Goal: Transaction & Acquisition: Purchase product/service

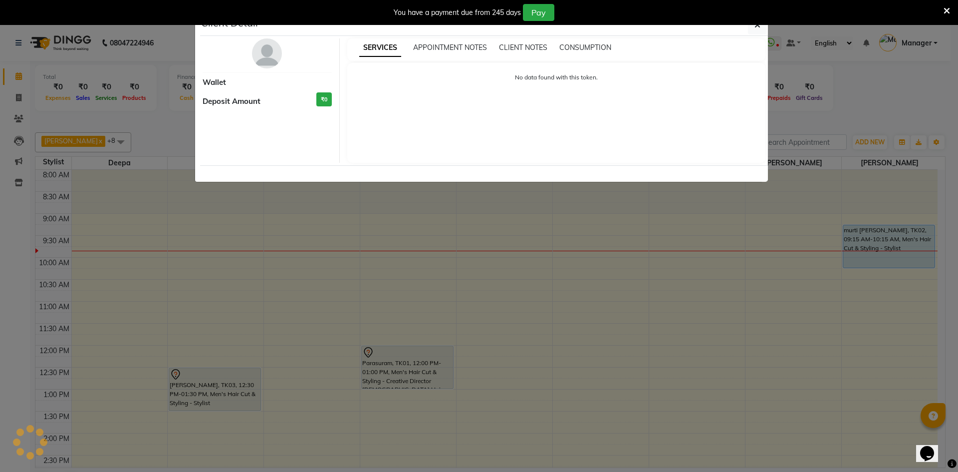
scroll to position [50, 0]
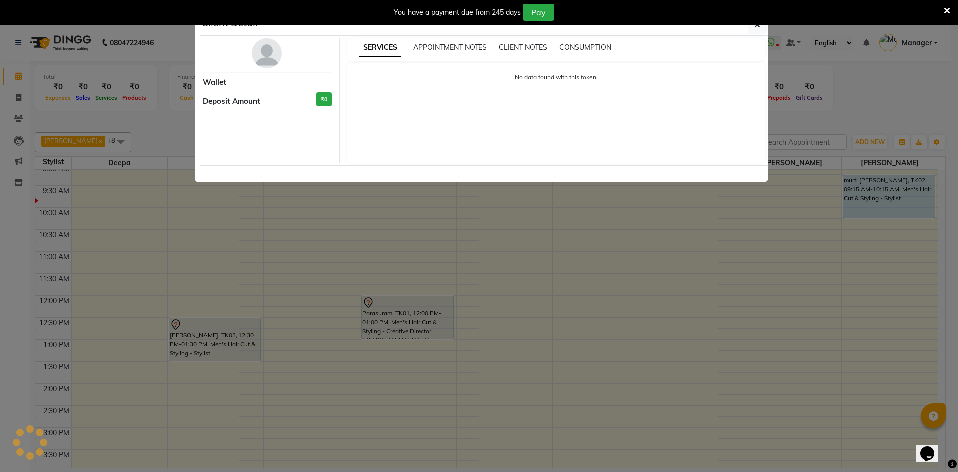
select select "5"
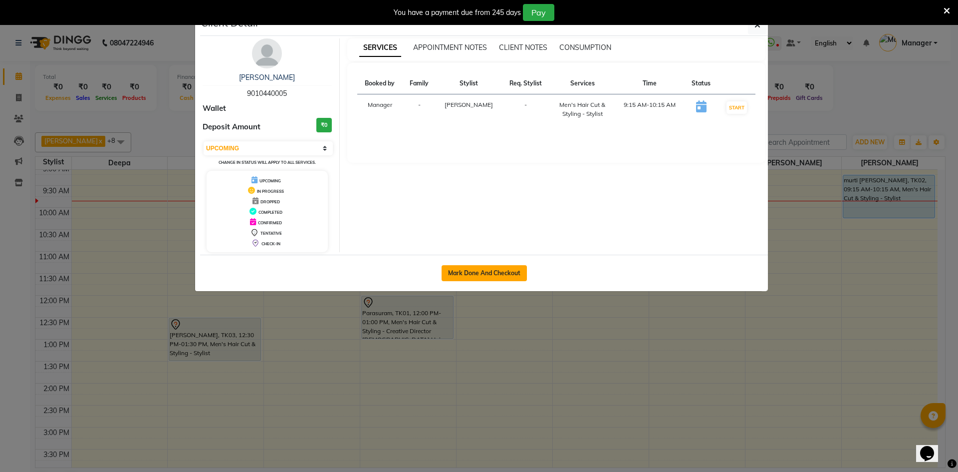
click at [493, 278] on button "Mark Done And Checkout" at bounding box center [484, 273] width 85 height 16
select select "service"
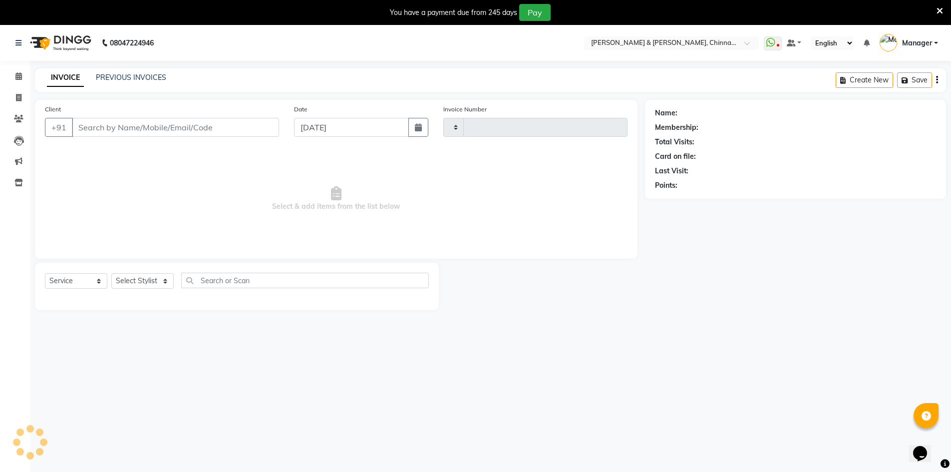
type input "2892"
select select "7388"
type input "9010440005"
select select "86091"
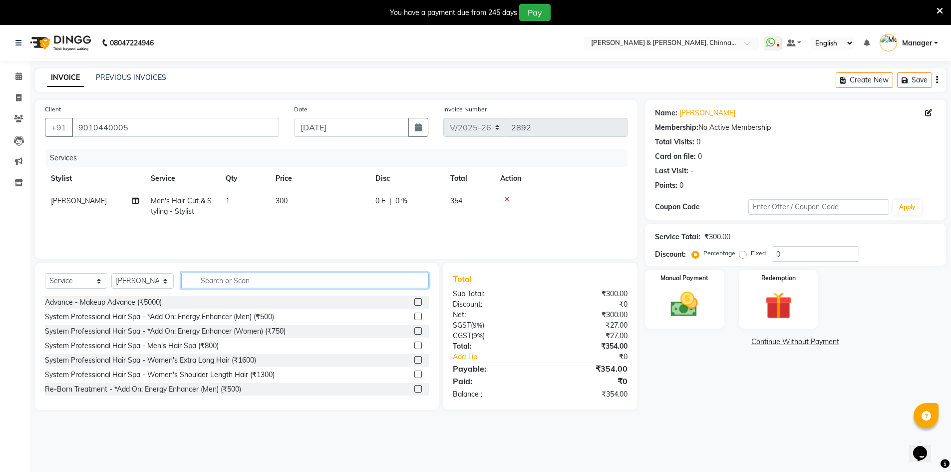
click at [238, 282] on input "text" at bounding box center [305, 279] width 248 height 15
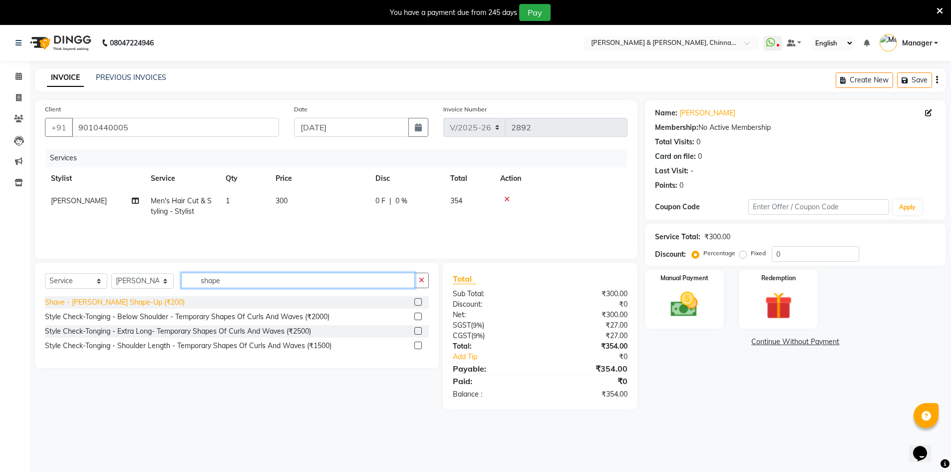
type input "shape"
click at [137, 301] on div "Shave - [PERSON_NAME] Shape-Up (₹200)" at bounding box center [115, 302] width 140 height 10
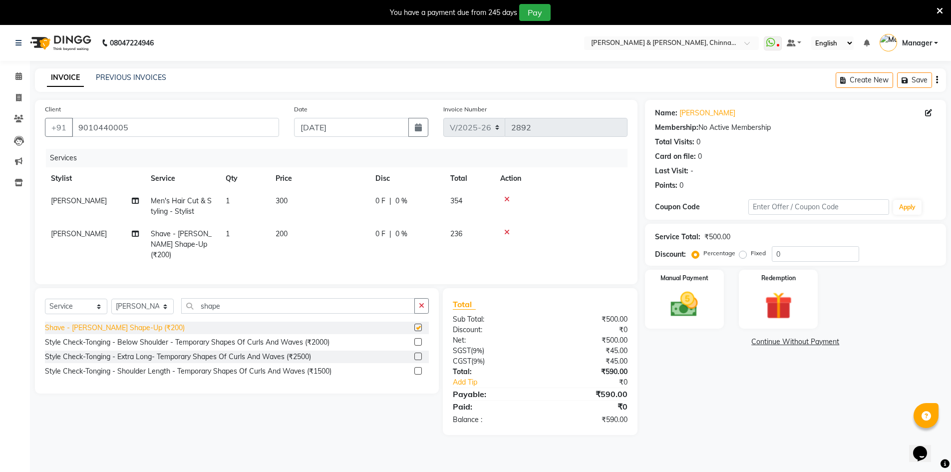
checkbox input "false"
click at [687, 305] on img at bounding box center [684, 304] width 46 height 32
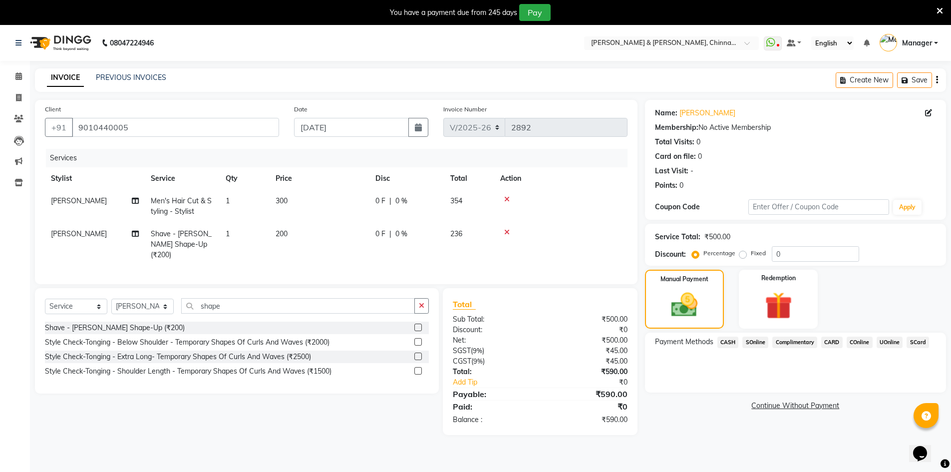
click at [885, 341] on span "UOnline" at bounding box center [889, 341] width 26 height 11
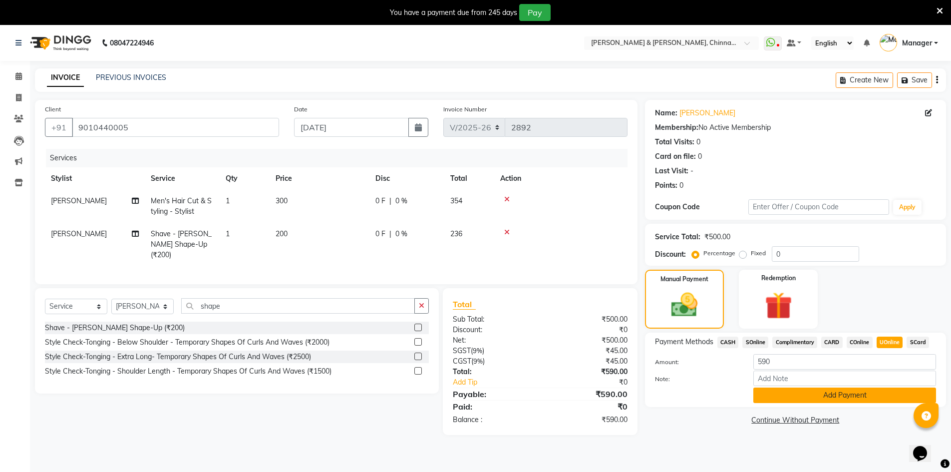
click at [871, 396] on button "Add Payment" at bounding box center [844, 394] width 183 height 15
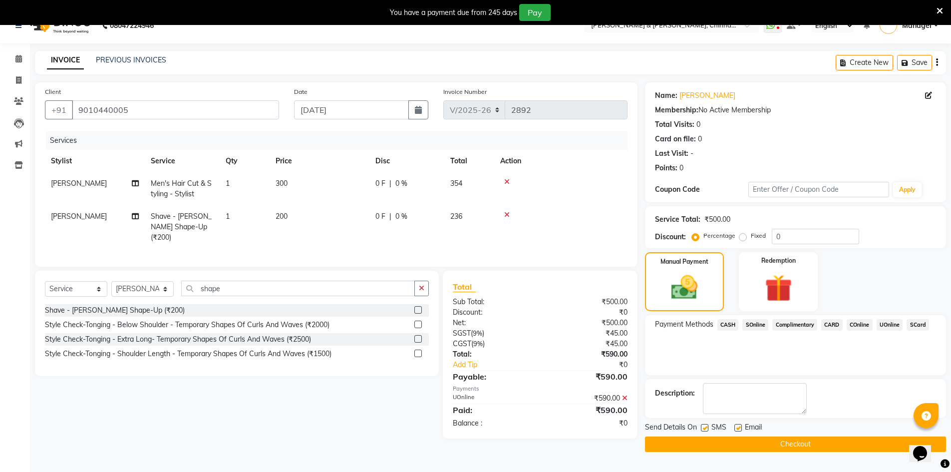
scroll to position [25, 0]
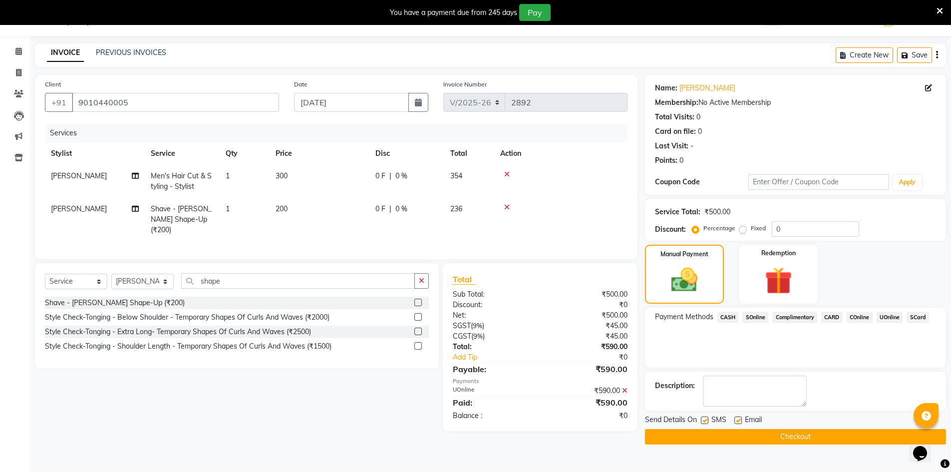
click at [670, 435] on button "Checkout" at bounding box center [795, 436] width 301 height 15
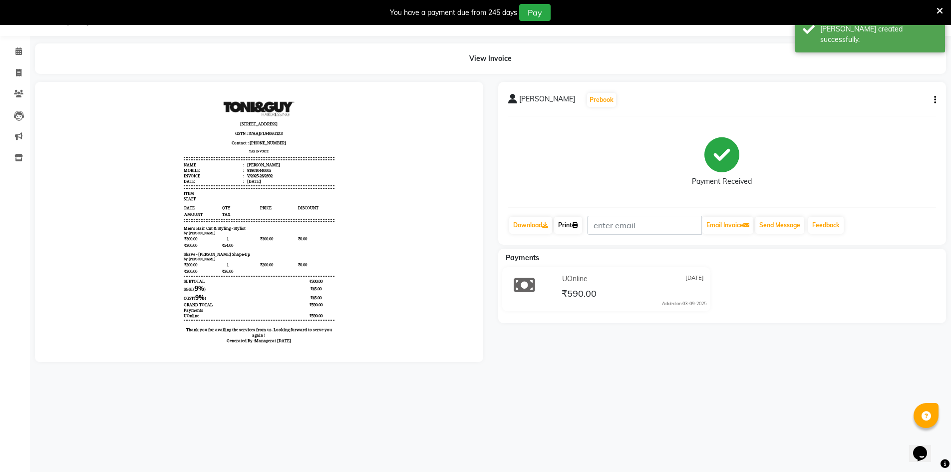
click at [574, 220] on link "Print" at bounding box center [568, 225] width 28 height 17
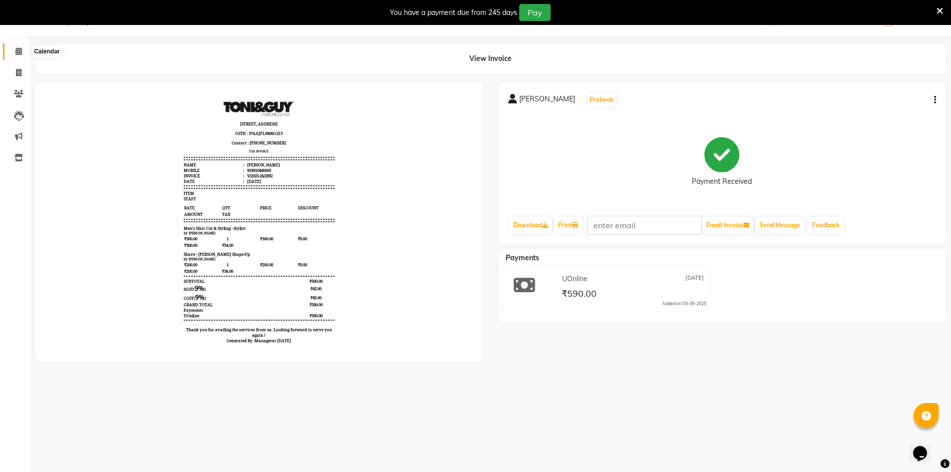
click at [14, 54] on span at bounding box center [18, 51] width 17 height 11
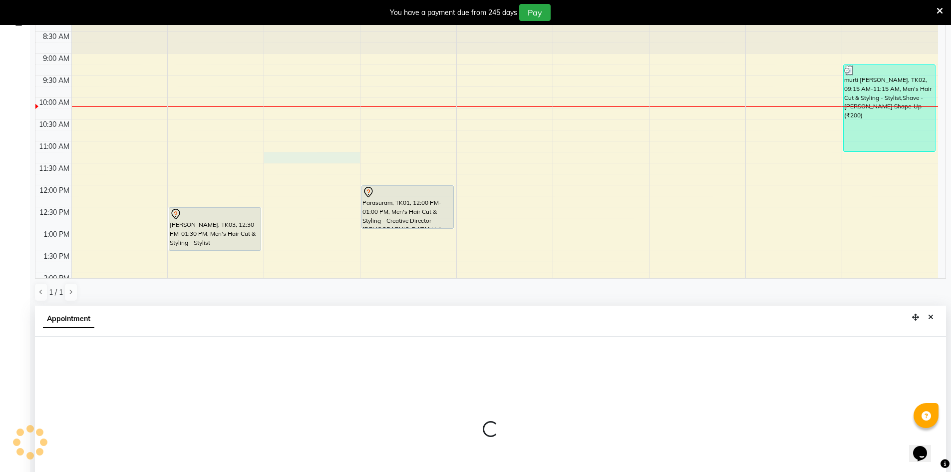
scroll to position [221, 0]
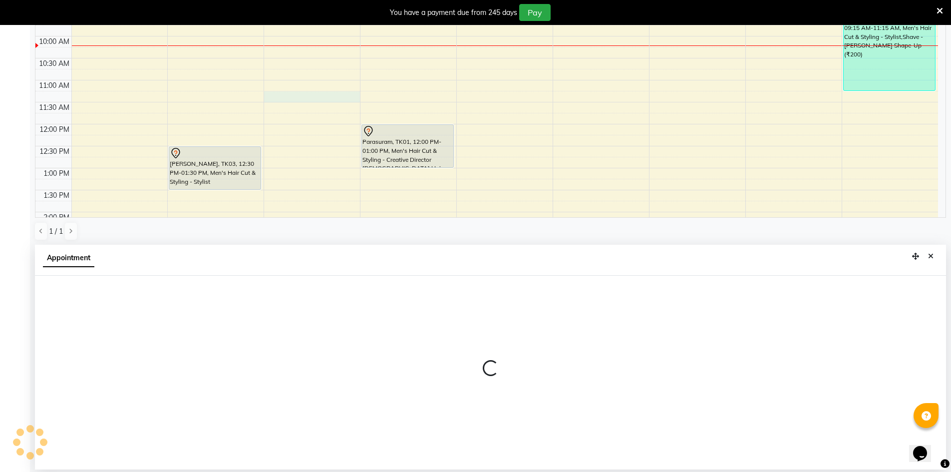
select select "65148"
select select "675"
select select "tentative"
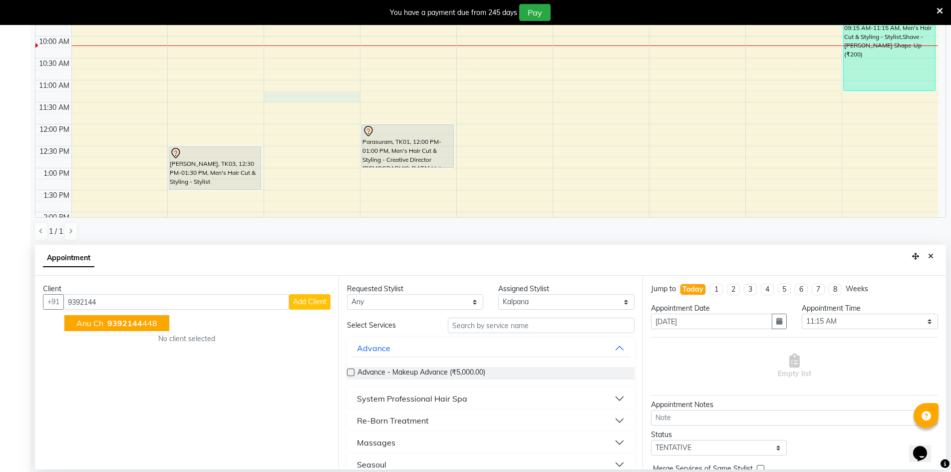
click at [137, 326] on span "9392144" at bounding box center [124, 323] width 35 height 10
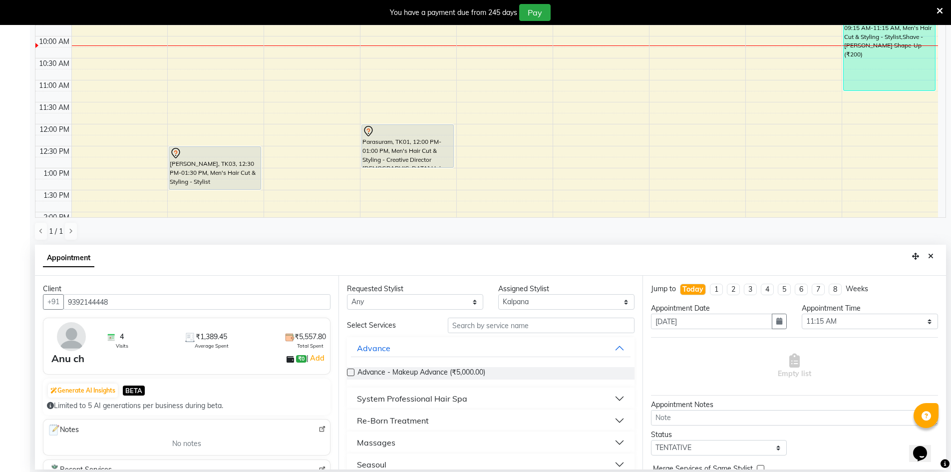
type input "9392144448"
click at [469, 325] on input "text" at bounding box center [541, 324] width 187 height 15
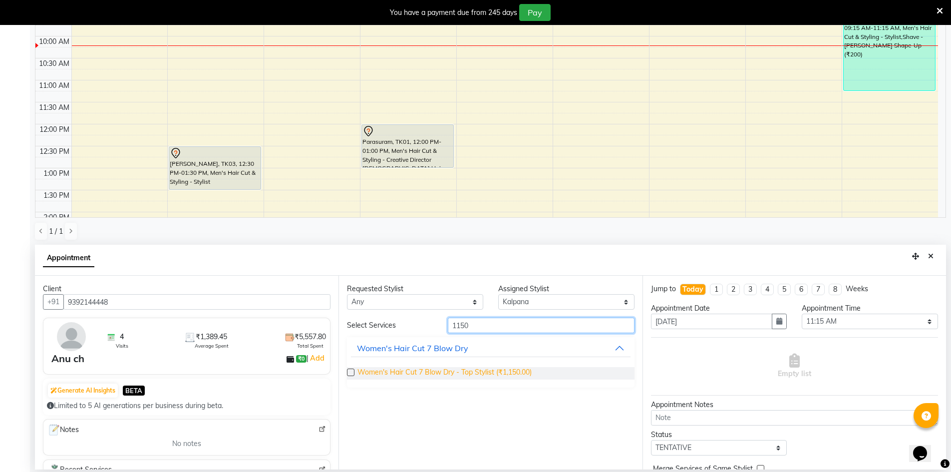
type input "1150"
click at [467, 370] on span "Women's Hair Cut 7 Blow Dry - Top Stylist (₹1,150.00)" at bounding box center [444, 373] width 174 height 12
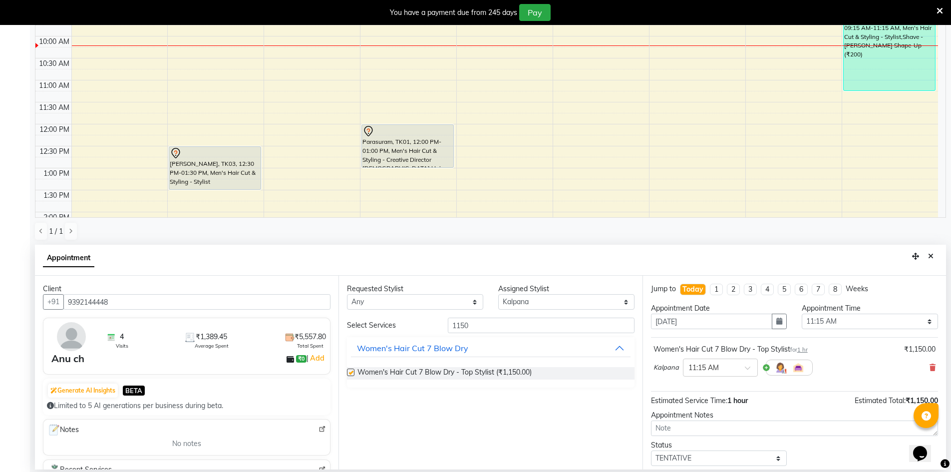
checkbox input "false"
click at [746, 370] on span at bounding box center [751, 370] width 12 height 10
click at [710, 406] on div "11:30 AM" at bounding box center [720, 404] width 74 height 18
click at [513, 305] on select "Select Deepa Faizan Kalpana Prakash Rehan A Rohit Salim Satya Sohail" at bounding box center [566, 301] width 136 height 15
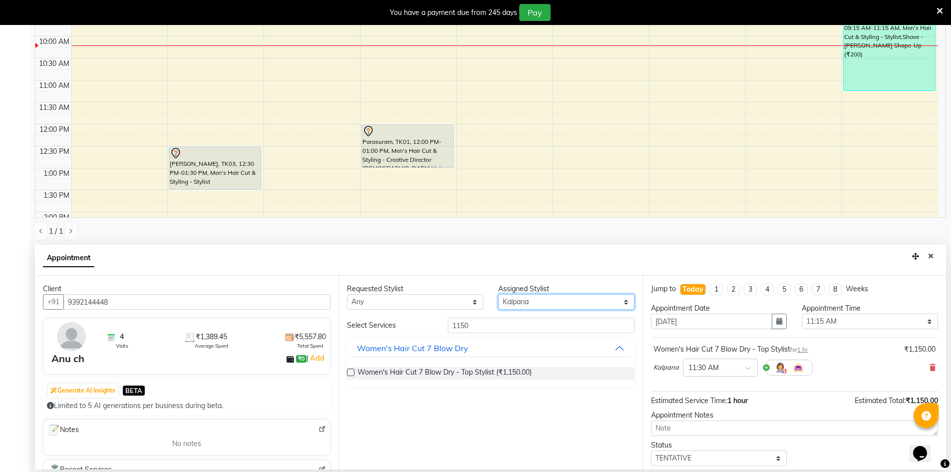
select select "65038"
click at [498, 294] on select "Select Deepa Faizan Kalpana Prakash Rehan A Rohit Salim Satya Sohail" at bounding box center [566, 301] width 136 height 15
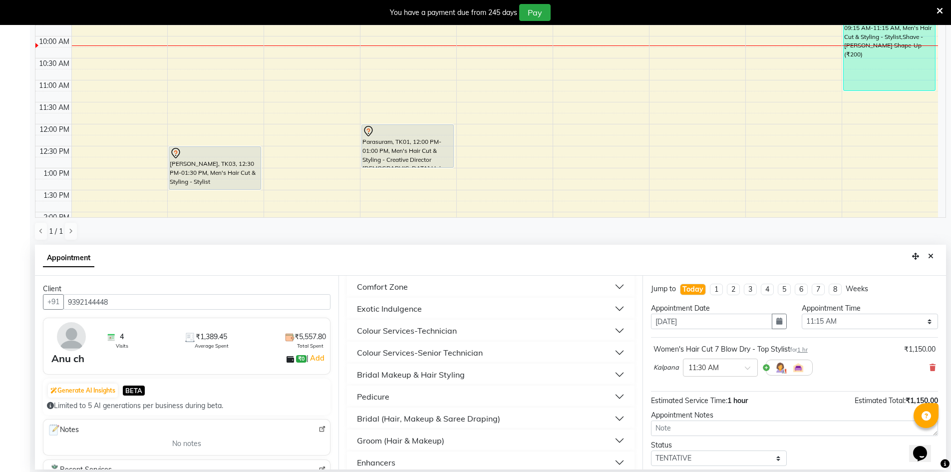
scroll to position [59, 0]
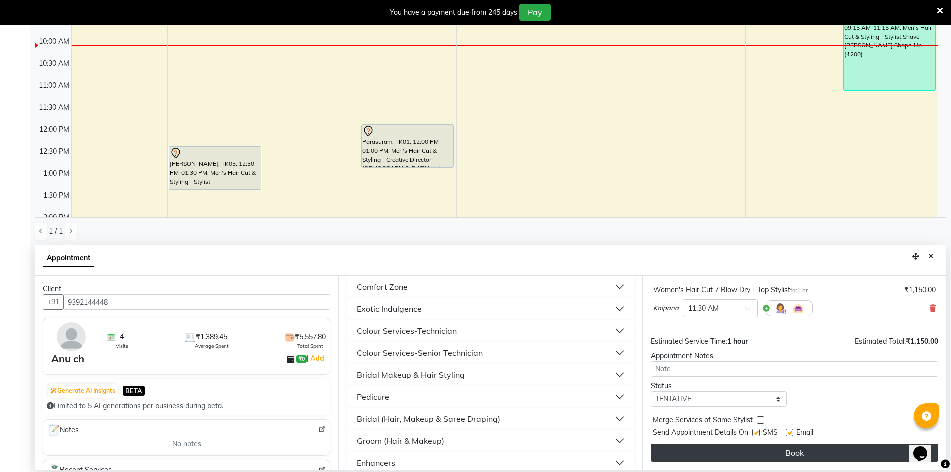
click at [773, 453] on button "Book" at bounding box center [794, 452] width 287 height 18
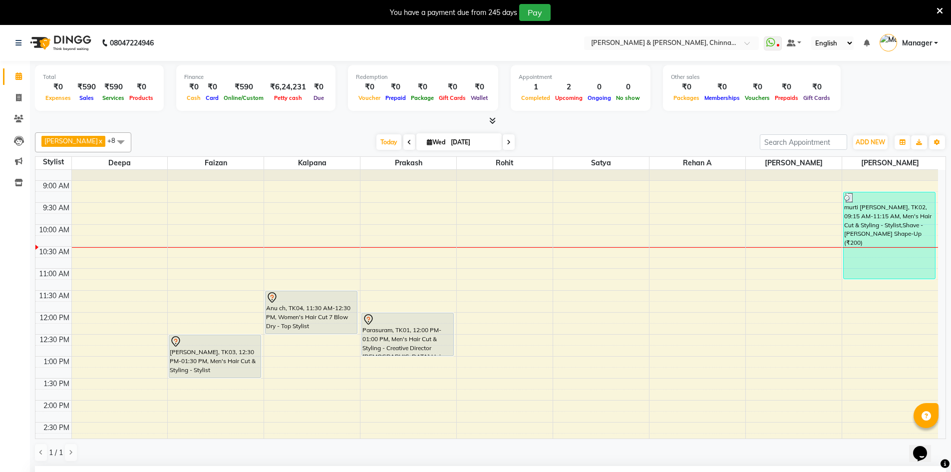
scroll to position [50, 0]
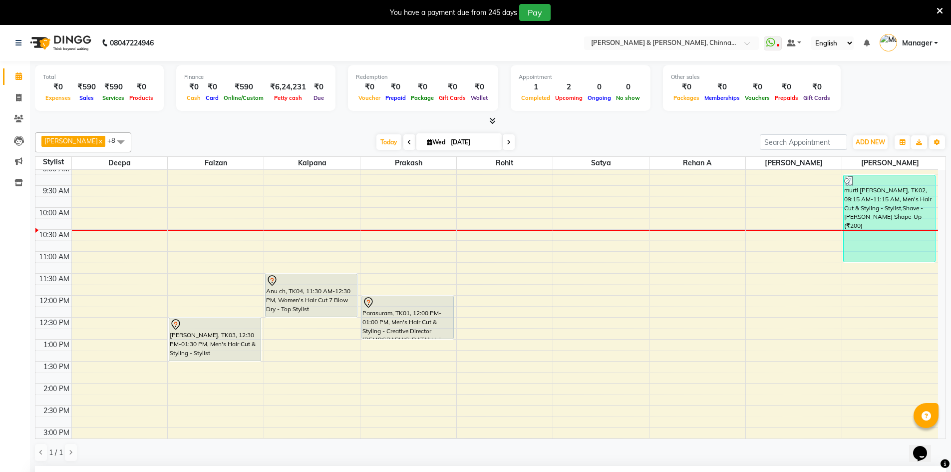
click at [757, 278] on div "8:00 AM 8:30 AM 9:00 AM 9:30 AM 10:00 AM 10:30 AM 11:00 AM 11:30 AM 12:00 PM 12…" at bounding box center [486, 427] width 902 height 614
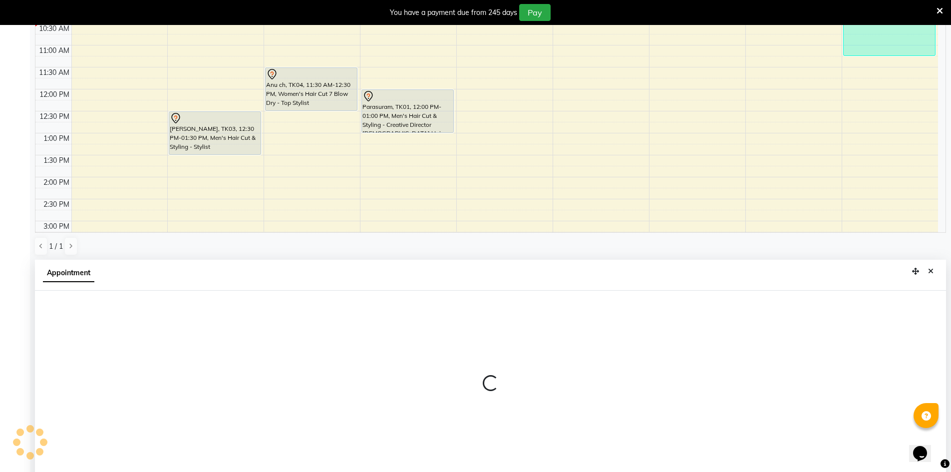
scroll to position [221, 0]
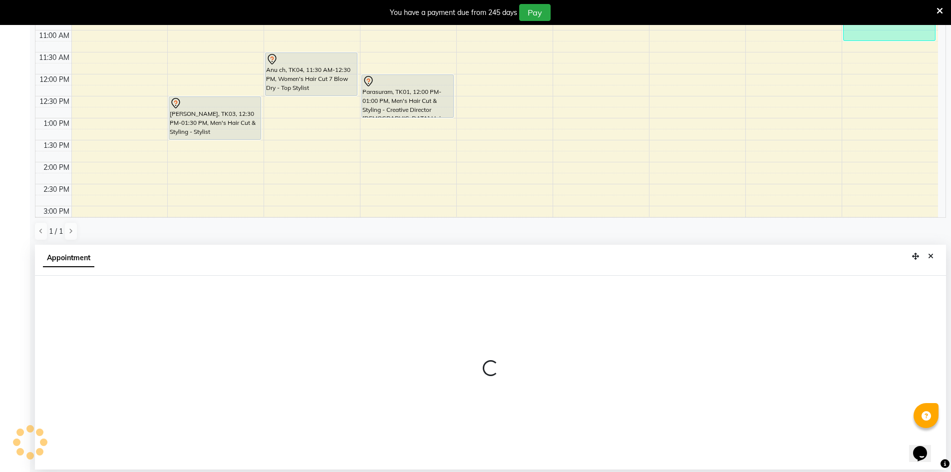
select select "86155"
select select "690"
select select "tentative"
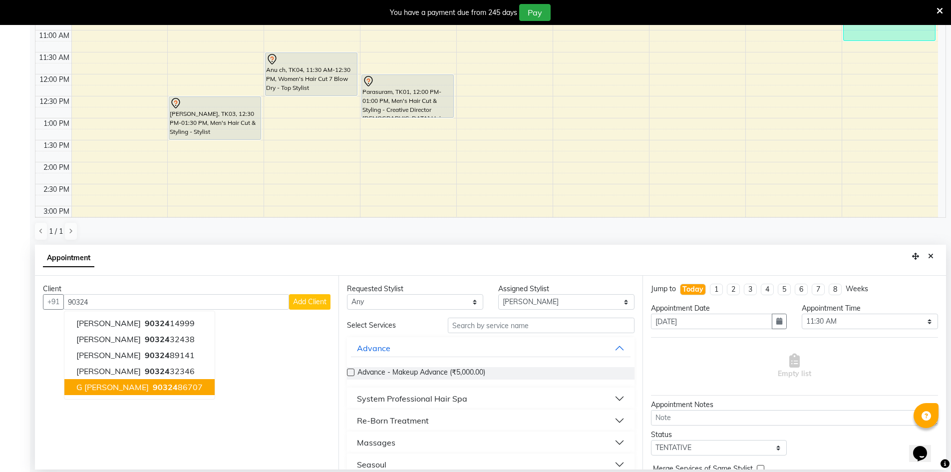
click at [138, 394] on button "G shruthi 90324 86707" at bounding box center [139, 387] width 150 height 16
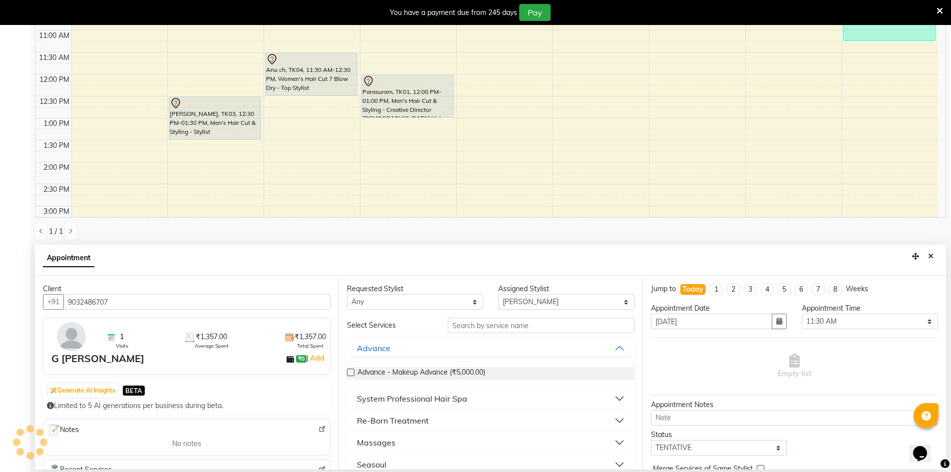
type input "9032486707"
click at [506, 325] on input "text" at bounding box center [541, 324] width 187 height 15
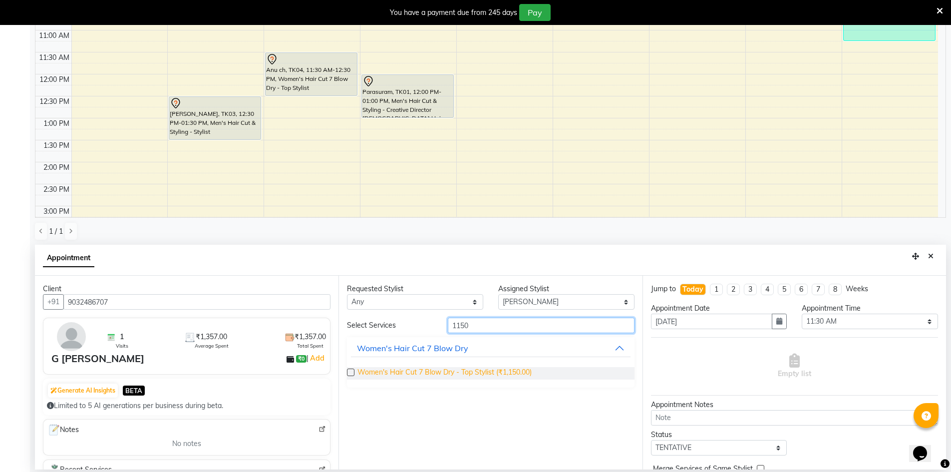
type input "1150"
click at [493, 376] on span "Women's Hair Cut 7 Blow Dry - Top Stylist (₹1,150.00)" at bounding box center [444, 373] width 174 height 12
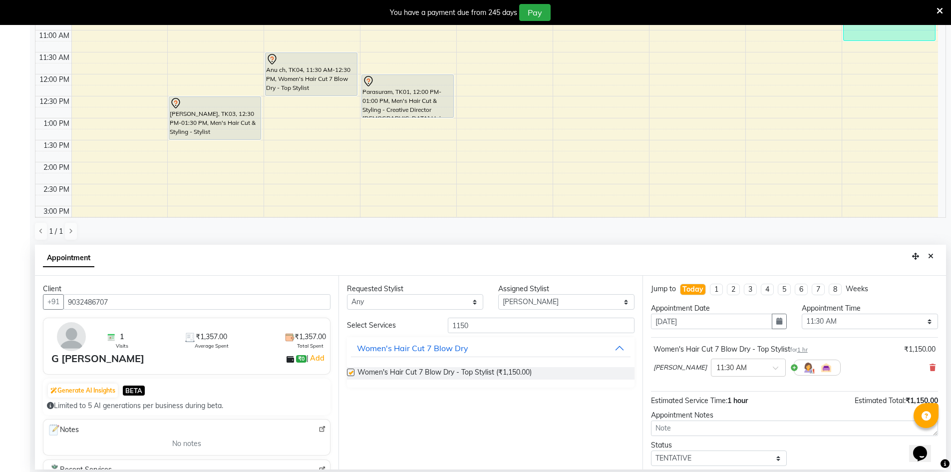
checkbox input "false"
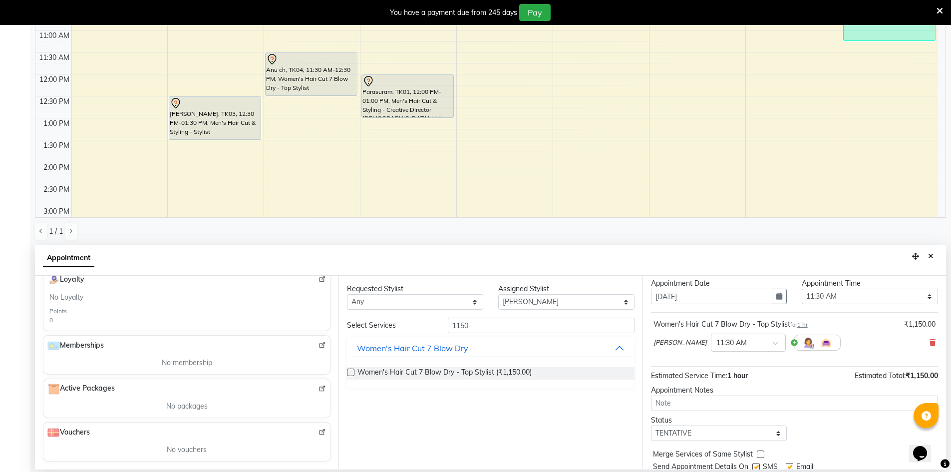
scroll to position [59, 0]
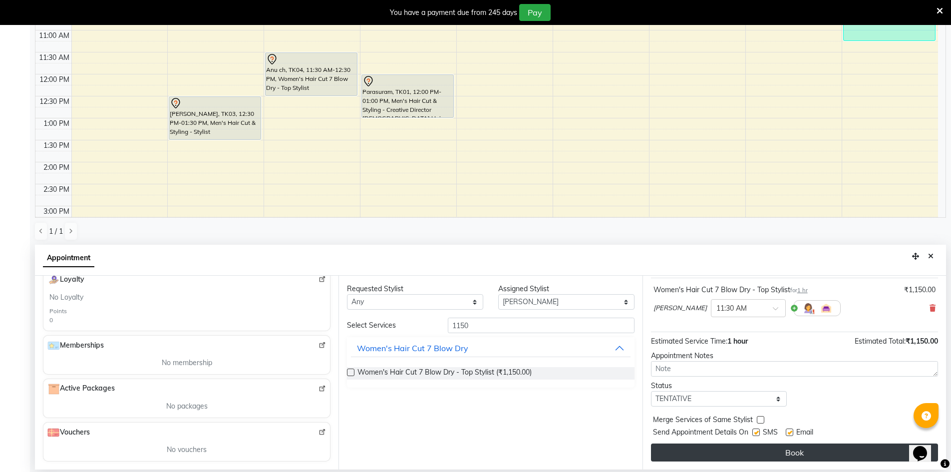
click at [764, 452] on button "Book" at bounding box center [794, 452] width 287 height 18
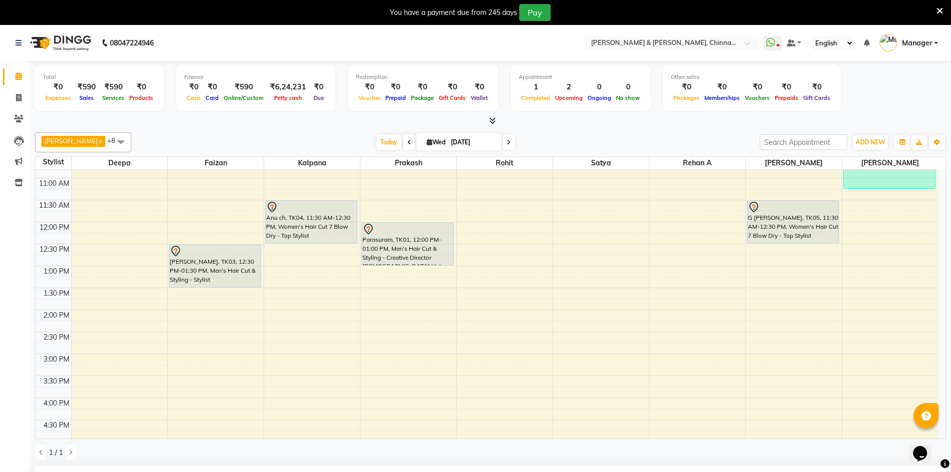
scroll to position [150, 0]
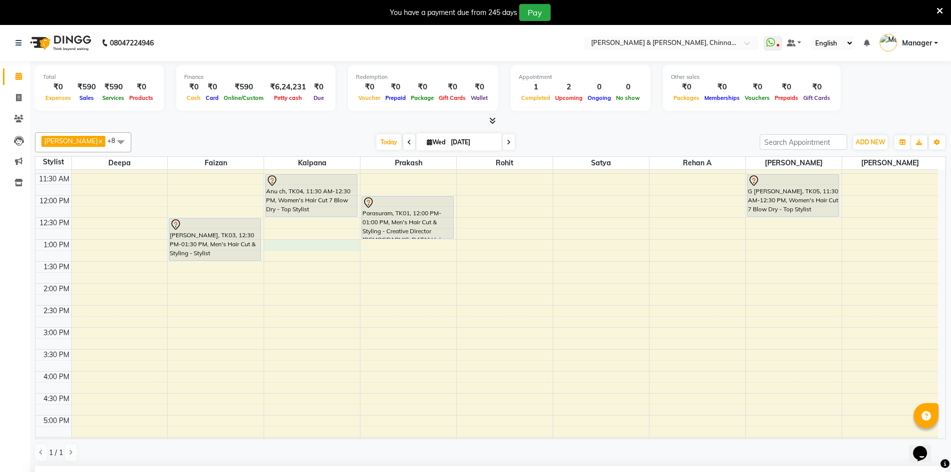
click at [272, 245] on div "8:00 AM 8:30 AM 9:00 AM 9:30 AM 10:00 AM 10:30 AM 11:00 AM 11:30 AM 12:00 PM 12…" at bounding box center [486, 327] width 902 height 614
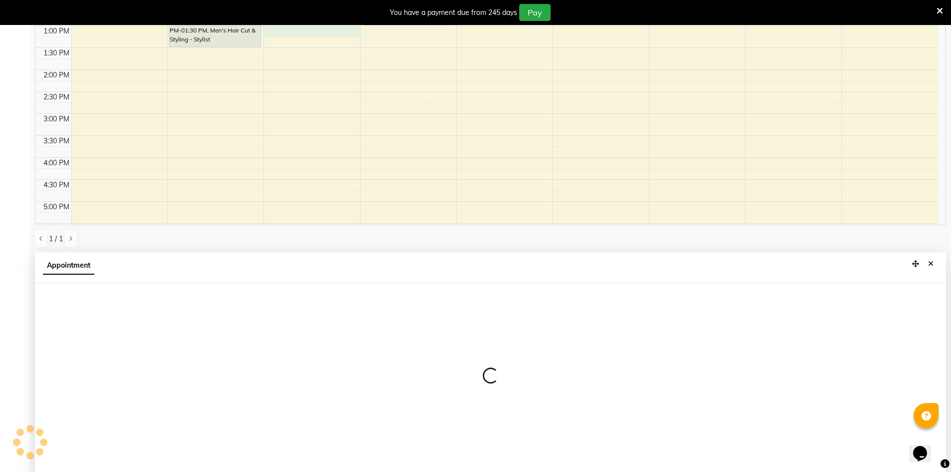
select select "65148"
select select "tentative"
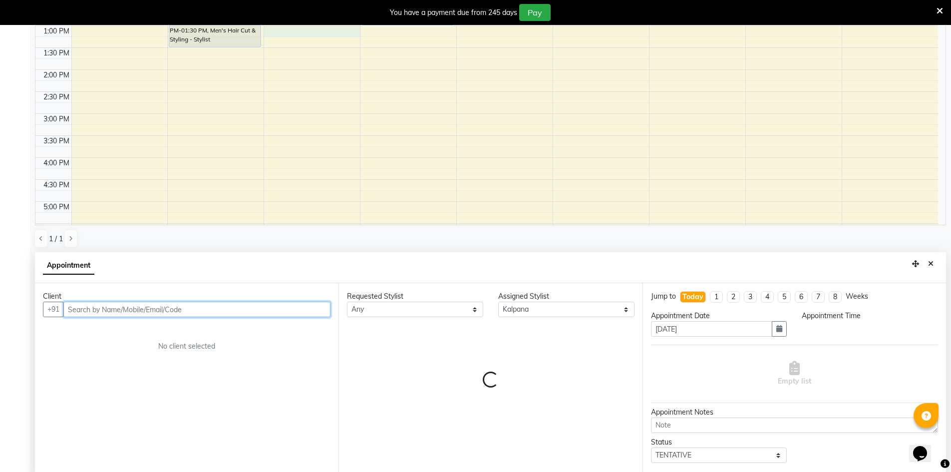
select select "780"
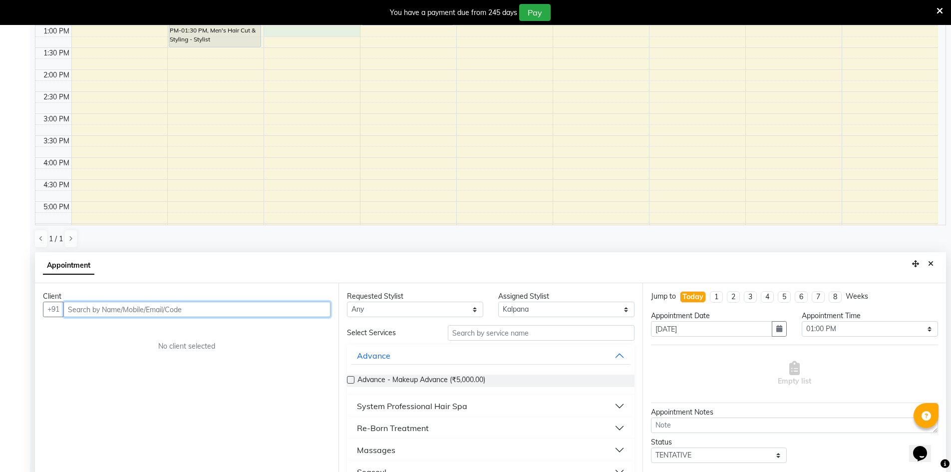
scroll to position [221, 0]
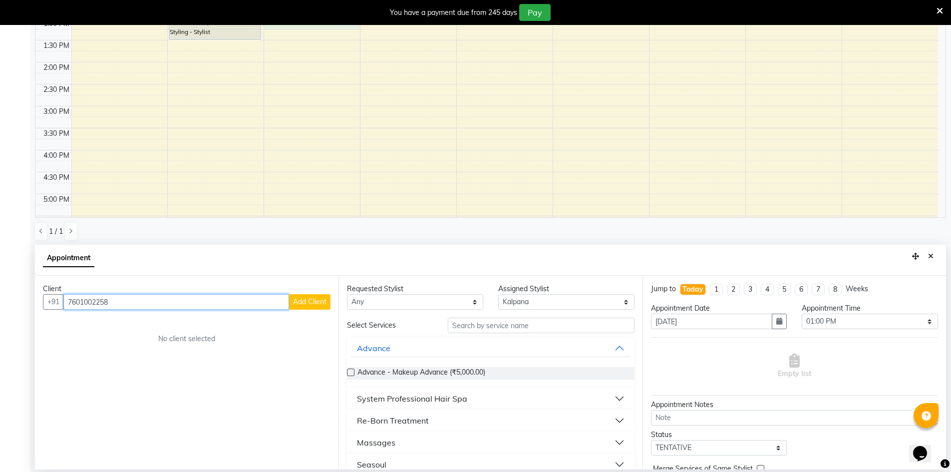
type input "7601002258"
click at [308, 304] on span "Add Client" at bounding box center [309, 301] width 33 height 9
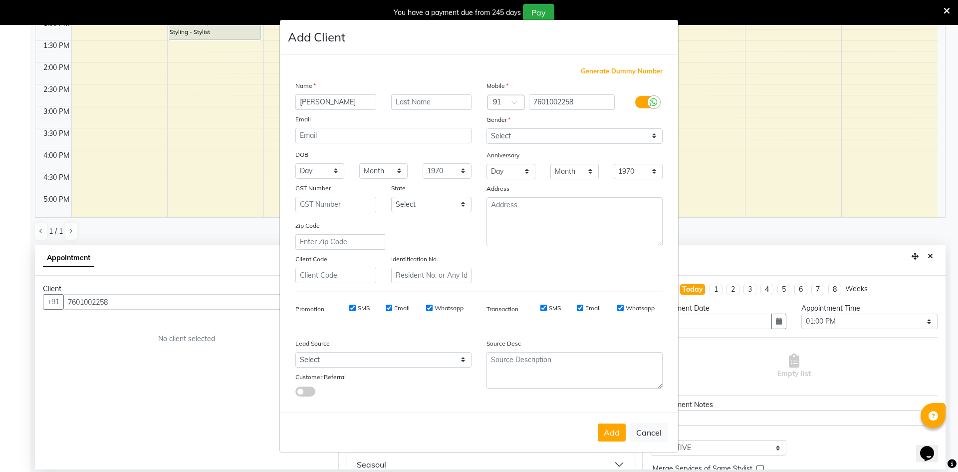
type input "[PERSON_NAME]"
click at [512, 141] on select "Select Male Female Other Prefer Not To Say" at bounding box center [575, 135] width 176 height 15
select select "[DEMOGRAPHIC_DATA]"
click at [487, 128] on select "Select Male Female Other Prefer Not To Say" at bounding box center [575, 135] width 176 height 15
click at [605, 430] on button "Add" at bounding box center [612, 432] width 28 height 18
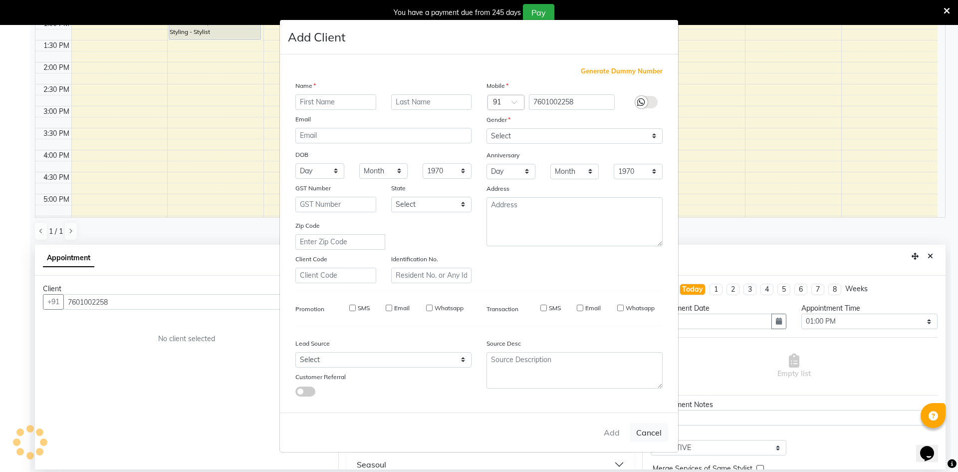
select select
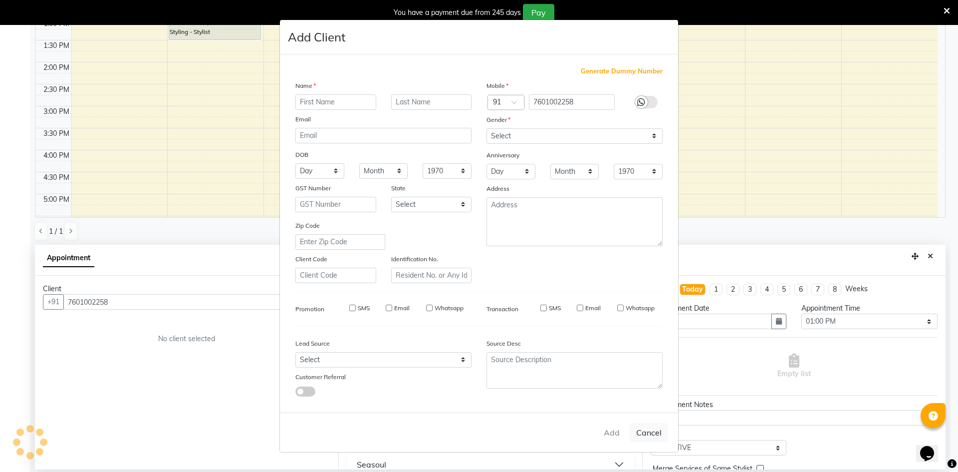
select select
checkbox input "false"
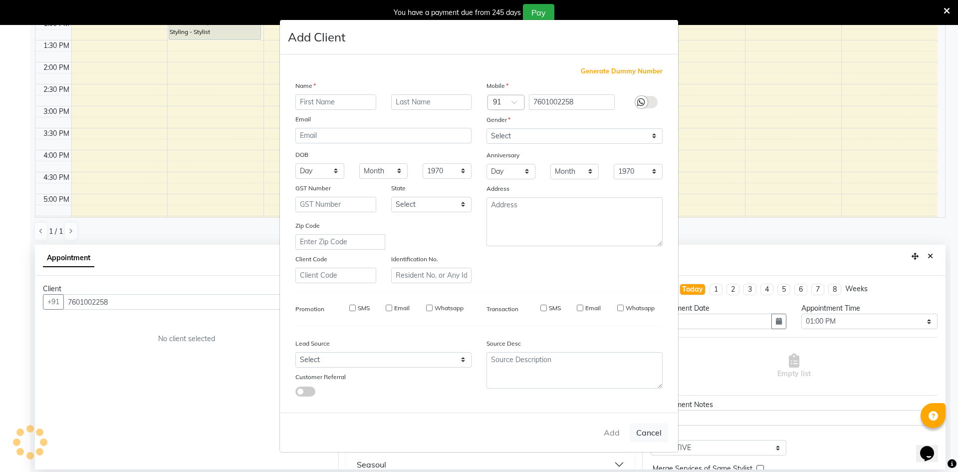
checkbox input "false"
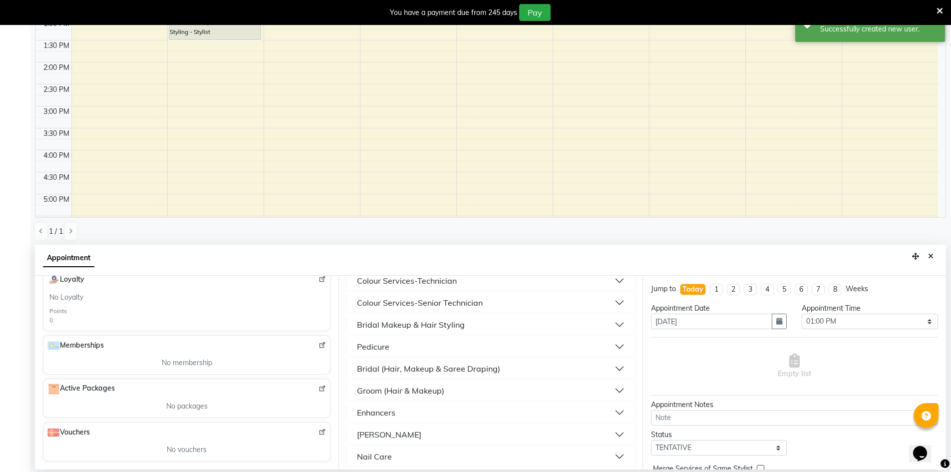
scroll to position [0, 0]
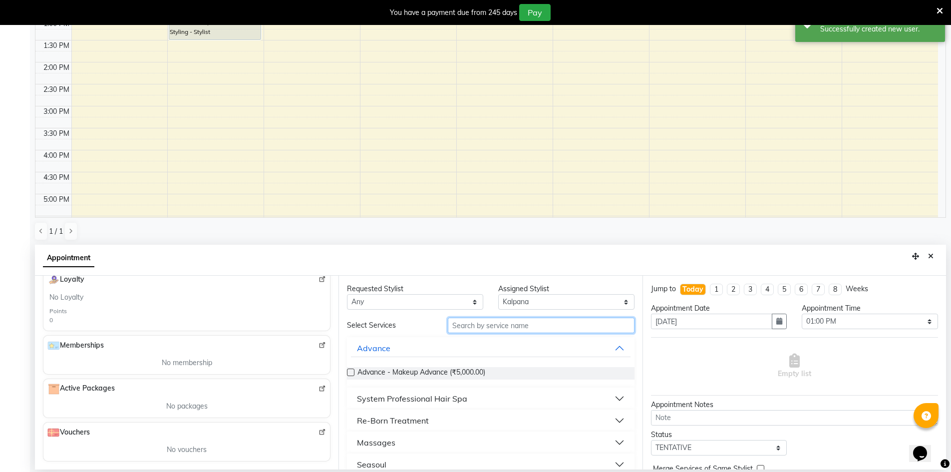
click at [495, 323] on input "text" at bounding box center [541, 324] width 187 height 15
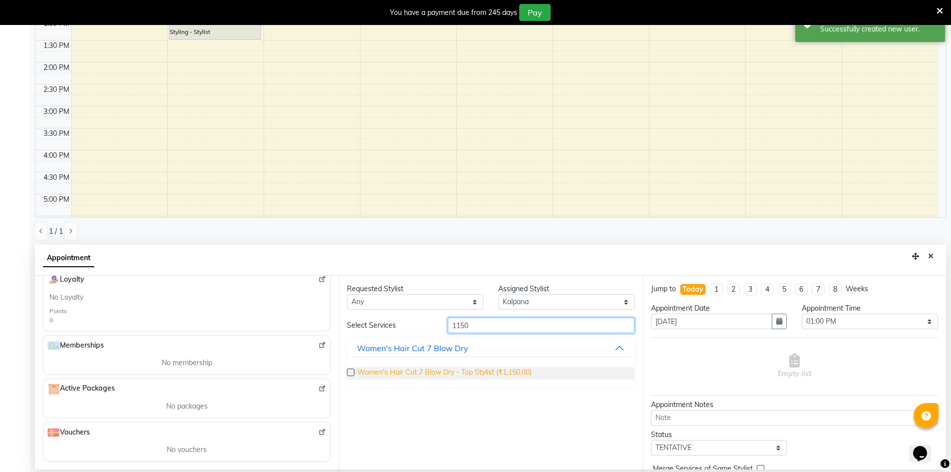
type input "1150"
drag, startPoint x: 475, startPoint y: 377, endPoint x: 440, endPoint y: 361, distance: 38.4
click at [475, 377] on span "Women's Hair Cut 7 Blow Dry - Top Stylist (₹1,150.00)" at bounding box center [444, 373] width 174 height 12
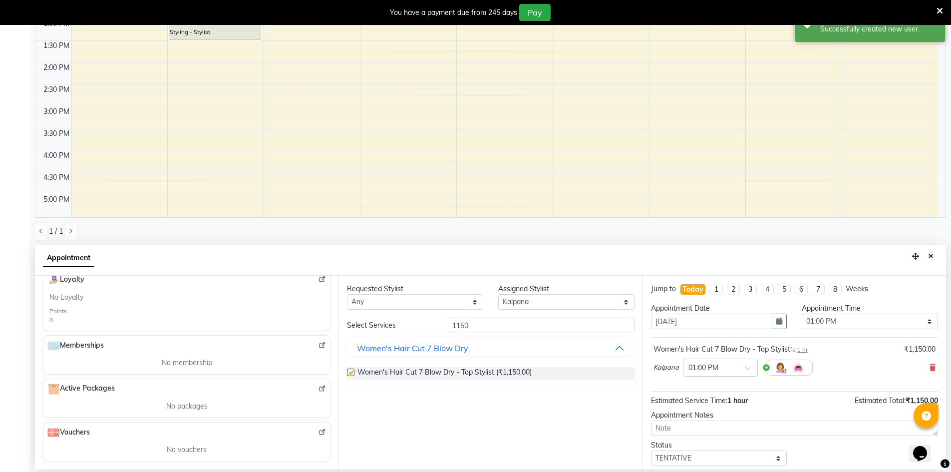
checkbox input "false"
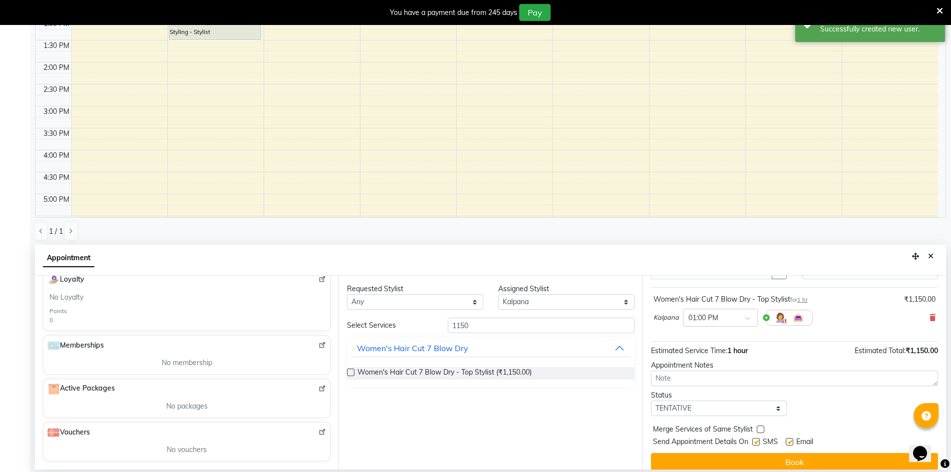
scroll to position [59, 0]
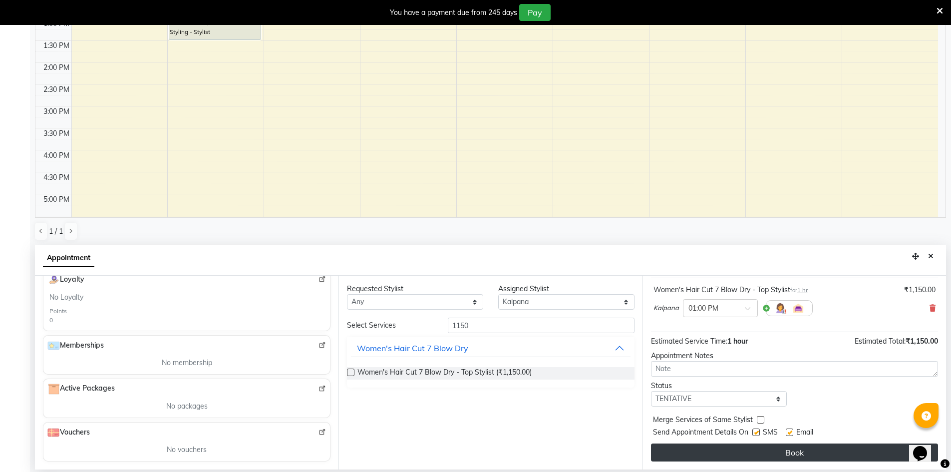
click at [874, 450] on button "Book" at bounding box center [794, 452] width 287 height 18
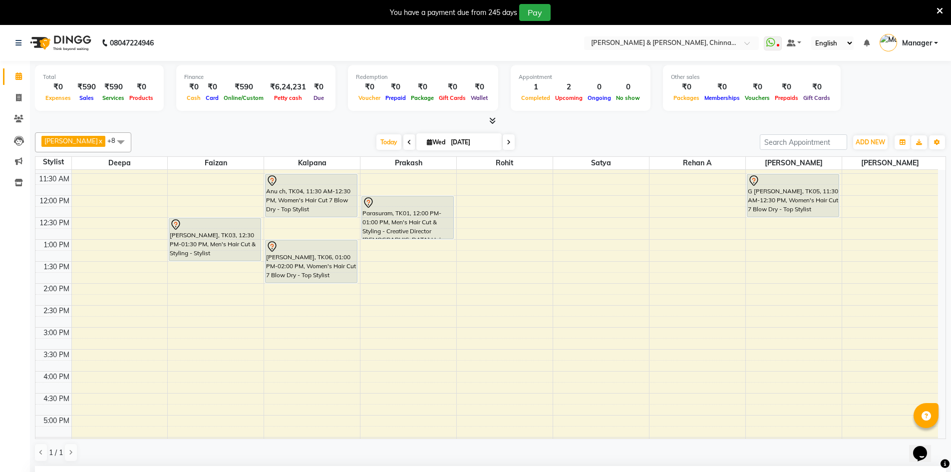
scroll to position [100, 0]
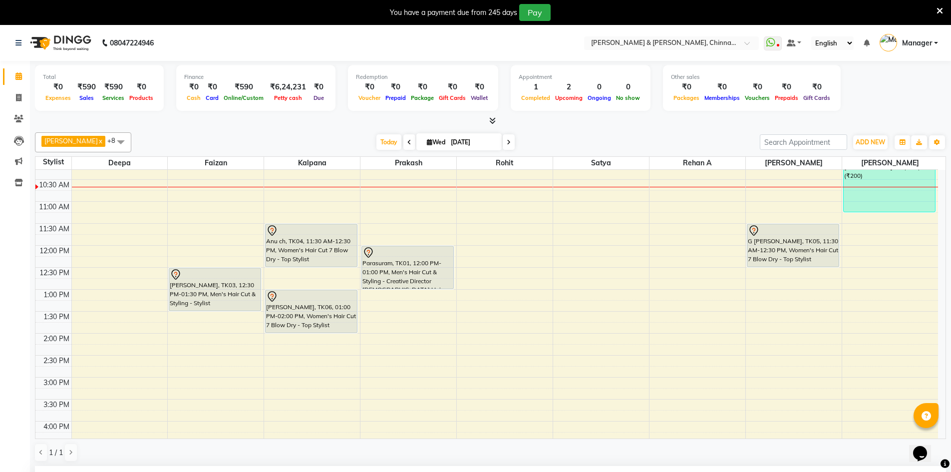
click at [371, 298] on div "8:00 AM 8:30 AM 9:00 AM 9:30 AM 10:00 AM 10:30 AM 11:00 AM 11:30 AM 12:00 PM 12…" at bounding box center [486, 377] width 902 height 614
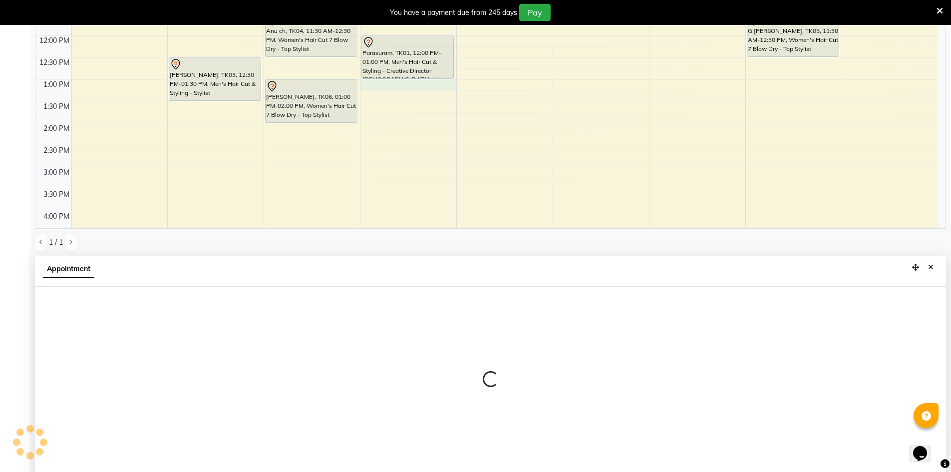
scroll to position [221, 0]
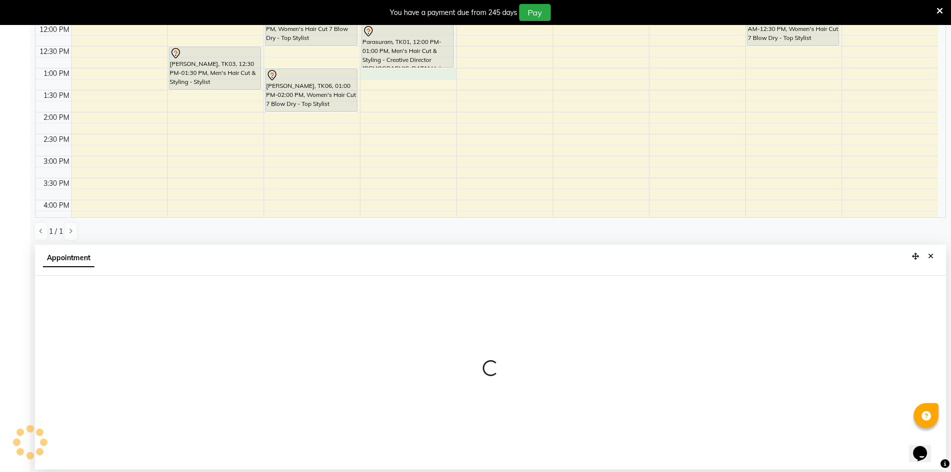
select select "65146"
select select "780"
select select "tentative"
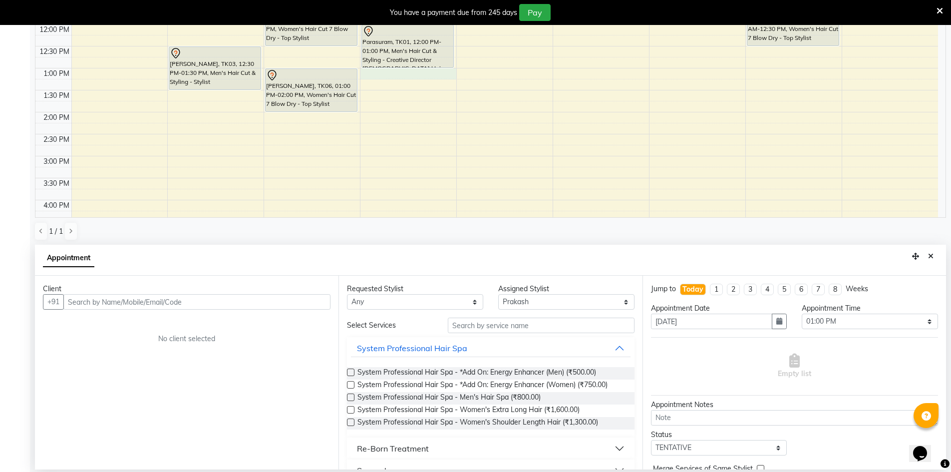
click at [214, 304] on input "text" at bounding box center [196, 301] width 267 height 15
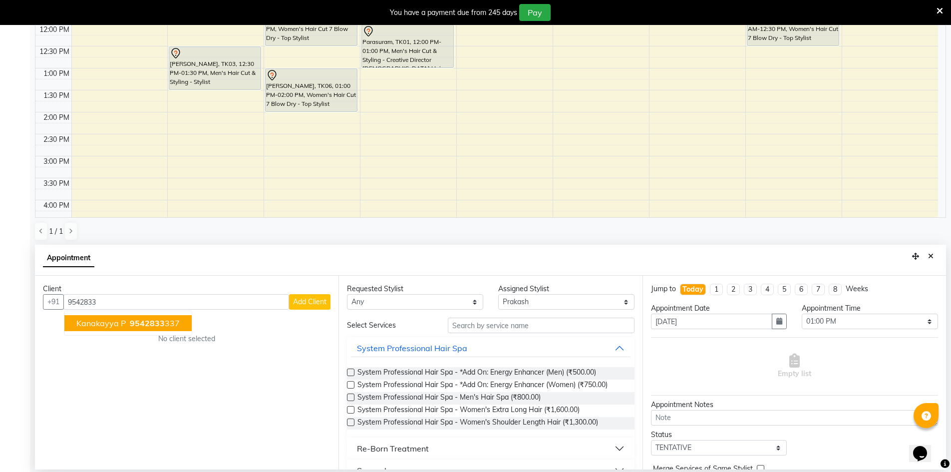
click at [135, 319] on span "9542833" at bounding box center [147, 323] width 35 height 10
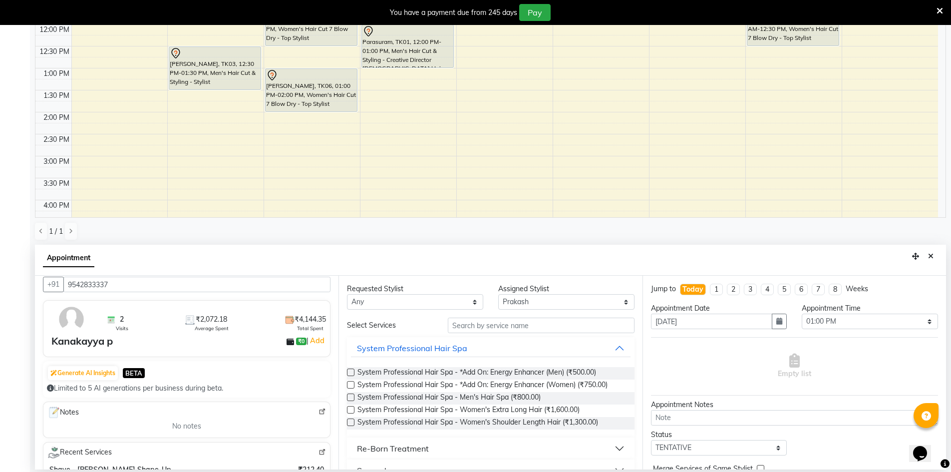
scroll to position [0, 0]
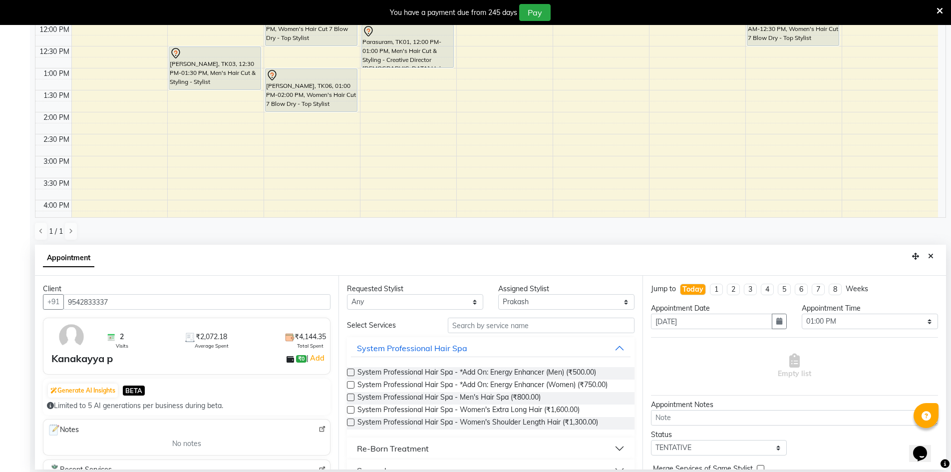
type input "9542833337"
click at [492, 324] on input "text" at bounding box center [541, 324] width 187 height 15
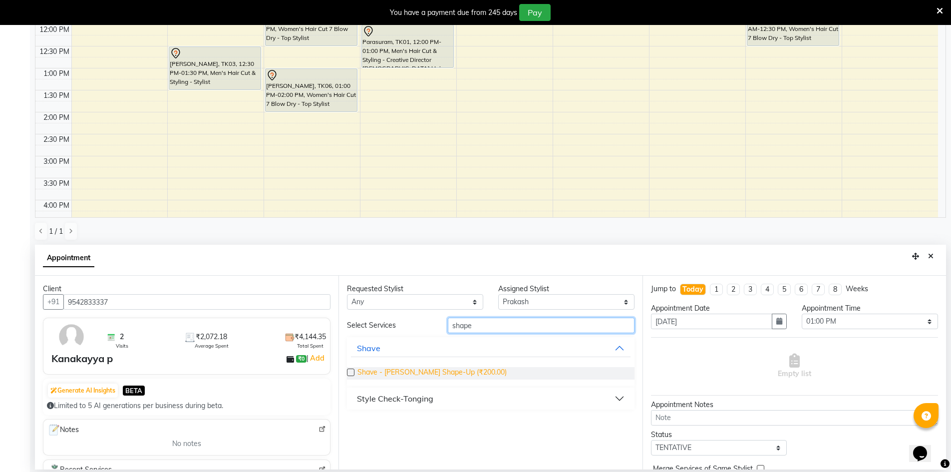
type input "shape"
click at [437, 367] on span "Shave - Beard Shape-Up (₹200.00)" at bounding box center [431, 373] width 149 height 12
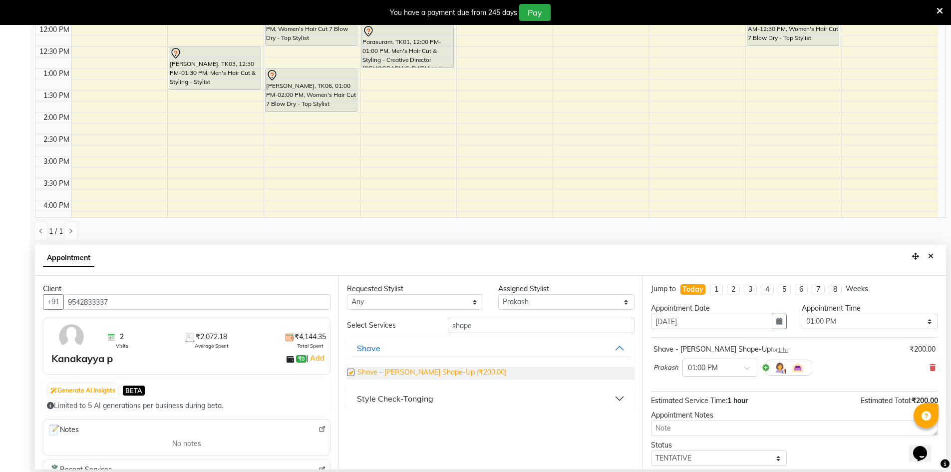
checkbox input "false"
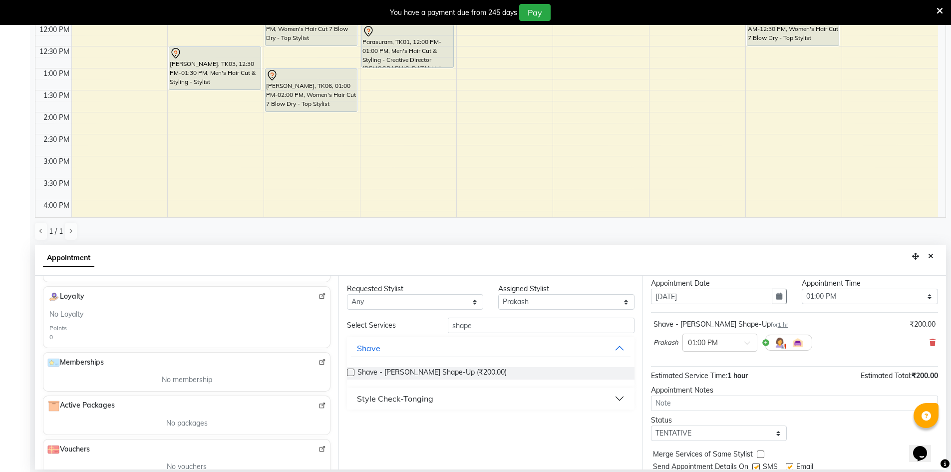
scroll to position [59, 0]
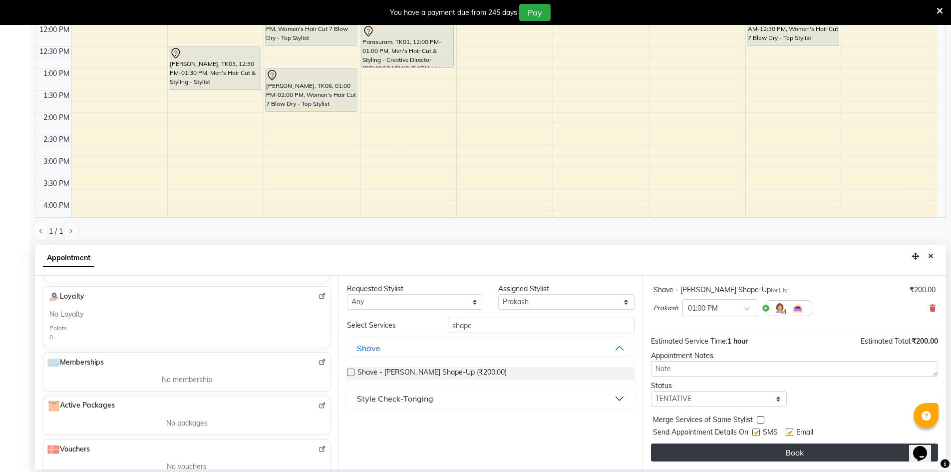
click at [758, 448] on button "Book" at bounding box center [794, 452] width 287 height 18
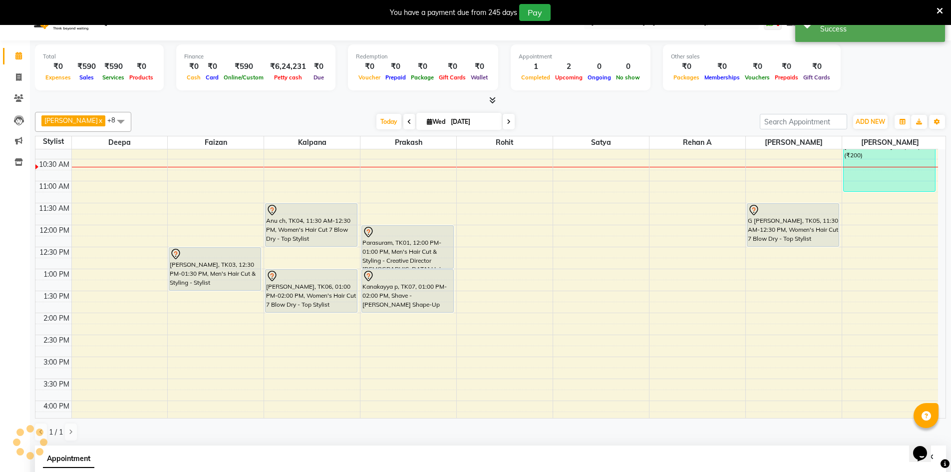
scroll to position [0, 0]
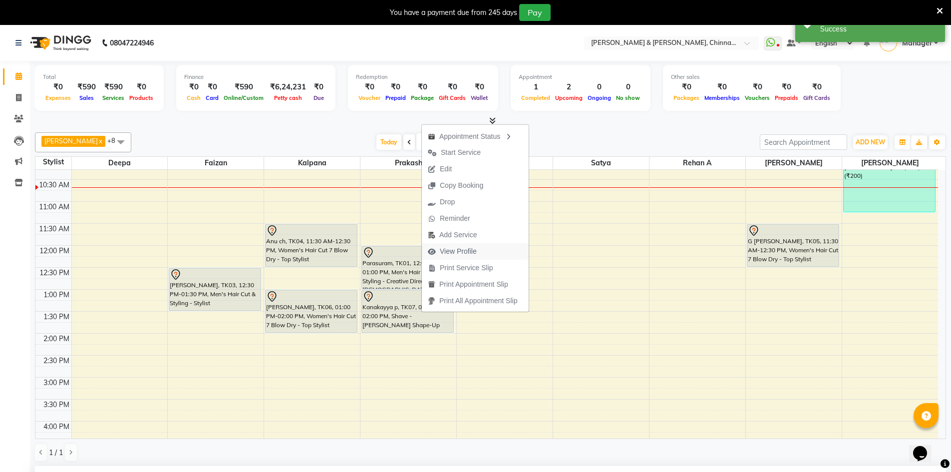
click at [439, 251] on span "View Profile" at bounding box center [452, 251] width 61 height 16
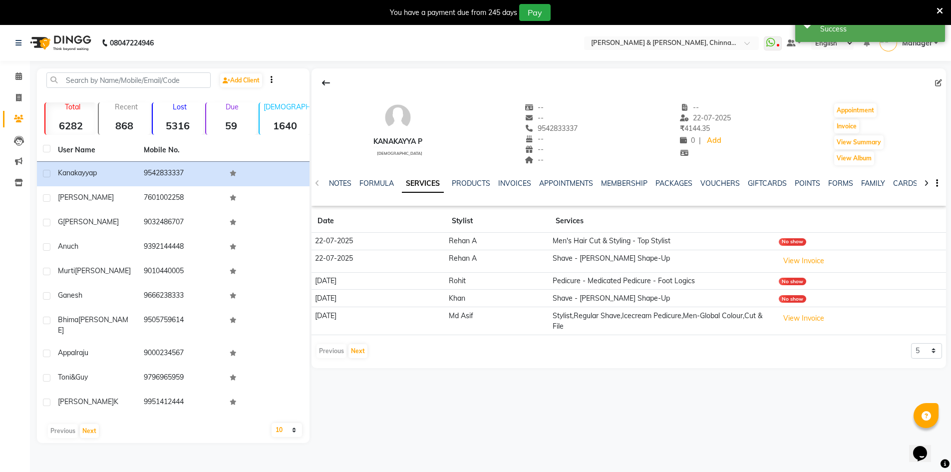
click at [937, 183] on icon "button" at bounding box center [937, 183] width 2 height 0
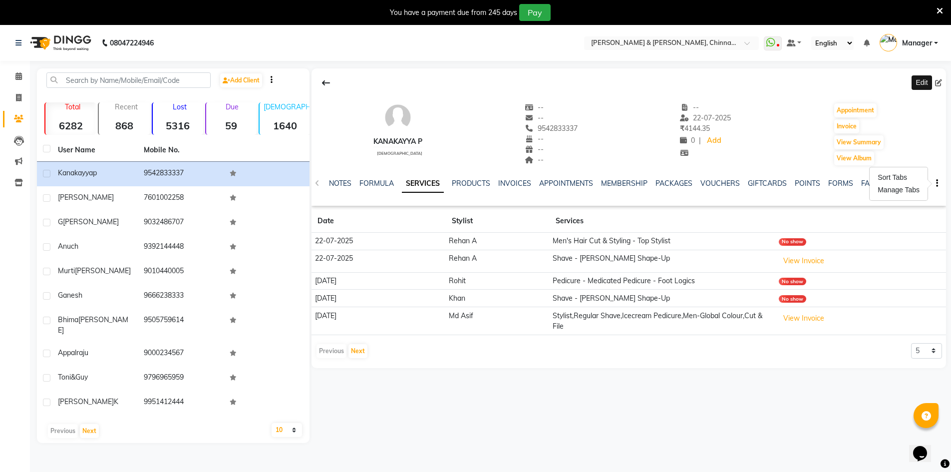
click at [938, 82] on icon at bounding box center [938, 82] width 7 height 7
select select "[DEMOGRAPHIC_DATA]"
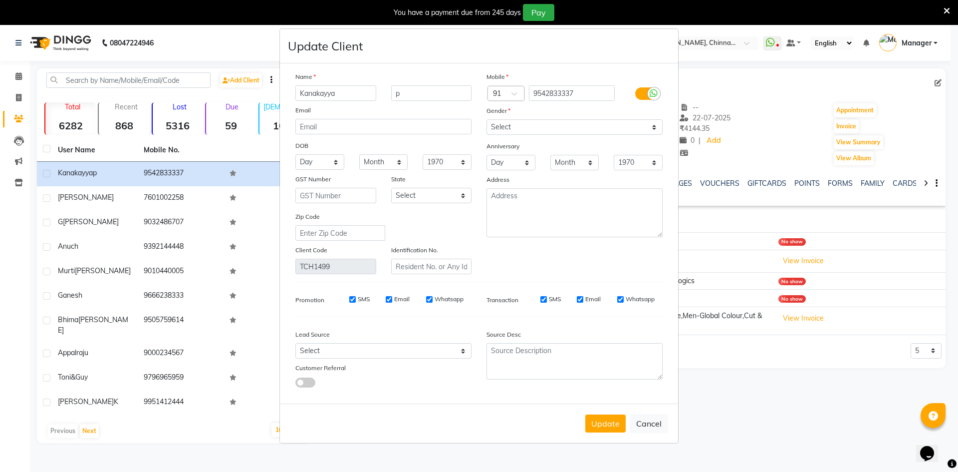
drag, startPoint x: 337, startPoint y: 95, endPoint x: 284, endPoint y: 95, distance: 53.4
click at [284, 95] on div "Name Kanakayya p Email DOB Day 01 02 03 04 05 06 07 08 09 10 11 12 13 14 15 16 …" at bounding box center [479, 233] width 398 height 340
type input "[PERSON_NAME]"
drag, startPoint x: 390, startPoint y: 95, endPoint x: 368, endPoint y: 96, distance: 22.0
click at [368, 96] on div "pruthvi p" at bounding box center [383, 92] width 191 height 15
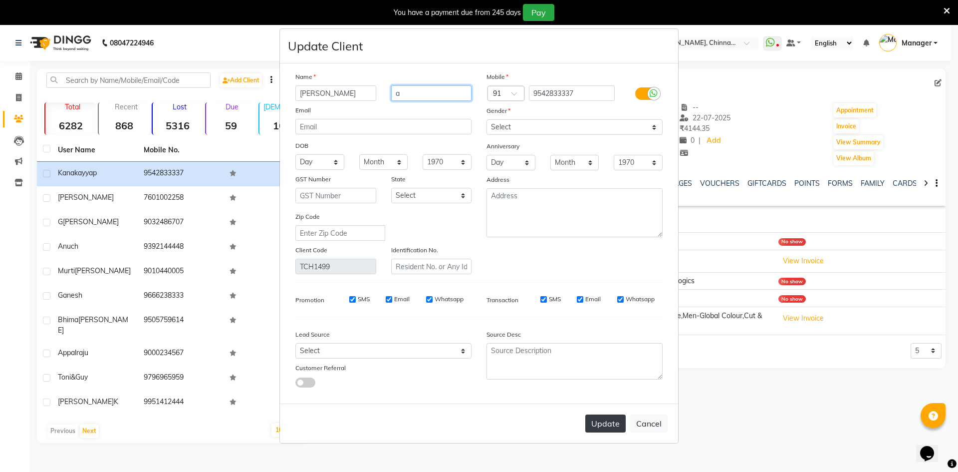
type input "a"
click at [592, 431] on button "Update" at bounding box center [605, 423] width 40 height 18
select select
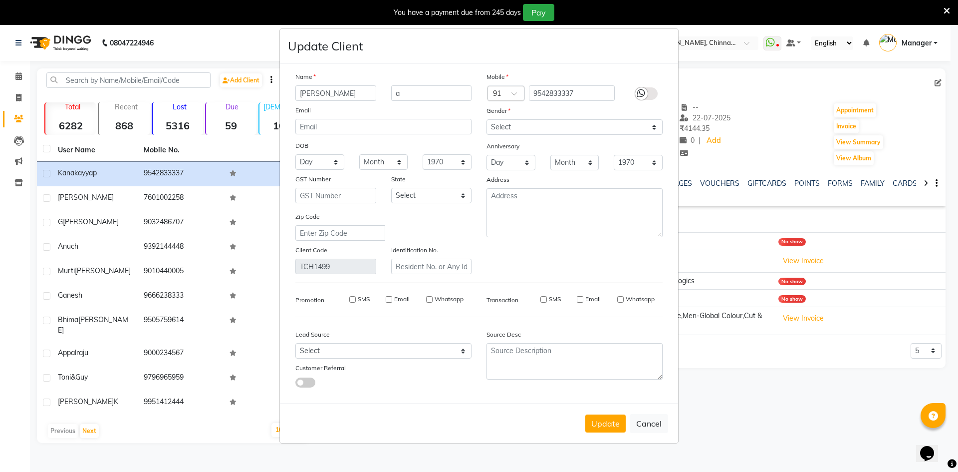
select select
checkbox input "false"
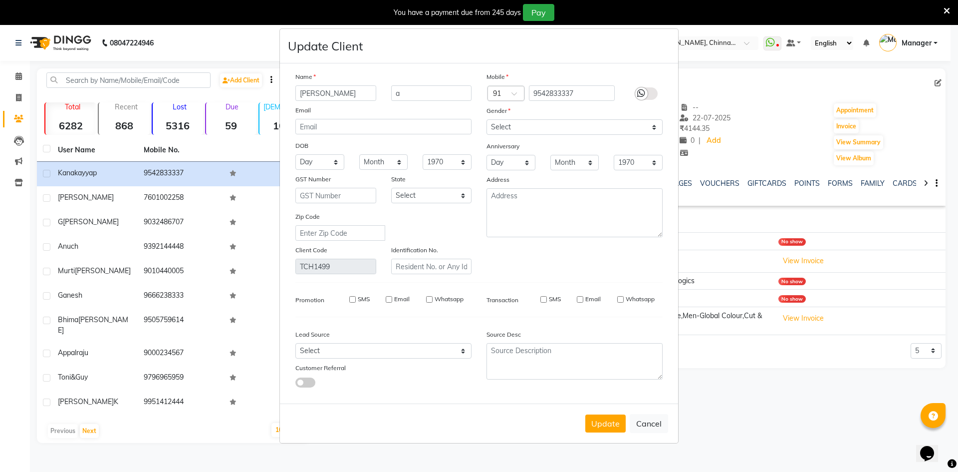
checkbox input "false"
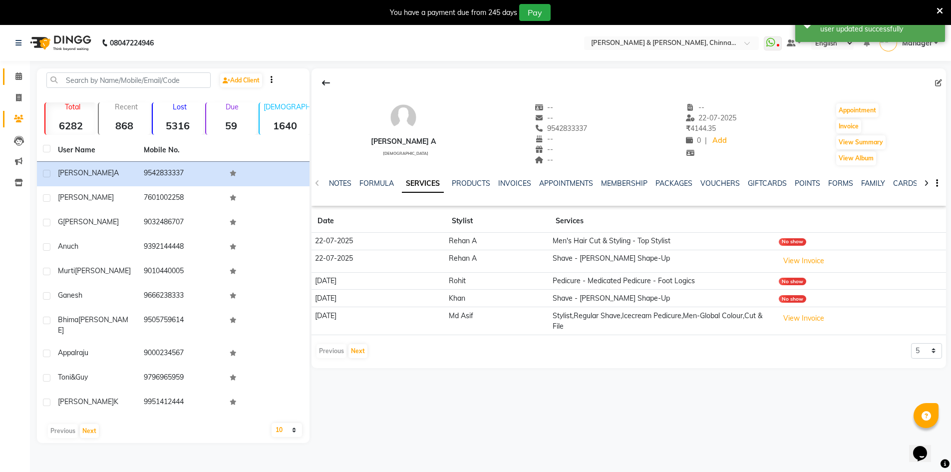
click at [7, 79] on link "Calendar" at bounding box center [15, 76] width 24 height 16
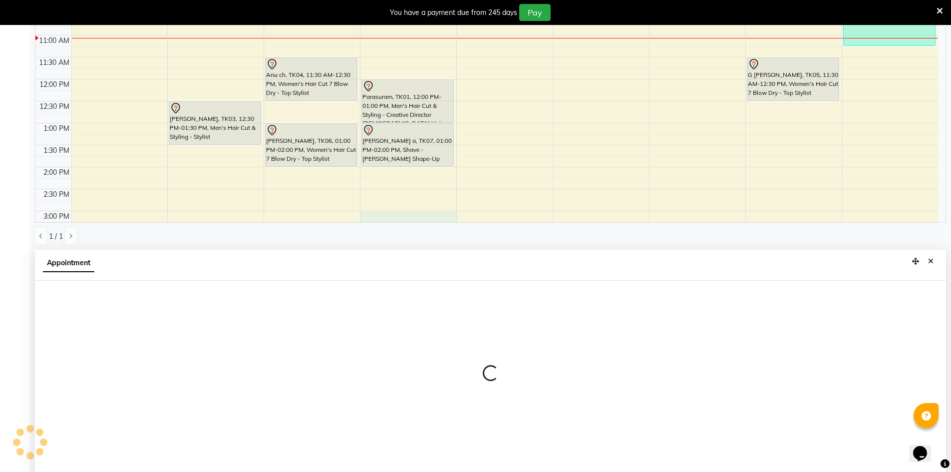
scroll to position [221, 0]
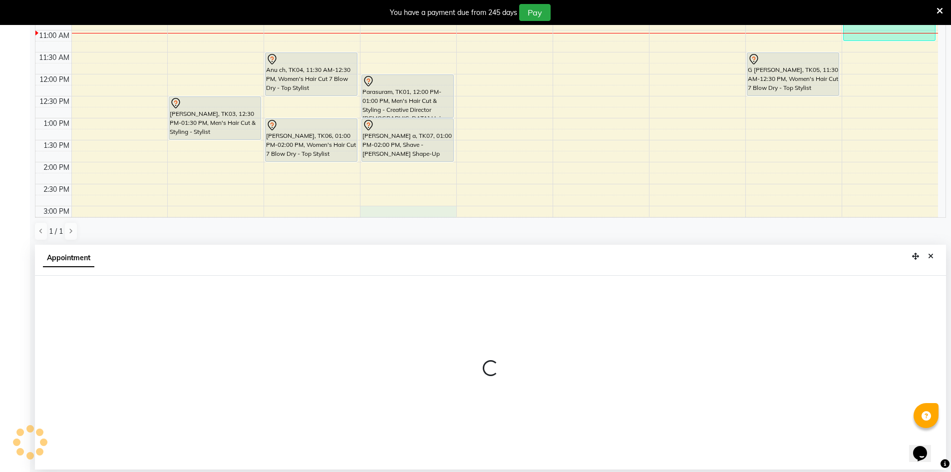
select select "65146"
select select "900"
select select "tentative"
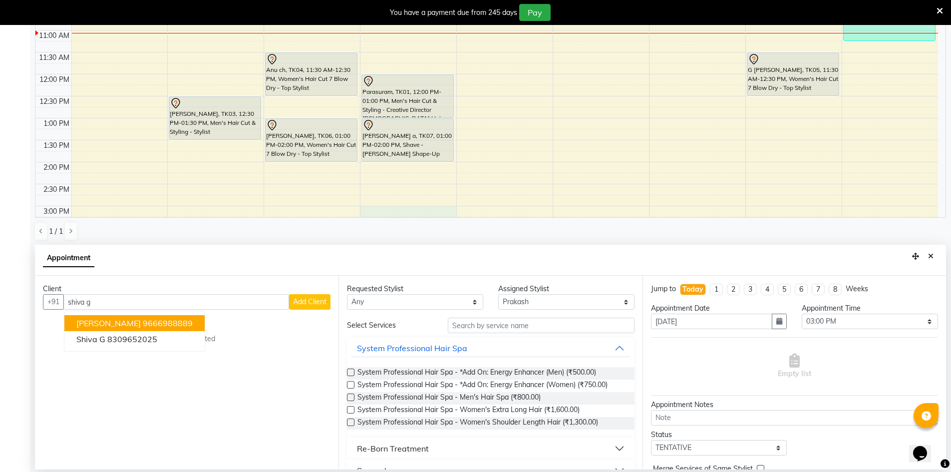
click at [166, 323] on ngb-highlight "9666988889" at bounding box center [168, 323] width 50 height 10
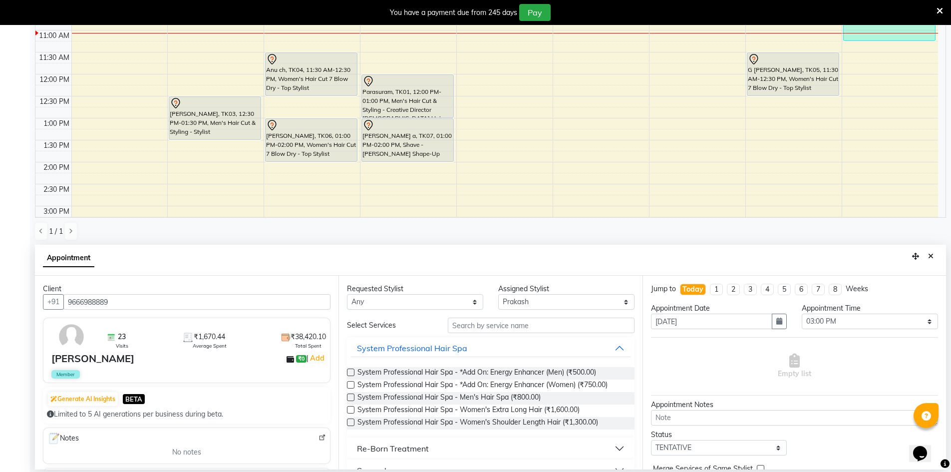
type input "9666988889"
click at [473, 326] on input "text" at bounding box center [541, 324] width 187 height 15
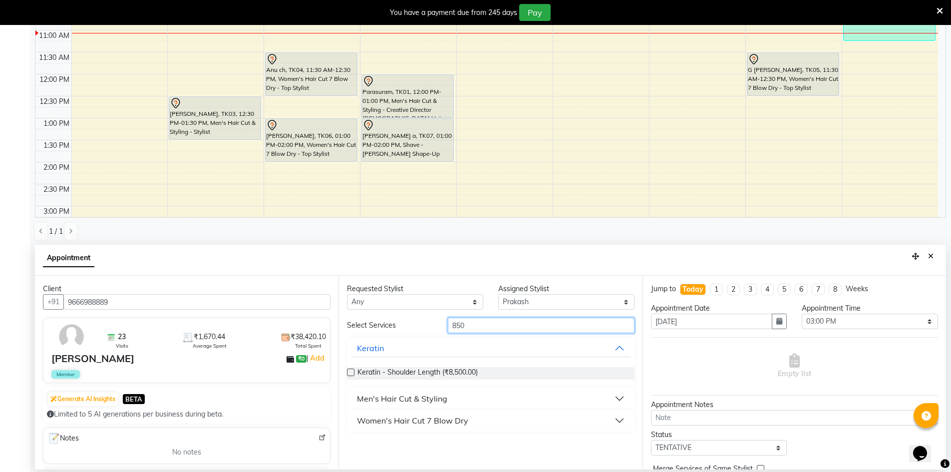
type input "850"
click at [433, 397] on div "Men's Hair Cut & Styling" at bounding box center [402, 398] width 90 height 12
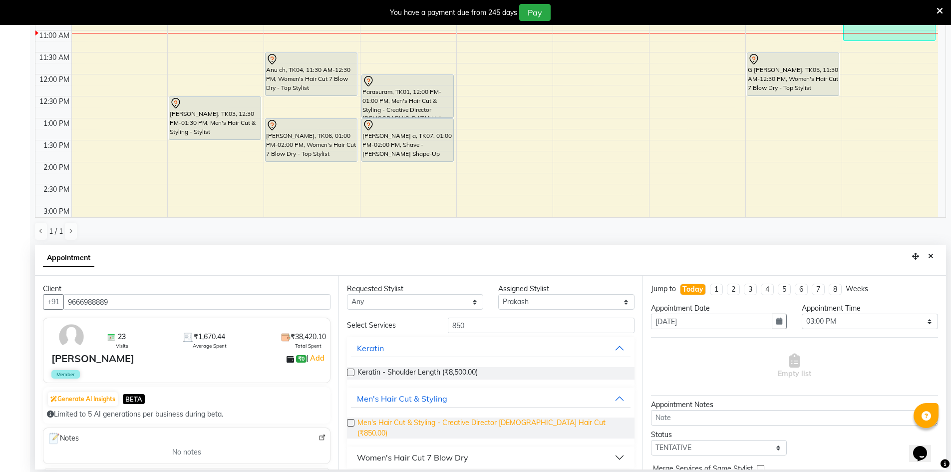
click at [440, 422] on span "Men's Hair Cut & Styling - Creative Director Male Hair Cut (₹850.00)" at bounding box center [491, 427] width 269 height 21
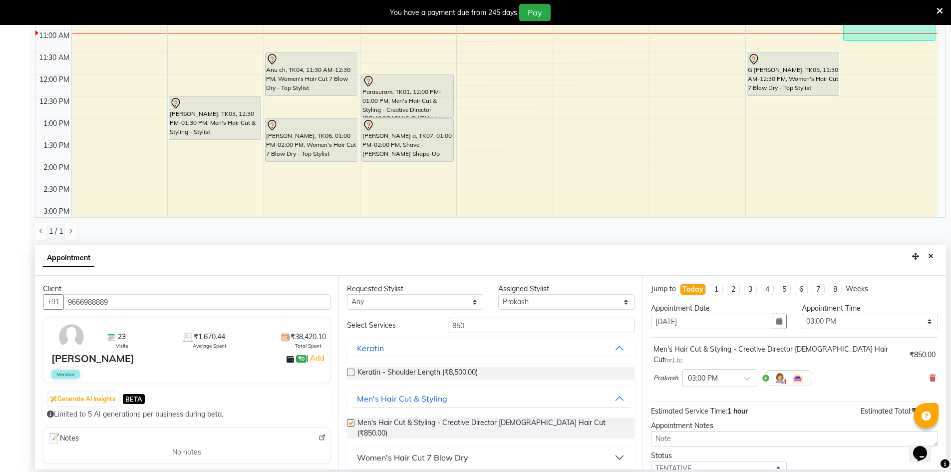
checkbox input "false"
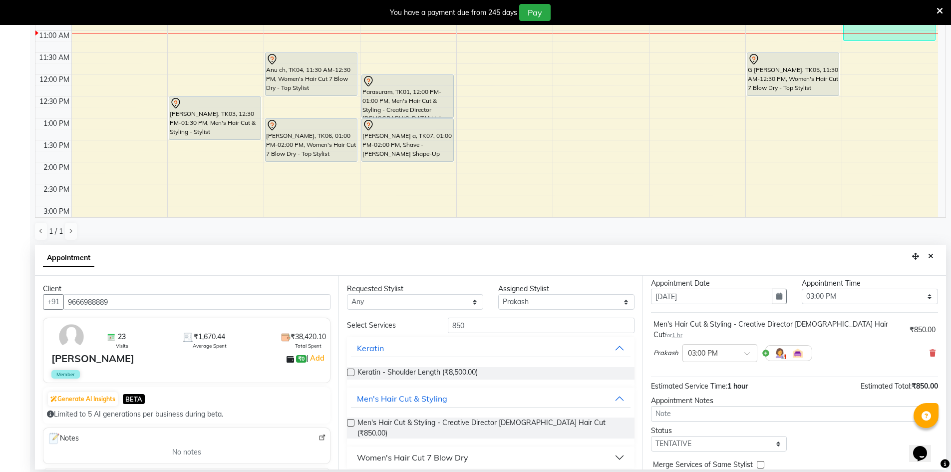
scroll to position [59, 0]
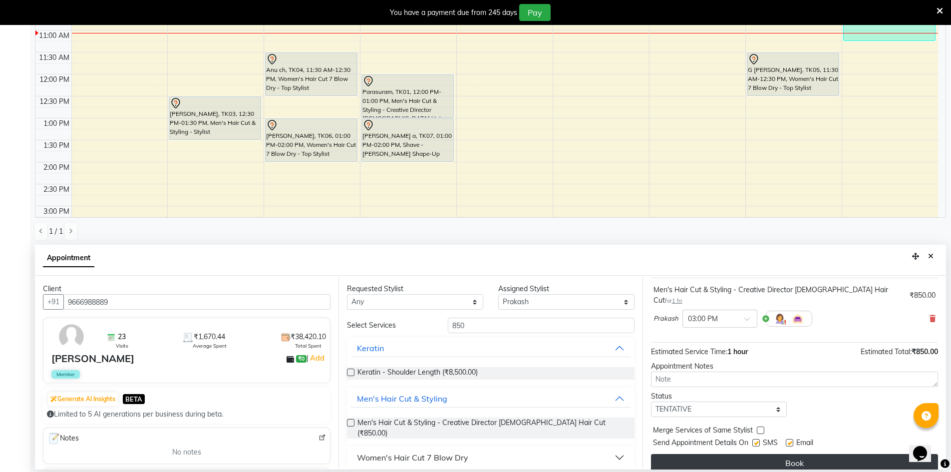
click at [736, 459] on button "Book" at bounding box center [794, 463] width 287 height 18
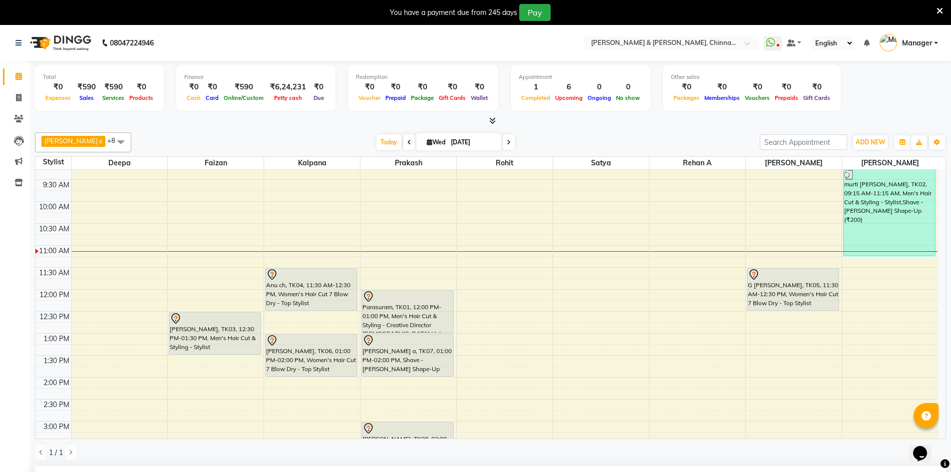
scroll to position [100, 0]
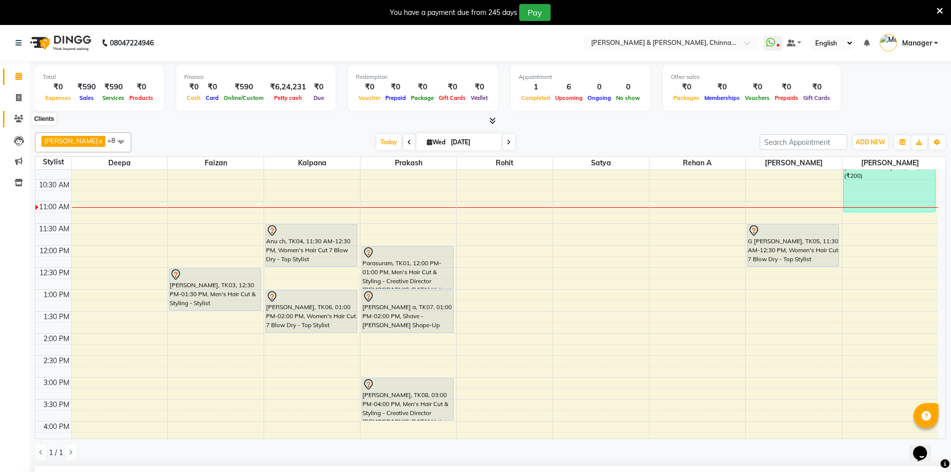
click at [21, 117] on icon at bounding box center [18, 118] width 9 height 7
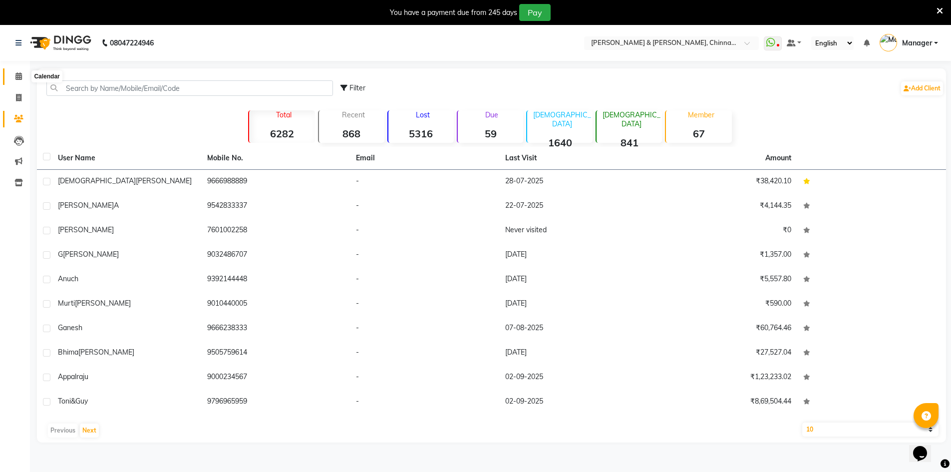
click at [16, 77] on icon at bounding box center [18, 75] width 6 height 7
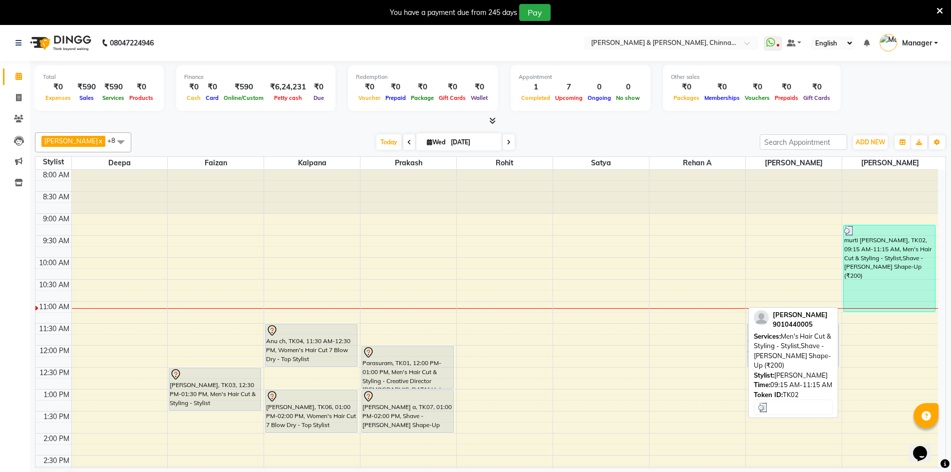
click at [880, 243] on div "murti [PERSON_NAME], TK02, 09:15 AM-11:15 AM, Men's Hair Cut & Styling - Stylis…" at bounding box center [889, 268] width 92 height 86
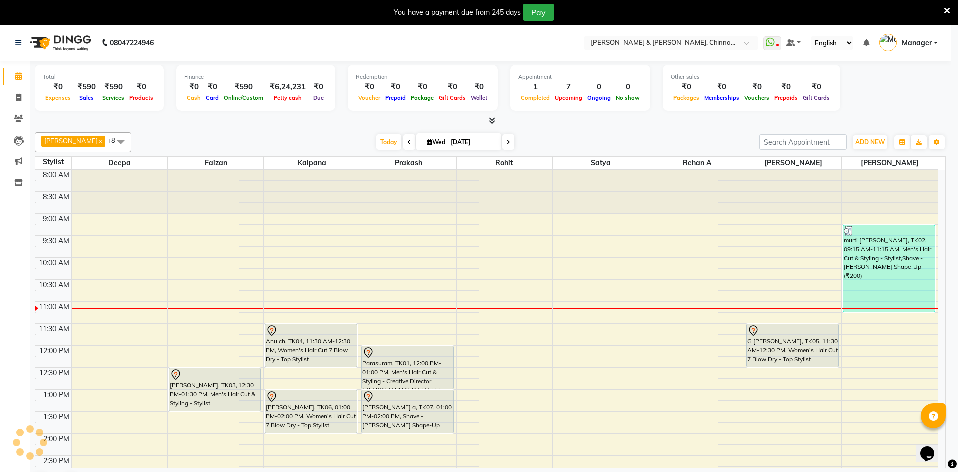
select select "3"
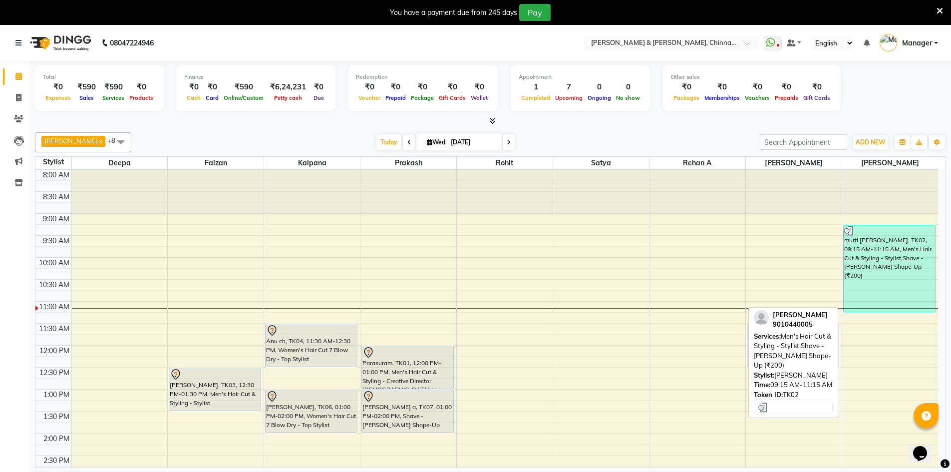
click at [857, 238] on div "murti [PERSON_NAME], TK02, 09:15 AM-11:15 AM, Men's Hair Cut & Styling - Stylis…" at bounding box center [889, 268] width 92 height 86
select select "3"
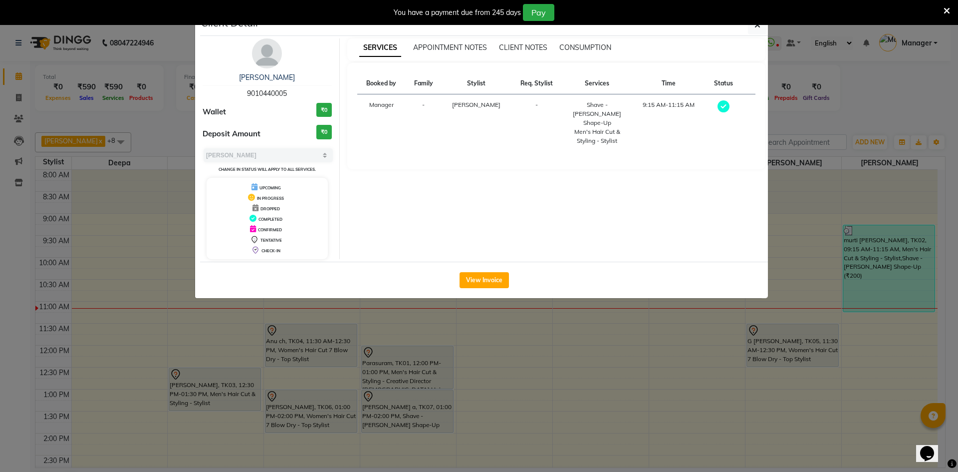
click at [857, 227] on ngb-modal-window "Client Detail murti vadlani 9010440005 Wallet ₹0 Deposit Amount ₹0 Select MARK …" at bounding box center [479, 236] width 958 height 472
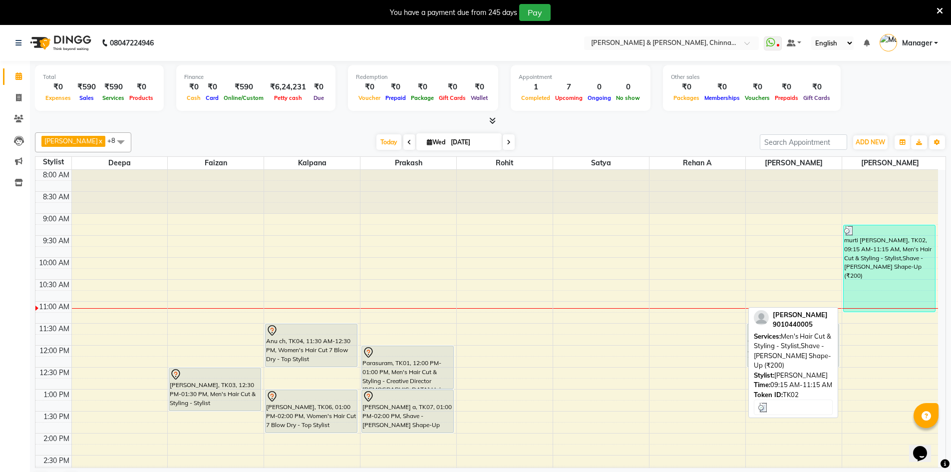
click at [884, 258] on div "murti [PERSON_NAME], TK02, 09:15 AM-11:15 AM, Men's Hair Cut & Styling - Stylis…" at bounding box center [889, 268] width 92 height 86
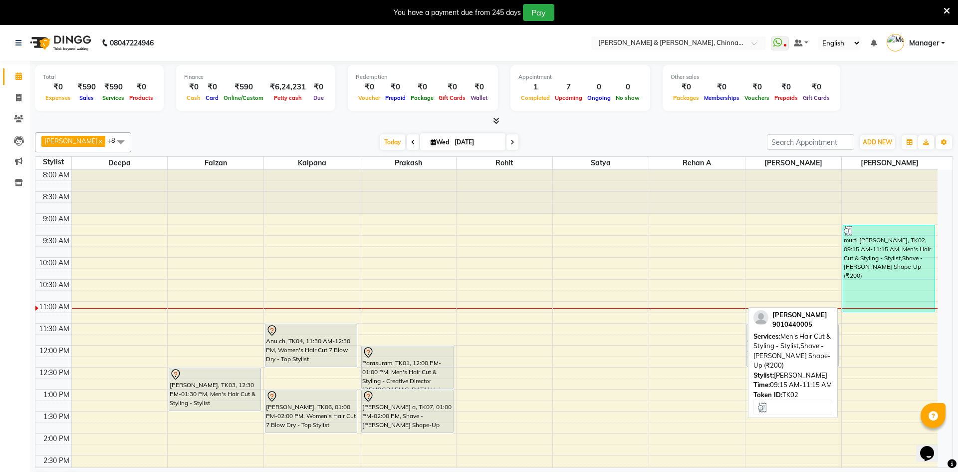
select select "3"
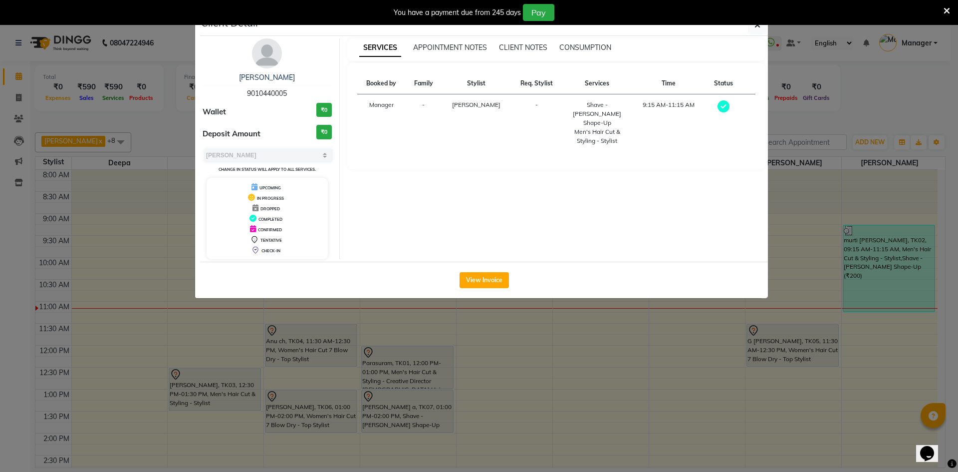
click at [569, 85] on th "Services" at bounding box center [596, 83] width 69 height 21
click at [895, 206] on ngb-modal-window "Client Detail murti vadlani 9010440005 Wallet ₹0 Deposit Amount ₹0 Select MARK …" at bounding box center [479, 236] width 958 height 472
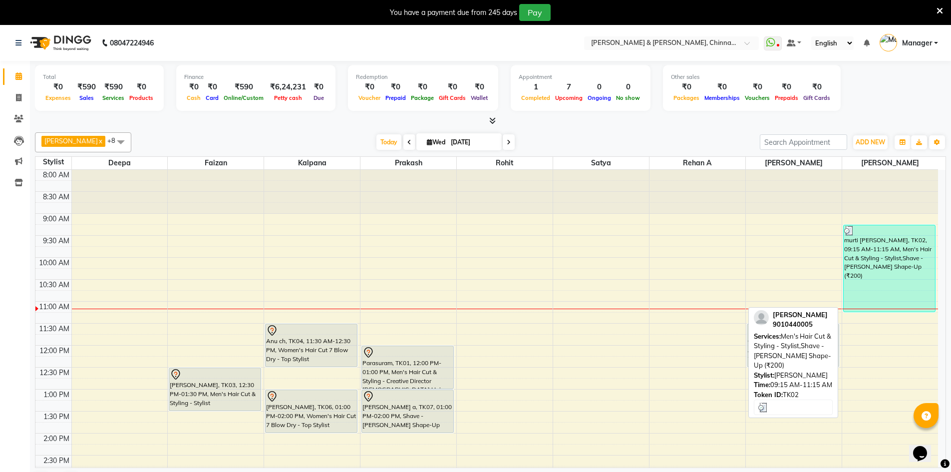
click at [893, 246] on div "murti [PERSON_NAME], TK02, 09:15 AM-11:15 AM, Men's Hair Cut & Styling - Stylis…" at bounding box center [889, 268] width 92 height 86
select select "3"
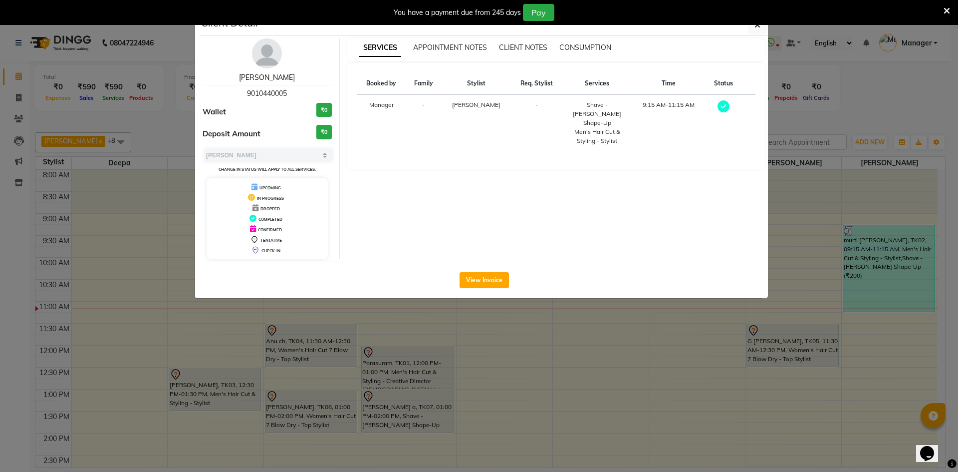
click at [282, 80] on link "murti vadlani" at bounding box center [267, 77] width 56 height 9
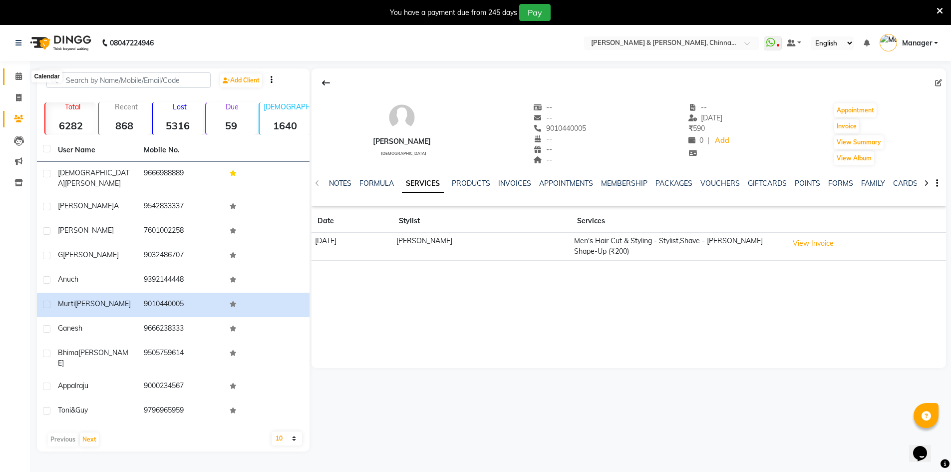
click at [18, 82] on span at bounding box center [18, 76] width 17 height 11
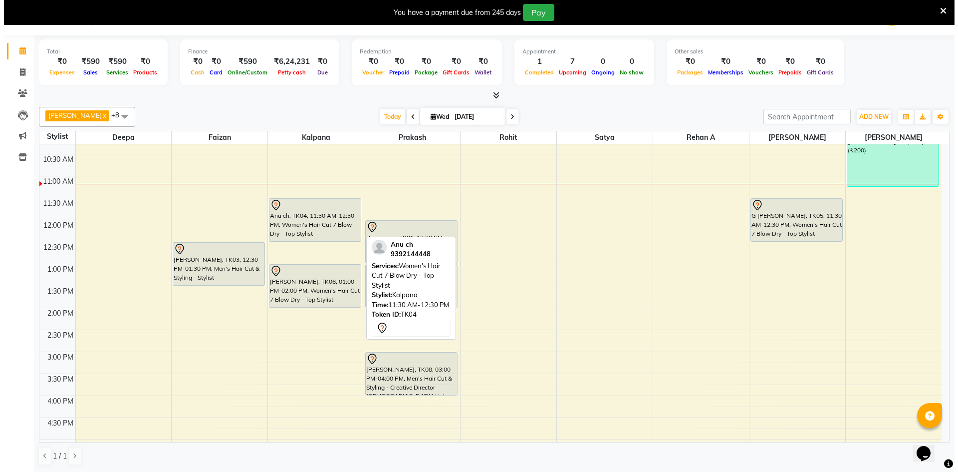
scroll to position [50, 0]
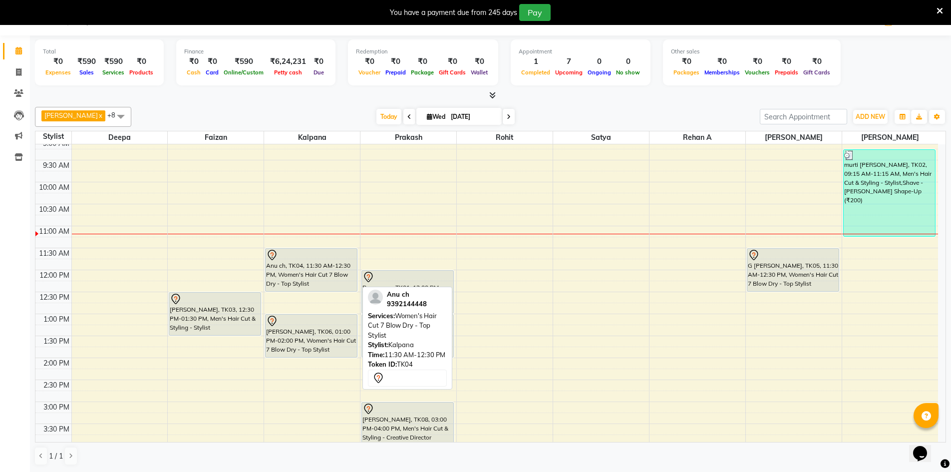
click at [290, 267] on div "Anu ch, TK04, 11:30 AM-12:30 PM, Women's Hair Cut 7 Blow Dry - Top Stylist" at bounding box center [311, 270] width 91 height 42
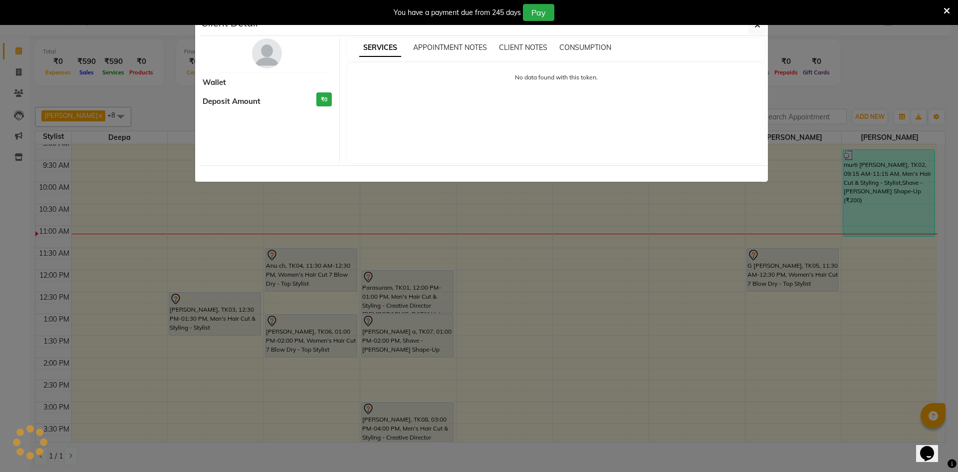
select select "7"
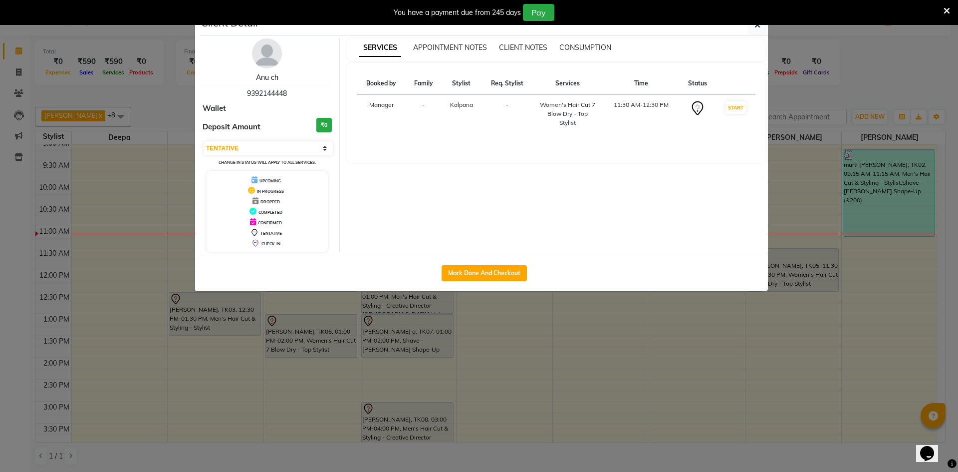
click at [270, 73] on link "Anu ch" at bounding box center [267, 77] width 22 height 9
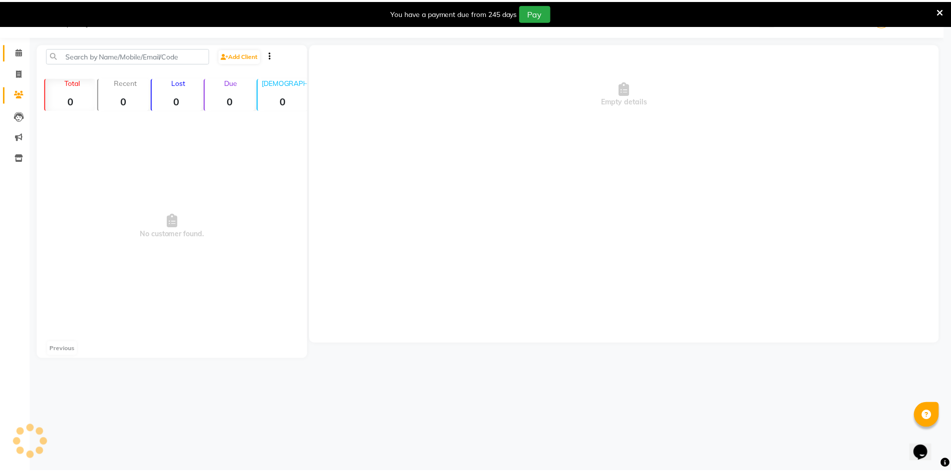
scroll to position [25, 0]
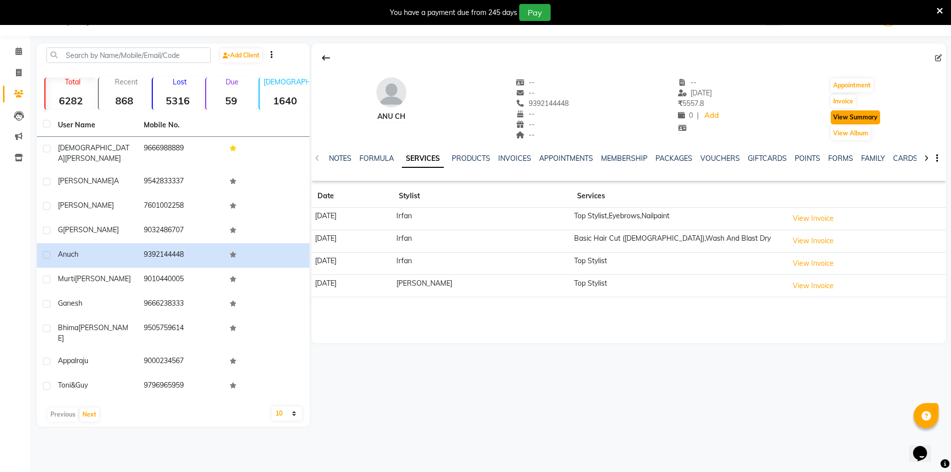
click at [846, 117] on button "View Summary" at bounding box center [854, 117] width 49 height 14
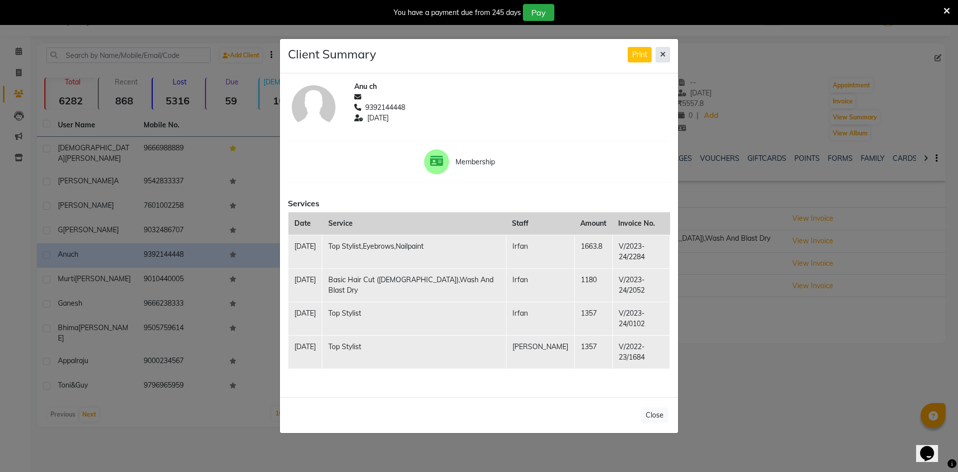
click at [665, 62] on button at bounding box center [663, 54] width 14 height 15
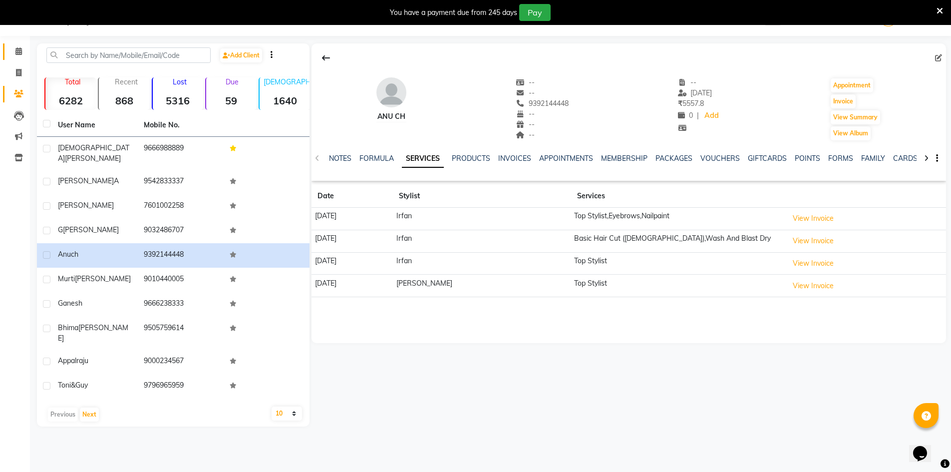
click at [10, 47] on li "Calendar" at bounding box center [15, 51] width 30 height 21
click at [22, 50] on span at bounding box center [18, 51] width 17 height 11
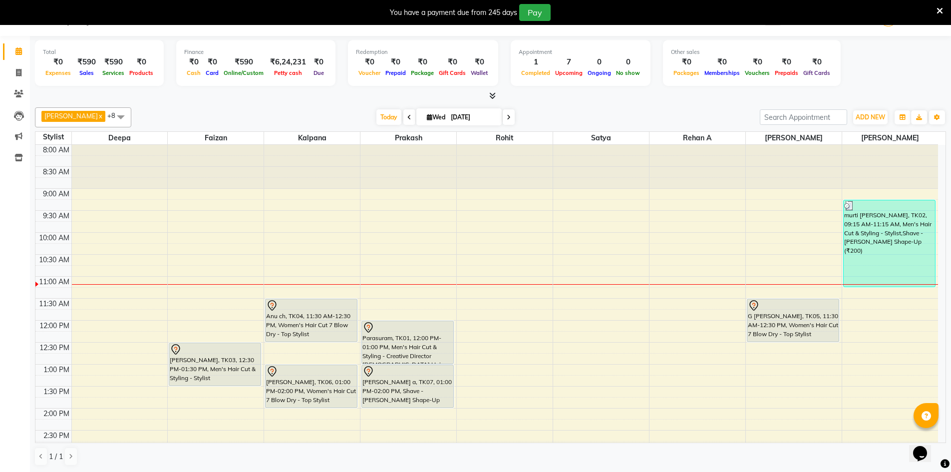
scroll to position [50, 0]
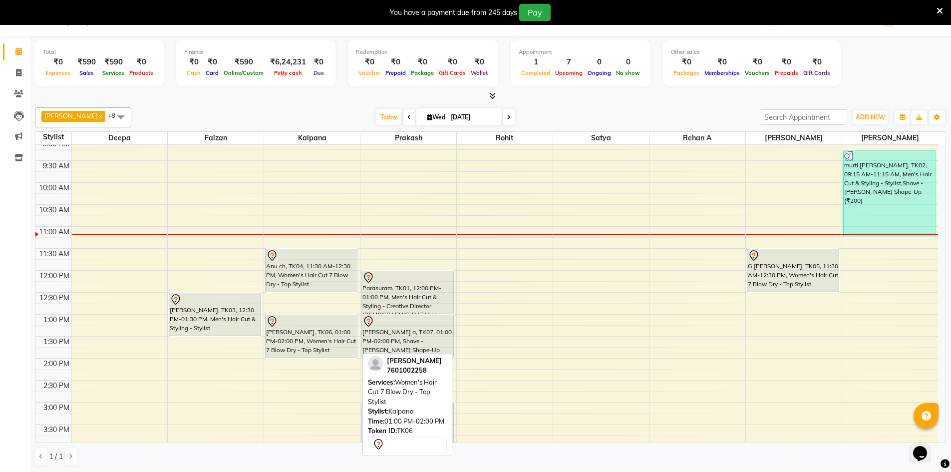
click at [298, 346] on div "[PERSON_NAME], TK06, 01:00 PM-02:00 PM, Women's Hair Cut 7 Blow Dry - Top Styli…" at bounding box center [311, 336] width 91 height 42
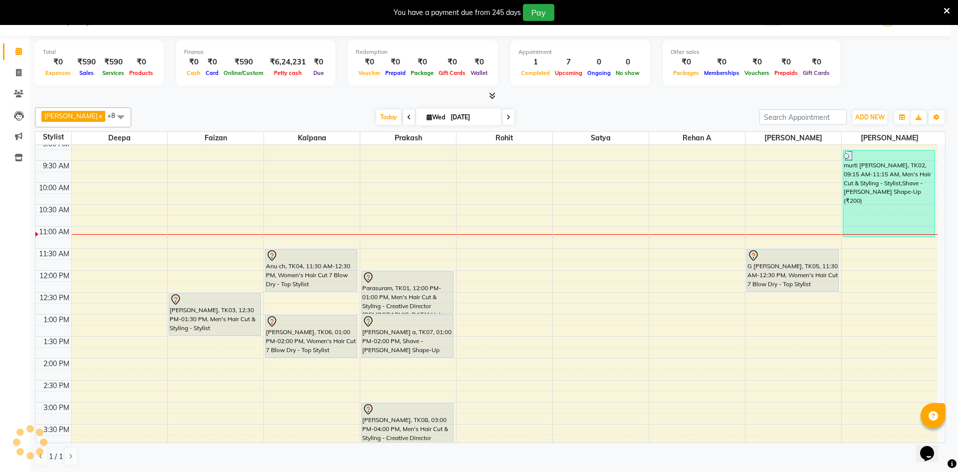
select select "7"
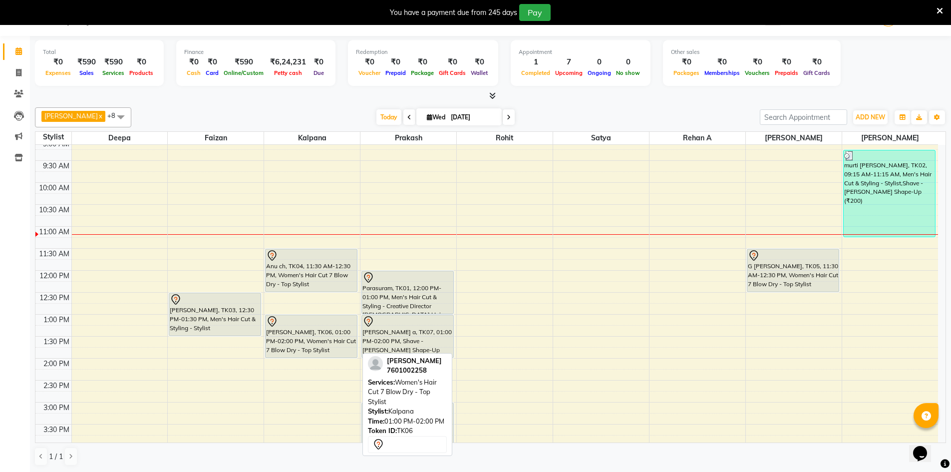
click at [308, 337] on div "[PERSON_NAME], TK06, 01:00 PM-02:00 PM, Women's Hair Cut 7 Blow Dry - Top Styli…" at bounding box center [311, 336] width 91 height 42
select select "7"
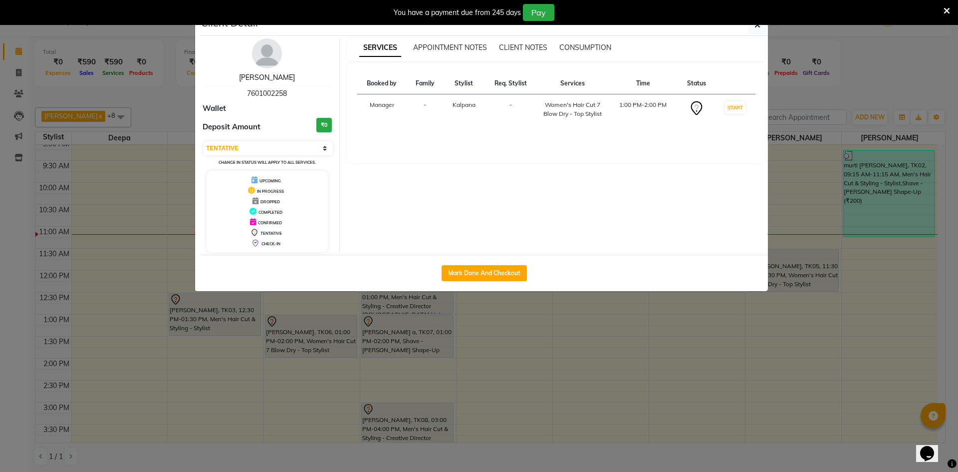
click at [265, 77] on link "[PERSON_NAME]" at bounding box center [267, 77] width 56 height 9
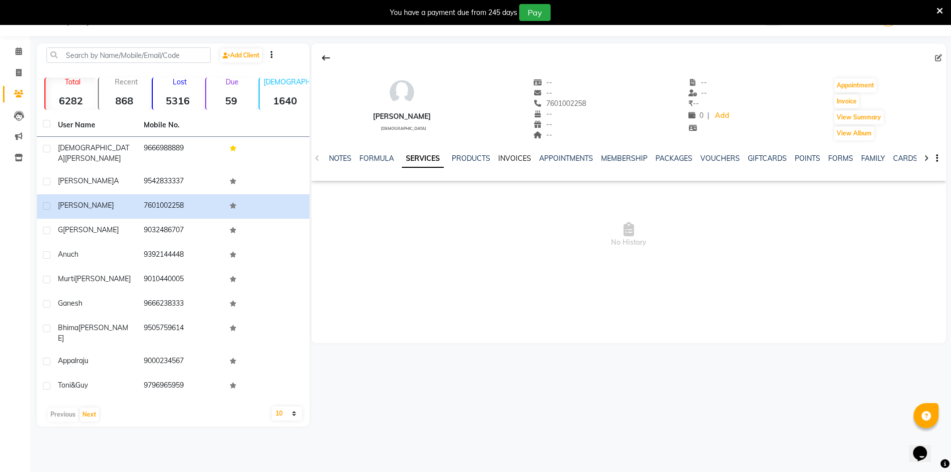
click at [522, 158] on link "INVOICES" at bounding box center [514, 158] width 33 height 9
click at [390, 160] on link "SERVICES" at bounding box center [395, 158] width 34 height 9
click at [854, 118] on button "View Summary" at bounding box center [858, 117] width 49 height 14
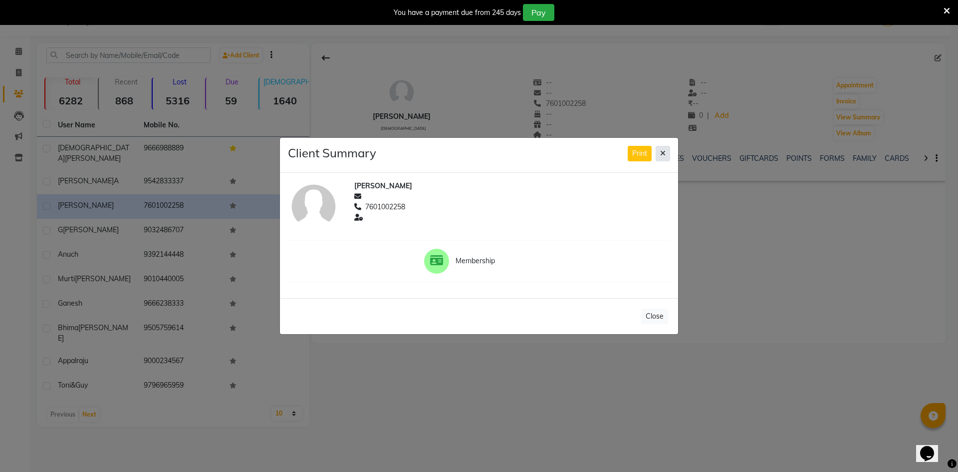
click at [661, 153] on icon at bounding box center [662, 153] width 5 height 7
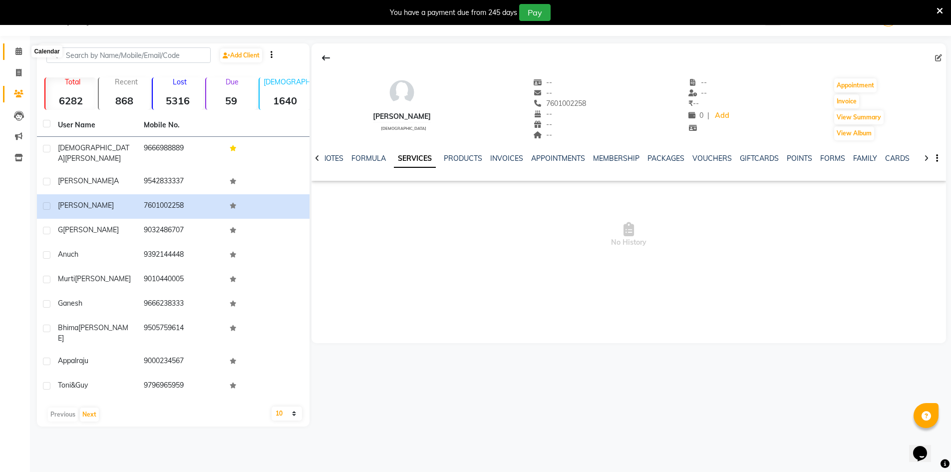
click at [19, 53] on icon at bounding box center [18, 50] width 6 height 7
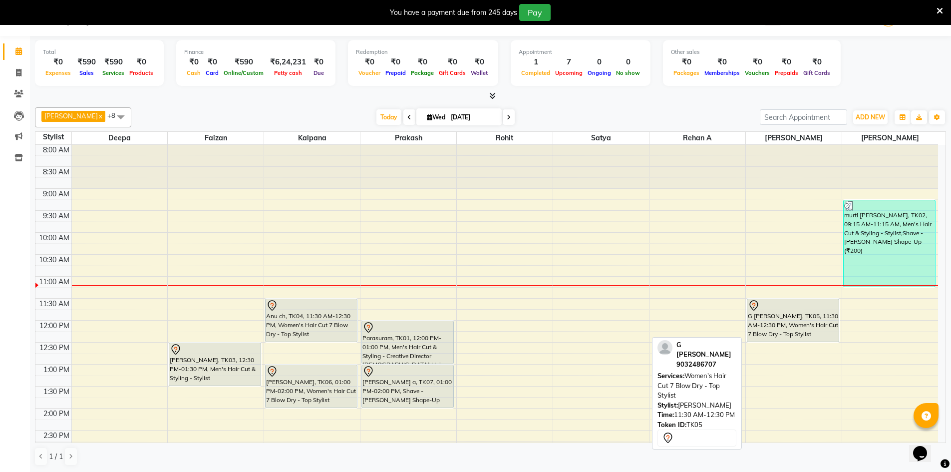
click at [755, 307] on icon at bounding box center [754, 305] width 12 height 12
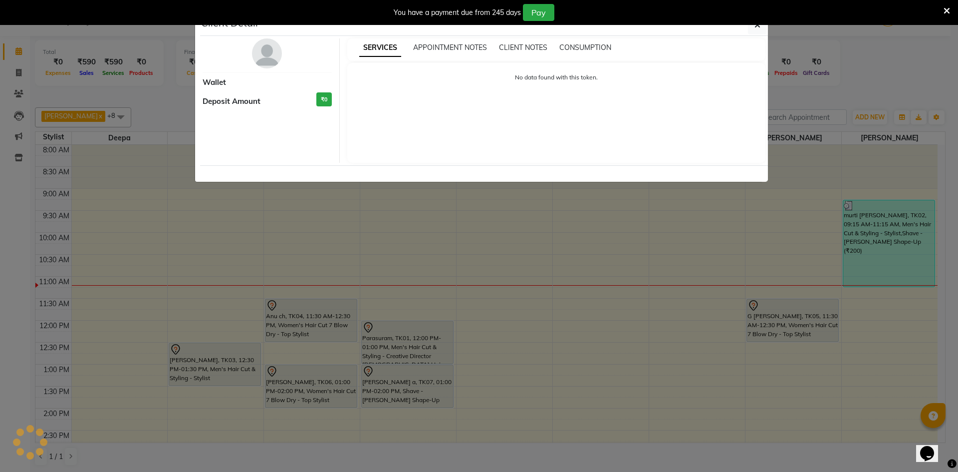
select select "7"
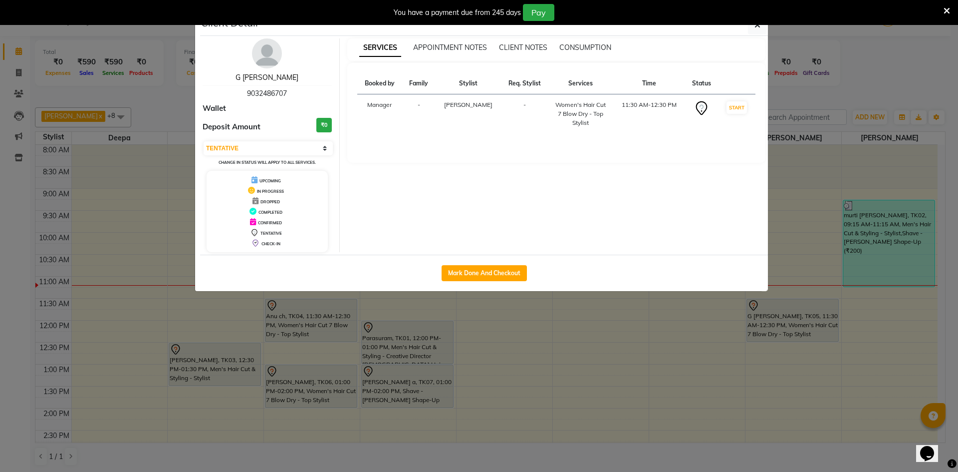
click at [258, 77] on link "G shruthi" at bounding box center [267, 77] width 63 height 9
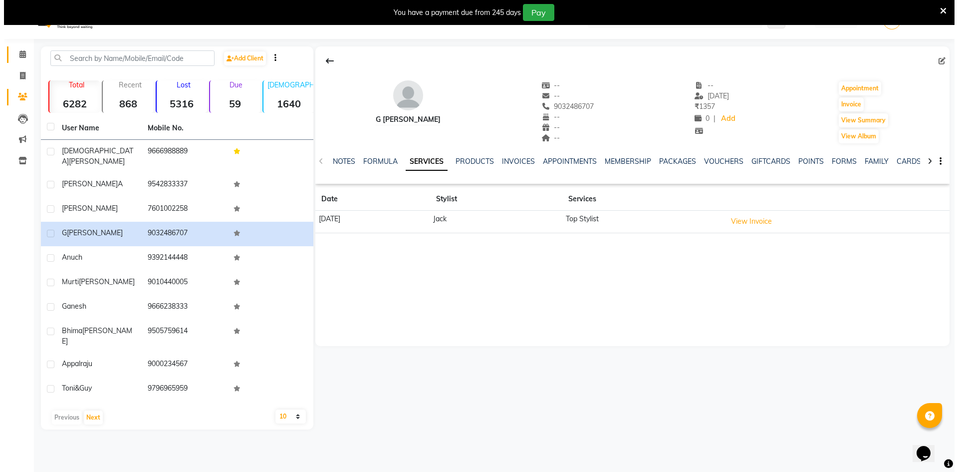
scroll to position [25, 0]
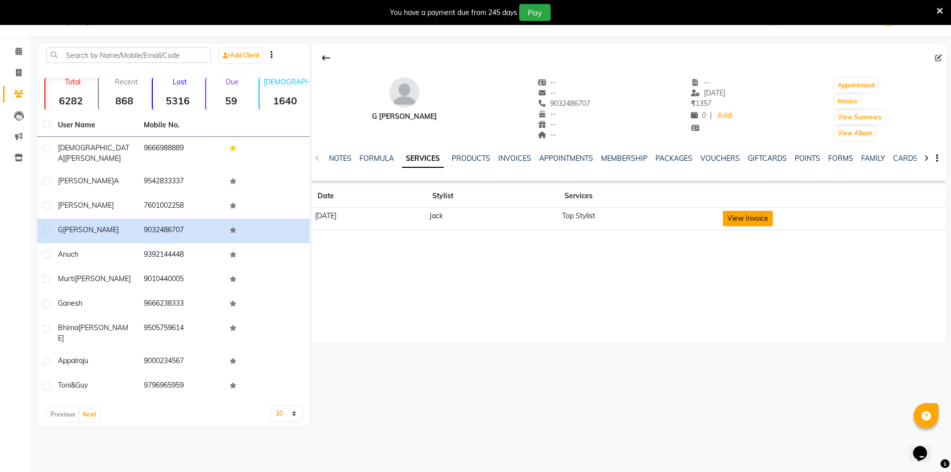
click at [764, 219] on button "View Invoice" at bounding box center [748, 218] width 50 height 15
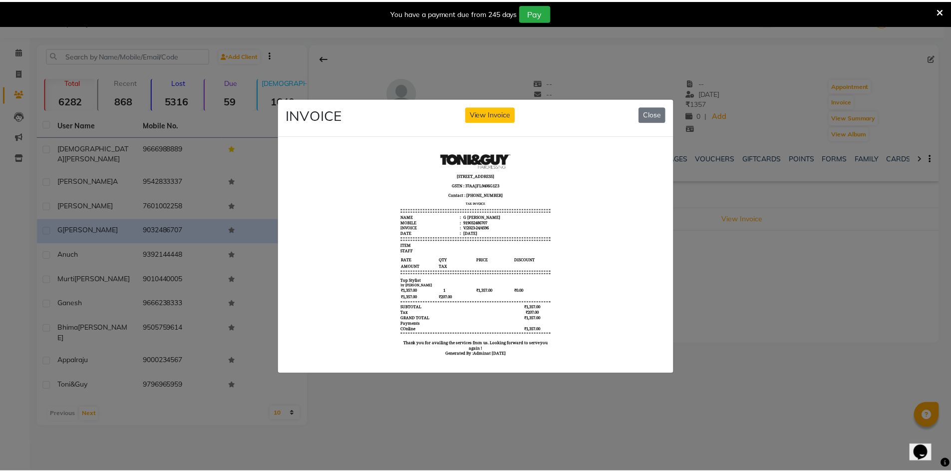
scroll to position [0, 0]
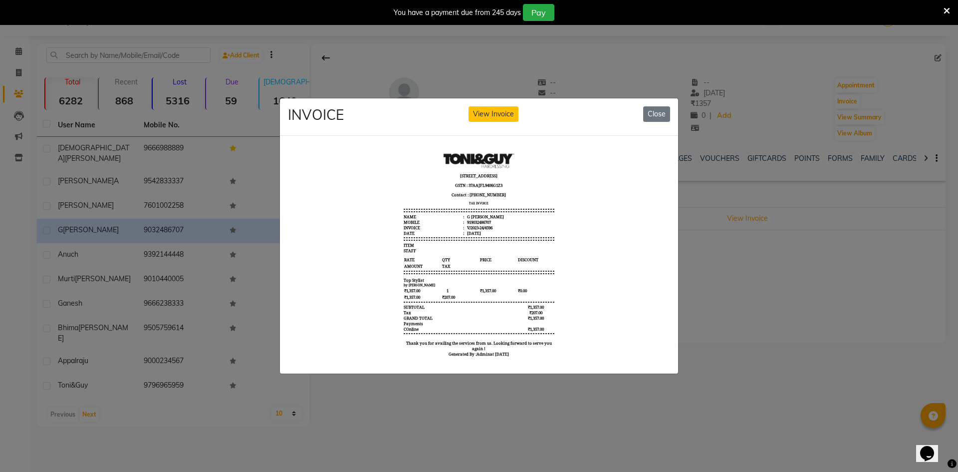
click at [753, 289] on ngb-modal-window "INVOICE View Invoice Close" at bounding box center [479, 236] width 958 height 472
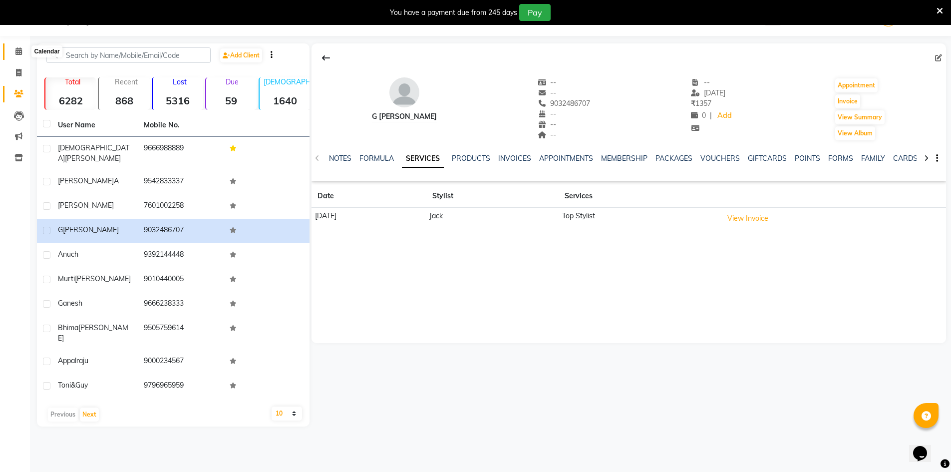
click at [12, 52] on span at bounding box center [18, 51] width 17 height 11
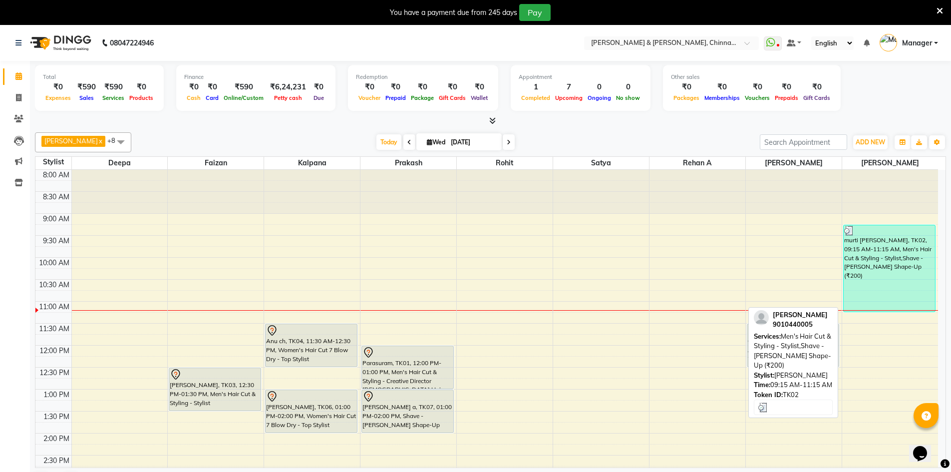
click at [848, 229] on img at bounding box center [849, 231] width 10 height 10
click at [877, 262] on div "murti [PERSON_NAME], TK02, 09:15 AM-11:15 AM, Men's Hair Cut & Styling - Stylis…" at bounding box center [889, 268] width 92 height 86
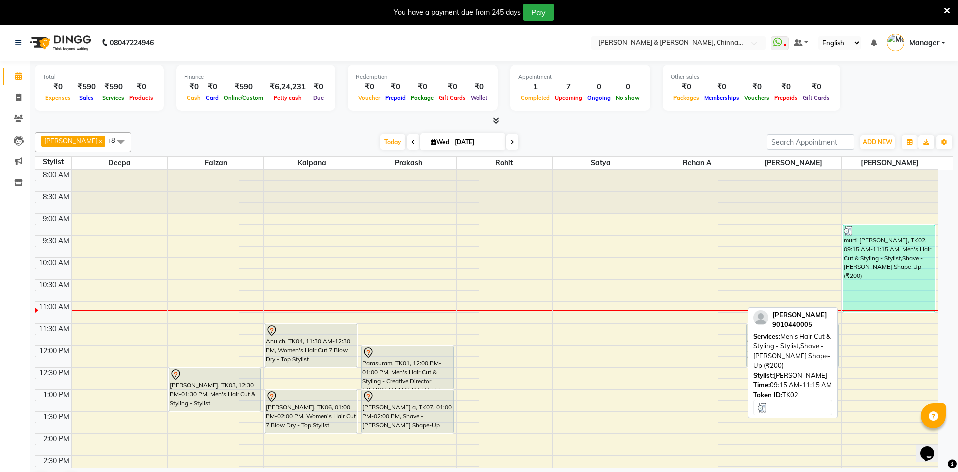
select select "3"
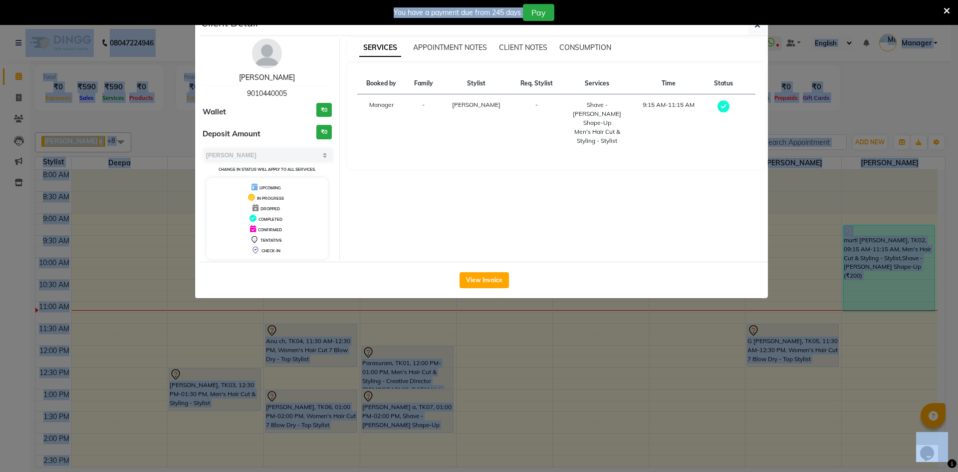
click at [258, 74] on link "murti vadlani" at bounding box center [267, 77] width 56 height 9
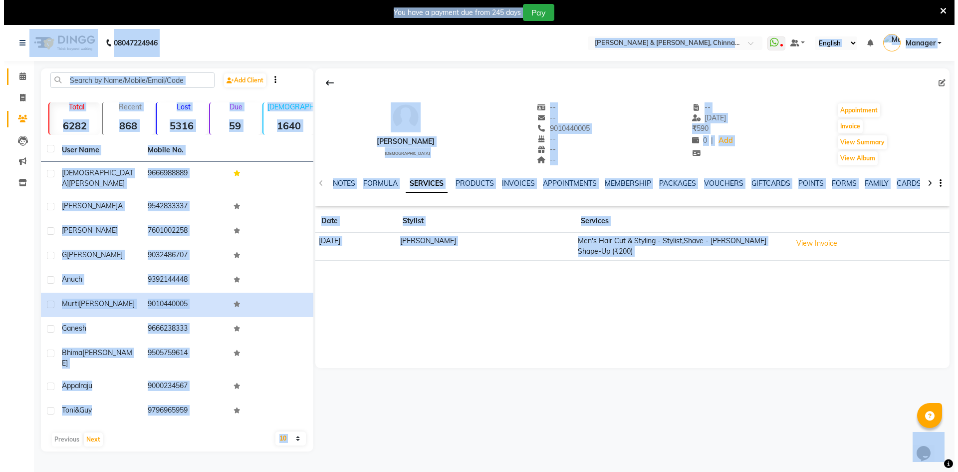
scroll to position [25, 0]
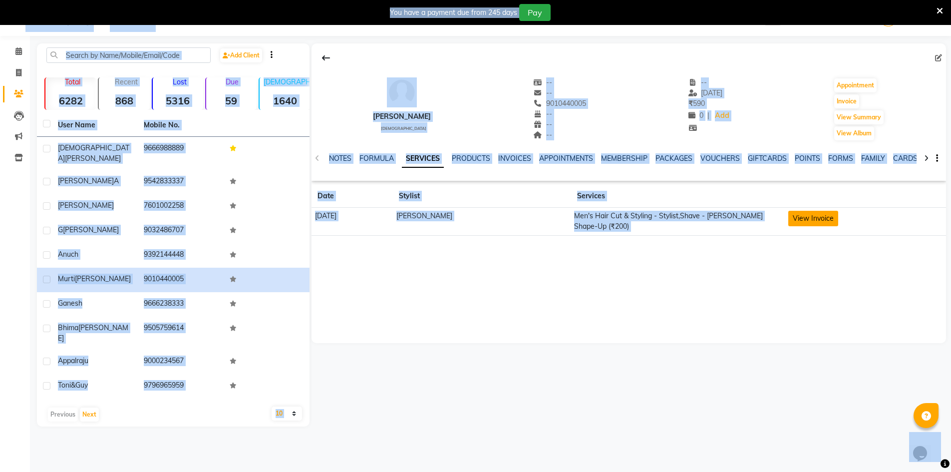
click at [788, 221] on button "View Invoice" at bounding box center [813, 218] width 50 height 15
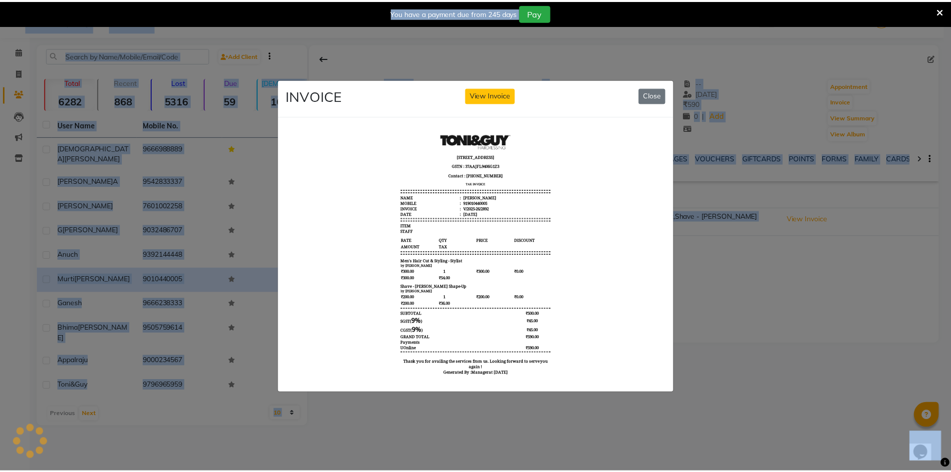
scroll to position [0, 0]
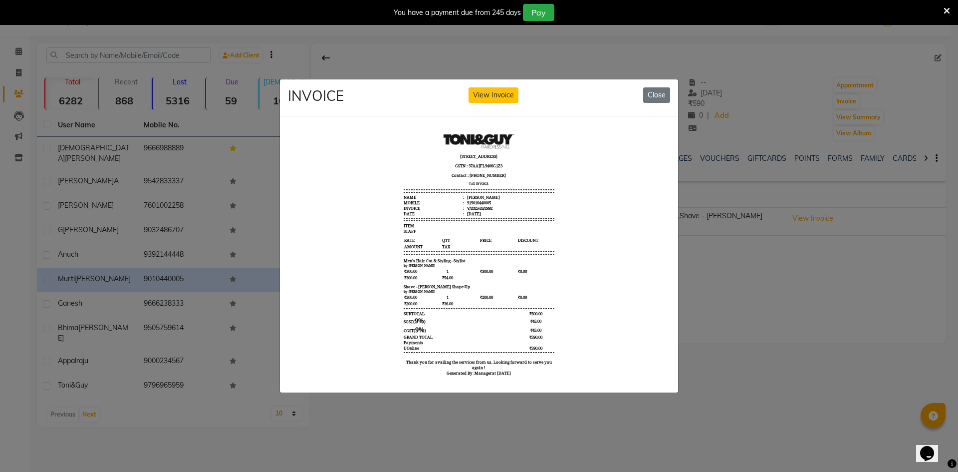
click at [831, 290] on ngb-modal-window "INVOICE View Invoice Close" at bounding box center [479, 236] width 958 height 472
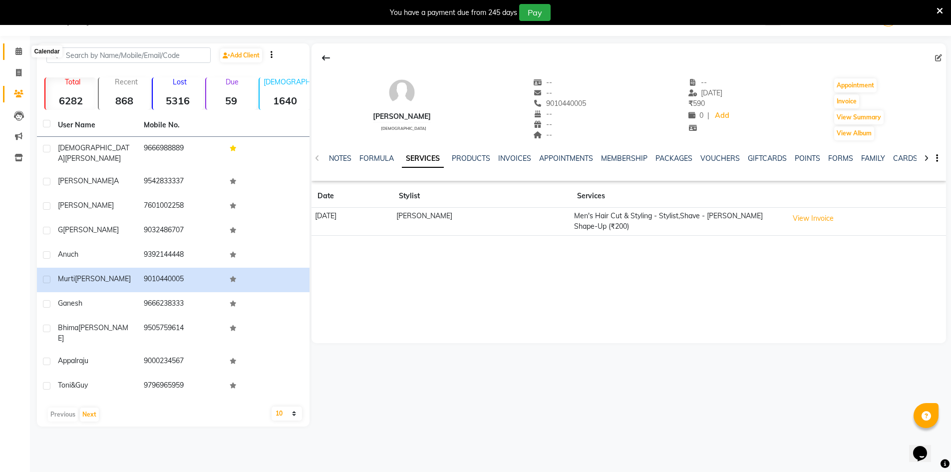
click at [19, 49] on icon at bounding box center [18, 50] width 6 height 7
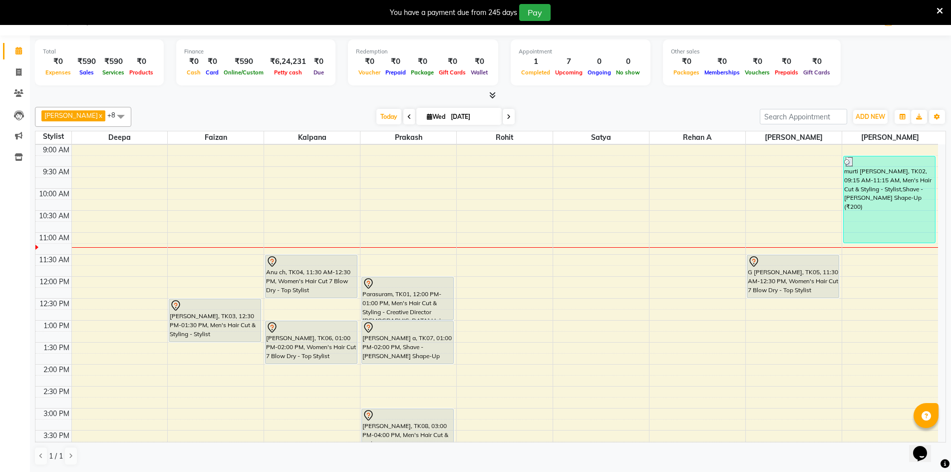
scroll to position [100, 0]
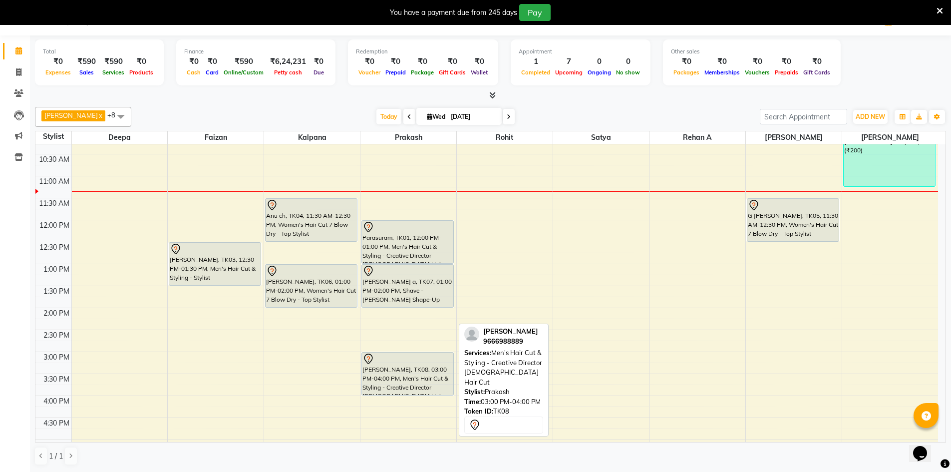
click at [412, 376] on div "Shiva g raj, TK08, 03:00 PM-04:00 PM, Men's Hair Cut & Styling - Creative Direc…" at bounding box center [407, 373] width 91 height 42
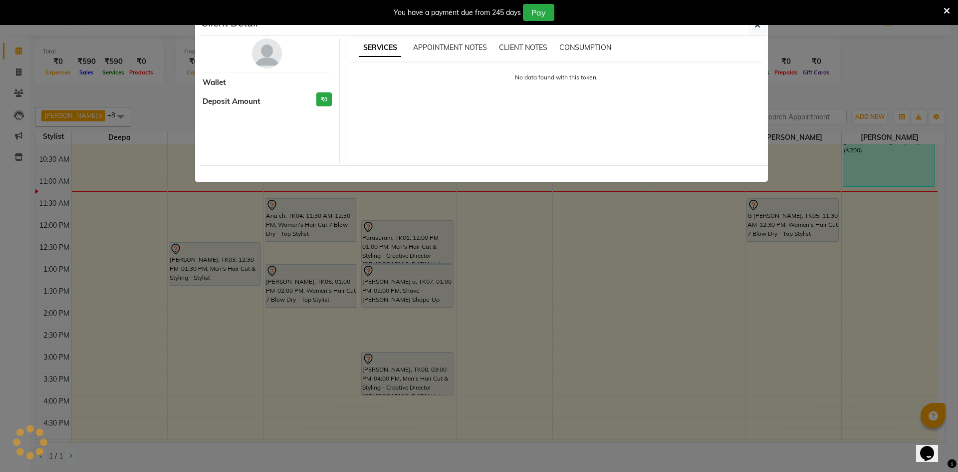
select select "7"
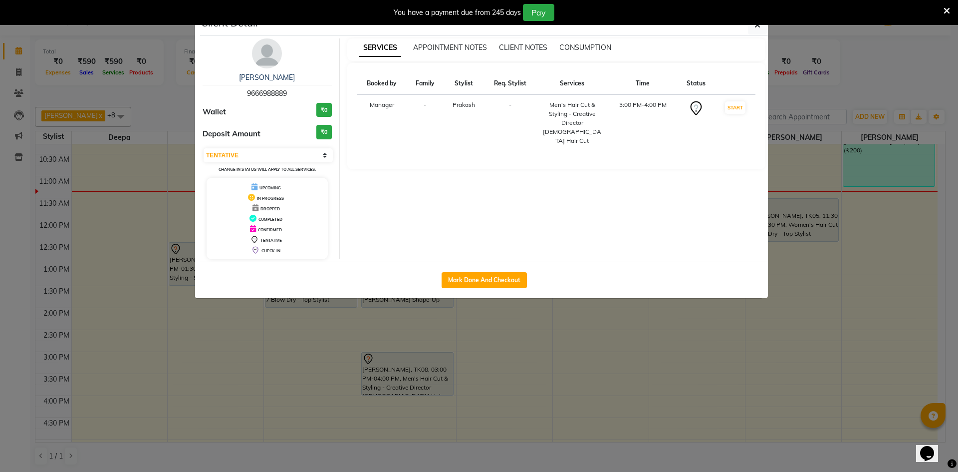
click at [640, 87] on th "Time" at bounding box center [643, 83] width 70 height 21
click at [641, 85] on th "Time" at bounding box center [643, 83] width 70 height 21
click at [645, 104] on td "3:00 PM-4:00 PM" at bounding box center [643, 122] width 70 height 57
click at [622, 105] on td "3:00 PM-4:00 PM" at bounding box center [643, 122] width 70 height 57
click at [626, 105] on td "3:00 PM-4:00 PM" at bounding box center [643, 122] width 70 height 57
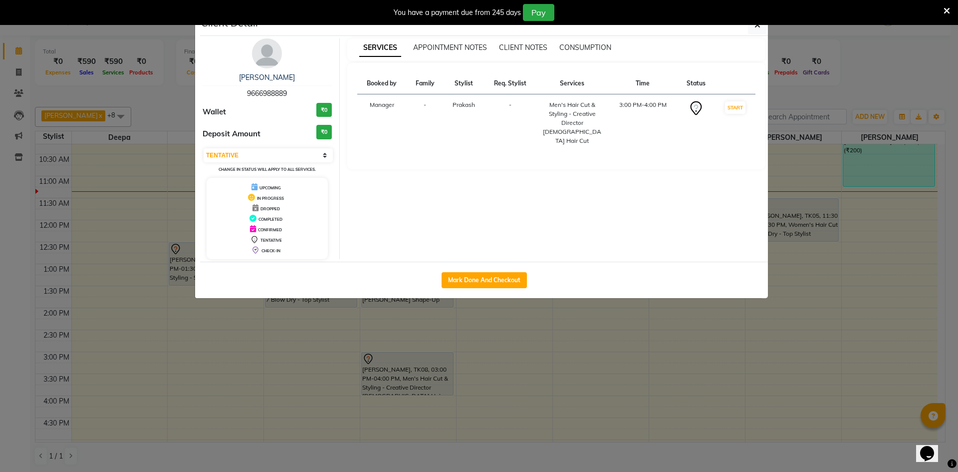
click at [626, 105] on td "3:00 PM-4:00 PM" at bounding box center [643, 122] width 70 height 57
click at [645, 103] on td "3:00 PM-4:00 PM" at bounding box center [643, 122] width 70 height 57
click at [656, 104] on td "3:00 PM-4:00 PM" at bounding box center [643, 122] width 70 height 57
click at [756, 22] on div "You have a payment due from 245 days Pay" at bounding box center [479, 12] width 958 height 25
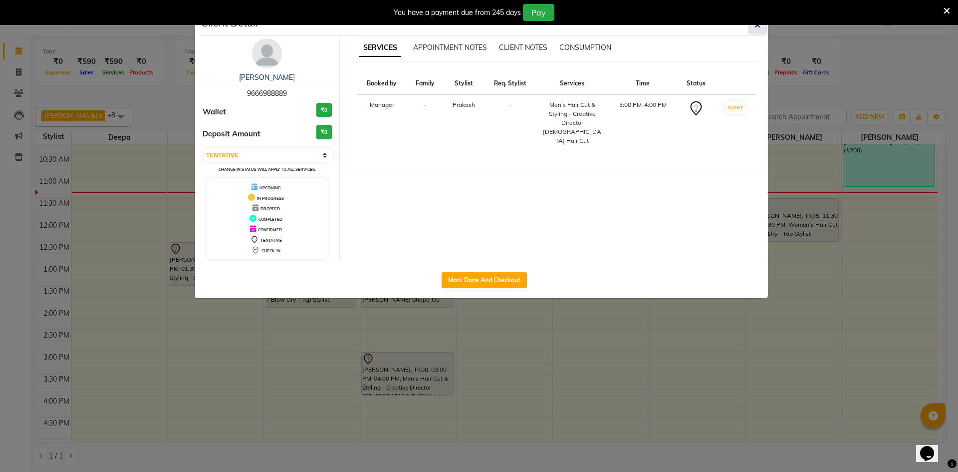
click at [754, 27] on button "button" at bounding box center [757, 24] width 19 height 19
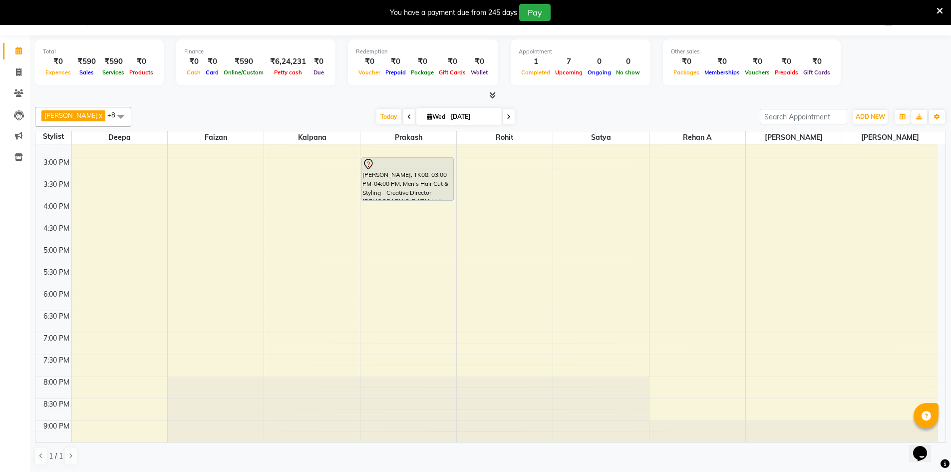
scroll to position [299, 0]
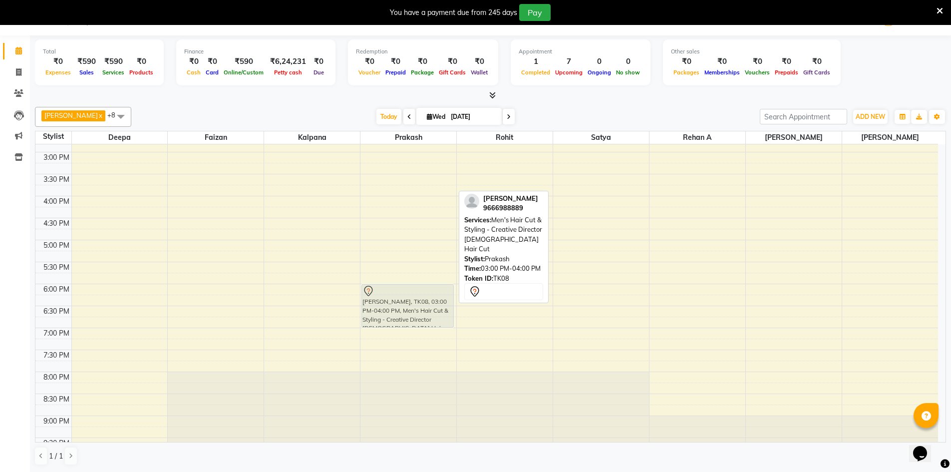
drag, startPoint x: 386, startPoint y: 177, endPoint x: 363, endPoint y: 306, distance: 130.8
click at [363, 306] on div "Parasuram, TK01, 12:00 PM-01:00 PM, Men's Hair Cut & Styling - Creative Directo…" at bounding box center [408, 152] width 96 height 614
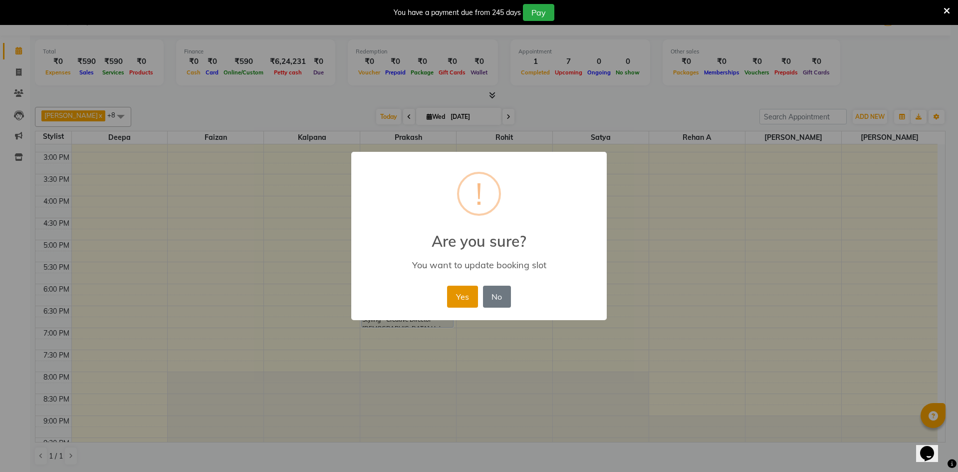
click at [463, 294] on button "Yes" at bounding box center [462, 296] width 30 height 22
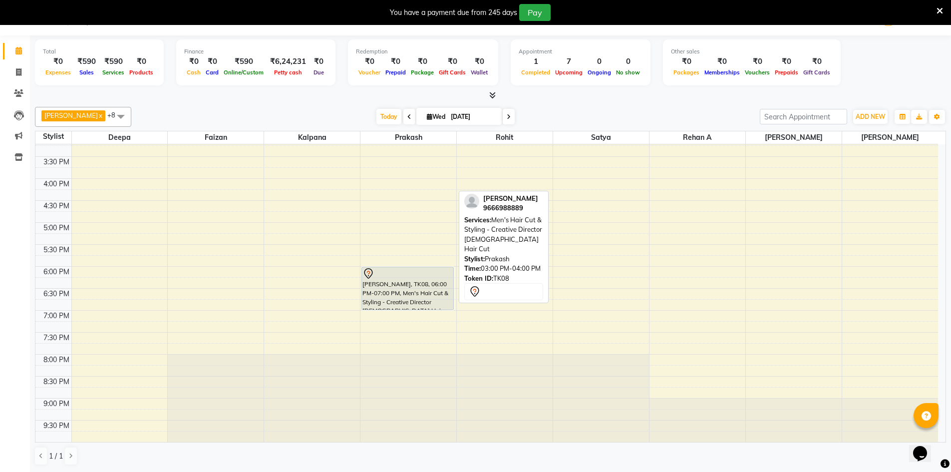
scroll to position [67, 0]
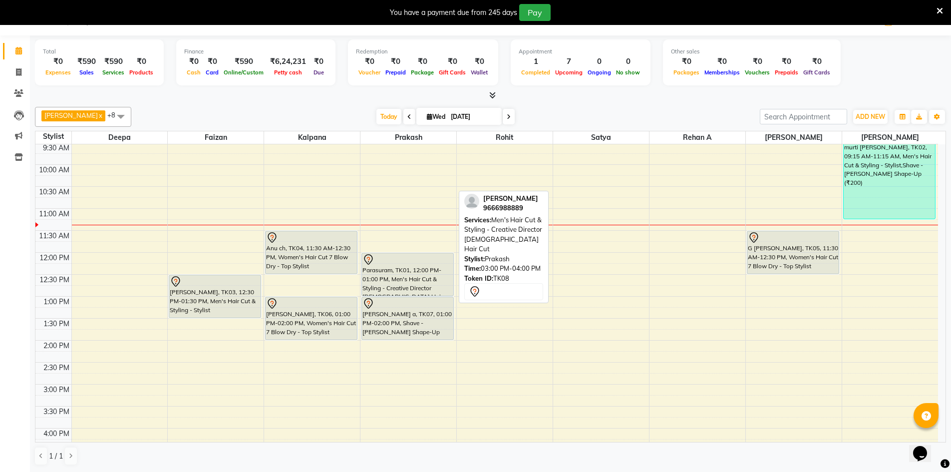
click at [769, 446] on div "1 / 1" at bounding box center [490, 455] width 911 height 19
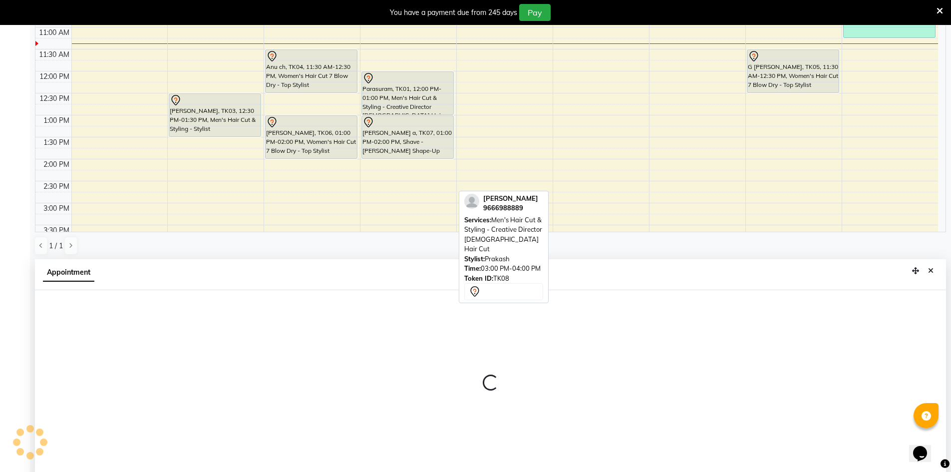
scroll to position [221, 0]
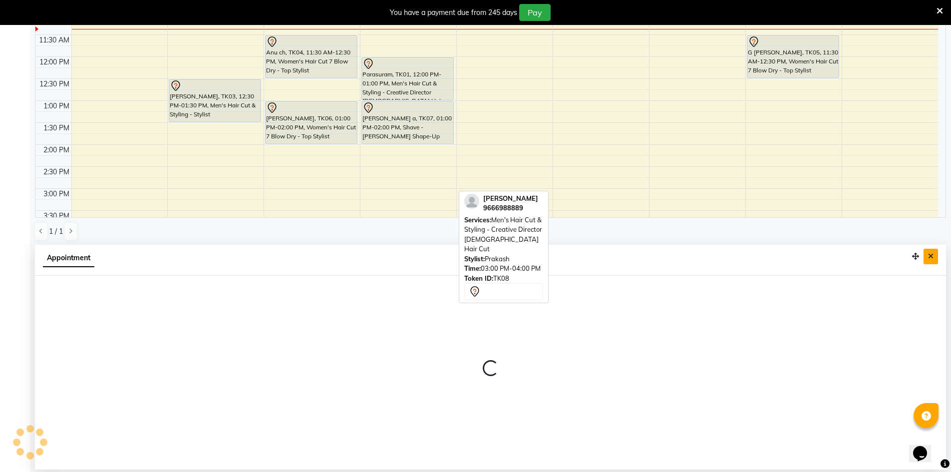
click at [929, 263] on button "Close" at bounding box center [930, 256] width 14 height 15
select select "86091"
select select "720"
select select "tentative"
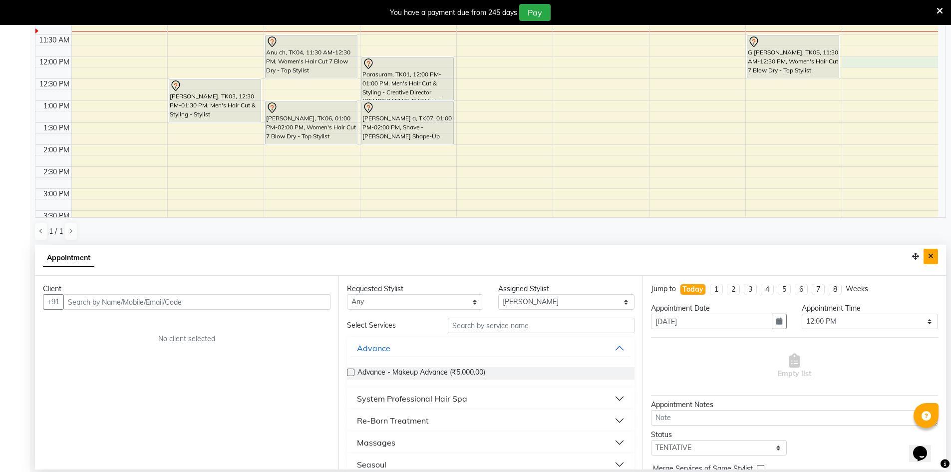
click at [927, 255] on button "Close" at bounding box center [930, 256] width 14 height 15
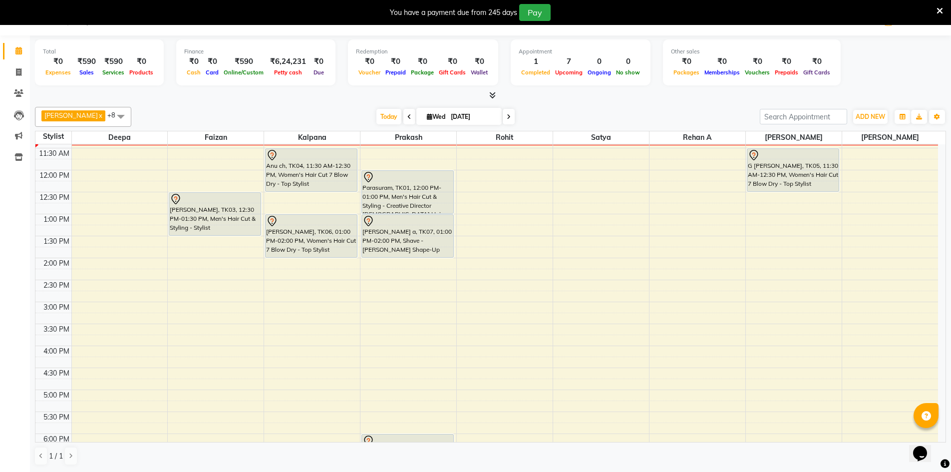
scroll to position [0, 0]
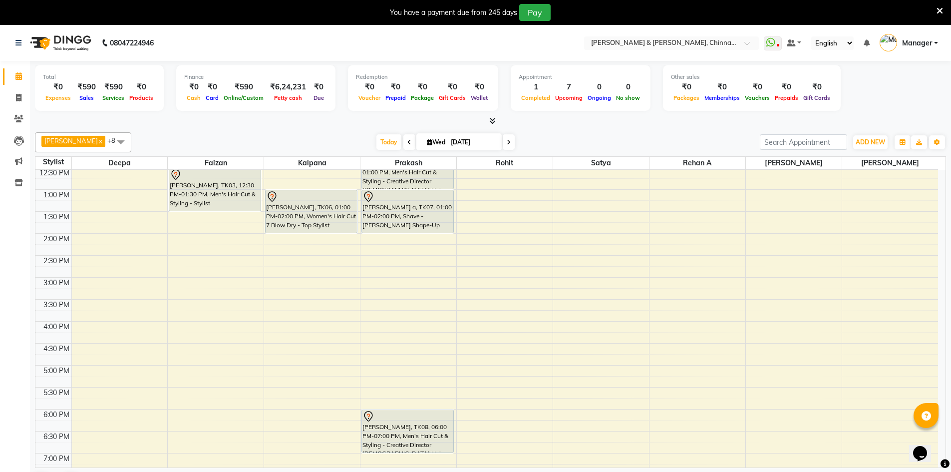
drag, startPoint x: 436, startPoint y: 334, endPoint x: 441, endPoint y: 328, distance: 8.5
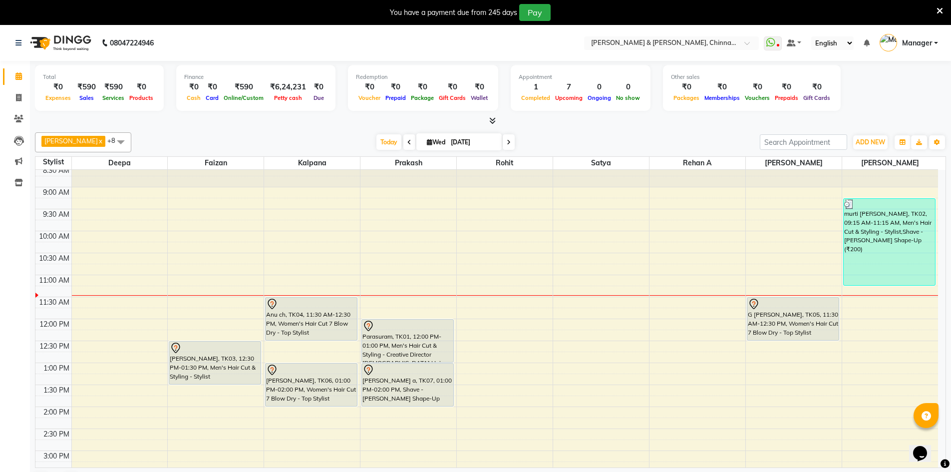
scroll to position [50, 0]
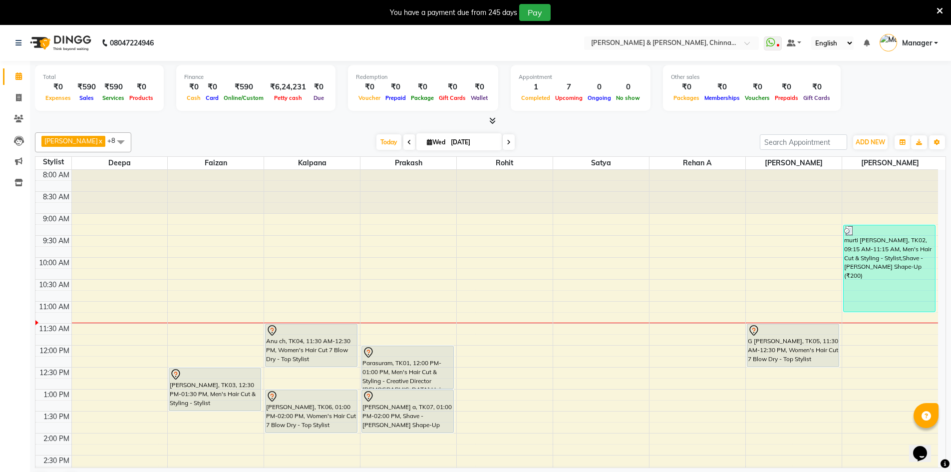
scroll to position [50, 0]
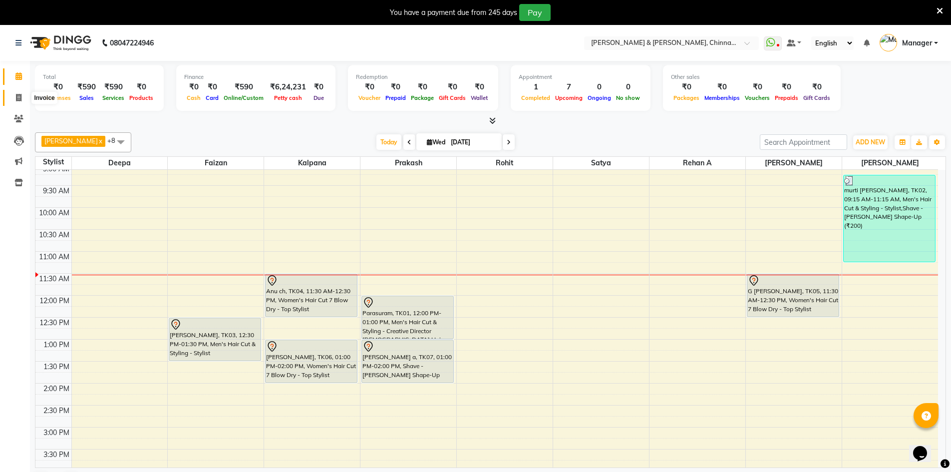
click at [16, 95] on icon at bounding box center [18, 97] width 5 height 7
select select "service"
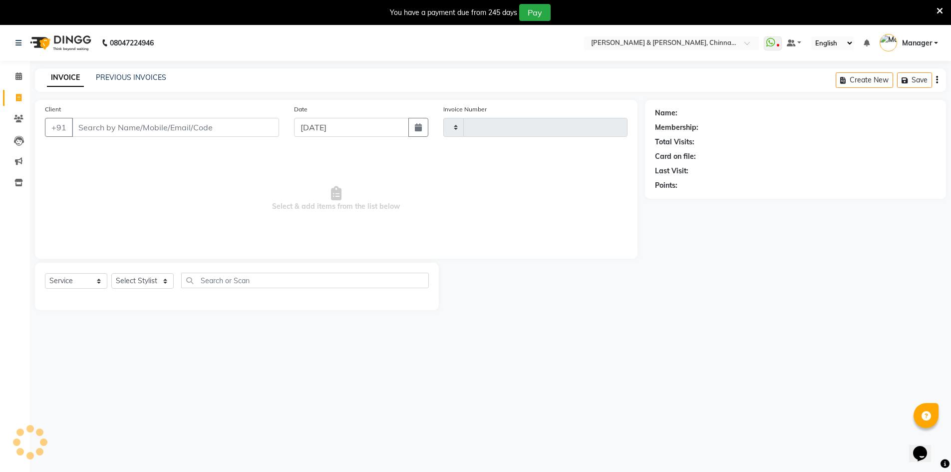
type input "2893"
select select "7388"
click at [90, 133] on input "Client" at bounding box center [175, 127] width 207 height 19
click at [141, 279] on select "Select Stylist Admin Chrispin Deepa Dingg support Faizan Kalpana Kalyan Kenny M…" at bounding box center [142, 280] width 62 height 15
select select "65078"
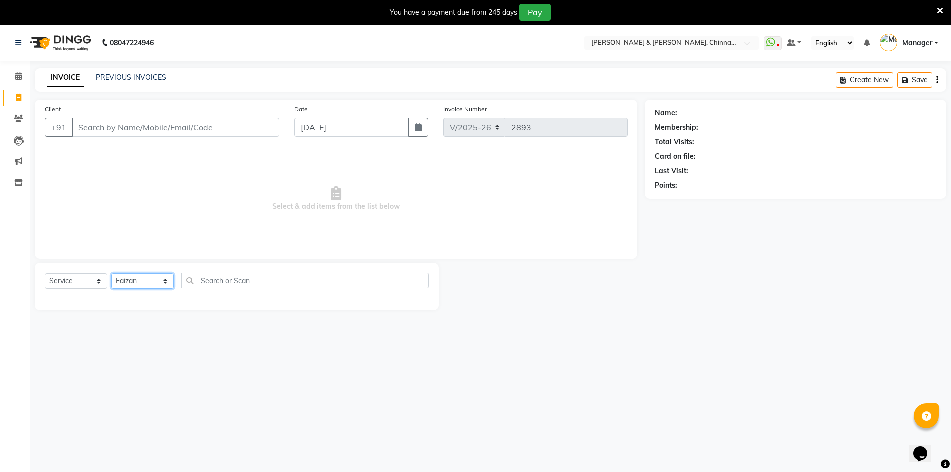
click at [111, 273] on select "Select Stylist Admin [PERSON_NAME] support [PERSON_NAME] [PERSON_NAME] Manager …" at bounding box center [142, 280] width 62 height 15
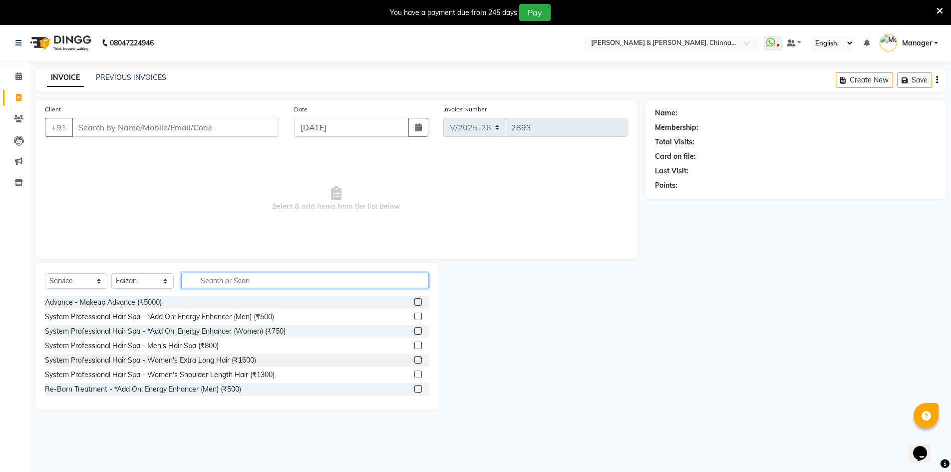
click at [201, 283] on input "text" at bounding box center [305, 279] width 248 height 15
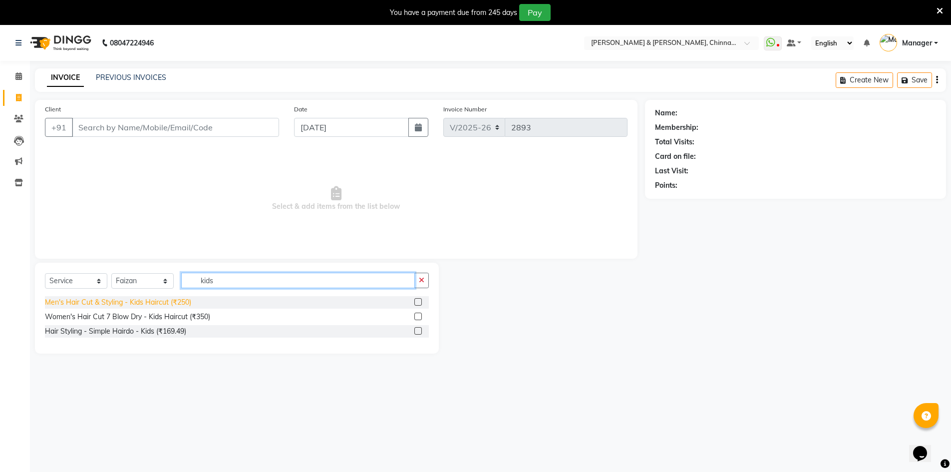
type input "kids"
click at [127, 300] on div "Men's Hair Cut & Styling - Kids Haircut (₹250)" at bounding box center [118, 302] width 146 height 10
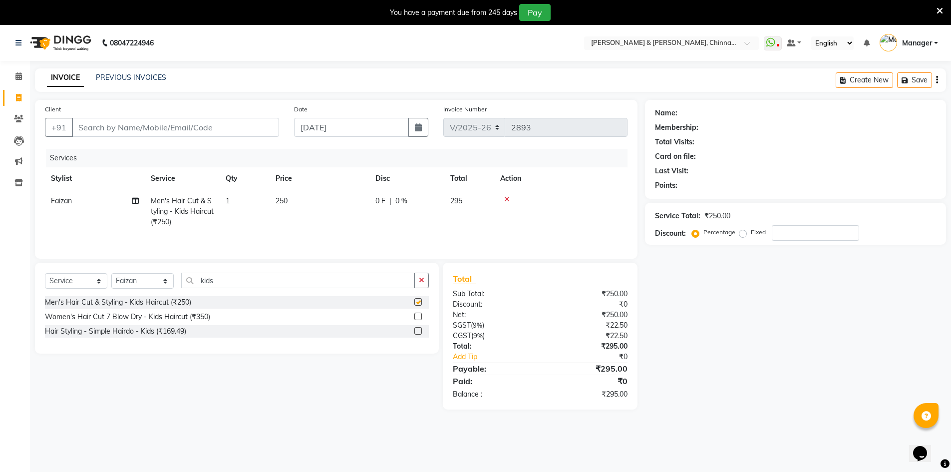
checkbox input "false"
click at [162, 125] on input "Client" at bounding box center [175, 127] width 207 height 19
type input "9"
type input "0"
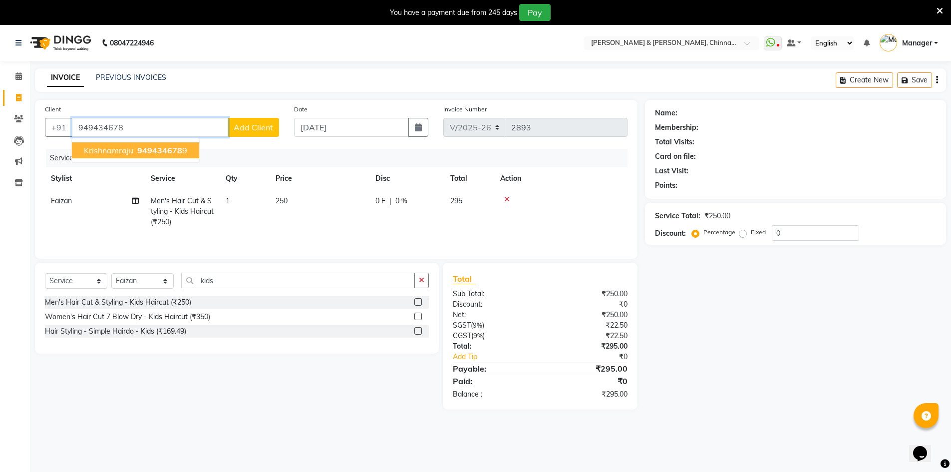
click at [146, 150] on span "949434678" at bounding box center [159, 150] width 45 height 10
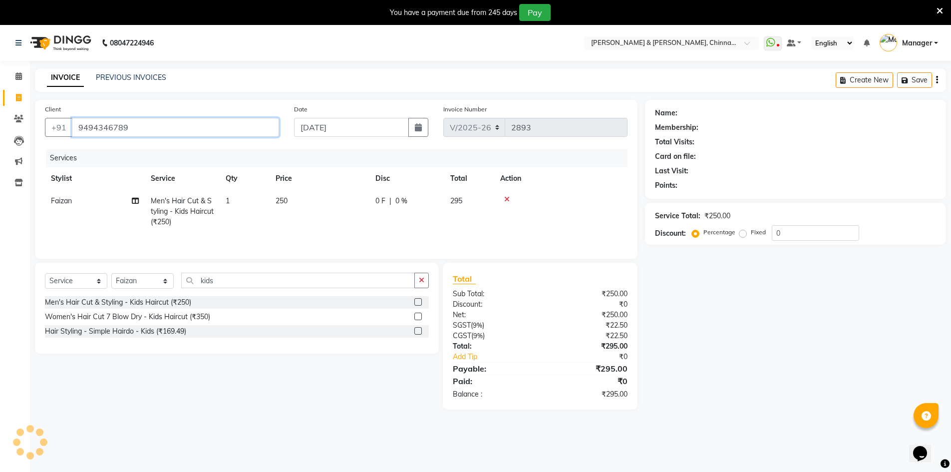
type input "9494346789"
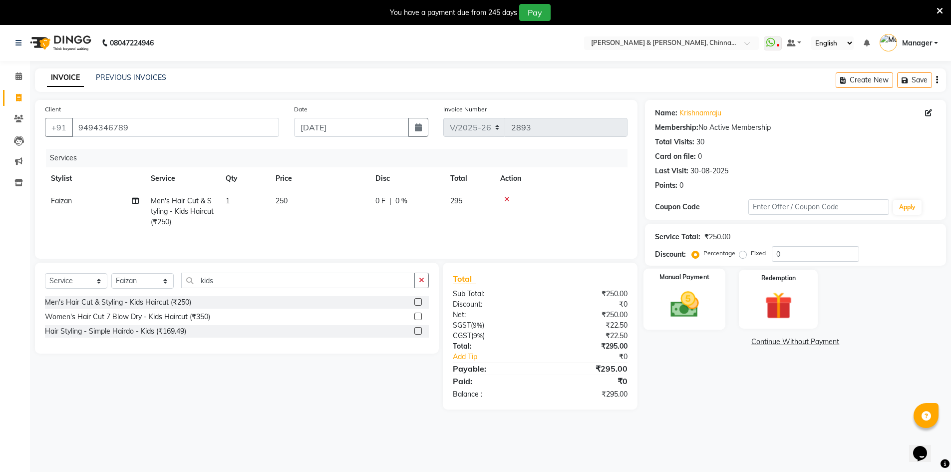
click at [711, 285] on div "Manual Payment" at bounding box center [684, 299] width 82 height 61
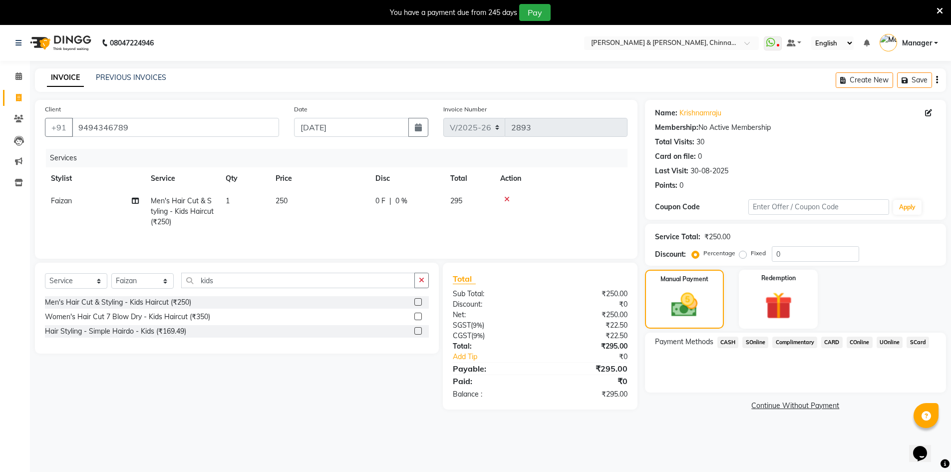
click at [888, 341] on span "UOnline" at bounding box center [889, 341] width 26 height 11
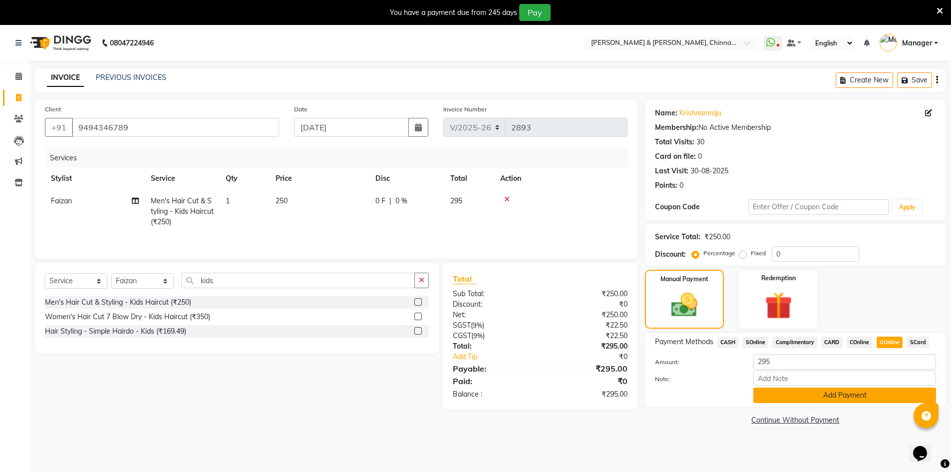
click at [858, 395] on button "Add Payment" at bounding box center [844, 394] width 183 height 15
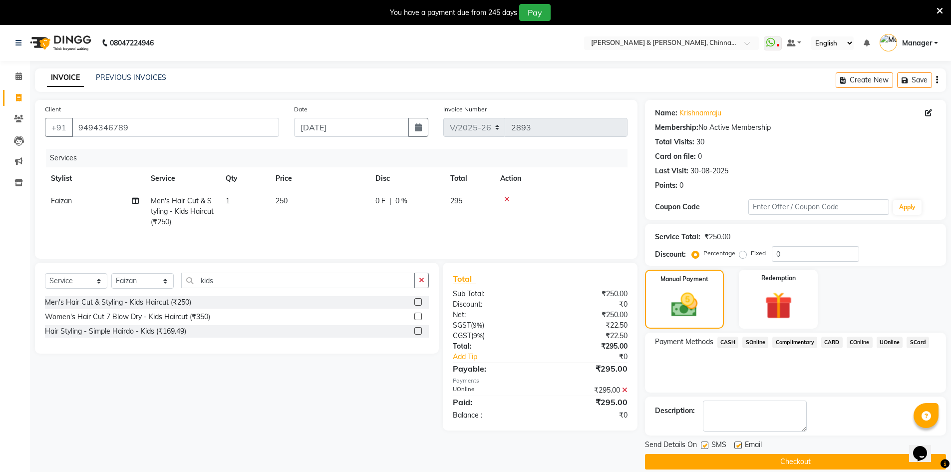
click at [852, 462] on button "Checkout" at bounding box center [795, 461] width 301 height 15
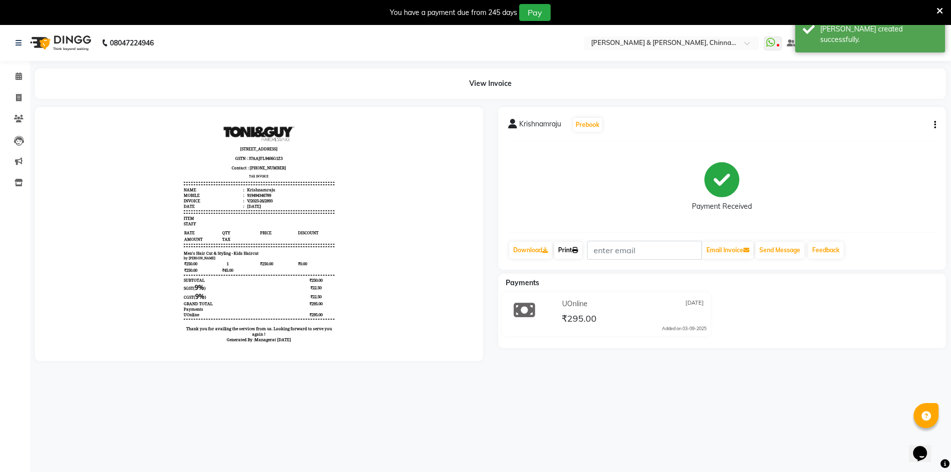
click at [569, 258] on link "Print" at bounding box center [568, 250] width 28 height 17
click at [564, 249] on link "Print" at bounding box center [568, 250] width 28 height 17
drag, startPoint x: 564, startPoint y: 249, endPoint x: 567, endPoint y: 236, distance: 13.4
click at [571, 226] on div "Krishnamraju Prebook Payment Received Download Print Email Invoice Send Message…" at bounding box center [722, 188] width 448 height 163
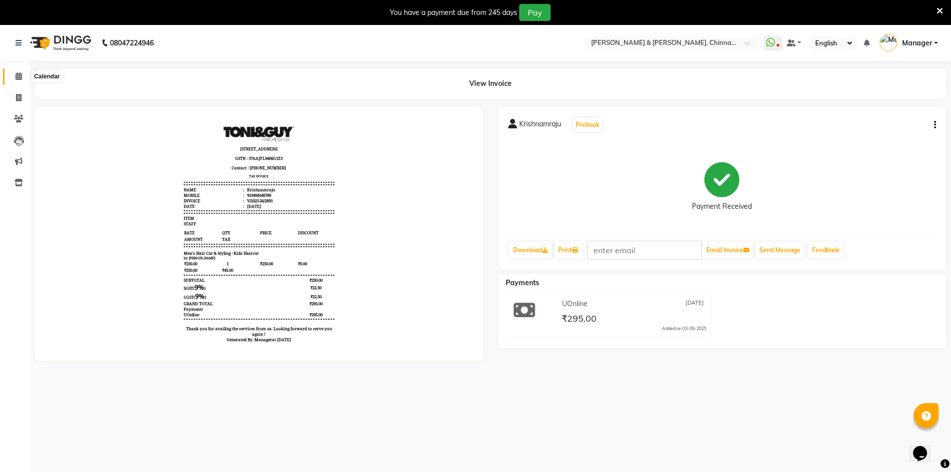
click at [12, 71] on span at bounding box center [18, 76] width 17 height 11
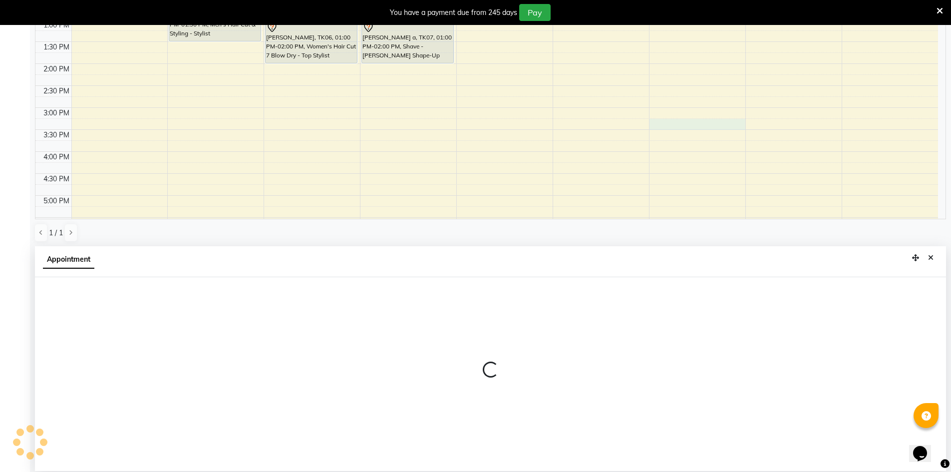
scroll to position [221, 0]
click at [930, 260] on button "Close" at bounding box center [930, 256] width 14 height 15
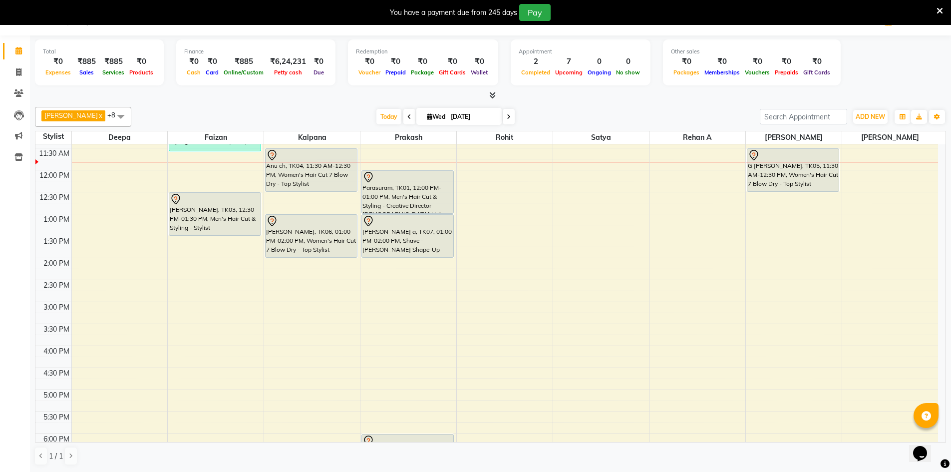
scroll to position [100, 0]
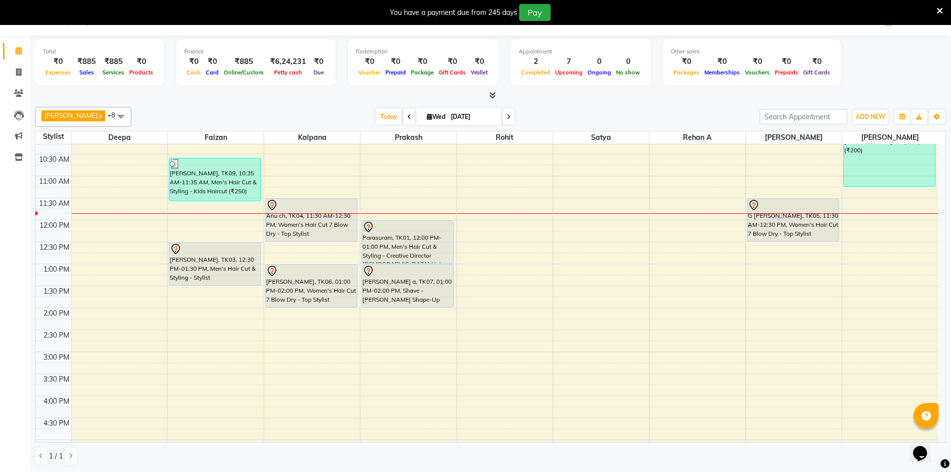
click at [79, 113] on span "Salim x Rohit x Prakash x Rehan A x Satya x Kalpana x Sohail x Deepa x Faizan x…" at bounding box center [83, 117] width 96 height 20
click at [78, 113] on span "Salim x Rohit x Prakash x Rehan A x Satya x Kalpana x Sohail x Deepa x Faizan x…" at bounding box center [83, 117] width 96 height 20
click at [20, 69] on icon at bounding box center [18, 71] width 5 height 7
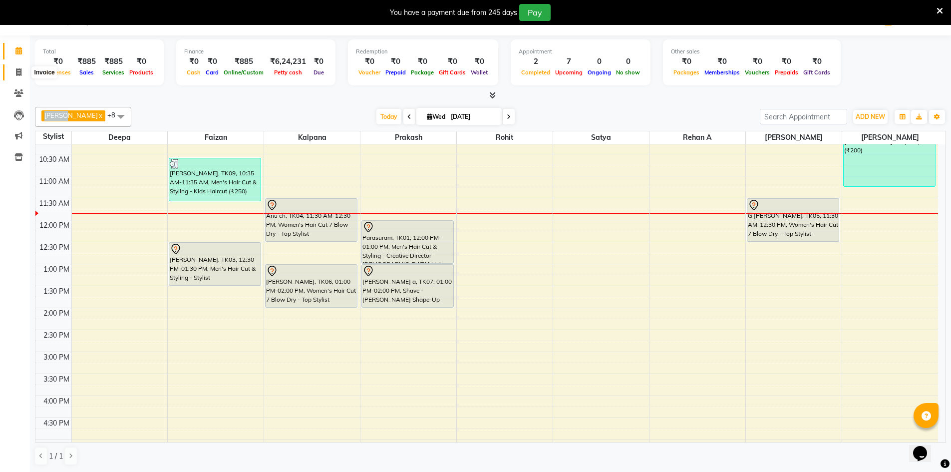
click at [20, 69] on icon at bounding box center [18, 71] width 5 height 7
select select "service"
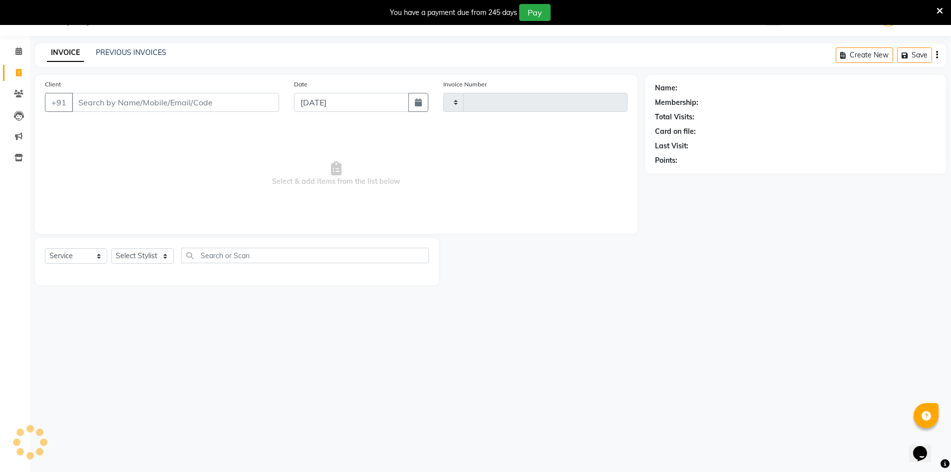
scroll to position [25, 0]
type input "2894"
select select "7388"
click at [190, 99] on input "Client" at bounding box center [175, 102] width 207 height 19
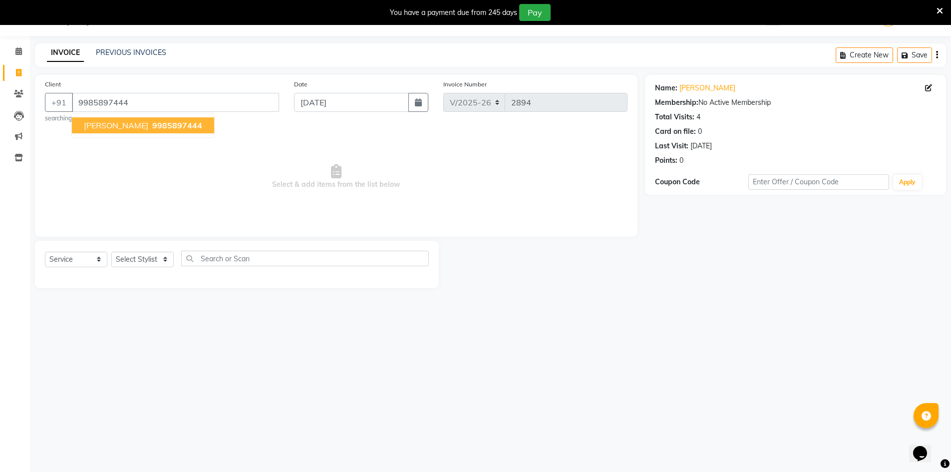
click at [188, 128] on span "9985897444" at bounding box center [177, 125] width 50 height 10
click at [125, 105] on input "9985897444" at bounding box center [175, 102] width 207 height 19
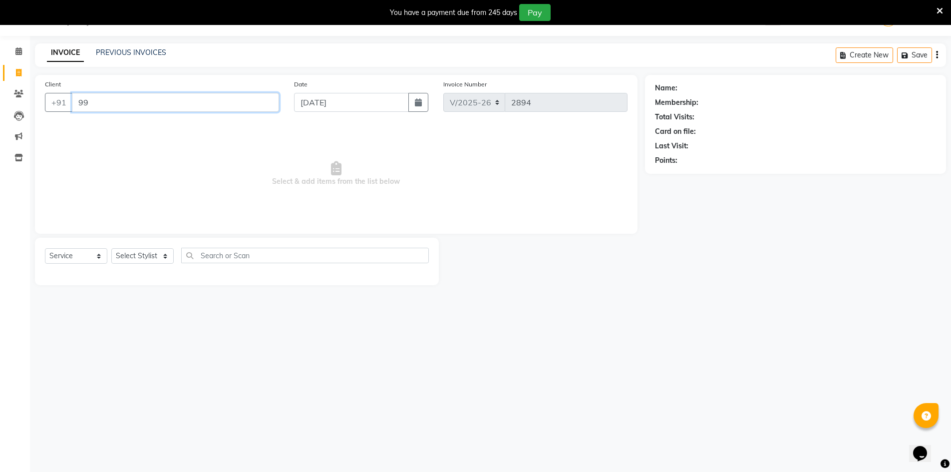
type input "9"
click at [19, 54] on icon at bounding box center [18, 50] width 6 height 7
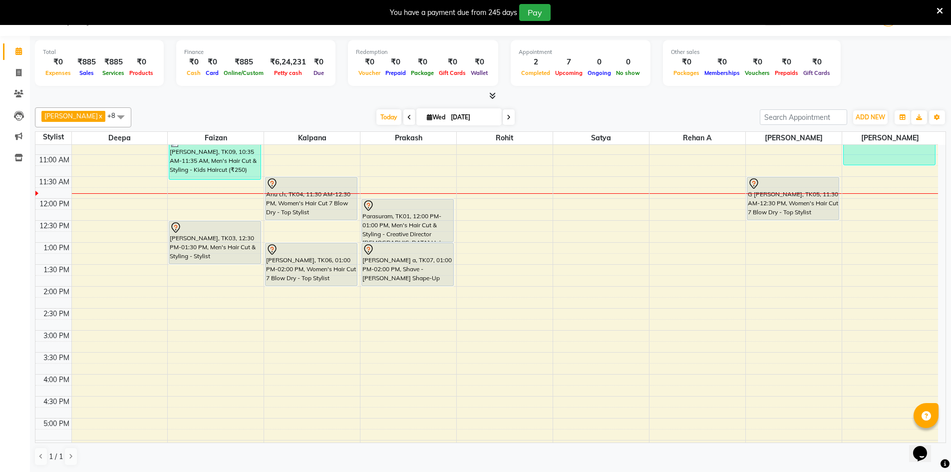
scroll to position [117, 0]
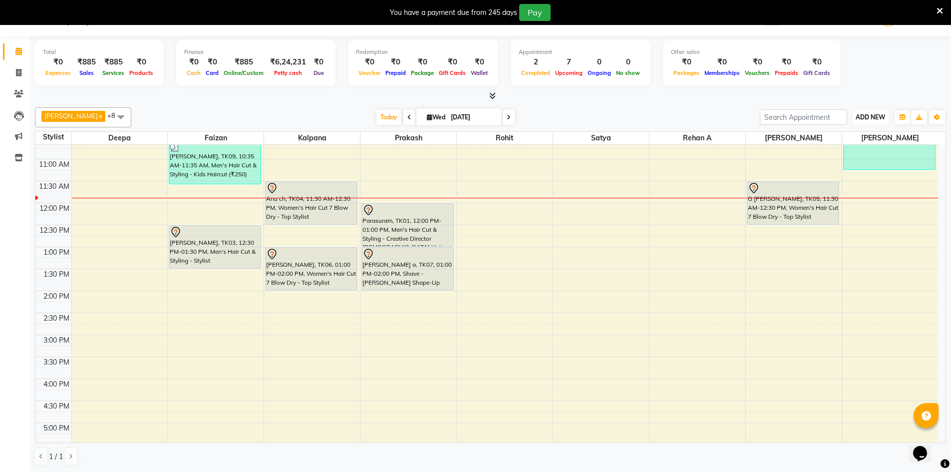
click at [860, 112] on button "ADD NEW Toggle Dropdown" at bounding box center [870, 117] width 34 height 14
click at [861, 137] on button "Add Appointment" at bounding box center [847, 136] width 79 height 13
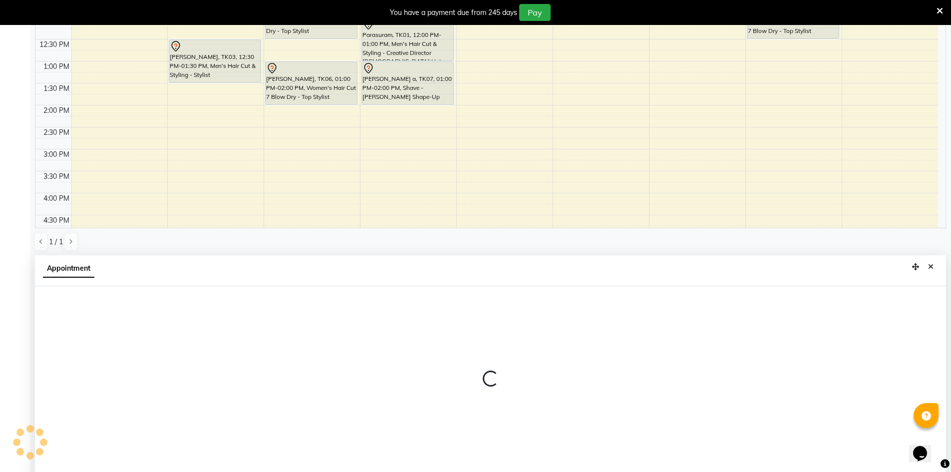
select select "tentative"
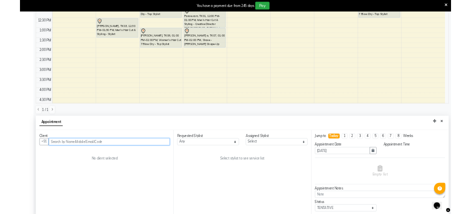
scroll to position [221, 0]
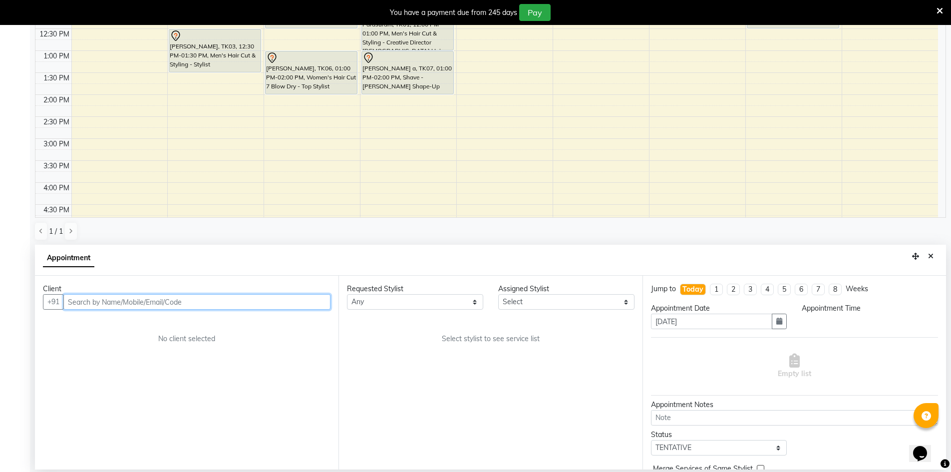
select select "540"
click at [289, 308] on input "text" at bounding box center [196, 301] width 267 height 15
click at [89, 300] on input "99" at bounding box center [196, 301] width 267 height 15
type input "9"
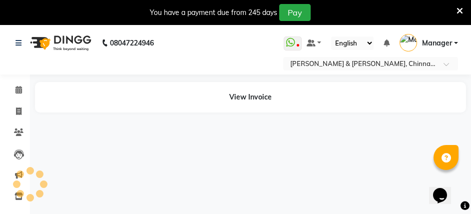
select select "service"
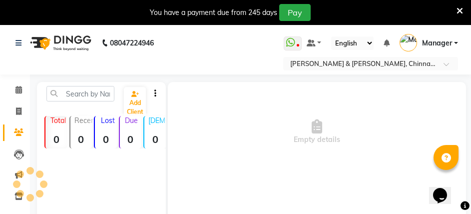
scroll to position [25, 0]
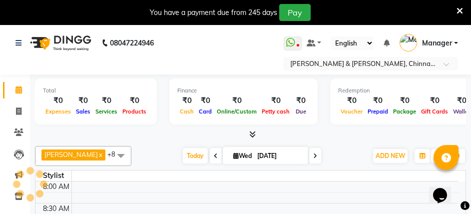
scroll to position [25, 0]
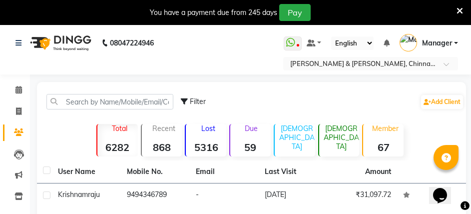
click at [460, 6] on icon at bounding box center [459, 10] width 6 height 9
click at [461, 10] on icon at bounding box center [459, 10] width 6 height 9
click at [461, 35] on ul "WhatsApp Status ✕ Status: Disconnected Most Recent Message: 01-09-2025 09:00 PM…" at bounding box center [372, 43] width 179 height 16
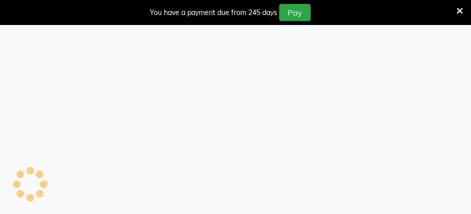
select select "service"
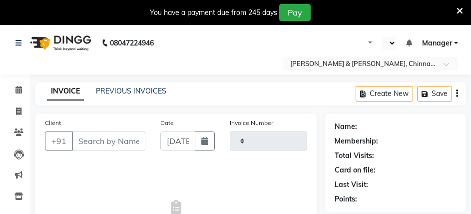
type input "2894"
select select "en"
select select "7388"
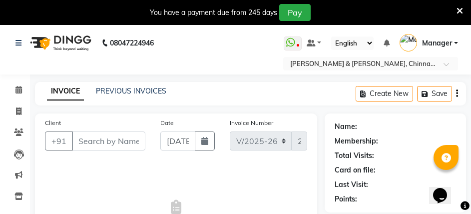
type input "9010440005"
select select "86091"
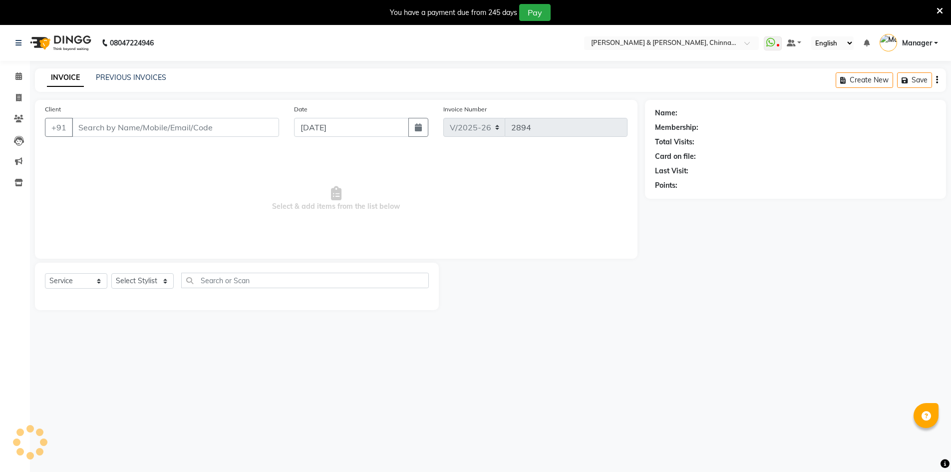
select select "7388"
select select "service"
type input "9010440005"
select select "86091"
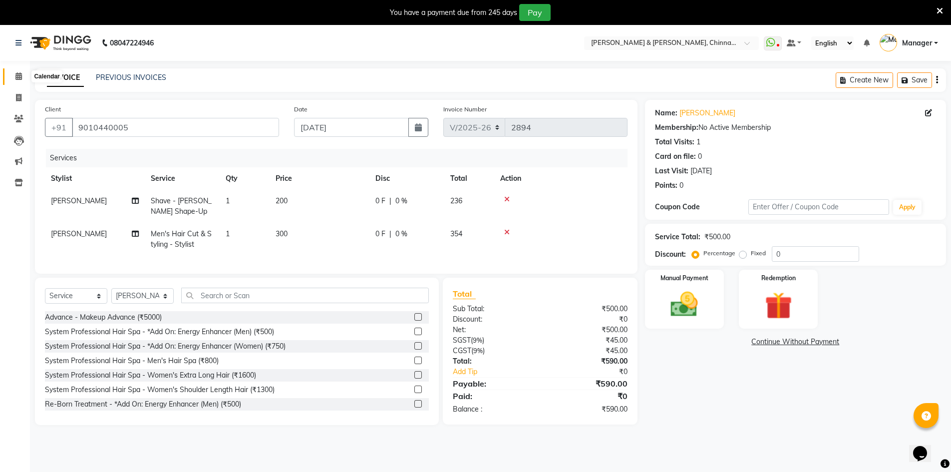
click at [18, 78] on icon at bounding box center [18, 75] width 6 height 7
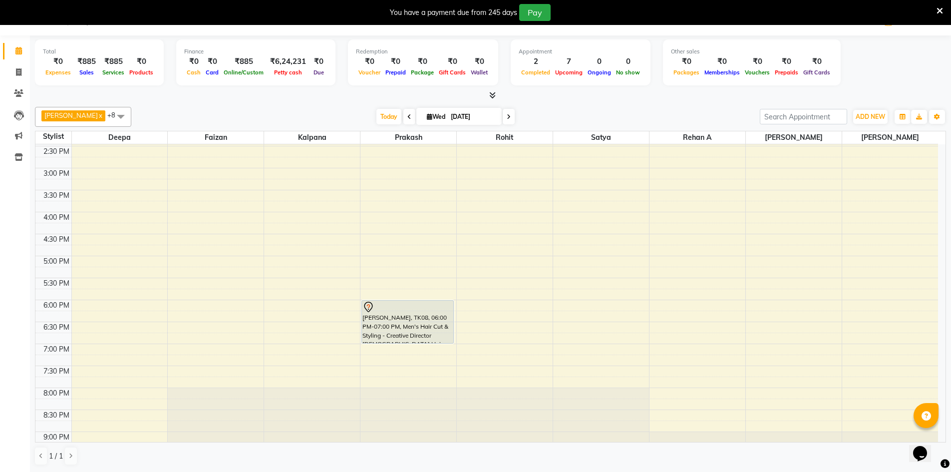
scroll to position [317, 0]
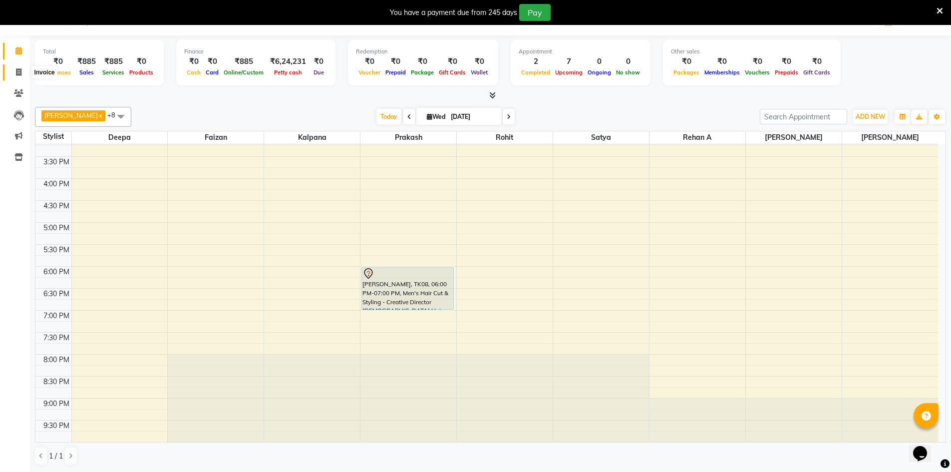
click at [14, 67] on span at bounding box center [18, 72] width 17 height 11
select select "service"
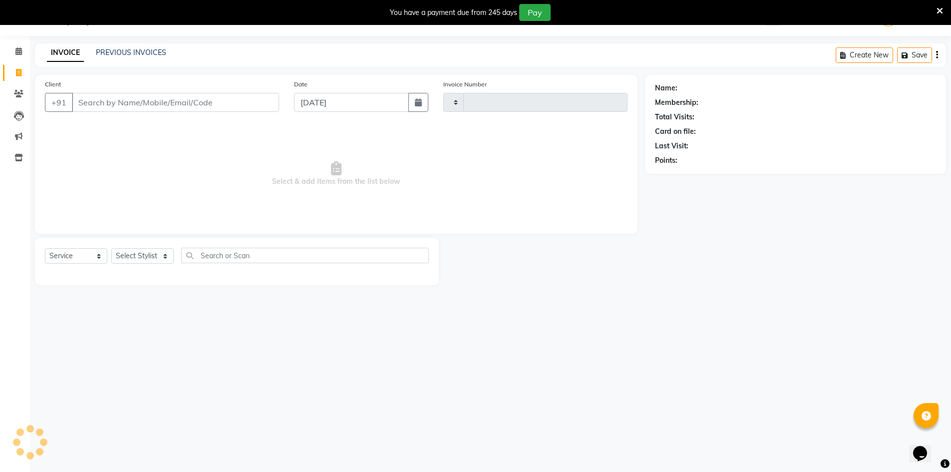
scroll to position [25, 0]
type input "2894"
select select "7388"
click at [130, 104] on input "Client" at bounding box center [175, 102] width 207 height 19
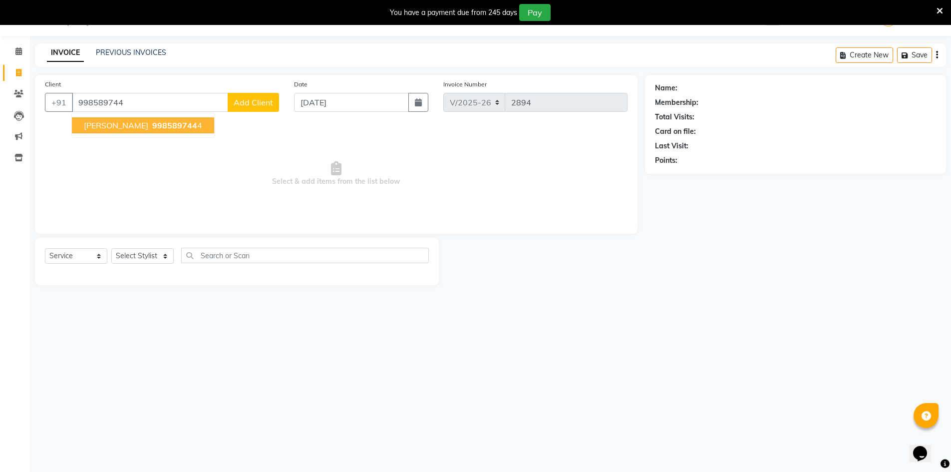
click at [123, 133] on button "Siddarth varma 998589744 4" at bounding box center [143, 125] width 142 height 16
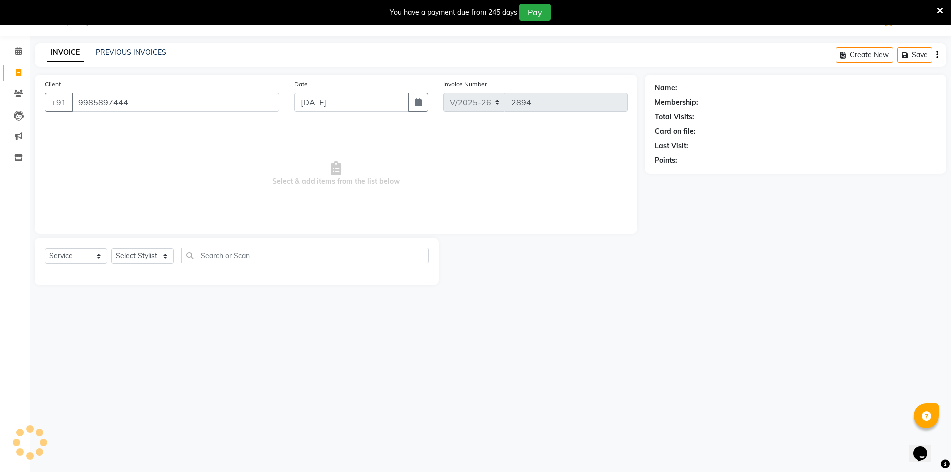
type input "9985897444"
click at [707, 83] on link "Siddarth Varma" at bounding box center [707, 88] width 56 height 10
click at [15, 51] on icon at bounding box center [18, 50] width 6 height 7
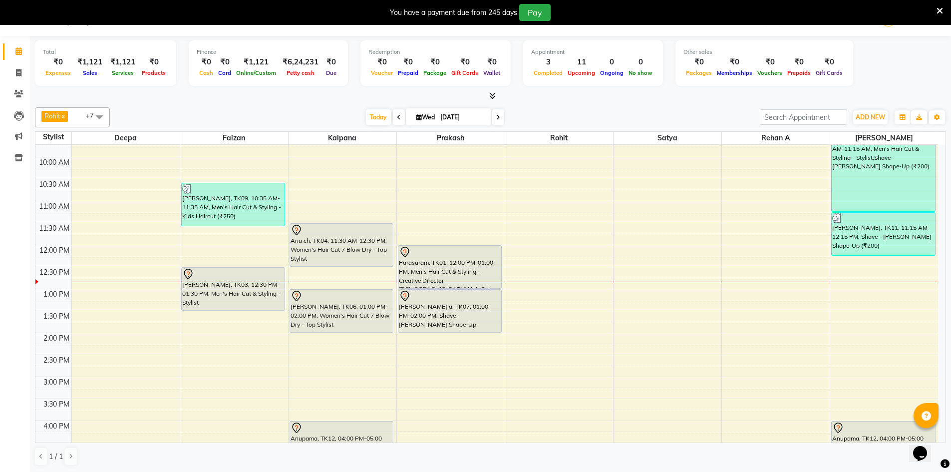
scroll to position [100, 0]
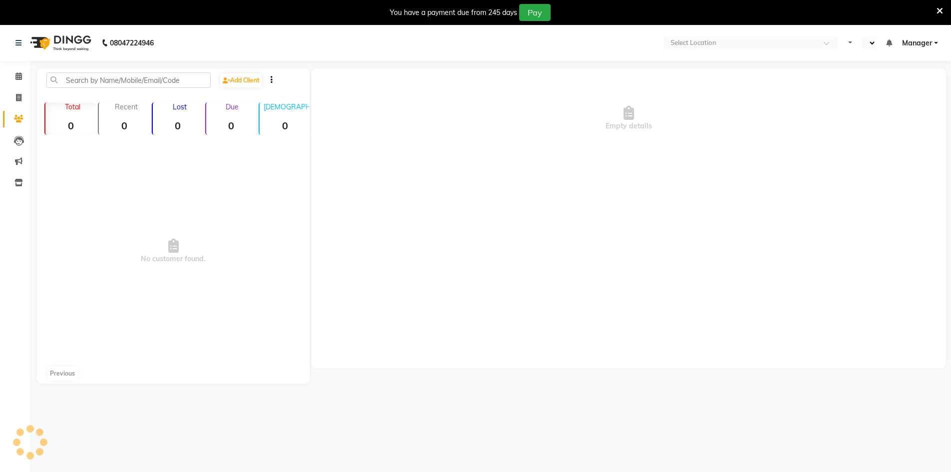
select select "en"
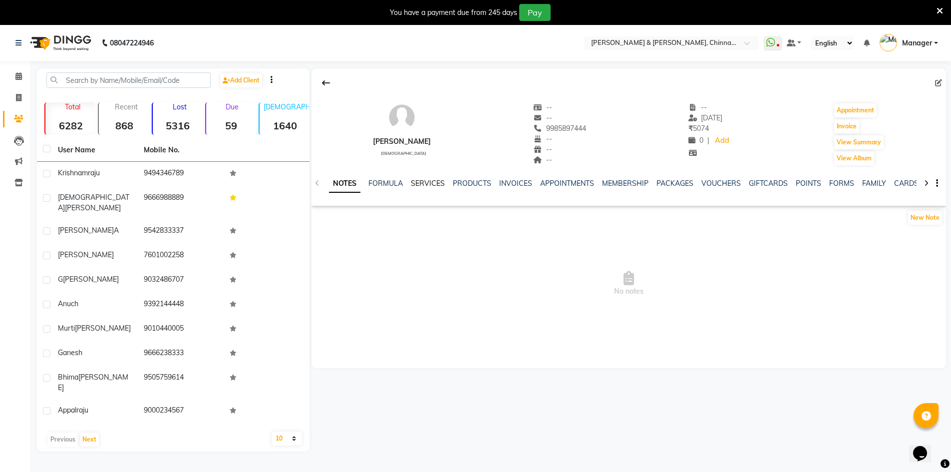
click at [419, 184] on link "SERVICES" at bounding box center [428, 183] width 34 height 9
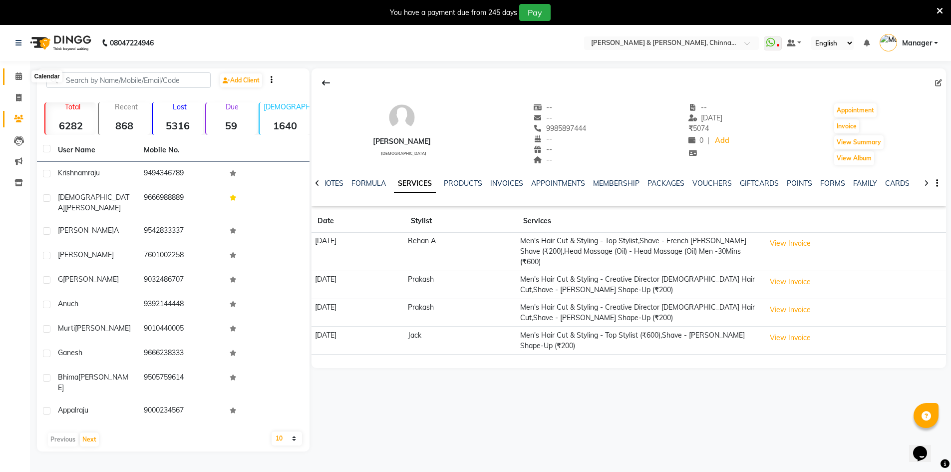
click at [14, 74] on span at bounding box center [18, 76] width 17 height 11
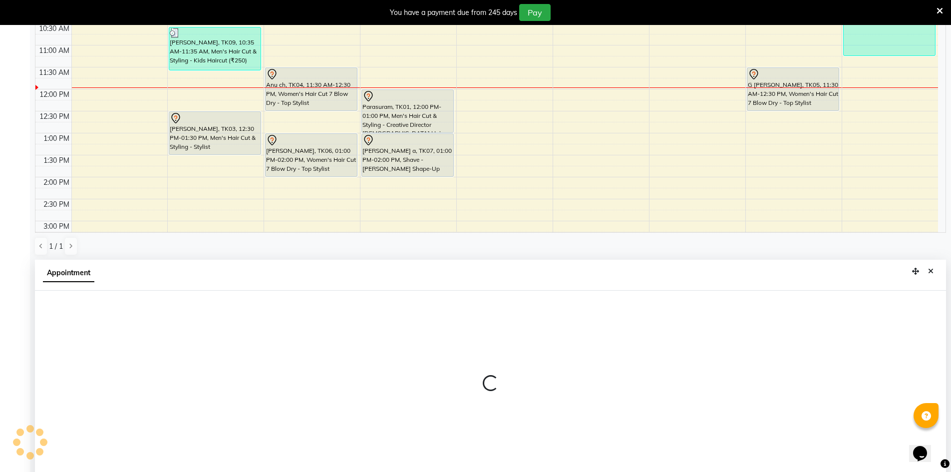
scroll to position [221, 0]
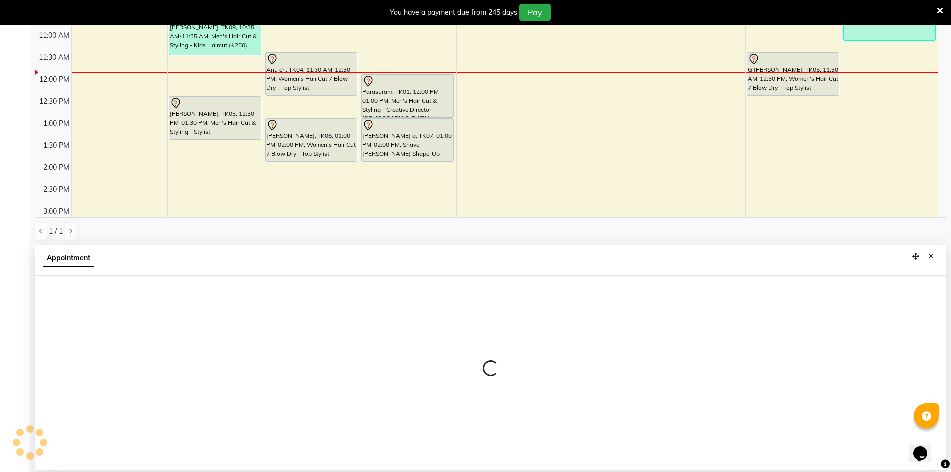
select select "86155"
select select "915"
select select "tentative"
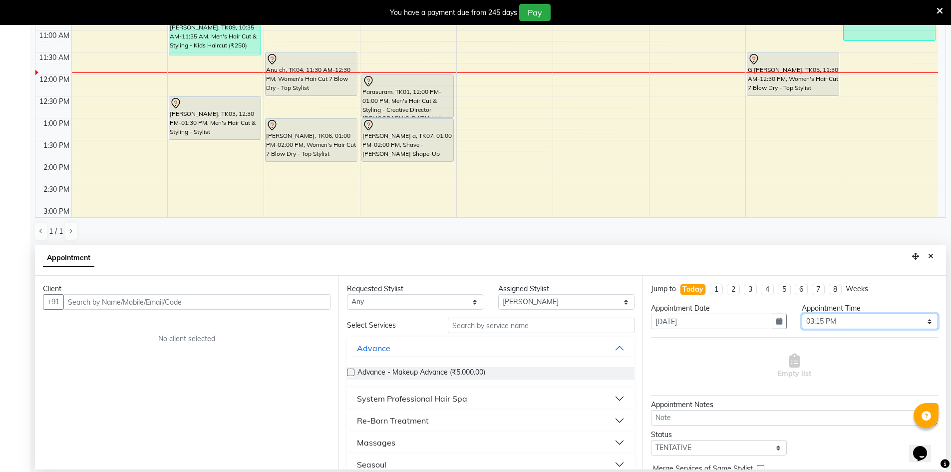
click at [881, 316] on select "Select 09:00 AM 09:15 AM 09:30 AM 09:45 AM 10:00 AM 10:15 AM 10:30 AM 10:45 AM …" at bounding box center [870, 320] width 136 height 15
select select "900"
click at [802, 313] on select "Select 09:00 AM 09:15 AM 09:30 AM 09:45 AM 10:00 AM 10:15 AM 10:30 AM 10:45 AM …" at bounding box center [870, 320] width 136 height 15
click at [471, 297] on select "Any Deepa Faizan Kalpana Prakash Rehan A Rohit Salim Satya Sohail" at bounding box center [415, 301] width 136 height 15
select select "86155"
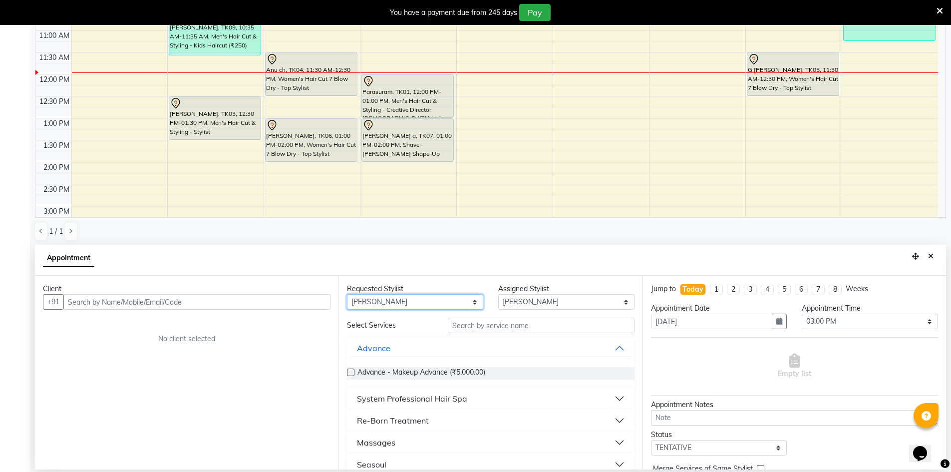
click at [347, 294] on select "Any Deepa Faizan Kalpana Prakash Rehan A Rohit Salim Satya Sohail" at bounding box center [415, 301] width 136 height 15
click at [270, 301] on input "text" at bounding box center [196, 301] width 267 height 15
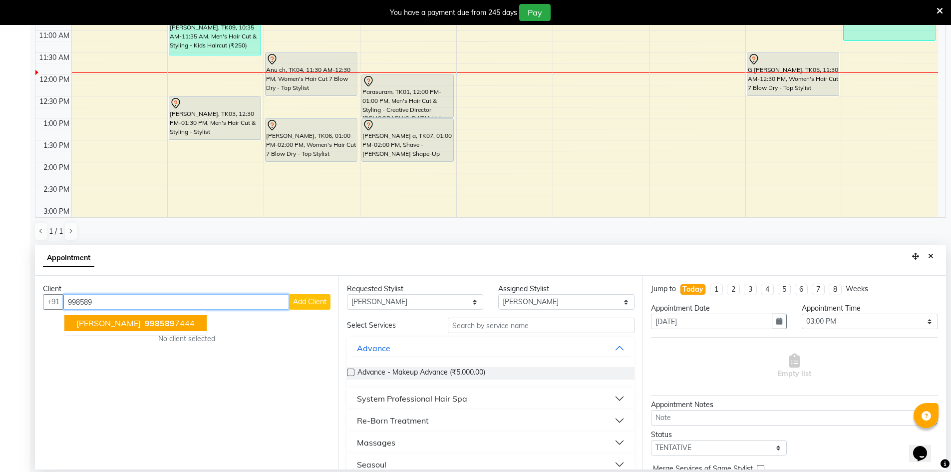
click at [116, 323] on span "[PERSON_NAME]" at bounding box center [108, 323] width 64 height 10
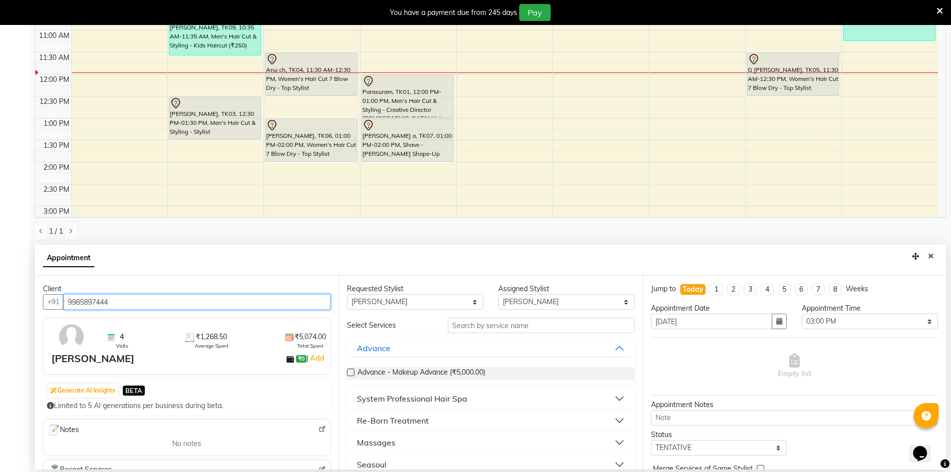
type input "9985897444"
click at [510, 330] on input "text" at bounding box center [541, 324] width 187 height 15
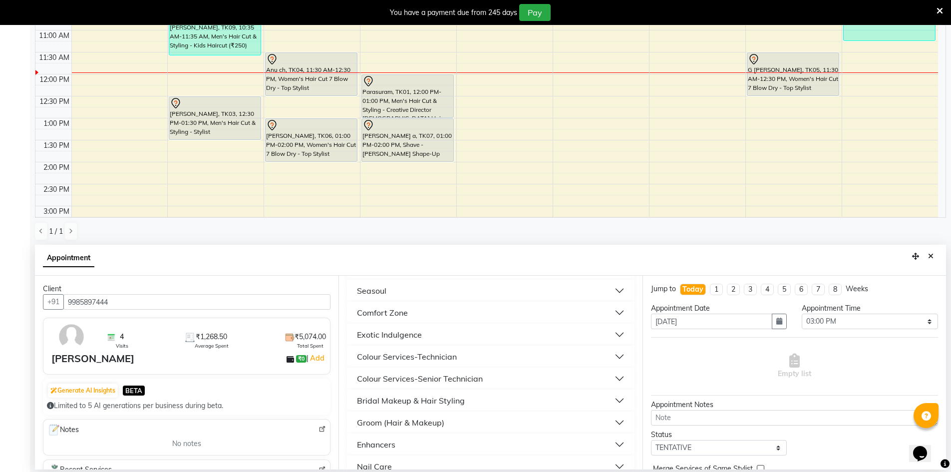
scroll to position [0, 0]
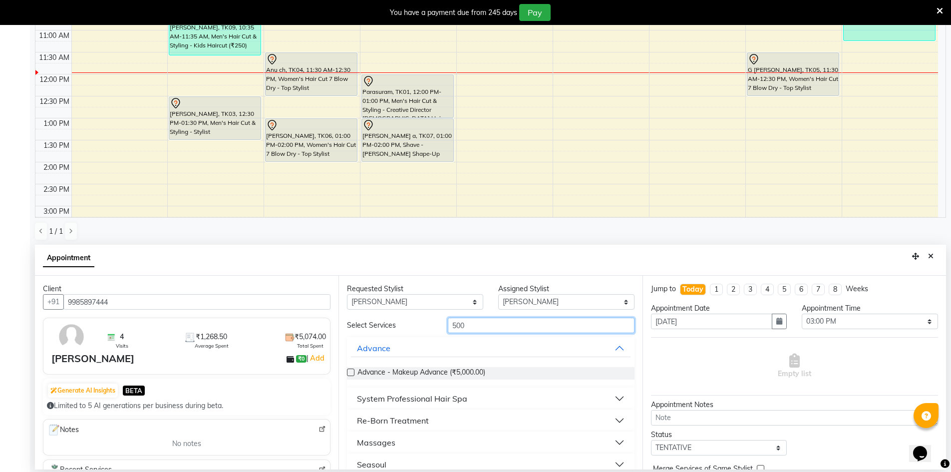
type input "500"
drag, startPoint x: 533, startPoint y: 313, endPoint x: 392, endPoint y: 315, distance: 140.7
click at [392, 315] on div "Requested Stylist Any Deepa Faizan Kalpana Prakash Rehan A Rohit Salim Satya So…" at bounding box center [489, 372] width 303 height 194
click at [503, 331] on input "500" at bounding box center [541, 324] width 187 height 15
drag, startPoint x: 502, startPoint y: 325, endPoint x: 396, endPoint y: 304, distance: 108.4
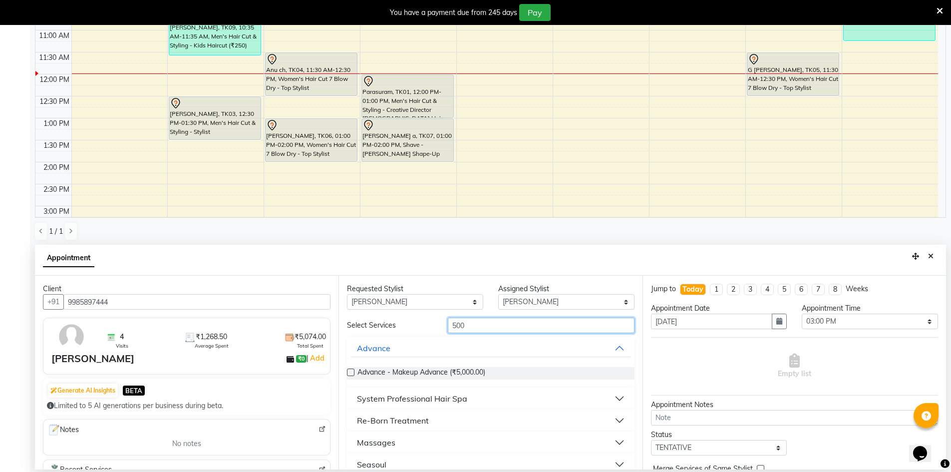
click at [396, 304] on div "Requested Stylist Any Deepa Faizan Kalpana Prakash Rehan A Rohit Salim Satya So…" at bounding box center [489, 372] width 303 height 194
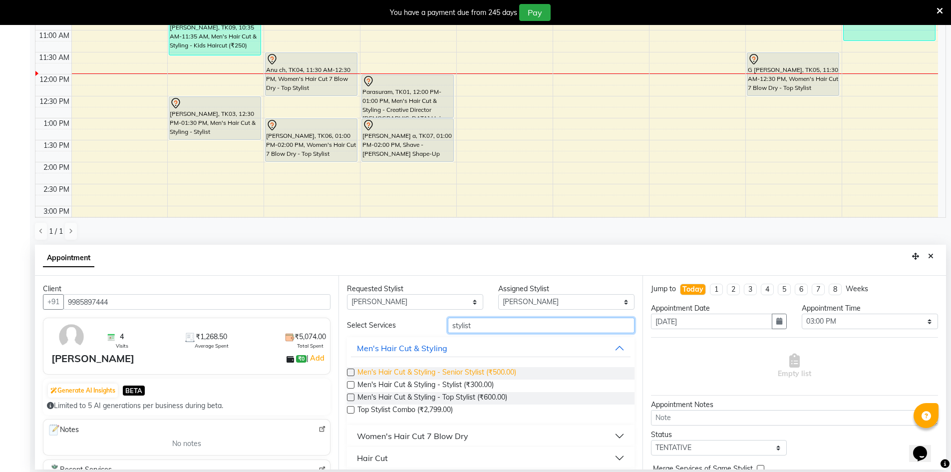
type input "stylist"
click at [485, 370] on span "Men's Hair Cut & Styling - Senior Stylist (₹500.00)" at bounding box center [436, 373] width 159 height 12
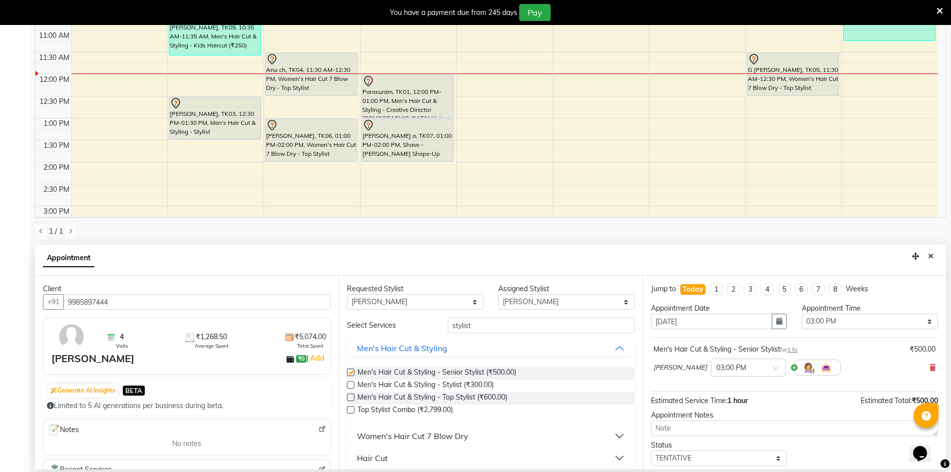
checkbox input "false"
drag, startPoint x: 500, startPoint y: 305, endPoint x: 492, endPoint y: 325, distance: 21.7
click at [451, 303] on div "Requested Stylist Any Deepa Faizan Kalpana Prakash Rehan A Rohit Salim Satya So…" at bounding box center [490, 296] width 302 height 26
click at [472, 325] on input "stylist" at bounding box center [541, 324] width 187 height 15
drag, startPoint x: 473, startPoint y: 325, endPoint x: 402, endPoint y: 311, distance: 71.7
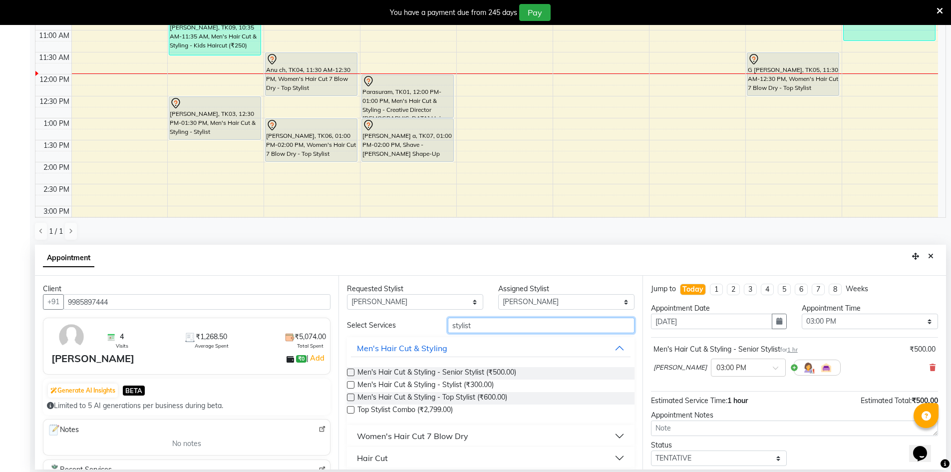
click at [402, 311] on div "Requested Stylist Any Deepa Faizan Kalpana Prakash Rehan A Rohit Salim Satya So…" at bounding box center [489, 372] width 303 height 194
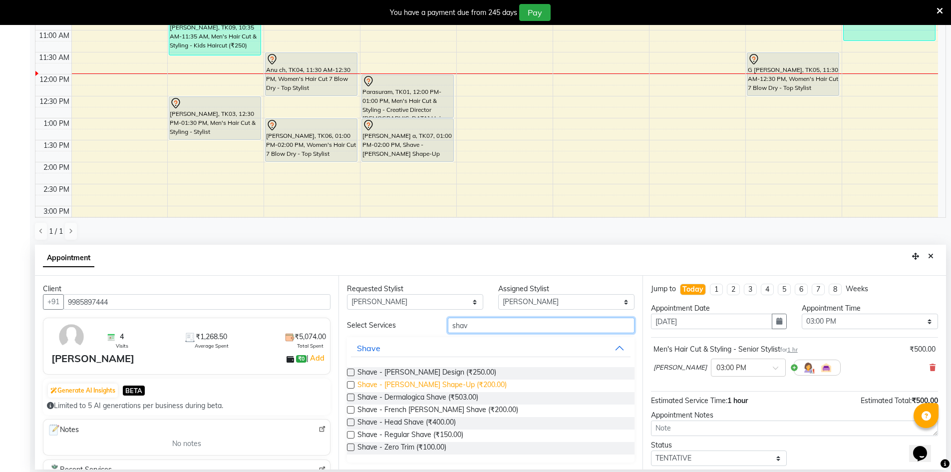
type input "shav"
click at [434, 387] on span "Shave - Beard Shape-Up (₹200.00)" at bounding box center [431, 385] width 149 height 12
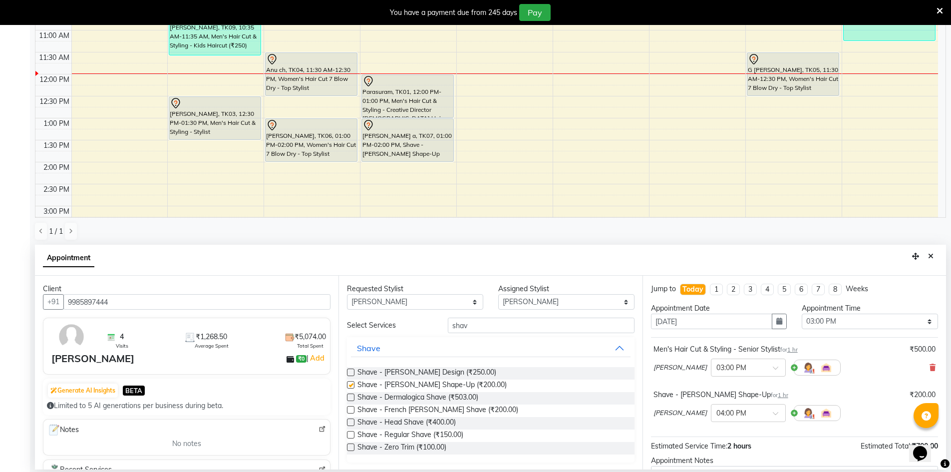
checkbox input "false"
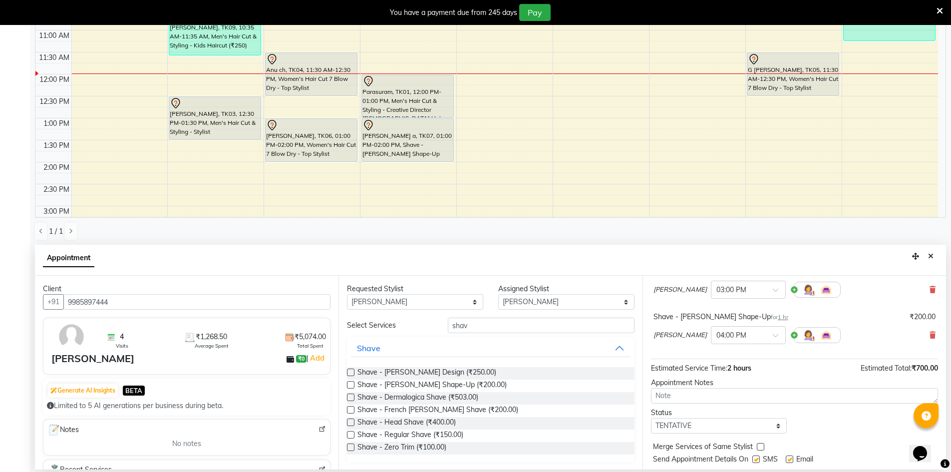
scroll to position [105, 0]
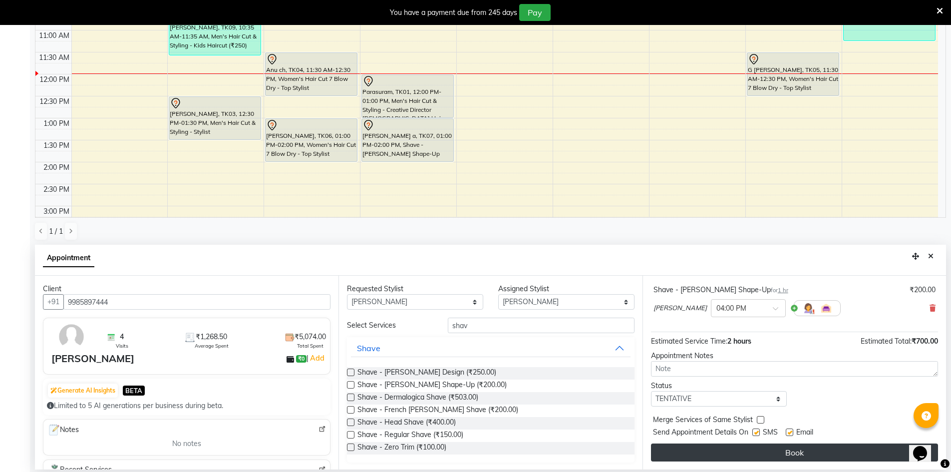
click at [788, 454] on button "Book" at bounding box center [794, 452] width 287 height 18
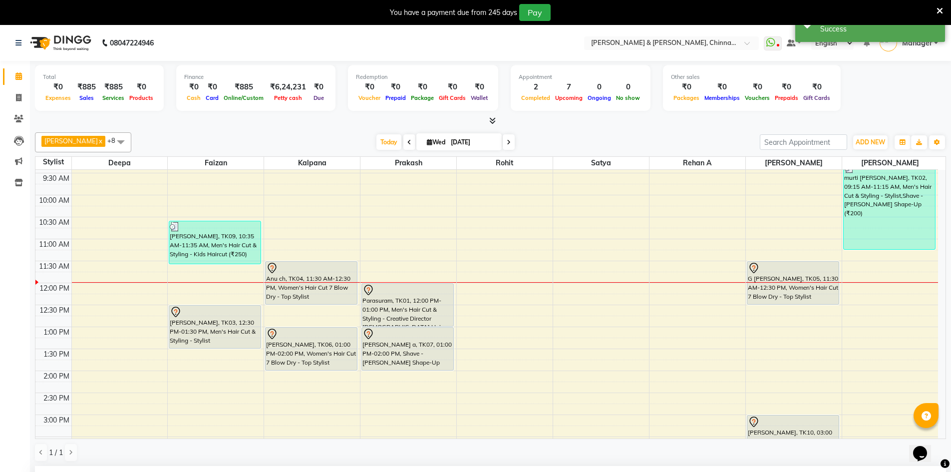
scroll to position [46, 0]
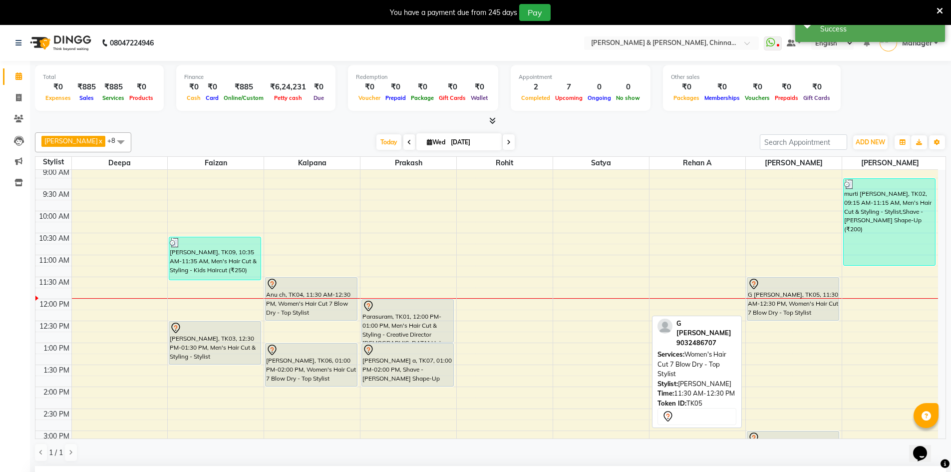
click at [789, 307] on div "G shruthi, TK05, 11:30 AM-12:30 PM, Women's Hair Cut 7 Blow Dry - Top Stylist" at bounding box center [792, 298] width 91 height 42
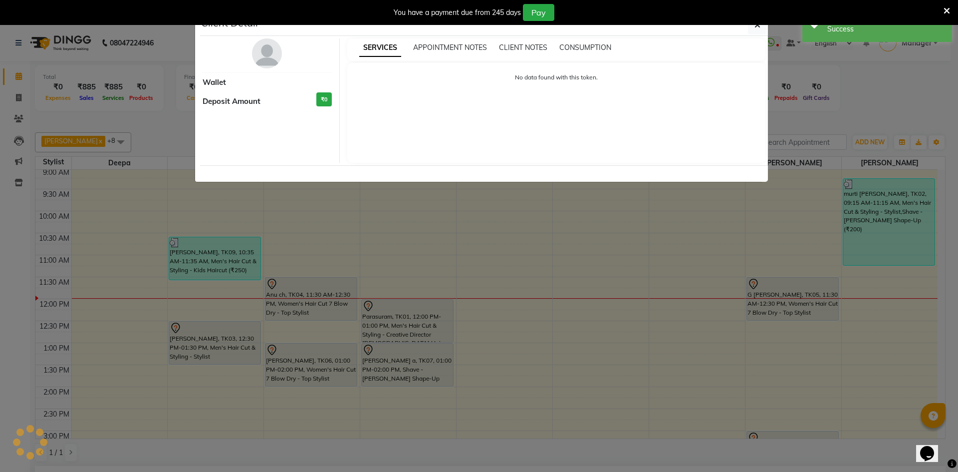
select select "7"
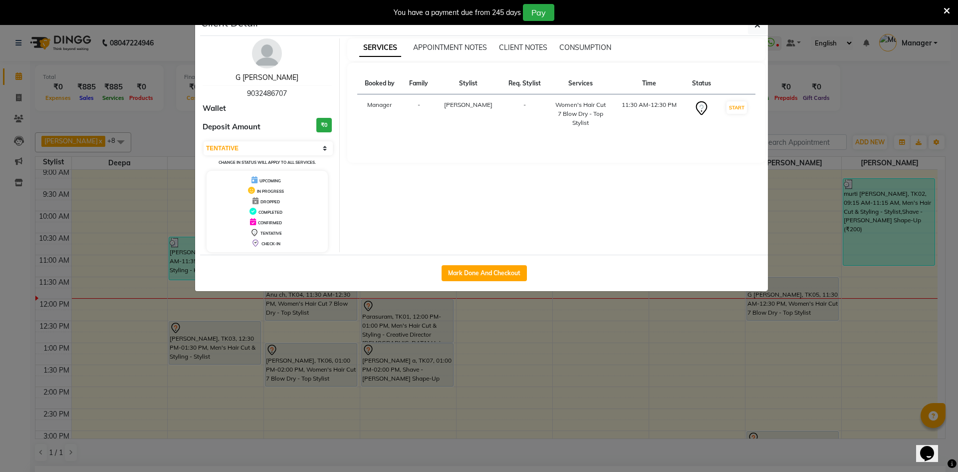
click at [265, 74] on link "G shruthi" at bounding box center [267, 77] width 63 height 9
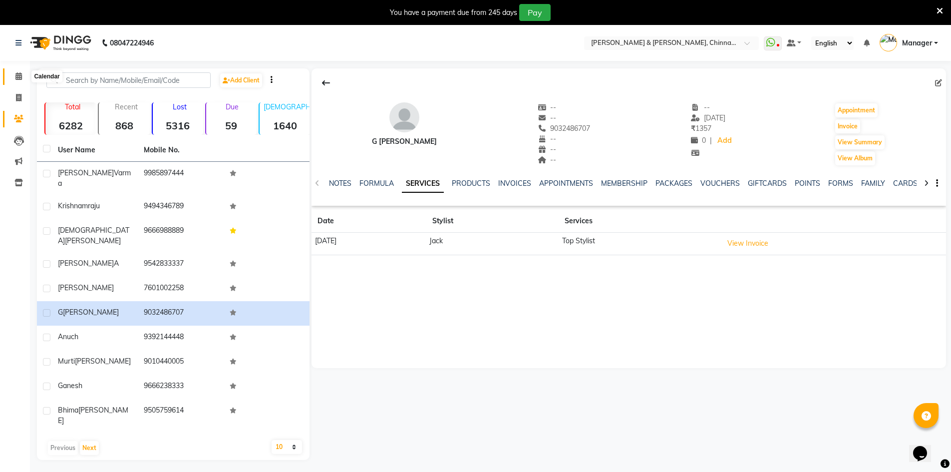
click at [14, 79] on span at bounding box center [18, 76] width 17 height 11
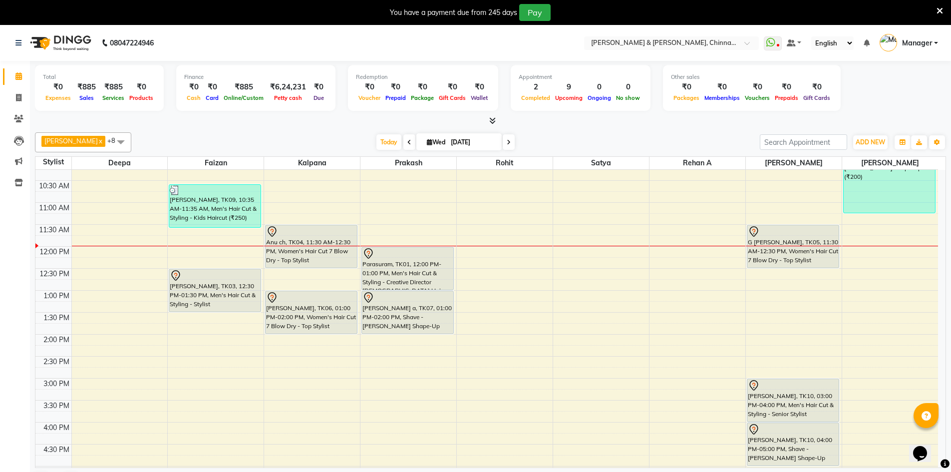
scroll to position [100, 0]
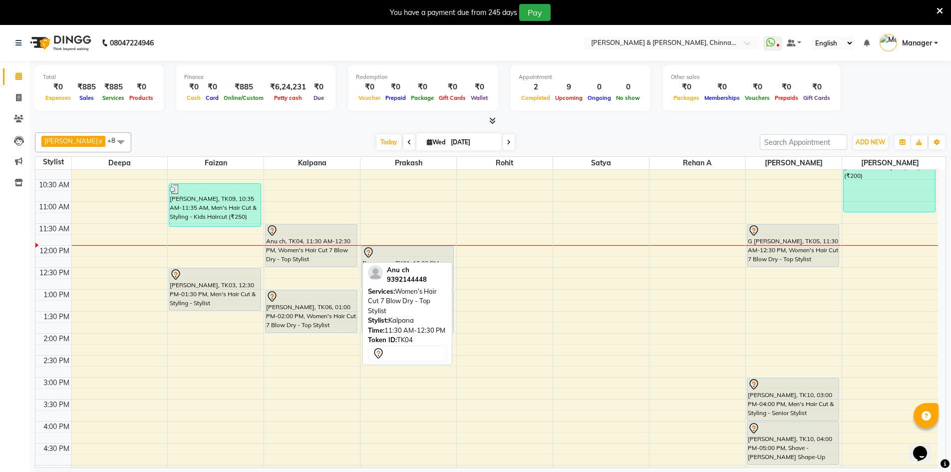
click at [314, 242] on div "Anu ch, TK04, 11:30 AM-12:30 PM, Women's Hair Cut 7 Blow Dry - Top Stylist" at bounding box center [311, 245] width 91 height 42
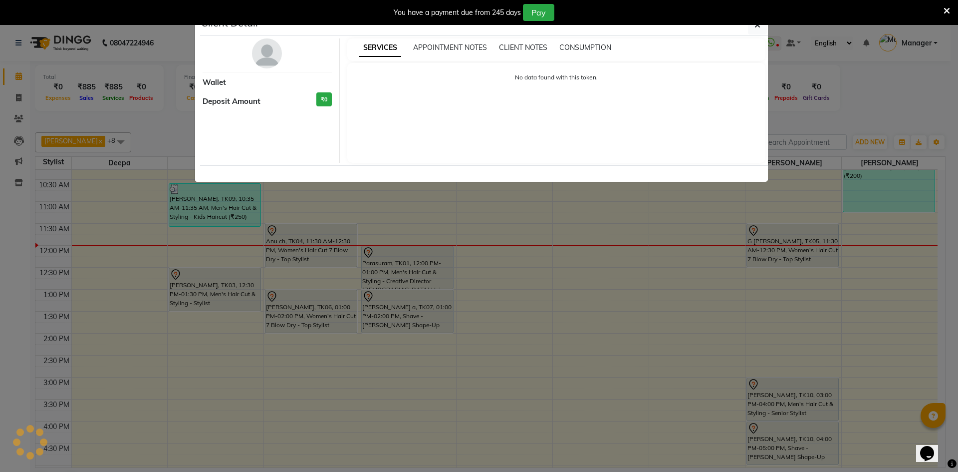
select select "7"
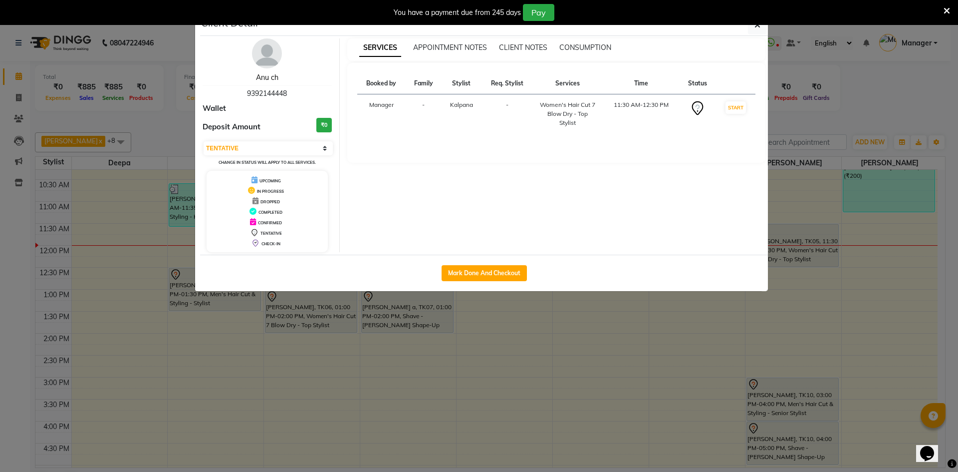
click at [273, 80] on link "Anu ch" at bounding box center [267, 77] width 22 height 9
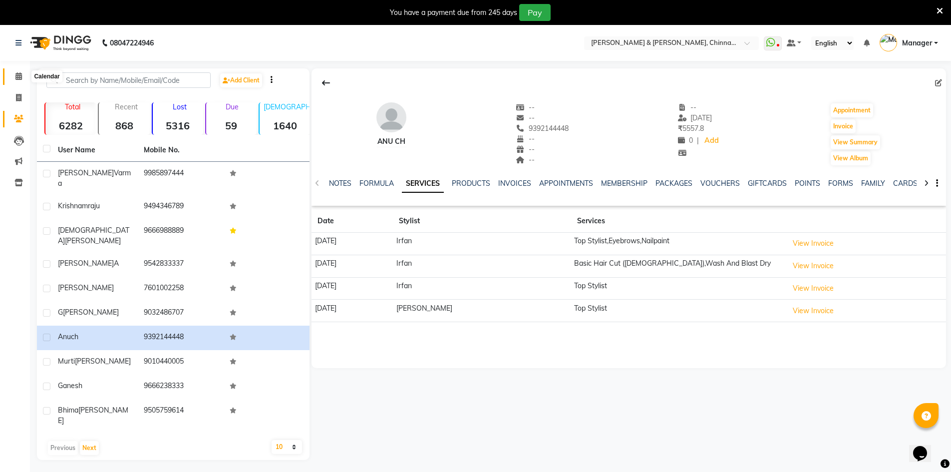
click at [9, 74] on link "Calendar" at bounding box center [15, 76] width 24 height 16
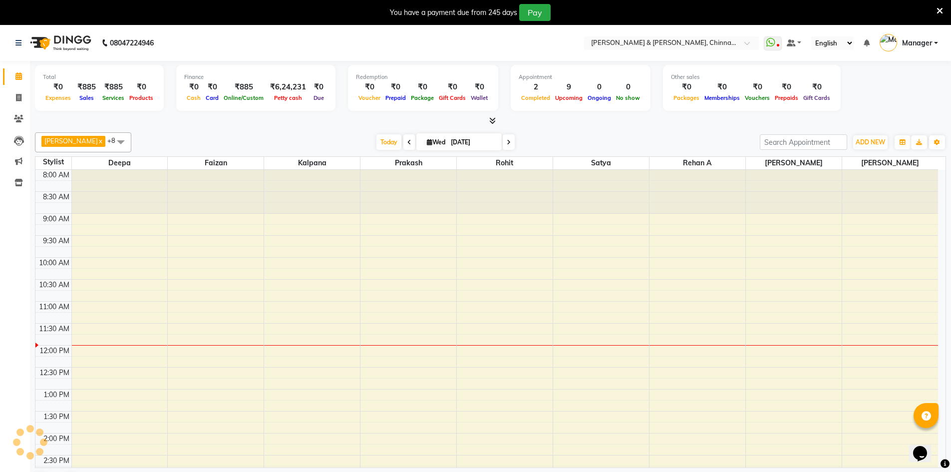
scroll to position [176, 0]
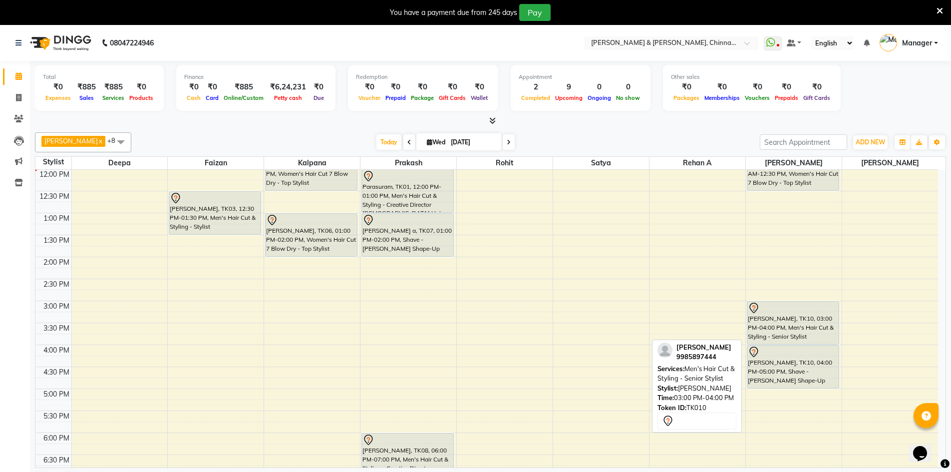
click at [779, 324] on div "Siddarth varma, TK10, 03:00 PM-04:00 PM, Men's Hair Cut & Styling - Senior Styl…" at bounding box center [792, 322] width 91 height 42
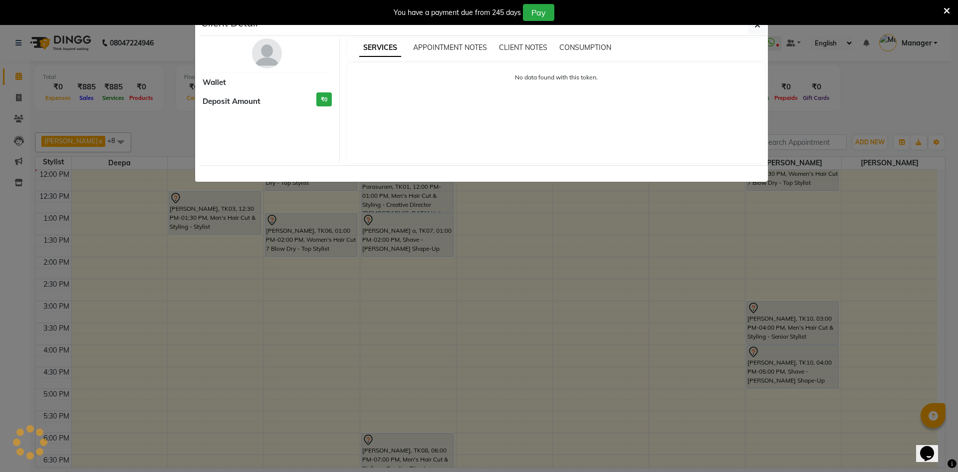
select select "7"
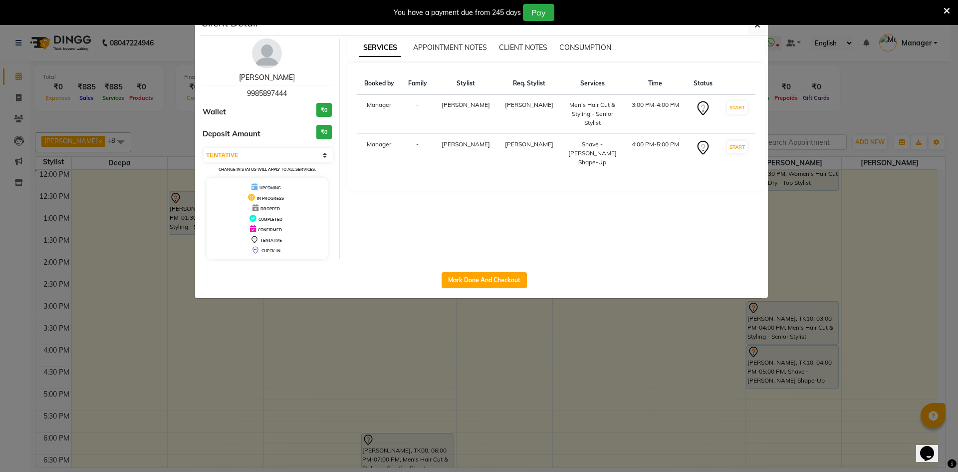
click at [281, 77] on link "Siddarth varma" at bounding box center [267, 77] width 56 height 9
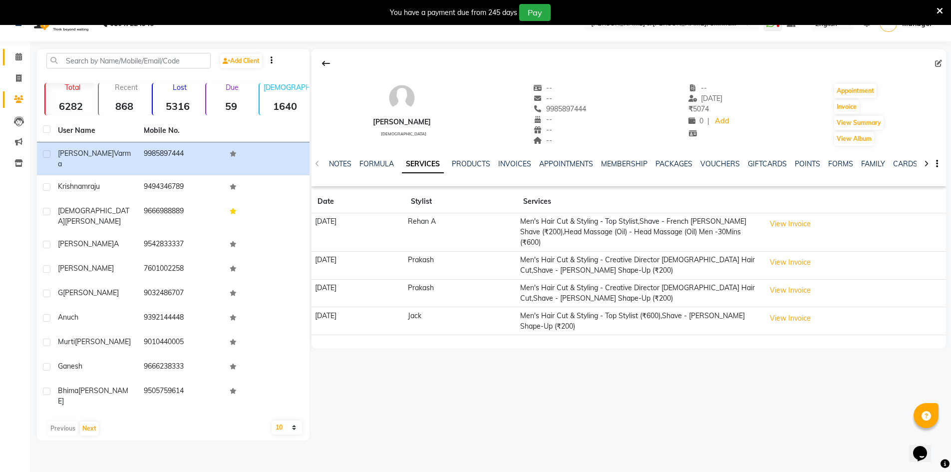
scroll to position [25, 0]
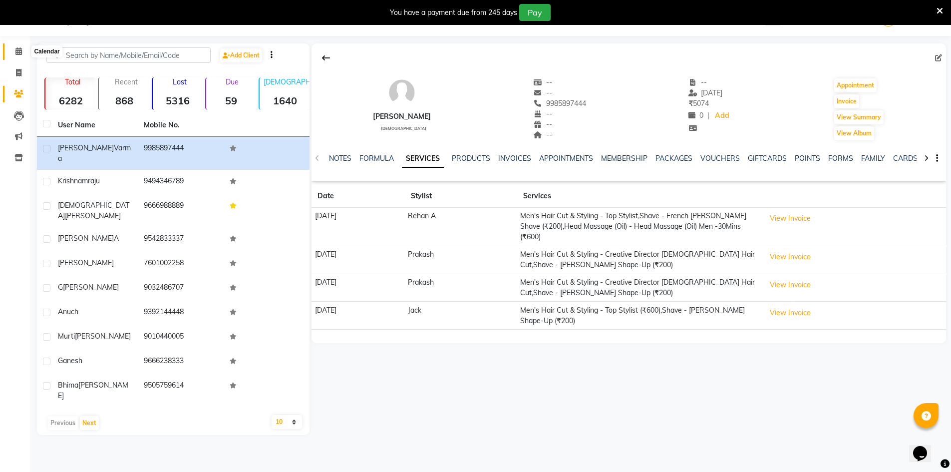
click at [18, 46] on span at bounding box center [18, 51] width 17 height 11
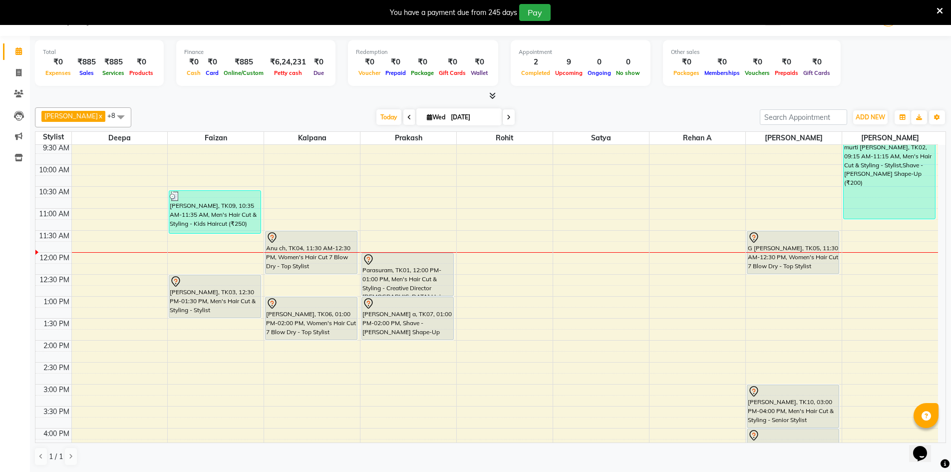
scroll to position [67, 0]
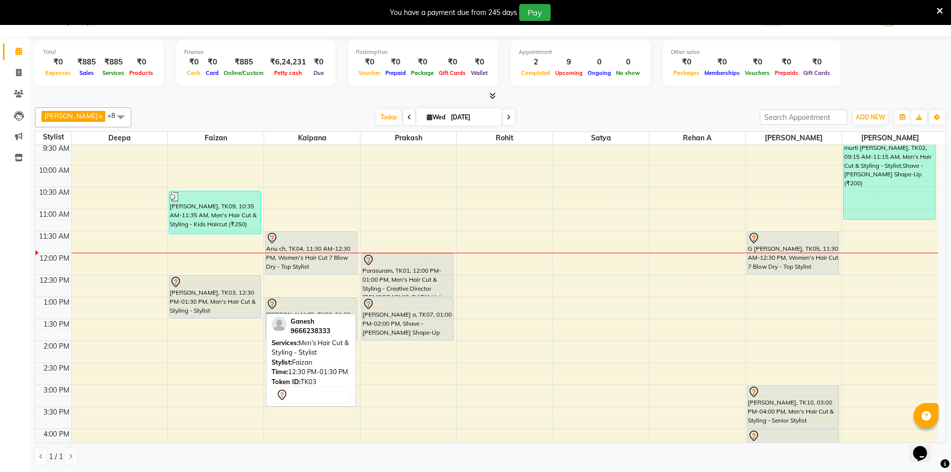
click at [207, 298] on div "[PERSON_NAME], TK03, 12:30 PM-01:30 PM, Men's Hair Cut & Styling - Stylist" at bounding box center [214, 296] width 91 height 42
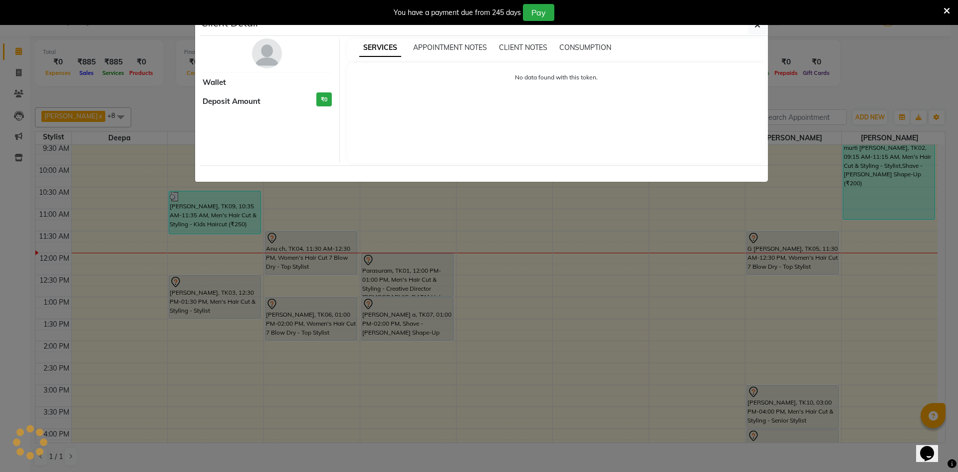
select select "7"
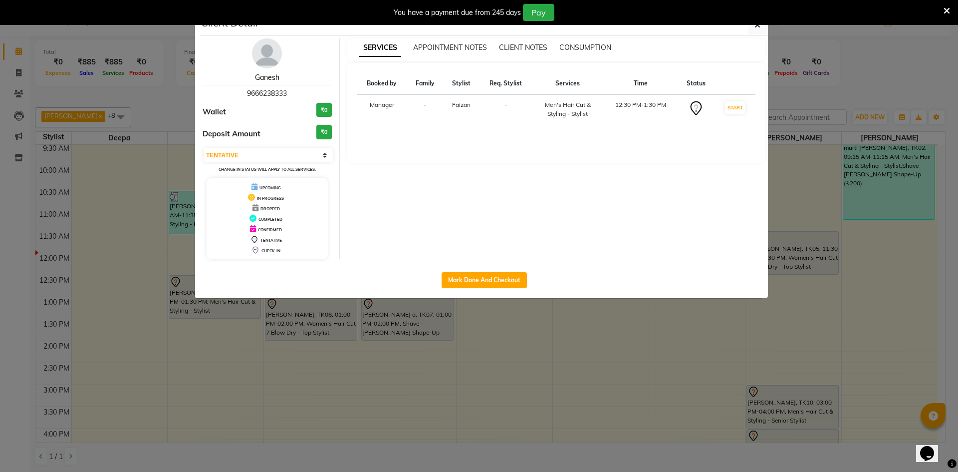
click at [268, 80] on link "Ganesh" at bounding box center [267, 77] width 24 height 9
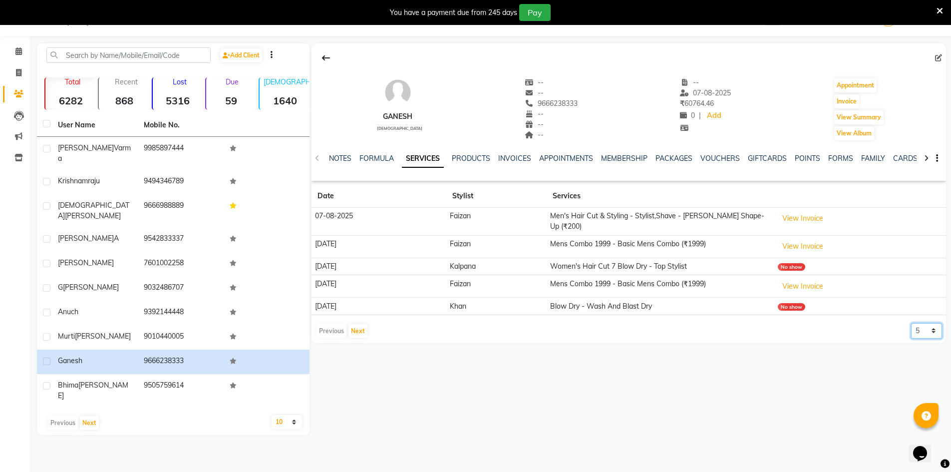
click at [935, 323] on select "5 10 50 100 500" at bounding box center [926, 330] width 31 height 15
select select "100"
click at [911, 323] on select "5 10 50 100 500" at bounding box center [926, 330] width 31 height 15
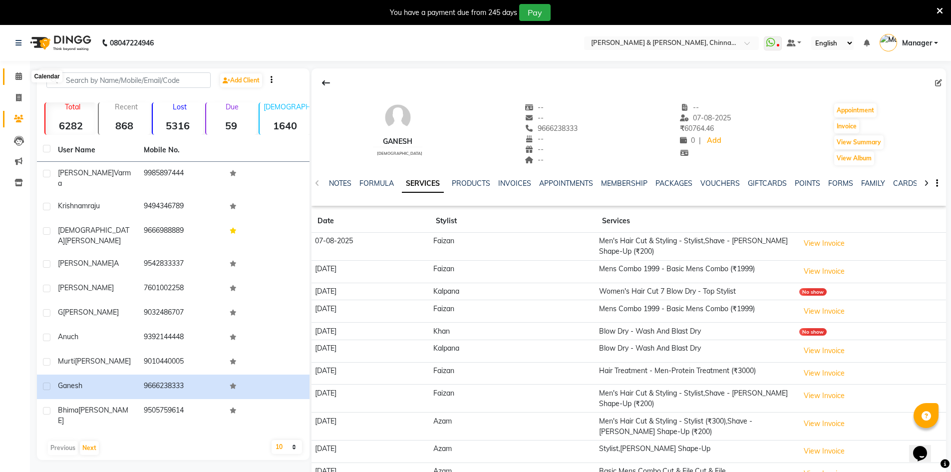
click at [23, 79] on span at bounding box center [18, 76] width 17 height 11
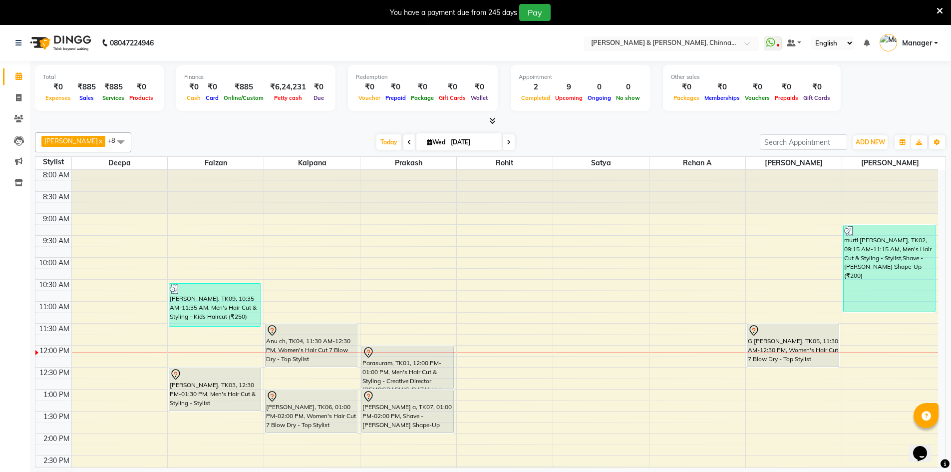
click at [701, 40] on input "text" at bounding box center [661, 44] width 145 height 10
click at [83, 140] on span "Salim x Rohit x Prakash x Rehan A x Satya x Kalpana x Sohail x Deepa x Faizan x…" at bounding box center [83, 142] width 96 height 20
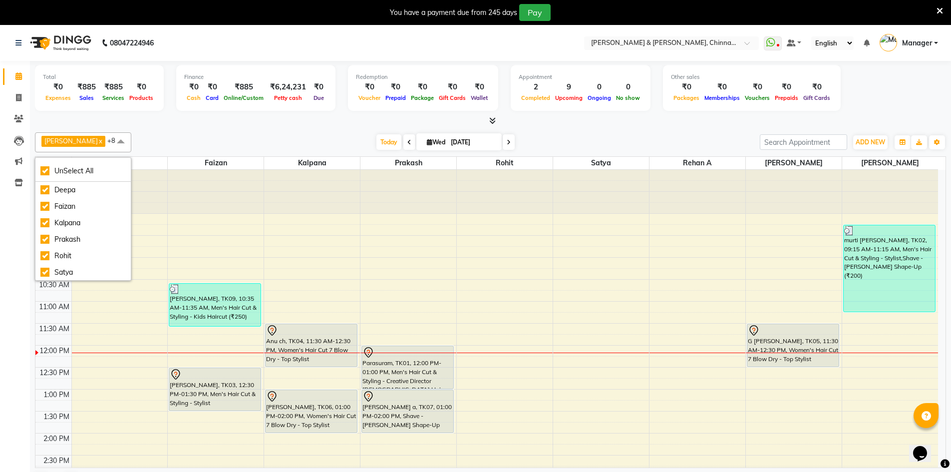
click at [70, 140] on span "Salim x" at bounding box center [73, 141] width 64 height 11
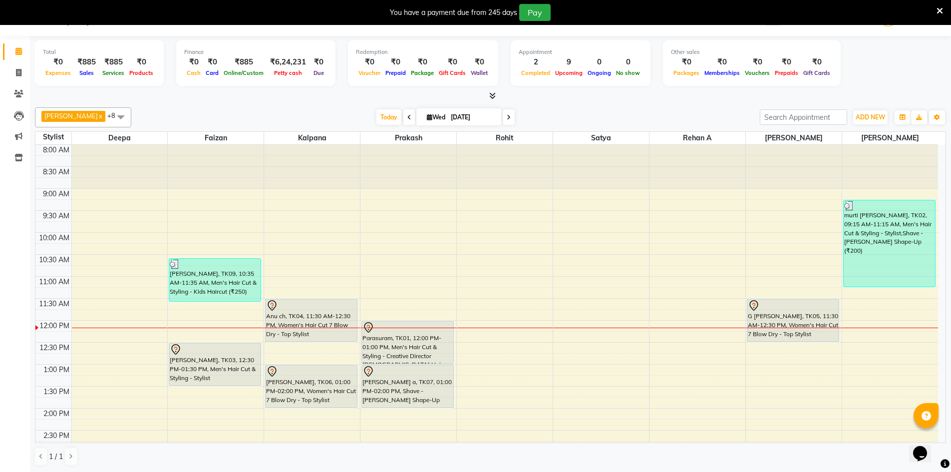
click at [85, 115] on span "Salim x Rohit x Prakash x Rehan A x Satya x Kalpana x Sohail x Deepa x Faizan x…" at bounding box center [83, 117] width 96 height 20
drag, startPoint x: 80, startPoint y: 115, endPoint x: 68, endPoint y: 116, distance: 12.5
click at [75, 116] on span "Salim x Rohit x Prakash x Rehan A x Satya x Kalpana x Sohail x Deepa x Faizan x…" at bounding box center [83, 117] width 96 height 20
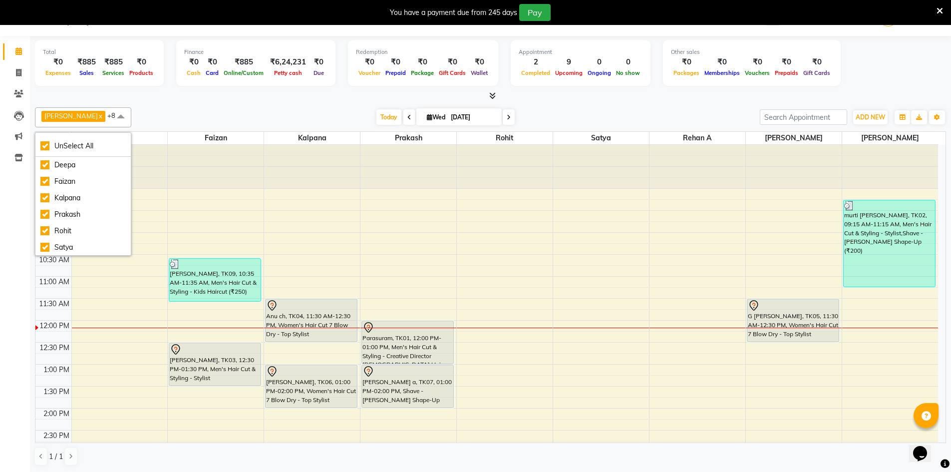
click at [67, 116] on span "Salim x" at bounding box center [73, 116] width 64 height 11
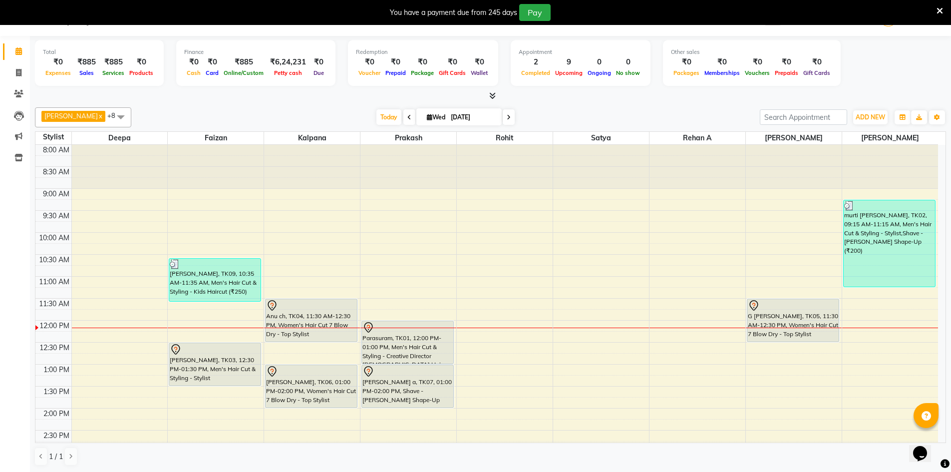
click at [66, 110] on span "Salim x Rohit x Prakash x Rehan A x Satya x Kalpana x Sohail x Deepa x Faizan x…" at bounding box center [83, 117] width 96 height 20
click at [98, 116] on link "x" at bounding box center [100, 116] width 4 height 8
checkbox input "false"
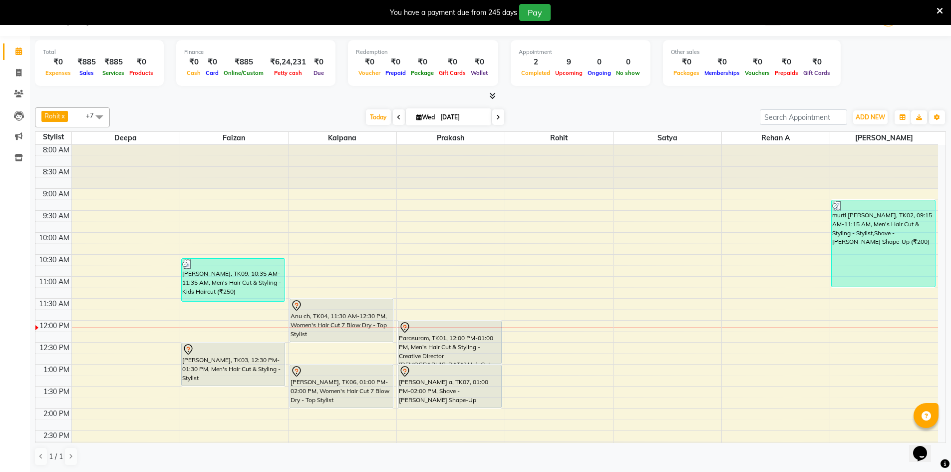
click at [68, 113] on span "Rohit x" at bounding box center [54, 116] width 26 height 11
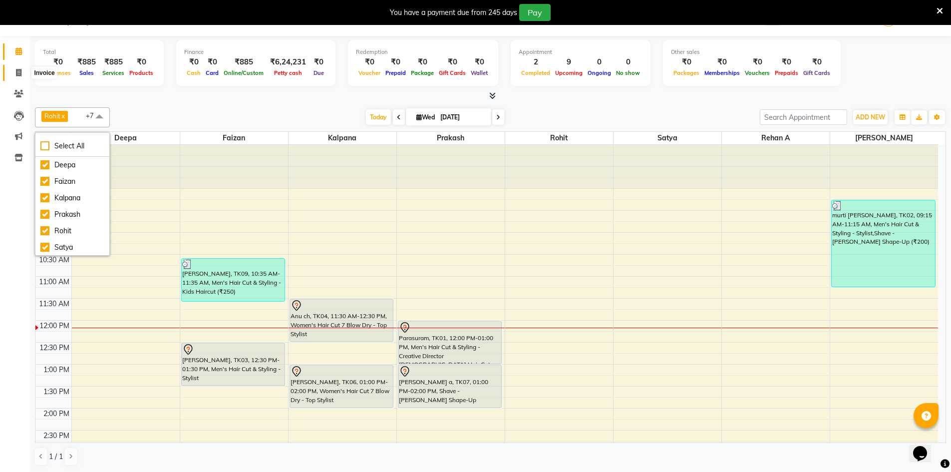
click at [24, 70] on span at bounding box center [18, 72] width 17 height 11
select select "service"
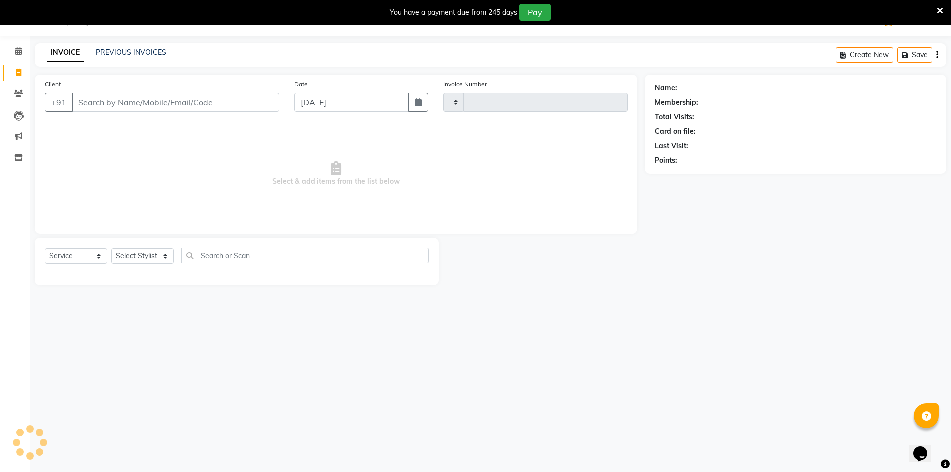
type input "2894"
select select "7388"
type input "9364523456"
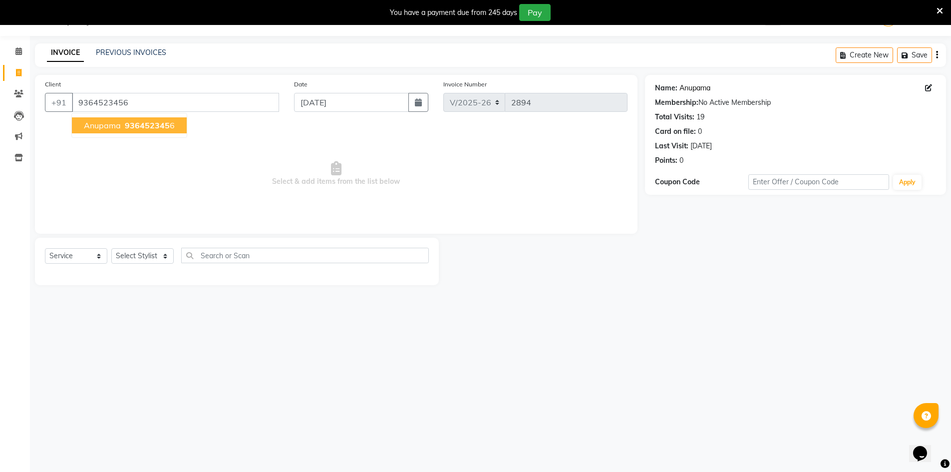
click at [685, 88] on link "Anupama" at bounding box center [694, 88] width 31 height 10
drag, startPoint x: 19, startPoint y: 52, endPoint x: 555, endPoint y: 76, distance: 536.0
click at [19, 52] on icon at bounding box center [18, 50] width 6 height 7
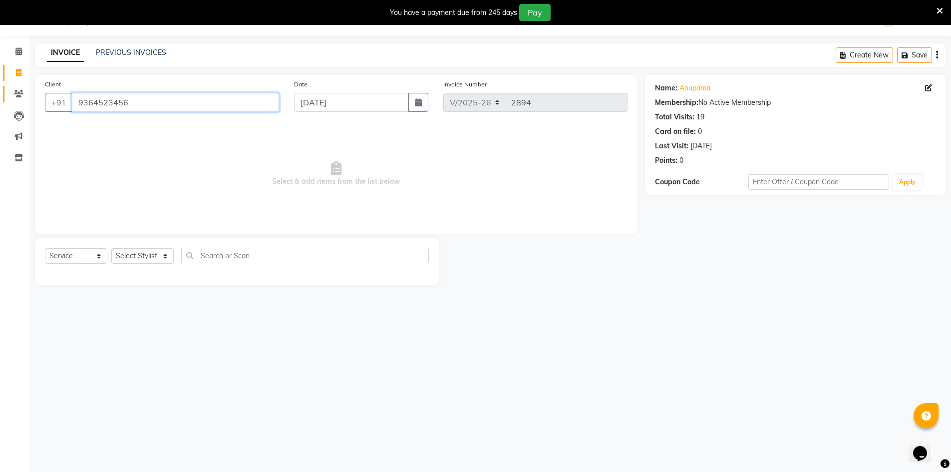
drag, startPoint x: 135, startPoint y: 100, endPoint x: 5, endPoint y: 101, distance: 129.8
click at [5, 101] on app-home "08047224946 Select Location × Toni & Guy, Chinnamiram WhatsApp Status ✕ Status:…" at bounding box center [475, 150] width 951 height 300
click at [21, 51] on icon at bounding box center [18, 50] width 6 height 7
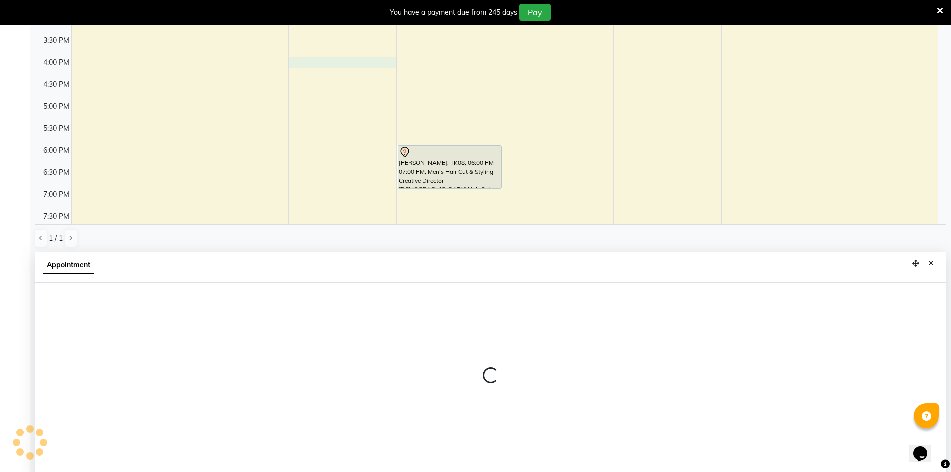
scroll to position [221, 0]
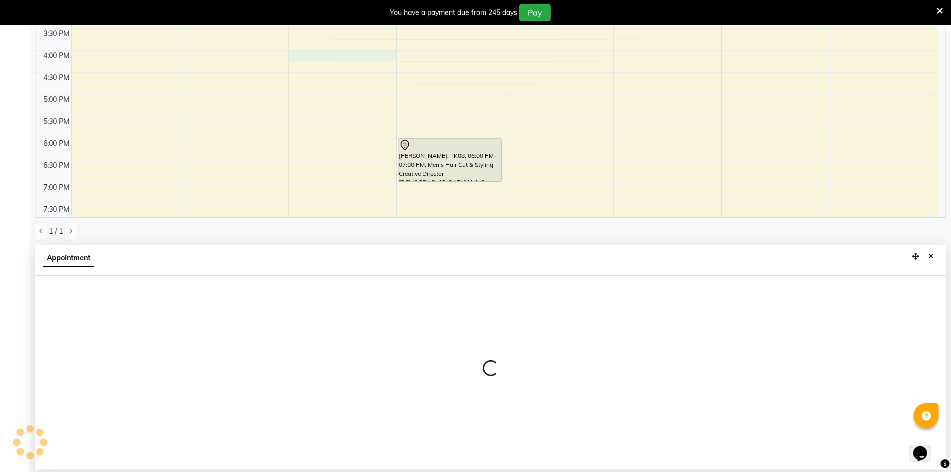
select select "65148"
select select "tentative"
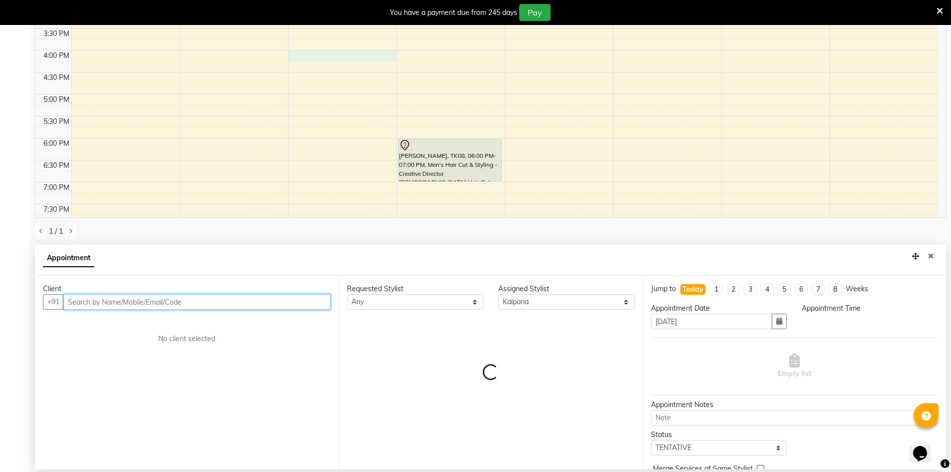
select select "960"
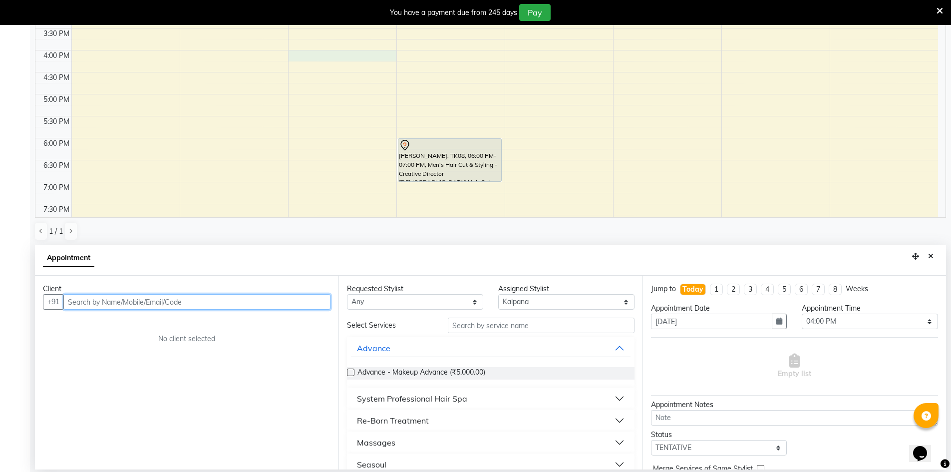
paste input "https://vendor.dingg"
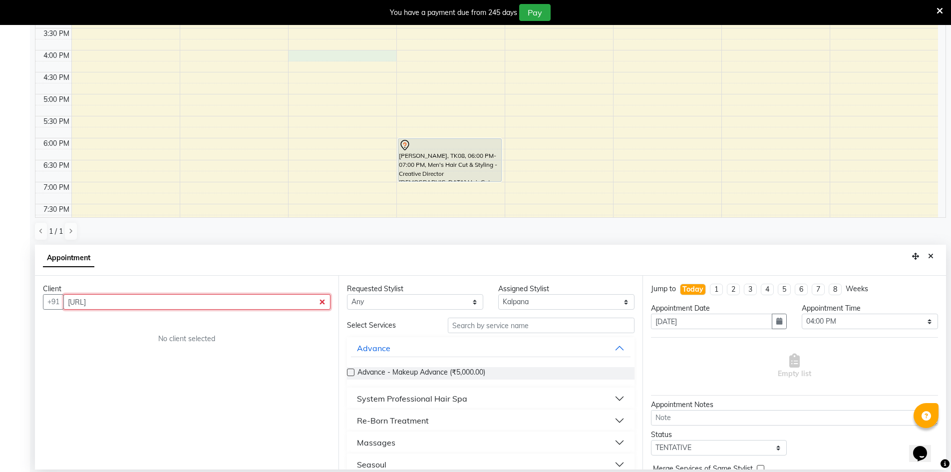
click at [322, 302] on input "https://vendor.dingg" at bounding box center [196, 301] width 267 height 15
type input "https://vendor.dingg"
drag, startPoint x: 319, startPoint y: 325, endPoint x: 327, endPoint y: 335, distance: 12.4
click at [327, 335] on div "Client +91 https://vendor.dingg No client selected" at bounding box center [186, 372] width 303 height 194
click at [937, 254] on button "Close" at bounding box center [930, 256] width 14 height 15
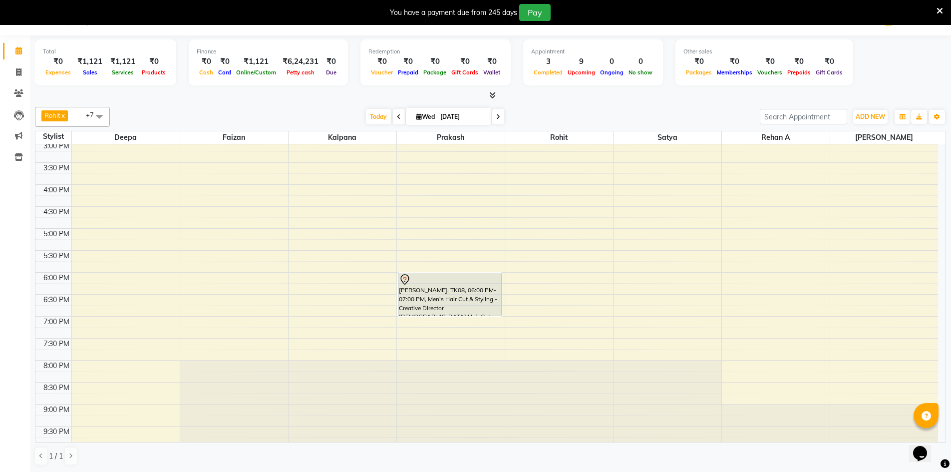
scroll to position [317, 0]
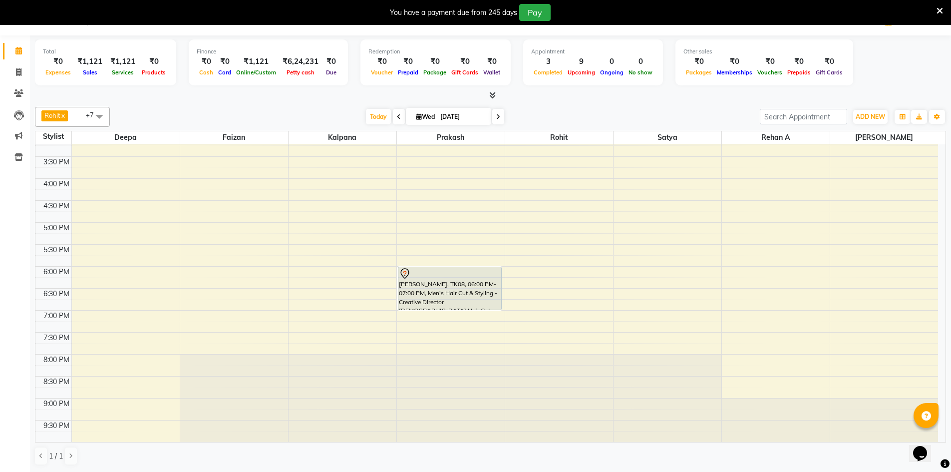
select select "65148"
select select "tentative"
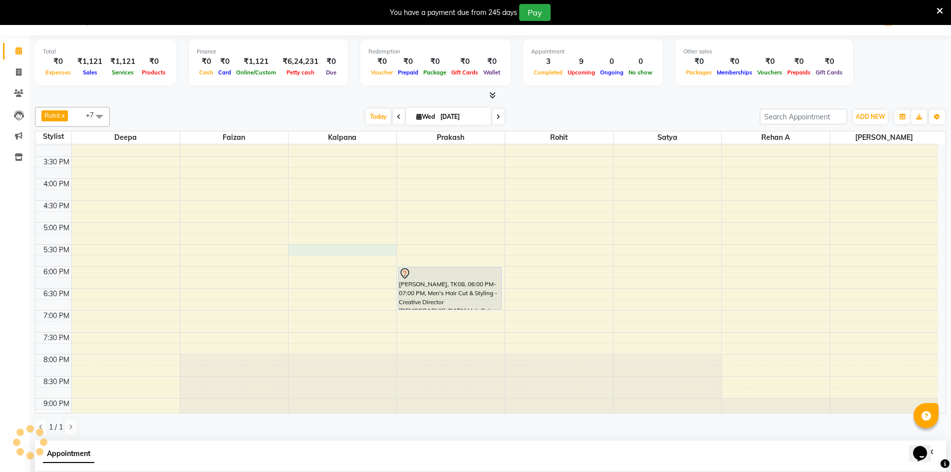
select select "1050"
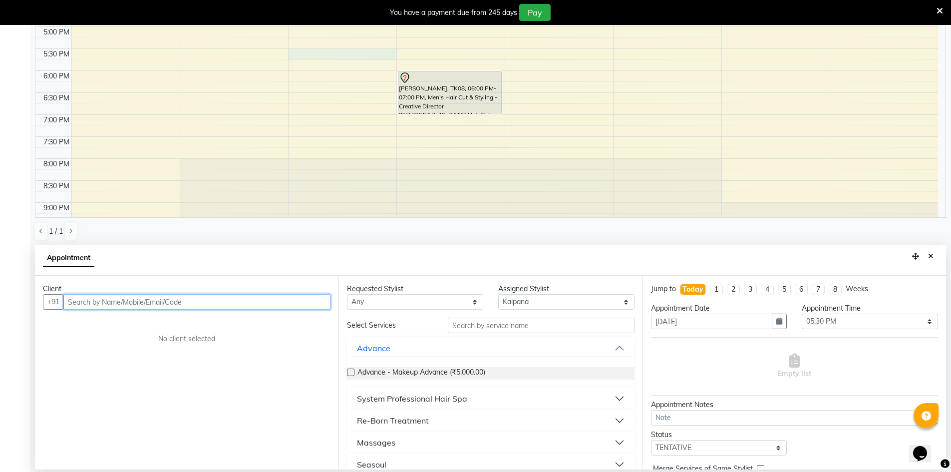
paste input "https://vendor.dingg"
type input "https://vendor.dingg"
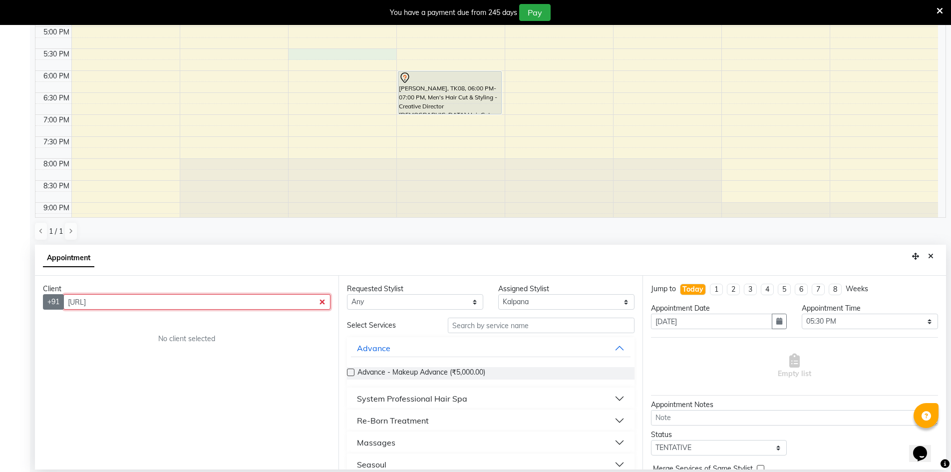
drag, startPoint x: 236, startPoint y: 299, endPoint x: 62, endPoint y: 308, distance: 173.9
click at [63, 308] on div "+91 https://vendor.dingg" at bounding box center [186, 301] width 287 height 15
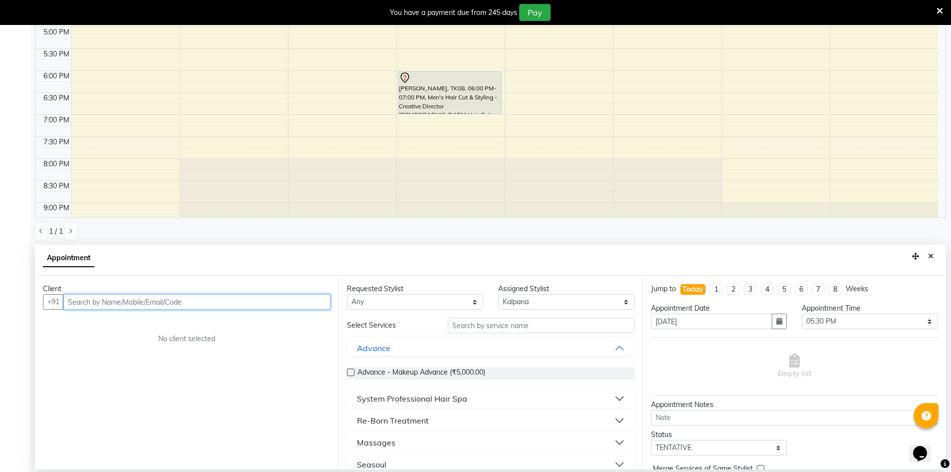
click at [114, 295] on input "text" at bounding box center [196, 301] width 267 height 15
click at [157, 292] on div "Client" at bounding box center [186, 288] width 287 height 10
click at [155, 302] on input "text" at bounding box center [196, 301] width 267 height 15
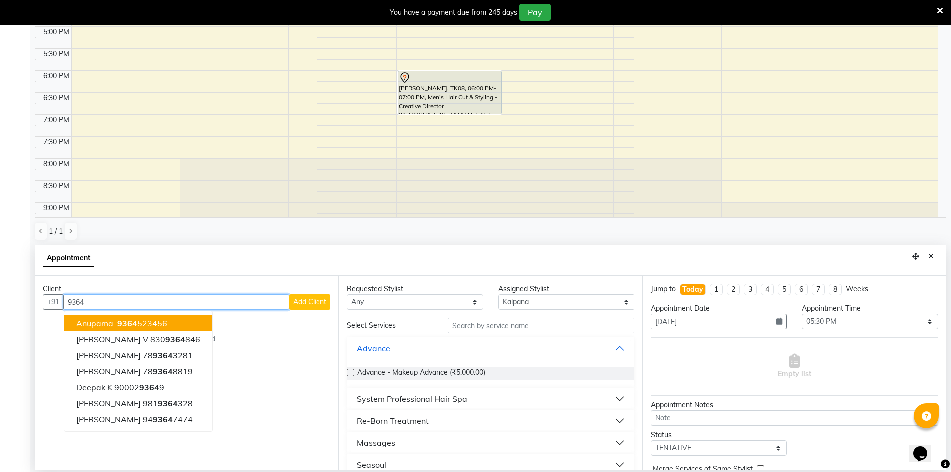
click at [150, 322] on ngb-highlight "9364 523456" at bounding box center [141, 323] width 52 height 10
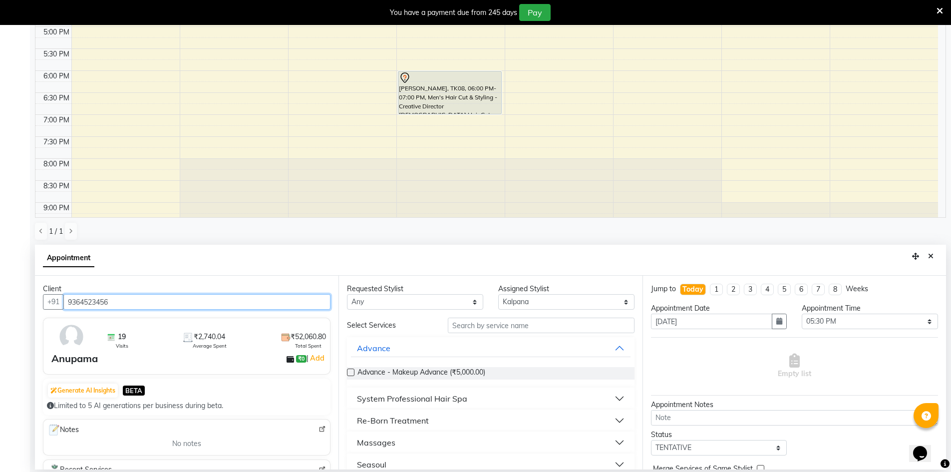
type input "9364523456"
click at [425, 301] on select "Any Deepa Faizan Kalpana Prakash Rehan A Rohit Salim Satya Sohail" at bounding box center [415, 301] width 136 height 15
click at [421, 304] on select "Any Deepa Faizan Kalpana Prakash Rehan A Rohit Salim Satya Sohail" at bounding box center [415, 301] width 136 height 15
select select "65148"
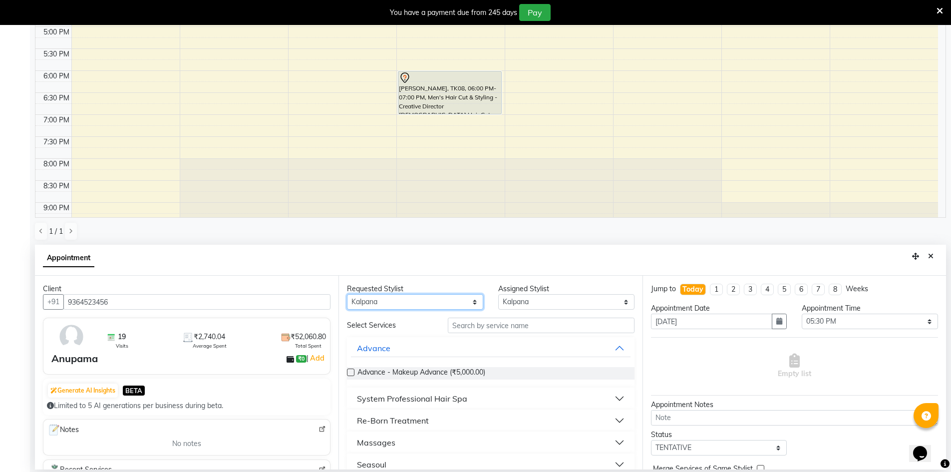
click at [347, 294] on select "Any Deepa Faizan Kalpana Prakash Rehan A Rohit Salim Satya Sohail" at bounding box center [415, 301] width 136 height 15
click at [496, 328] on input "text" at bounding box center [541, 324] width 187 height 15
type input "kids"
click at [422, 401] on div "Women's Hair Cut 7 Blow Dry" at bounding box center [412, 398] width 111 height 12
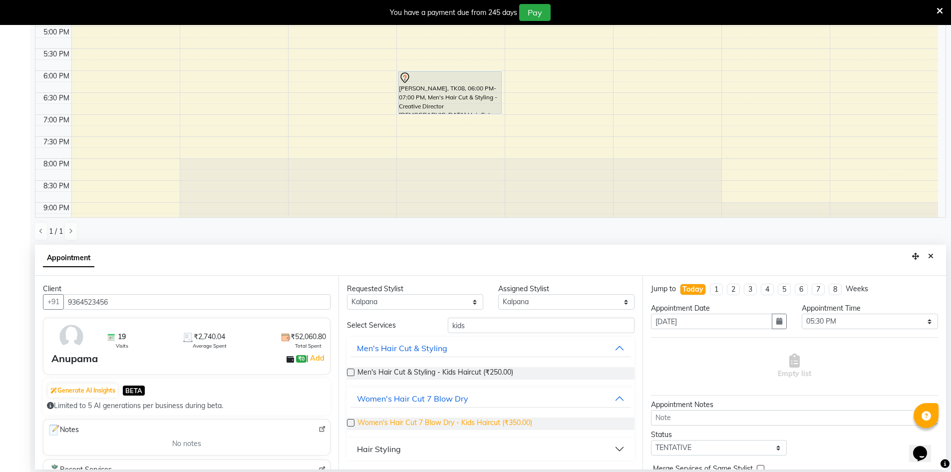
click at [486, 422] on span "Women's Hair Cut 7 Blow Dry - Kids Haircut (₹350.00)" at bounding box center [444, 423] width 175 height 12
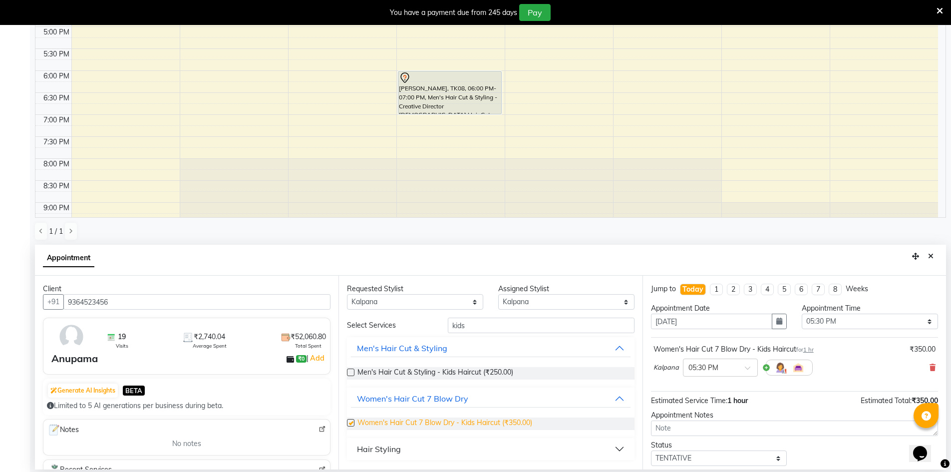
checkbox input "false"
click at [468, 368] on span "Men's Hair Cut & Styling - Kids Haircut (₹250.00)" at bounding box center [435, 373] width 156 height 12
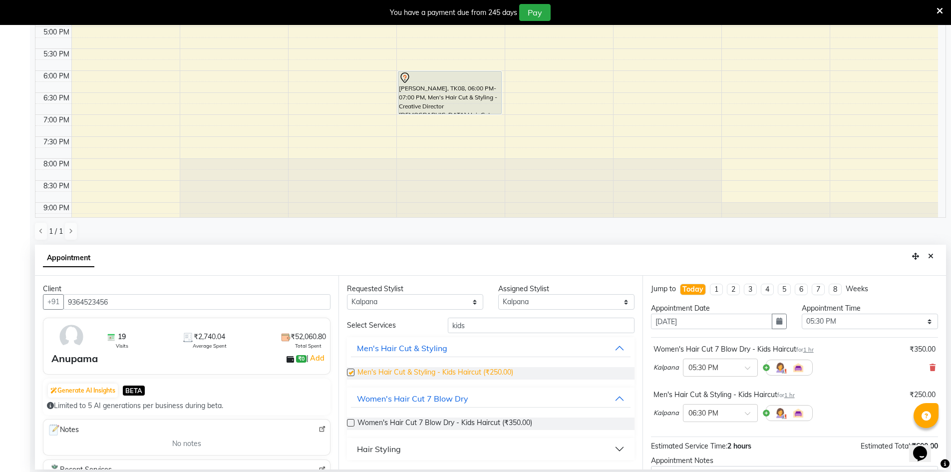
checkbox input "false"
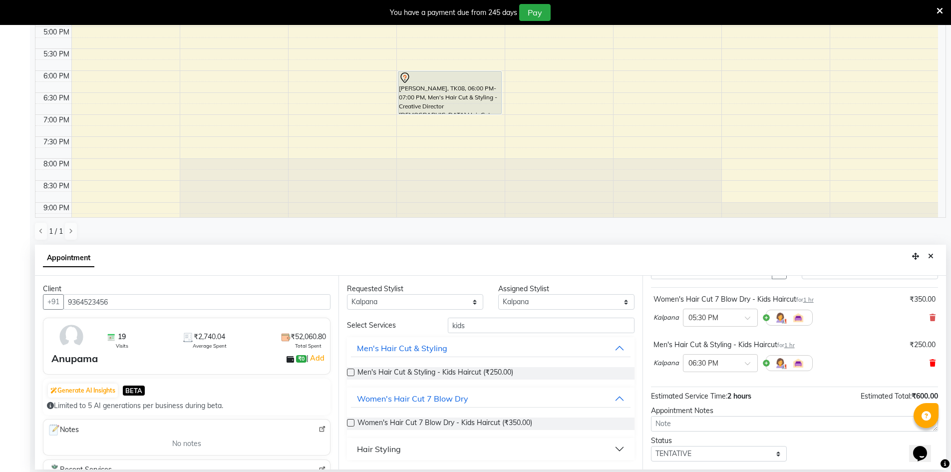
click at [929, 363] on icon at bounding box center [932, 362] width 6 height 7
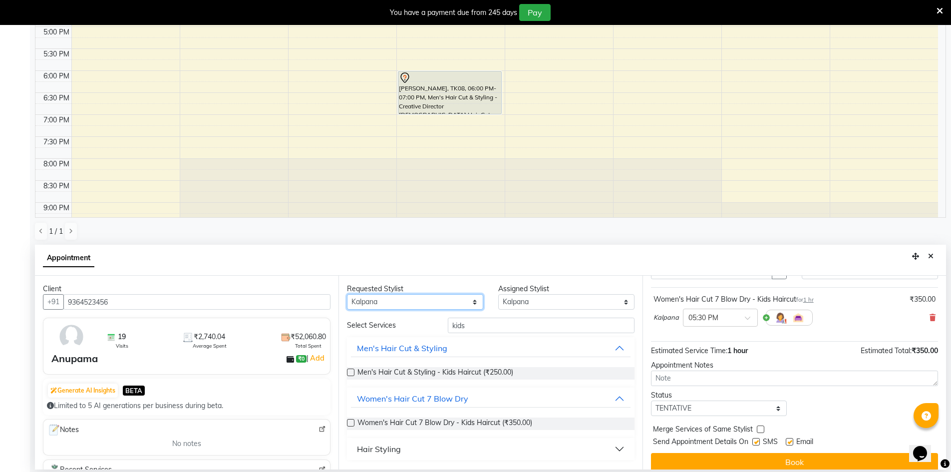
click at [418, 308] on select "Any Deepa Faizan Kalpana Prakash Rehan A Rohit Salim Satya Sohail" at bounding box center [415, 301] width 136 height 15
select select "86091"
click at [347, 294] on select "Any Deepa Faizan Kalpana Prakash Rehan A Rohit Salim Satya Sohail" at bounding box center [415, 301] width 136 height 15
select select "86091"
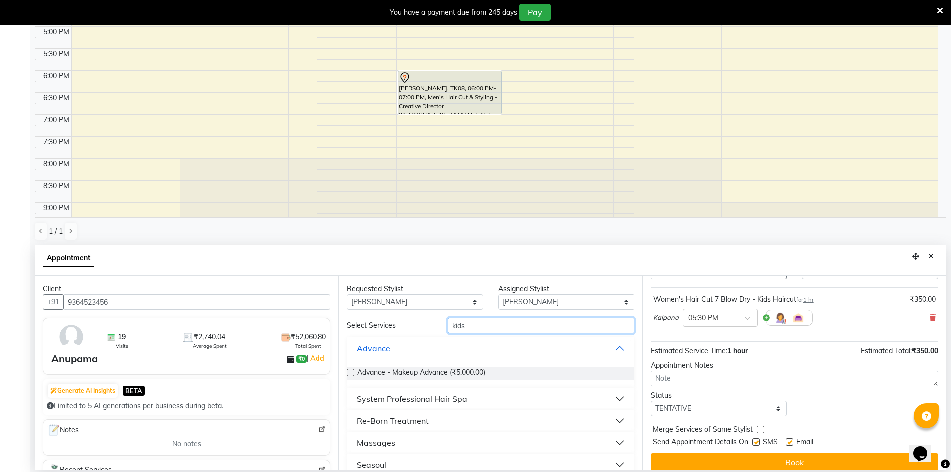
click at [478, 323] on input "kids" at bounding box center [541, 324] width 187 height 15
type input "kids"
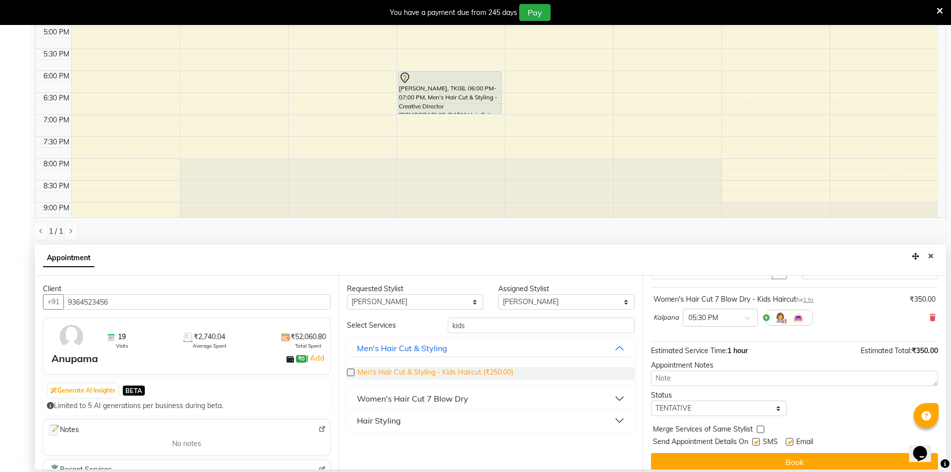
click at [479, 372] on span "Men's Hair Cut & Styling - Kids Haircut (₹250.00)" at bounding box center [435, 373] width 156 height 12
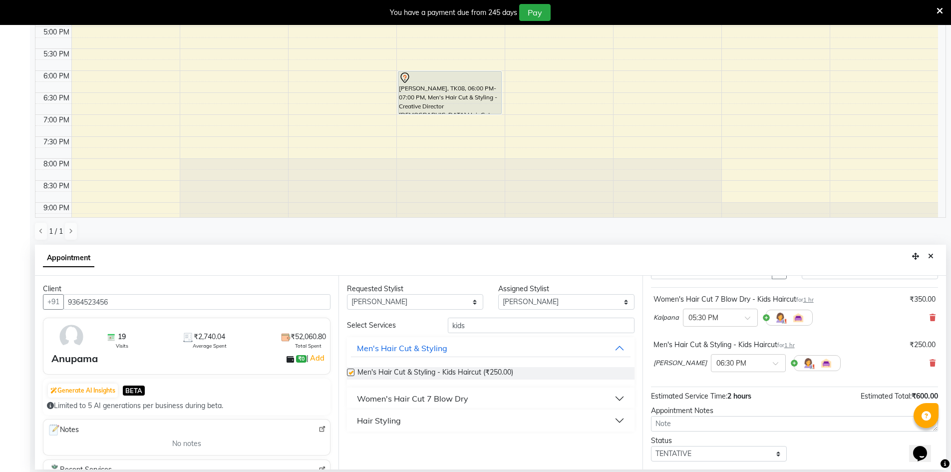
checkbox input "false"
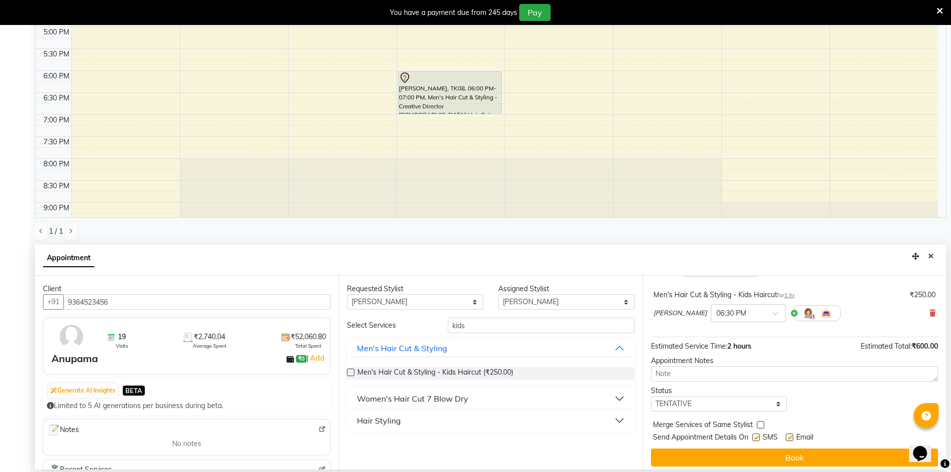
scroll to position [105, 0]
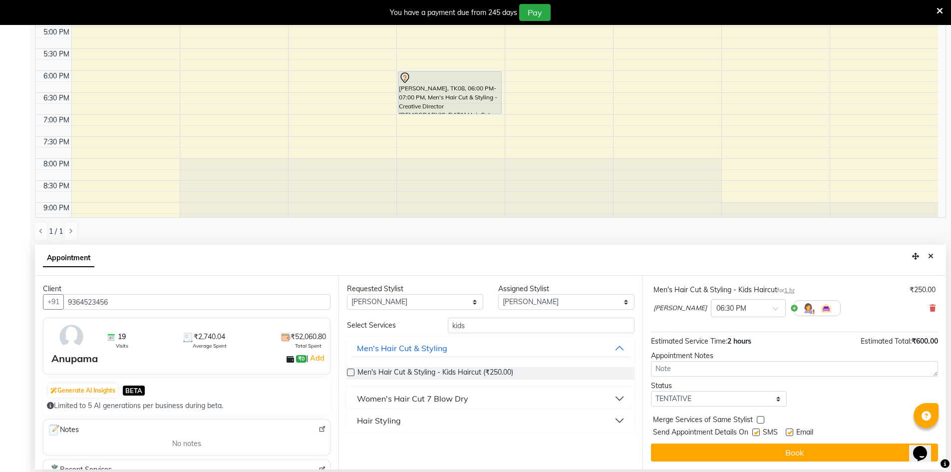
click at [785, 456] on button "Book" at bounding box center [794, 452] width 287 height 18
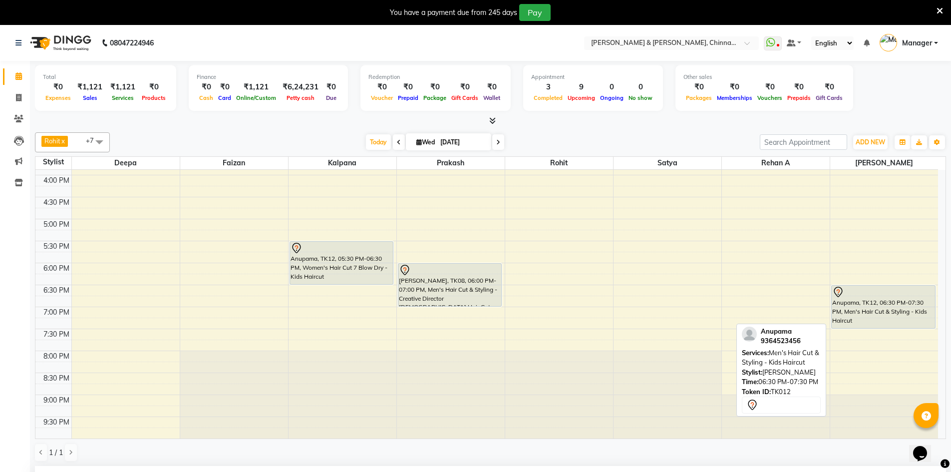
scroll to position [296, 0]
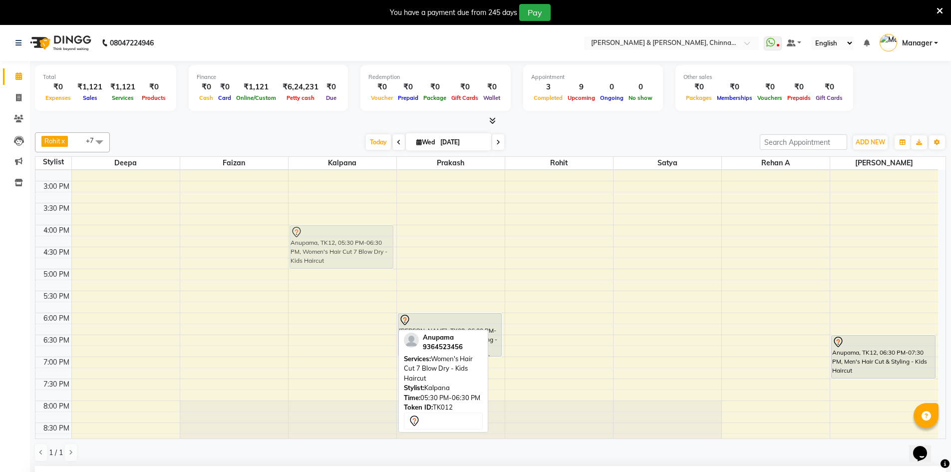
drag, startPoint x: 306, startPoint y: 309, endPoint x: 310, endPoint y: 245, distance: 65.0
click at [310, 245] on div "Anu ch, TK04, 11:30 AM-12:30 PM, Women's Hair Cut 7 Blow Dry - Top Stylist pram…" at bounding box center [342, 181] width 108 height 614
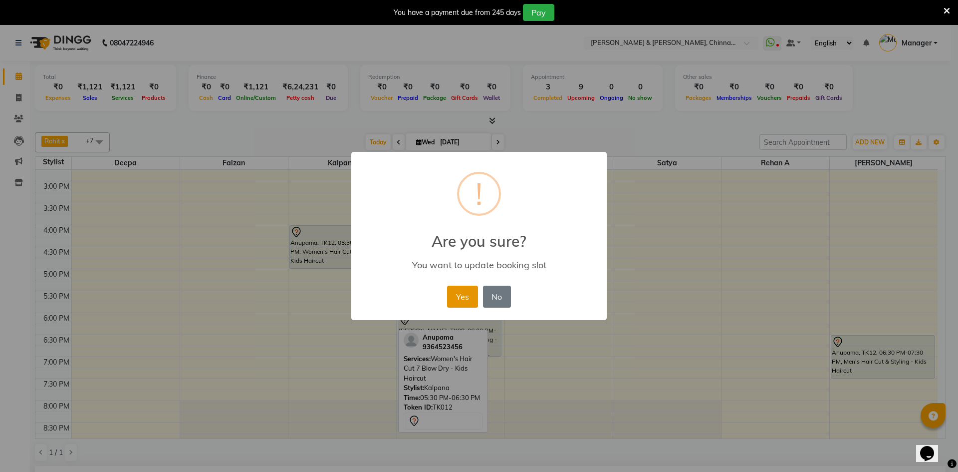
click at [452, 292] on button "Yes" at bounding box center [462, 296] width 30 height 22
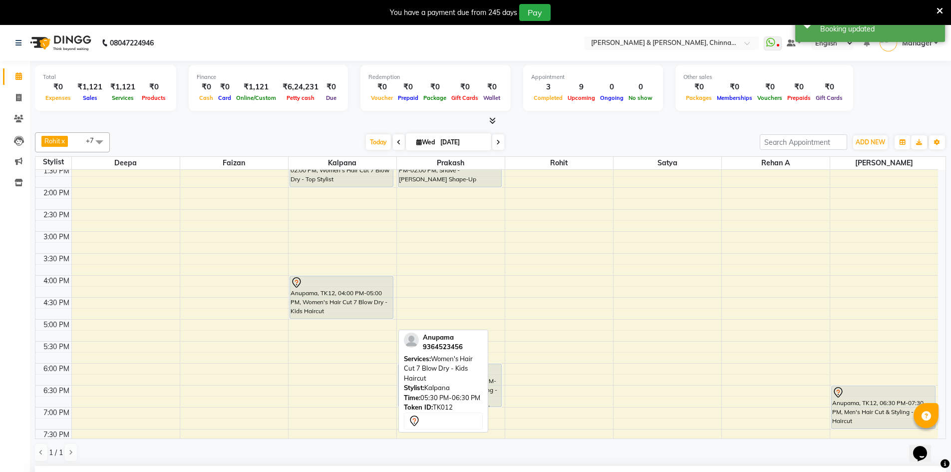
scroll to position [246, 0]
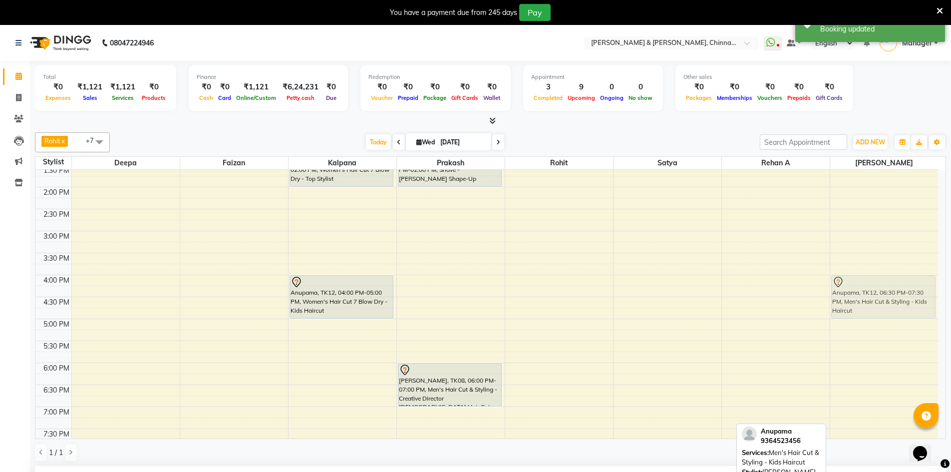
drag, startPoint x: 863, startPoint y: 393, endPoint x: 833, endPoint y: 285, distance: 111.5
click at [833, 285] on div "murti vadlani, TK02, 09:15 AM-11:15 AM, Men's Hair Cut & Styling - Stylist,Shav…" at bounding box center [884, 231] width 108 height 614
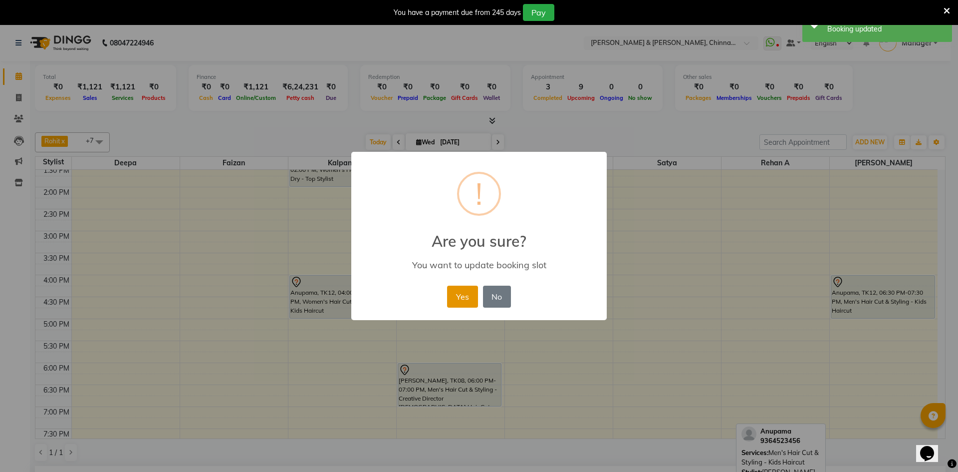
click at [477, 294] on button "Yes" at bounding box center [462, 296] width 30 height 22
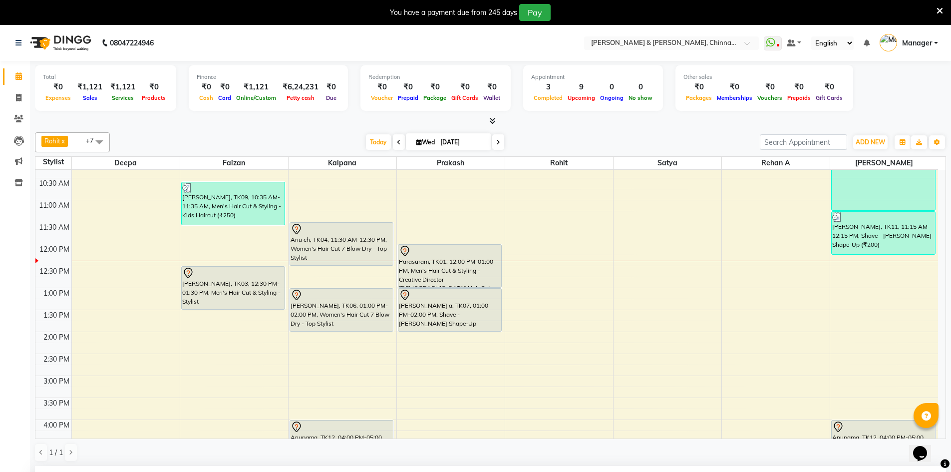
scroll to position [0, 0]
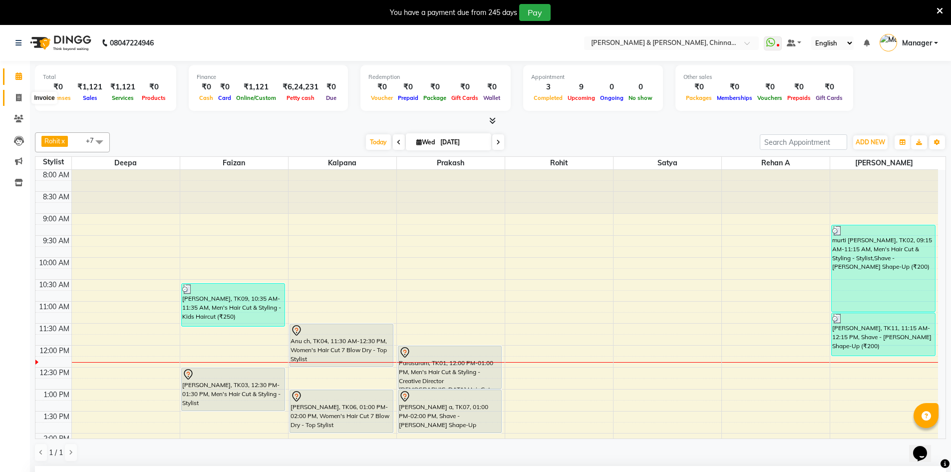
drag, startPoint x: 19, startPoint y: 98, endPoint x: 25, endPoint y: 99, distance: 6.6
click at [19, 98] on icon at bounding box center [18, 97] width 5 height 7
select select "service"
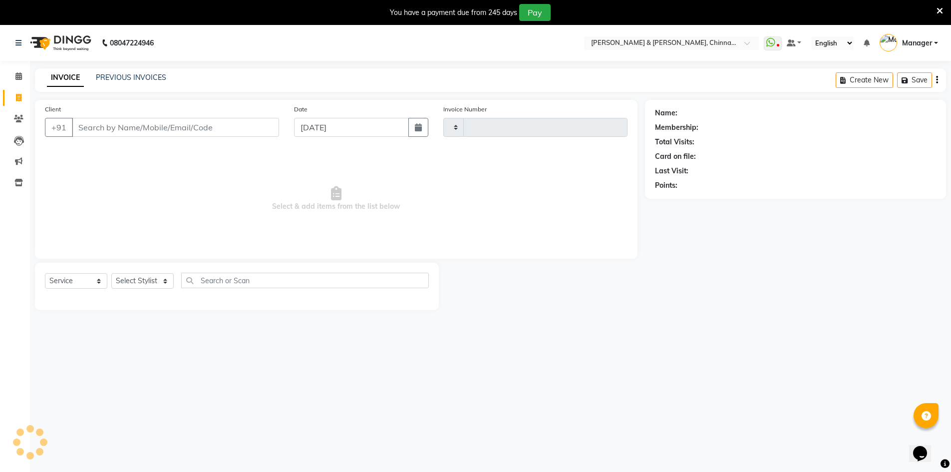
scroll to position [10, 0]
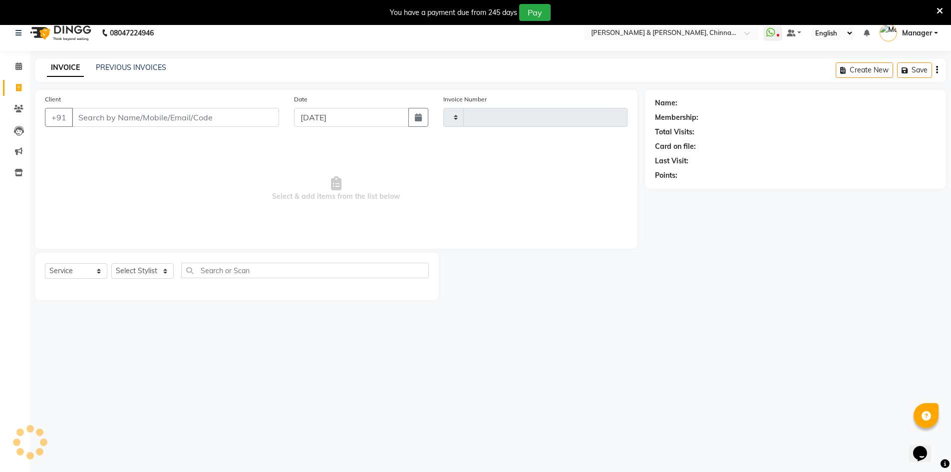
type input "2895"
select select "7388"
click at [226, 122] on input "Client" at bounding box center [175, 117] width 207 height 19
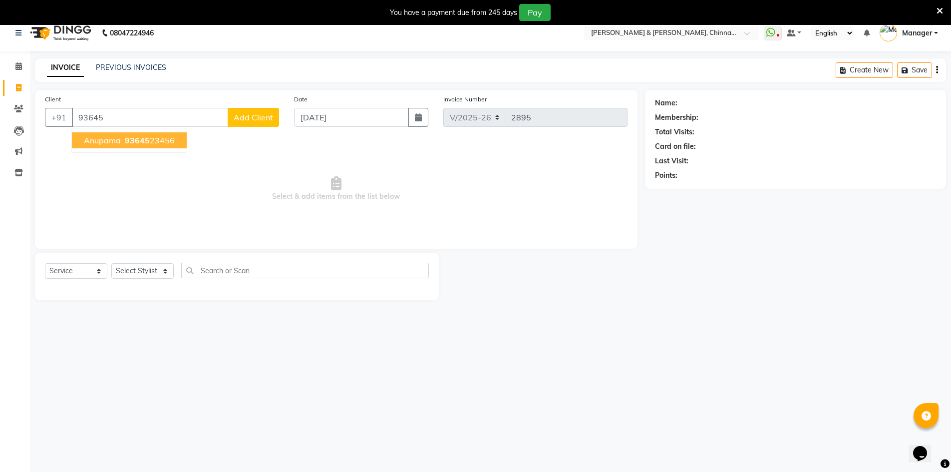
click at [118, 137] on span "Anupama" at bounding box center [102, 140] width 37 height 10
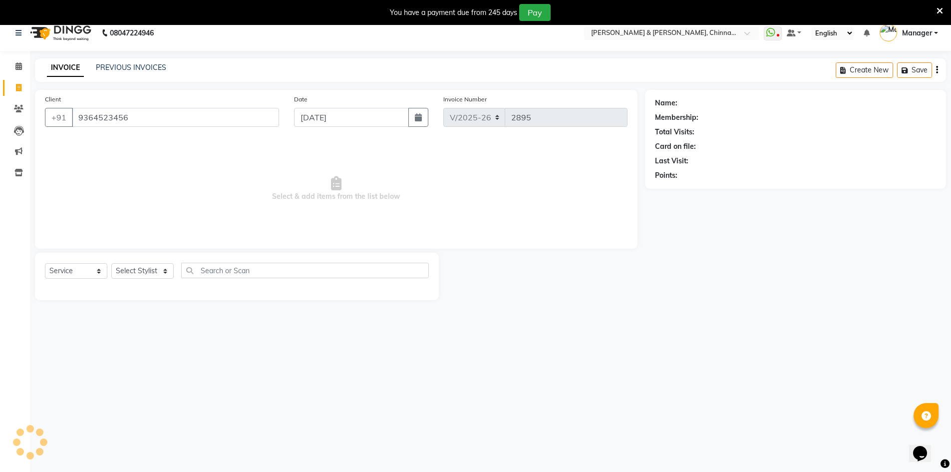
type input "9364523456"
click at [707, 101] on link "Anupama" at bounding box center [694, 103] width 31 height 10
drag, startPoint x: 129, startPoint y: 122, endPoint x: 19, endPoint y: 143, distance: 111.8
click at [19, 143] on app-home "08047224946 Select Location × Toni & Guy, Chinnamiram WhatsApp Status ✕ Status:…" at bounding box center [475, 165] width 951 height 300
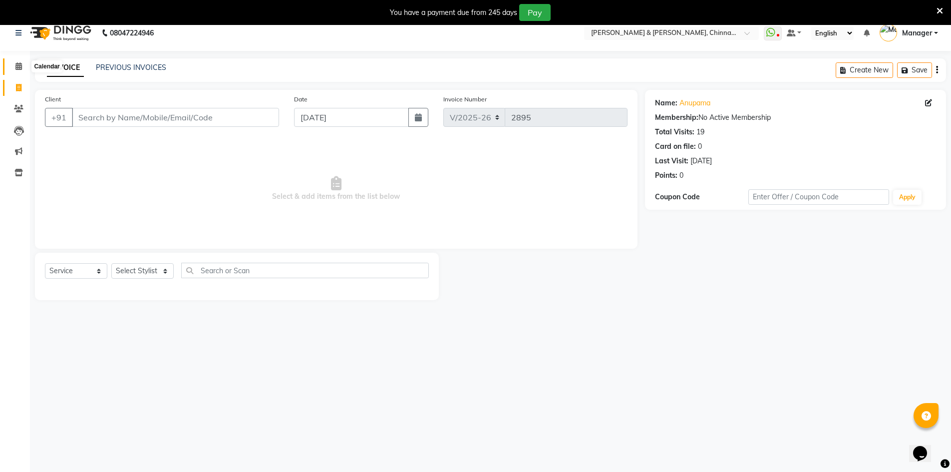
click at [13, 64] on span at bounding box center [18, 66] width 17 height 11
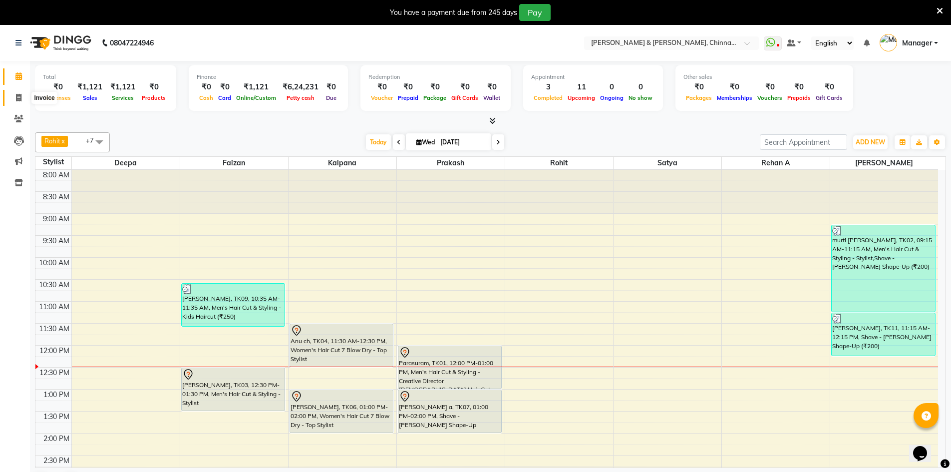
click at [19, 95] on icon at bounding box center [18, 97] width 5 height 7
select select "7388"
select select "service"
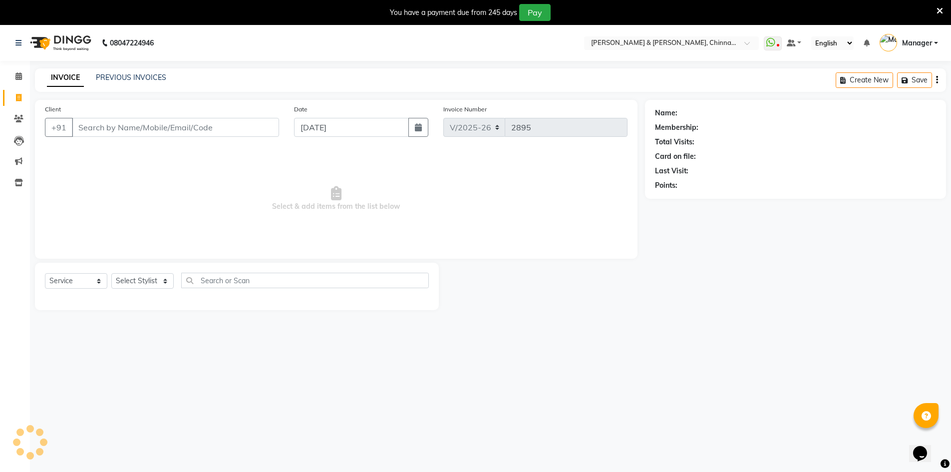
click at [126, 72] on div "PREVIOUS INVOICES" at bounding box center [131, 77] width 70 height 10
click at [159, 75] on link "PREVIOUS INVOICES" at bounding box center [131, 77] width 70 height 9
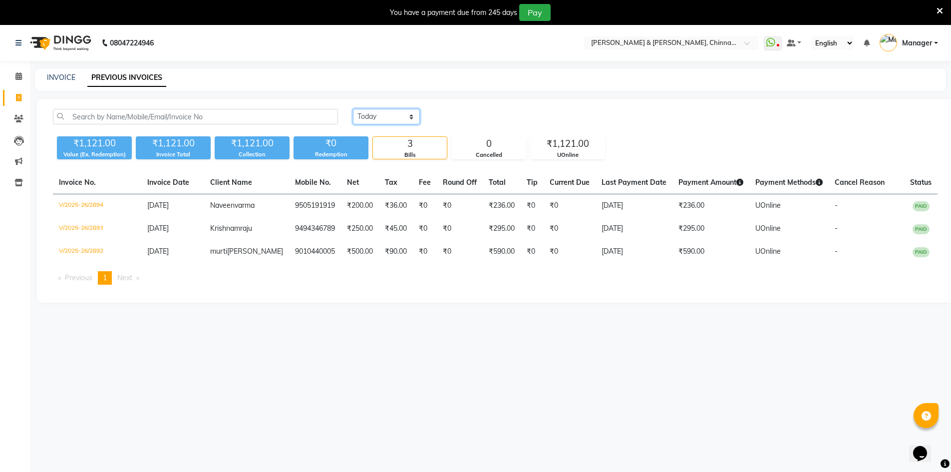
click at [401, 124] on select "Today Yesterday Custom Range" at bounding box center [386, 116] width 67 height 15
select select "range"
click at [353, 109] on select "Today Yesterday Custom Range" at bounding box center [386, 116] width 67 height 15
click at [14, 76] on span at bounding box center [18, 76] width 17 height 11
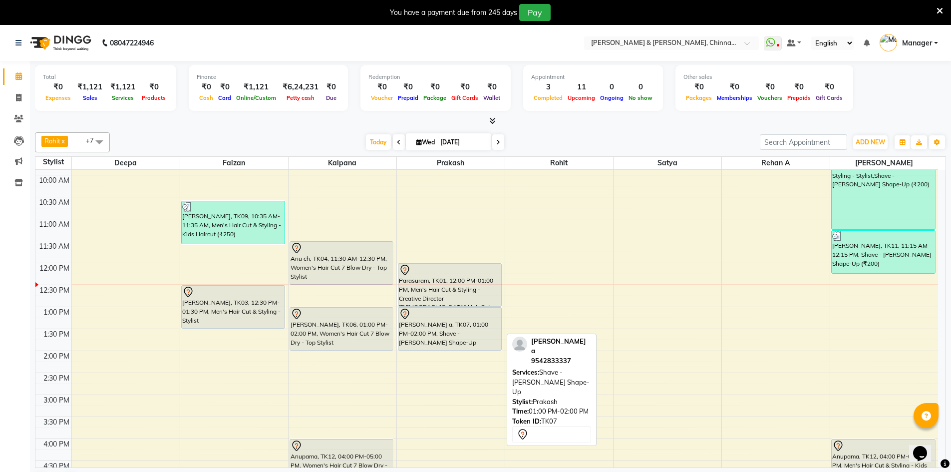
scroll to position [100, 0]
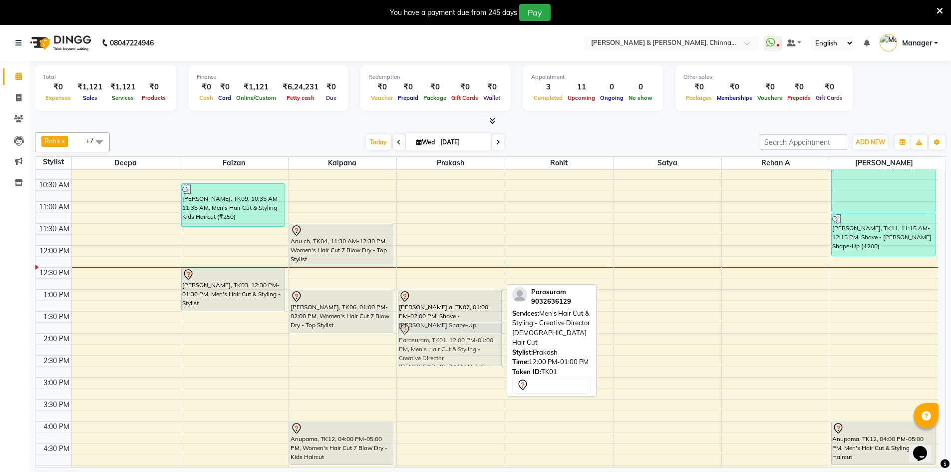
drag, startPoint x: 430, startPoint y: 269, endPoint x: 413, endPoint y: 344, distance: 77.8
click at [413, 344] on div "Parasuram, TK01, 12:00 PM-01:00 PM, Men's Hair Cut & Styling - Creative Directo…" at bounding box center [451, 377] width 108 height 614
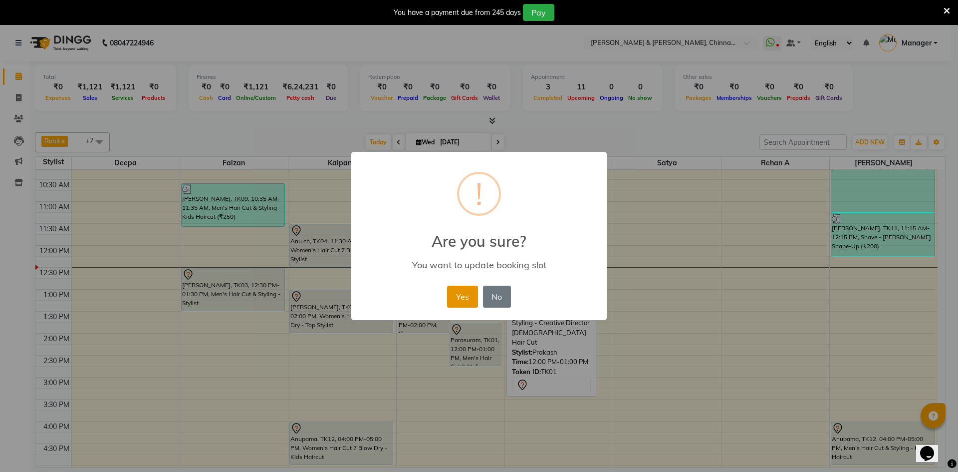
click at [451, 300] on button "Yes" at bounding box center [462, 296] width 30 height 22
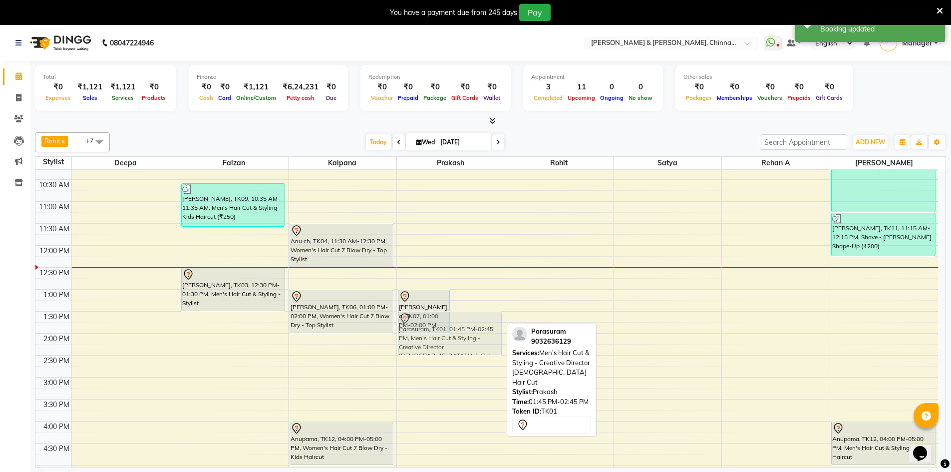
drag, startPoint x: 475, startPoint y: 334, endPoint x: 475, endPoint y: 325, distance: 9.0
click at [475, 325] on div "pruthvi a, TK07, 01:00 PM-02:00 PM, Shave - Beard Shape-Up Parasuram, TK01, 01:…" at bounding box center [451, 377] width 108 height 614
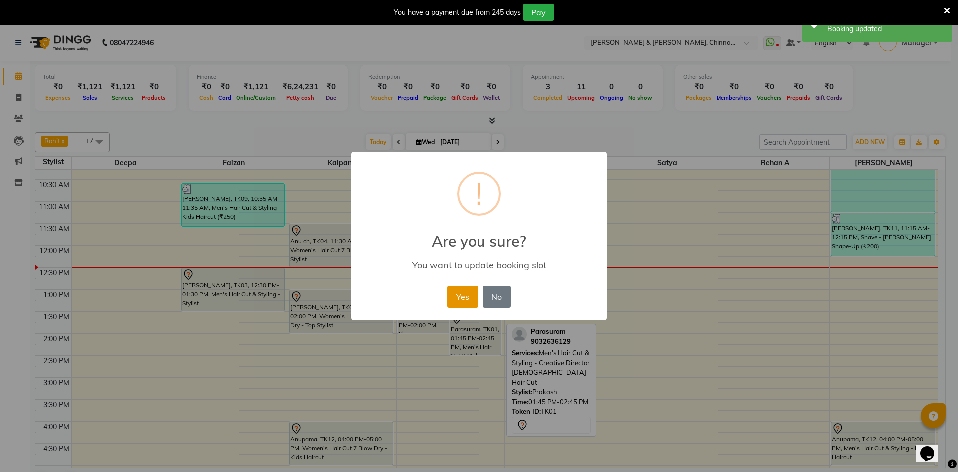
click at [464, 301] on button "Yes" at bounding box center [462, 296] width 30 height 22
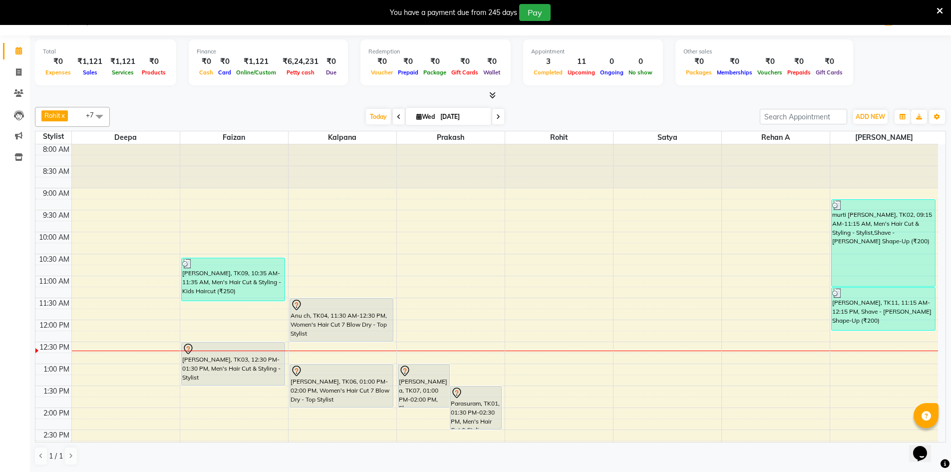
scroll to position [0, 0]
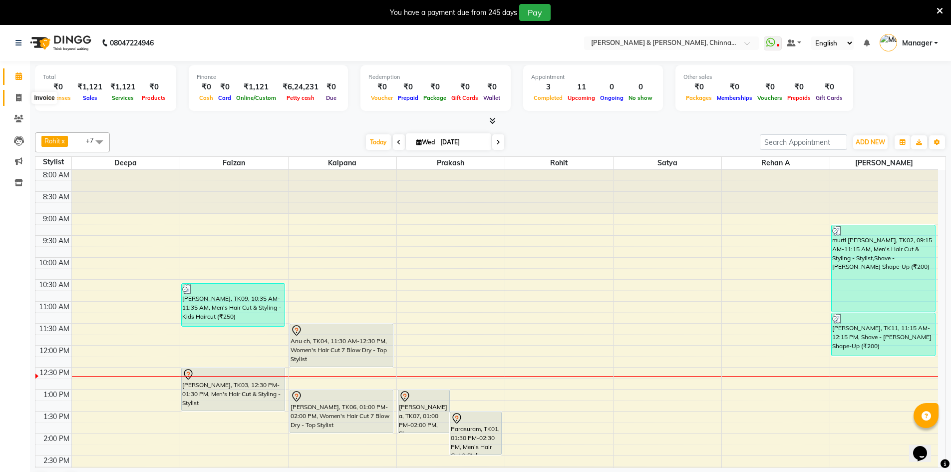
click at [19, 94] on icon at bounding box center [18, 97] width 5 height 7
select select "service"
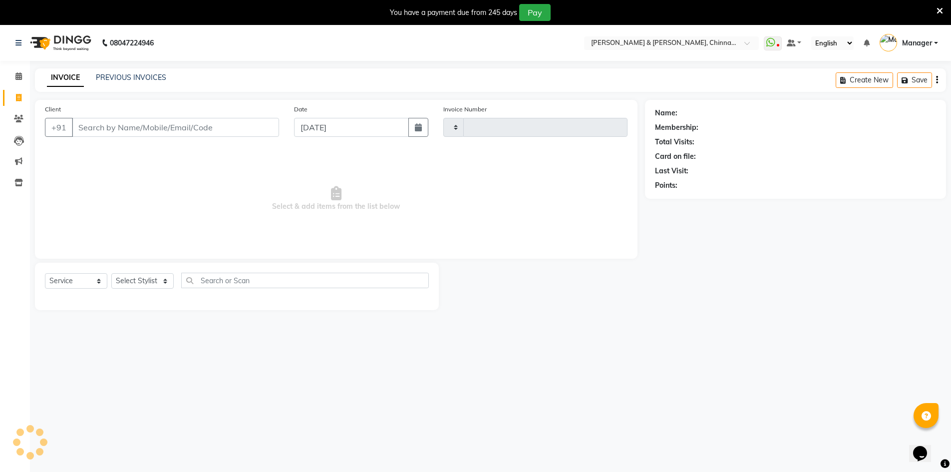
type input "2895"
select select "7388"
click at [155, 280] on select "Select Stylist" at bounding box center [142, 280] width 62 height 15
select select "65148"
click at [111, 273] on select "Select Stylist Admin Chrispin Deepa Dingg support Faizan Kalpana Kalyan Kenny M…" at bounding box center [142, 280] width 62 height 15
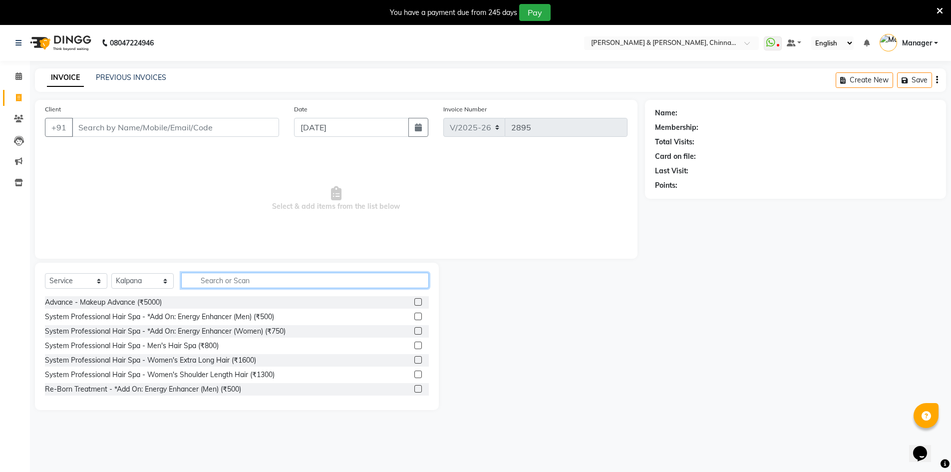
click at [209, 281] on input "text" at bounding box center [305, 279] width 248 height 15
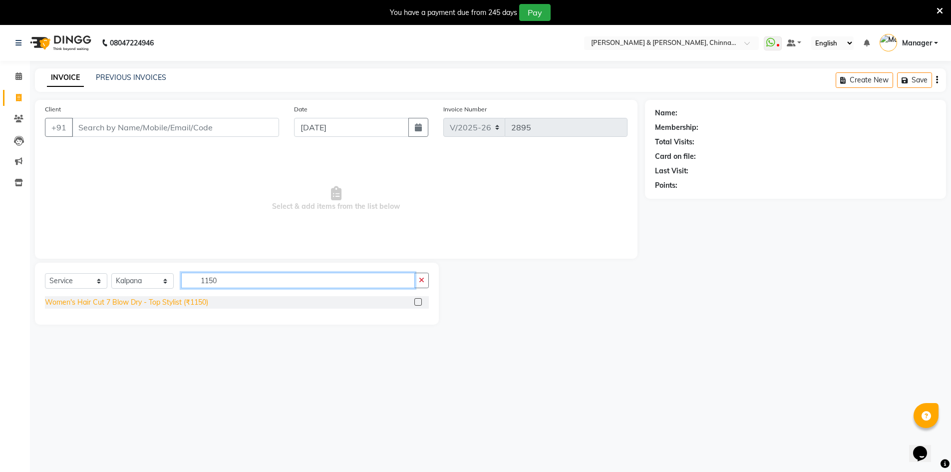
type input "1150"
click at [177, 302] on div "Women's Hair Cut 7 Blow Dry - Top Stylist (₹1150)" at bounding box center [126, 302] width 163 height 10
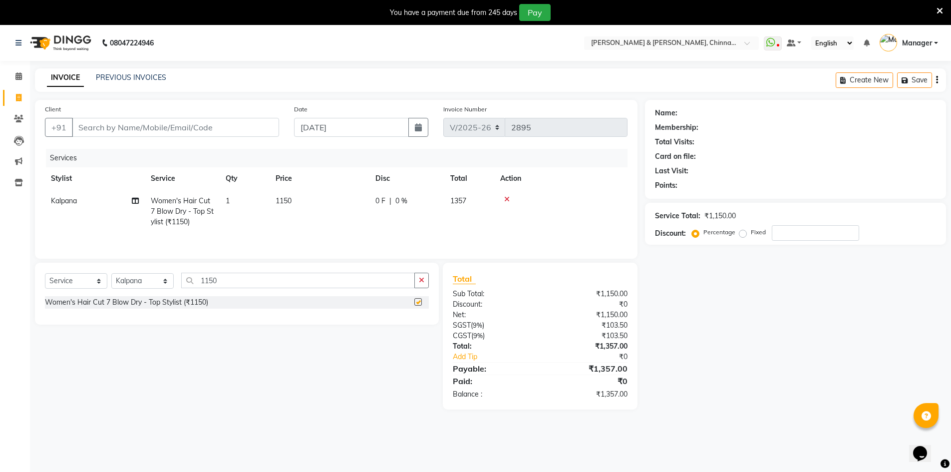
checkbox input "false"
click at [178, 124] on input "Client" at bounding box center [175, 127] width 207 height 19
type input "9"
type input "0"
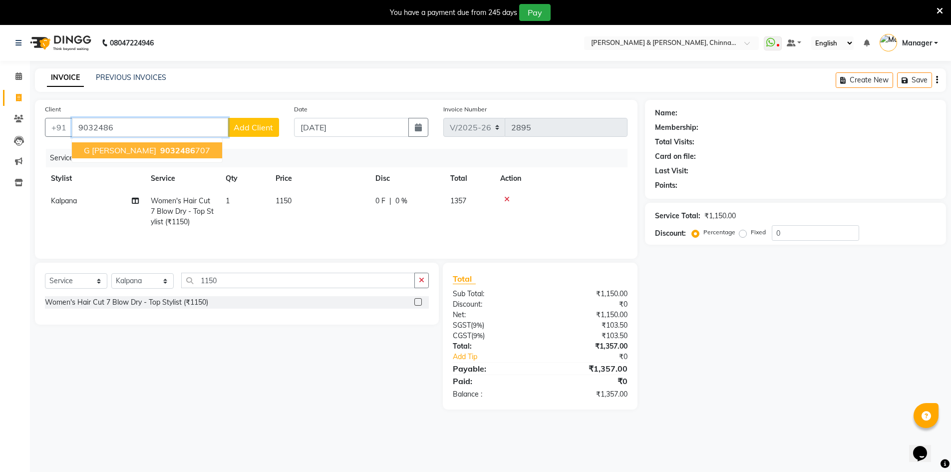
click at [119, 153] on button "G shruthi 9032486 707" at bounding box center [147, 150] width 150 height 16
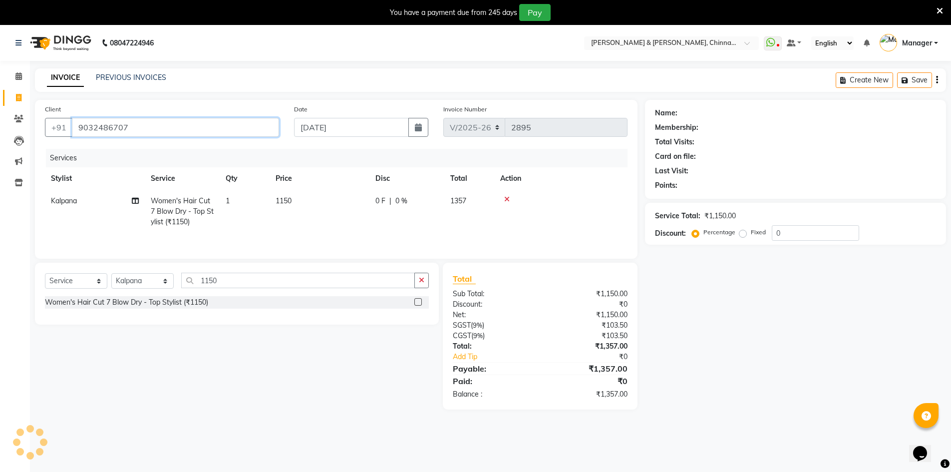
type input "9032486707"
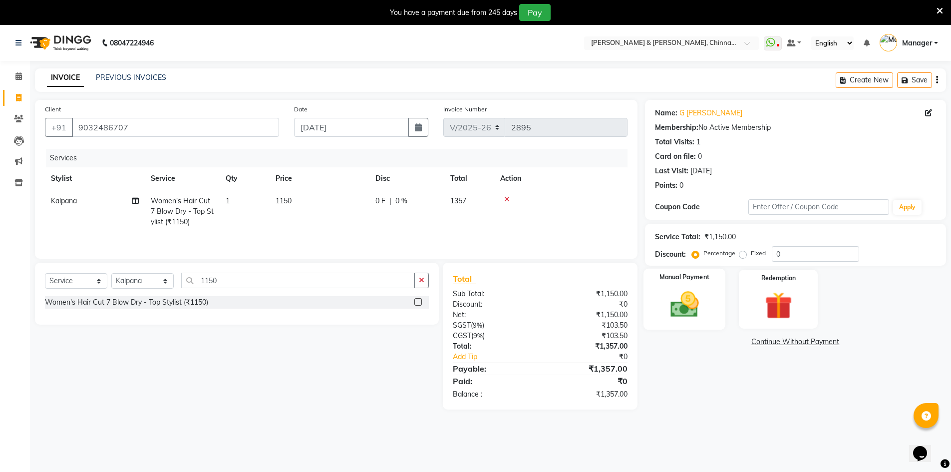
click at [691, 295] on img at bounding box center [684, 304] width 46 height 32
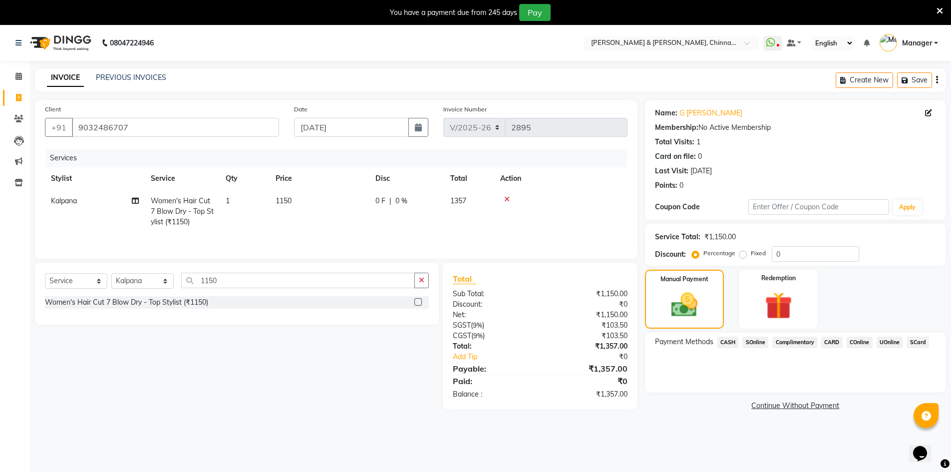
click at [883, 342] on span "UOnline" at bounding box center [889, 341] width 26 height 11
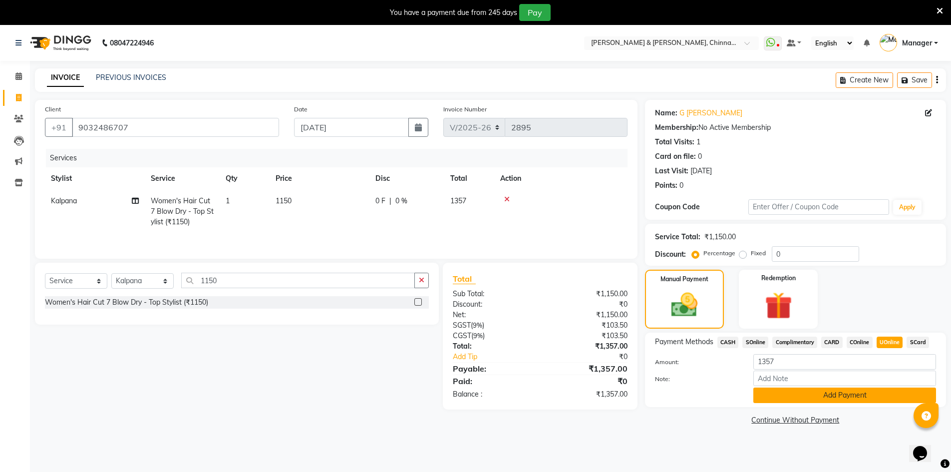
click at [828, 398] on button "Add Payment" at bounding box center [844, 394] width 183 height 15
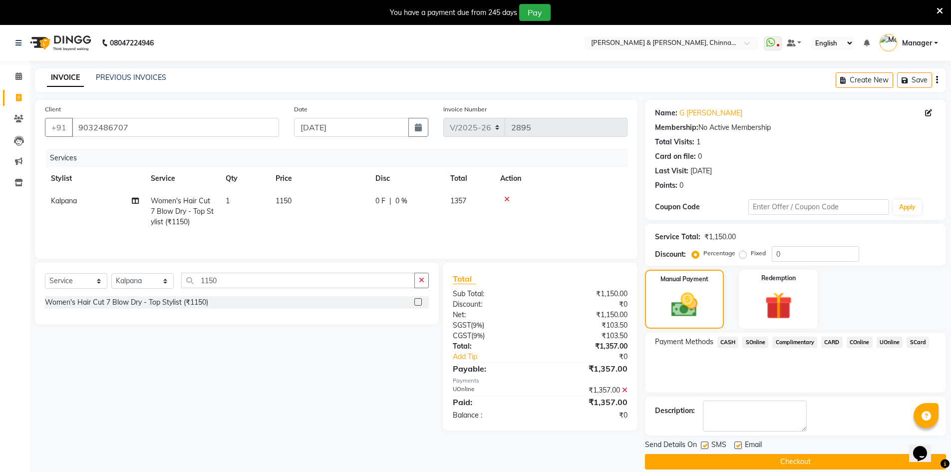
click at [746, 462] on button "Checkout" at bounding box center [795, 461] width 301 height 15
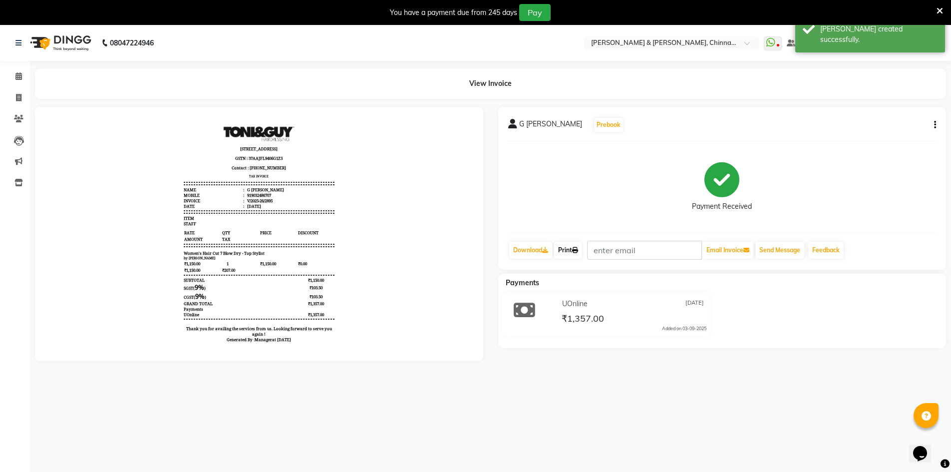
click at [575, 246] on link "Print" at bounding box center [568, 250] width 28 height 17
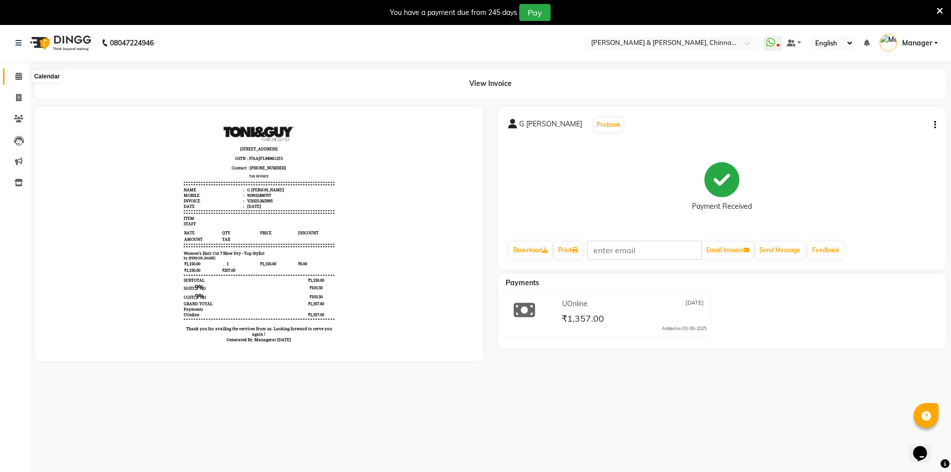
click at [10, 75] on span at bounding box center [18, 76] width 17 height 11
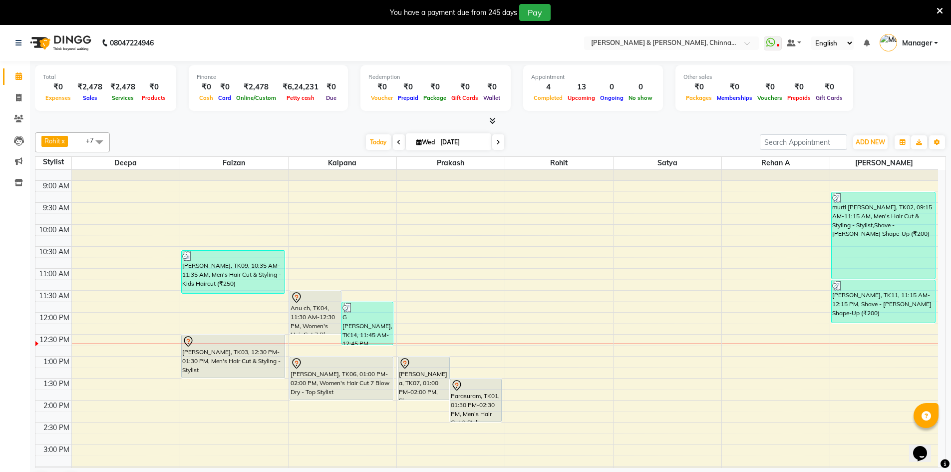
scroll to position [50, 0]
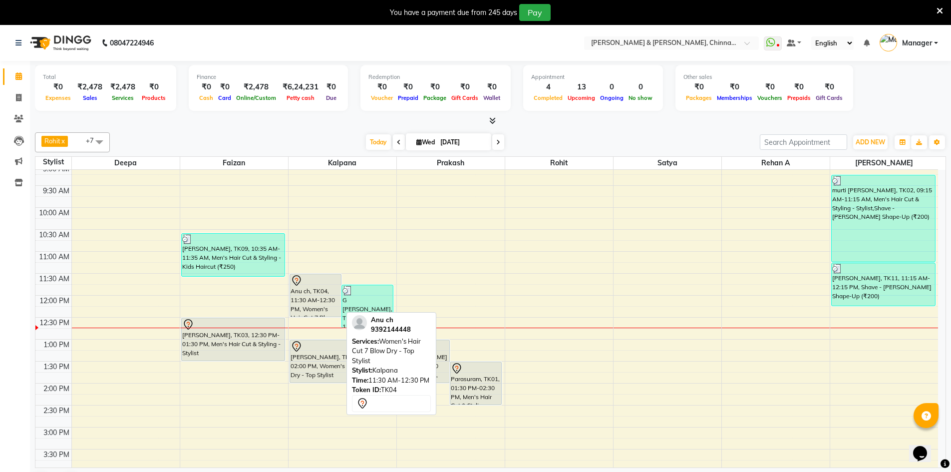
click at [311, 292] on div "Anu ch, TK04, 11:30 AM-12:30 PM, Women's Hair Cut 7 Blow Dry - Top Stylist" at bounding box center [315, 295] width 51 height 42
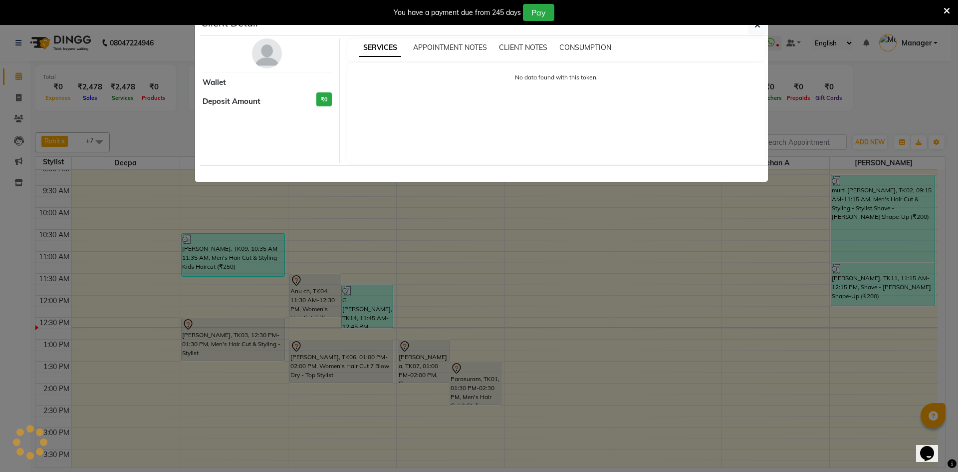
select select "7"
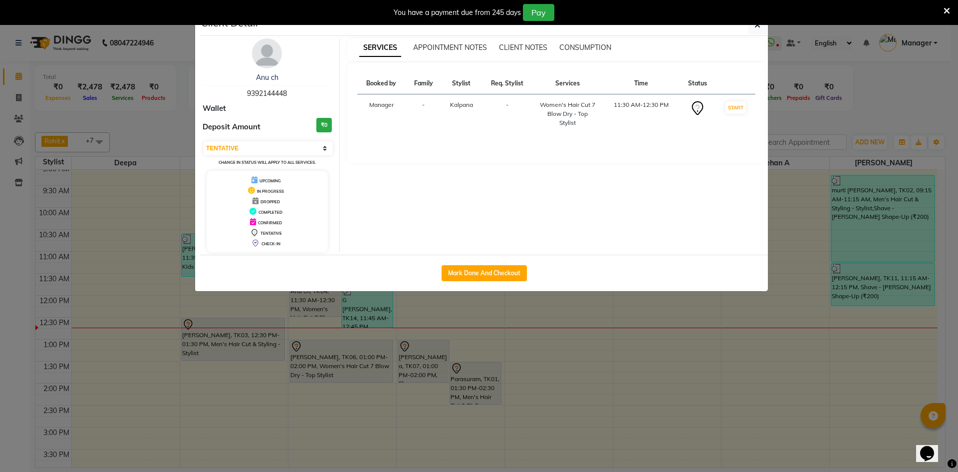
click at [48, 298] on ngb-modal-window "Client Detail Anu ch 9392144448 Wallet Deposit Amount ₹0 Select IN SERVICE CONF…" at bounding box center [479, 236] width 958 height 472
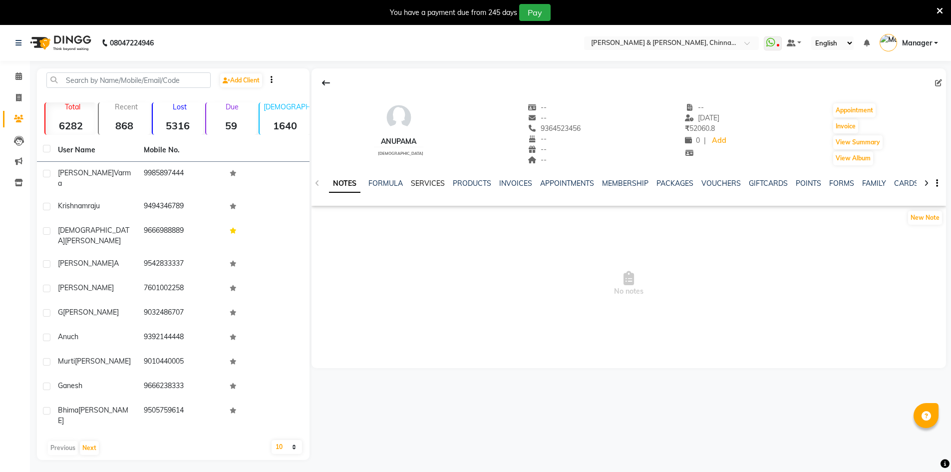
click at [425, 183] on link "SERVICES" at bounding box center [428, 183] width 34 height 9
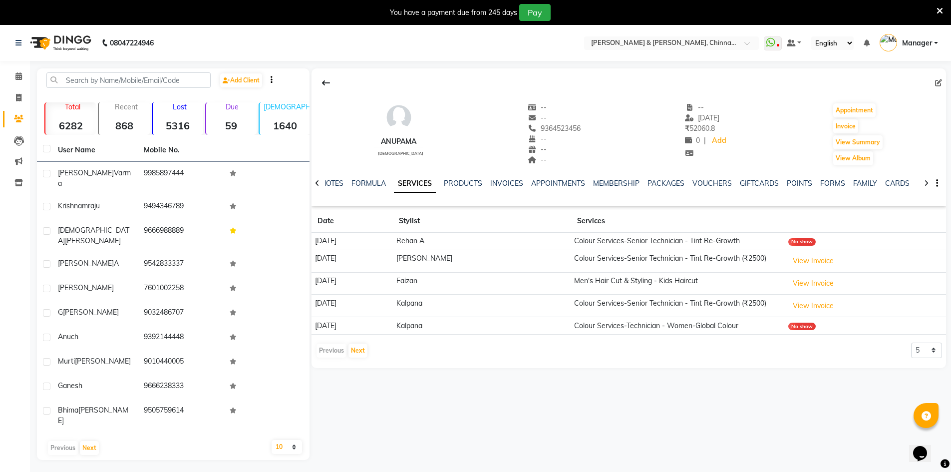
drag, startPoint x: 573, startPoint y: 126, endPoint x: 562, endPoint y: 118, distance: 13.6
click at [508, 136] on div "Anupama [DEMOGRAPHIC_DATA] -- -- [PHONE_NUMBER] Mobile No. -- -- -- -- [DATE] ₹…" at bounding box center [628, 129] width 634 height 74
drag, startPoint x: 569, startPoint y: 123, endPoint x: 576, endPoint y: 130, distance: 10.6
click at [576, 130] on div "Anupama [DEMOGRAPHIC_DATA] -- -- 9364523456 -- -- -- -- [DATE] ₹ 52060.8 0 | Ad…" at bounding box center [628, 129] width 634 height 74
copy div "9364523456"
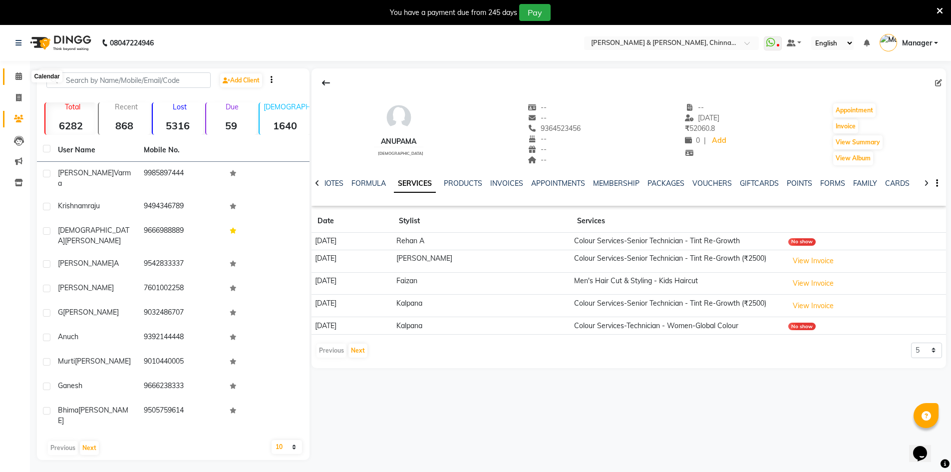
click at [21, 71] on span at bounding box center [18, 76] width 17 height 11
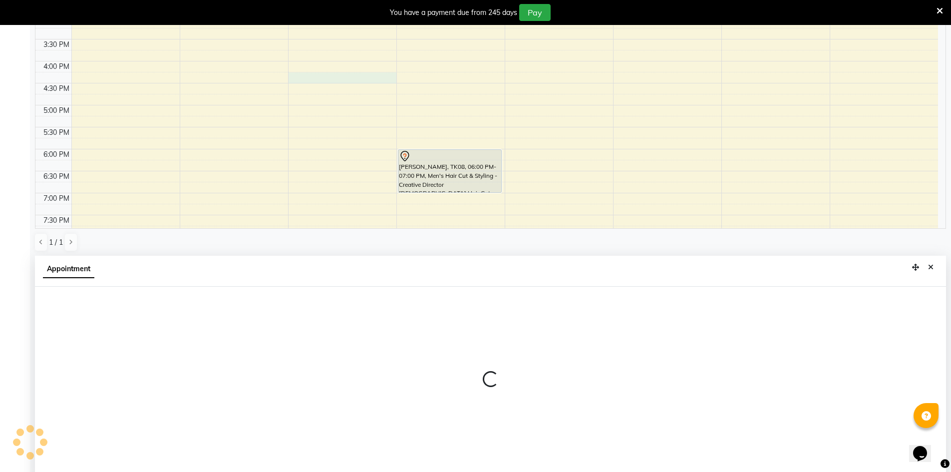
scroll to position [221, 0]
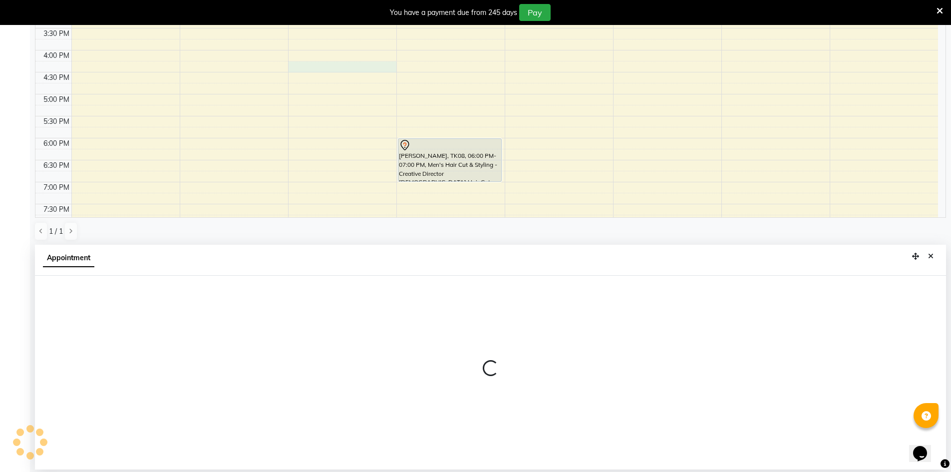
select select "65148"
select select "975"
select select "tentative"
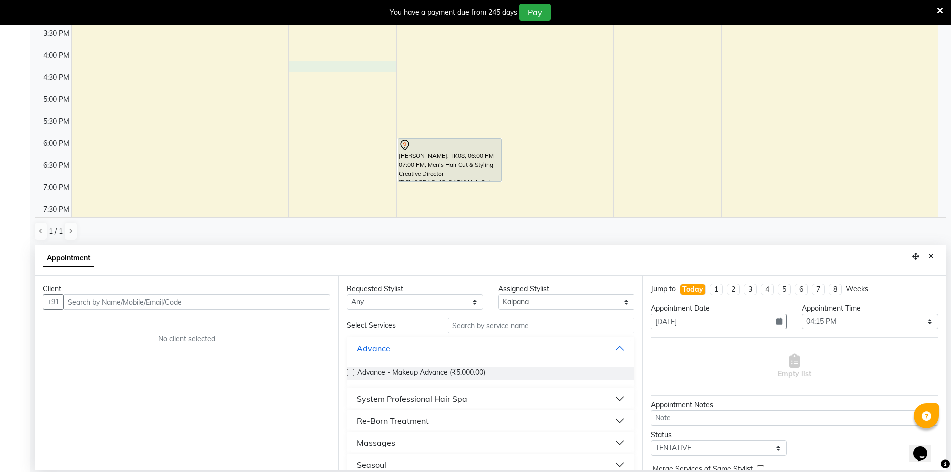
click at [233, 302] on input "text" at bounding box center [196, 301] width 267 height 15
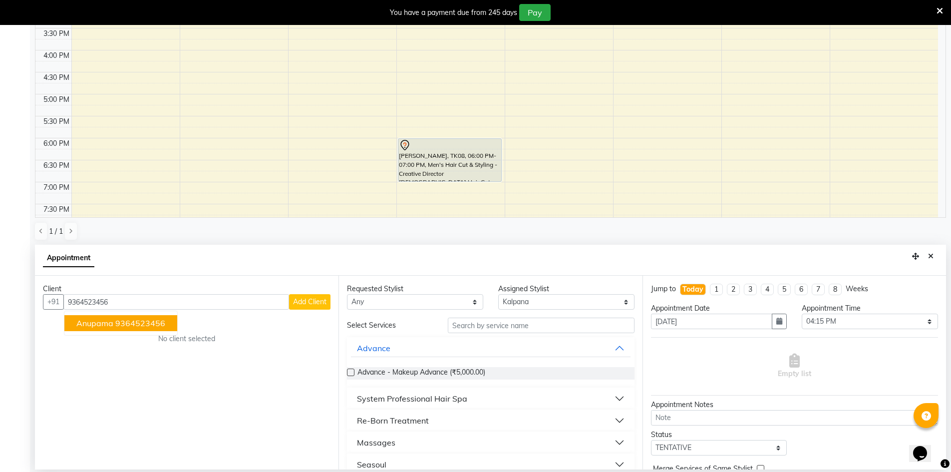
type input "9364523456"
click at [449, 305] on select "Any [PERSON_NAME] [PERSON_NAME] [PERSON_NAME] A [PERSON_NAME] [PERSON_NAME]" at bounding box center [415, 301] width 136 height 15
select select "65148"
click at [347, 294] on select "Any [PERSON_NAME] [PERSON_NAME] [PERSON_NAME] A [PERSON_NAME] [PERSON_NAME]" at bounding box center [415, 301] width 136 height 15
click at [529, 326] on input "text" at bounding box center [541, 324] width 187 height 15
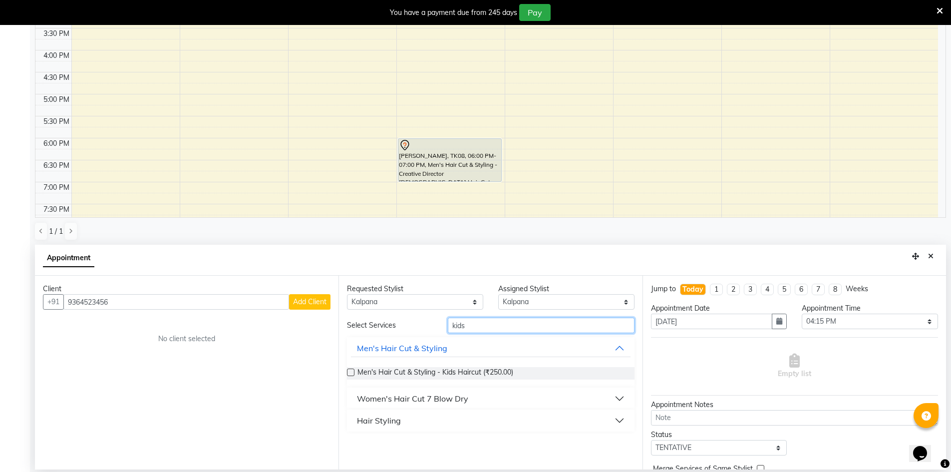
type input "kids"
click at [509, 396] on button "Women's Hair Cut 7 Blow Dry" at bounding box center [490, 398] width 279 height 18
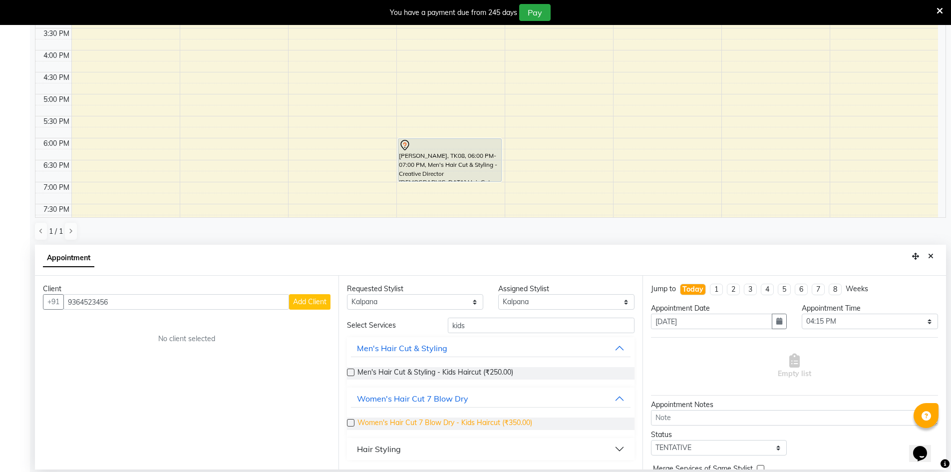
click at [483, 424] on span "Women's Hair Cut 7 Blow Dry - Kids Haircut (₹350.00)" at bounding box center [444, 423] width 175 height 12
checkbox input "false"
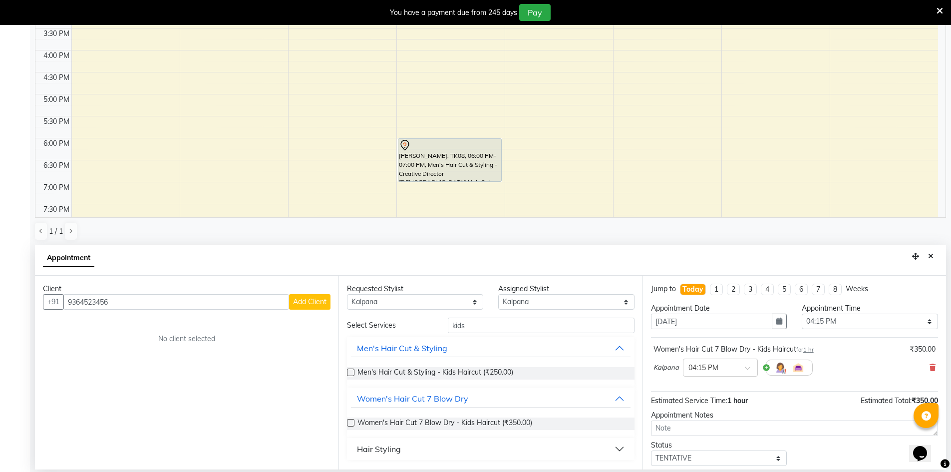
click at [530, 370] on div "Men's Hair Cut & Styling - Kids Haircut (₹250.00)" at bounding box center [490, 373] width 287 height 12
click at [439, 304] on select "Any [PERSON_NAME] [PERSON_NAME] [PERSON_NAME] A [PERSON_NAME] [PERSON_NAME]" at bounding box center [415, 301] width 136 height 15
select select "86155"
click at [347, 294] on select "Any [PERSON_NAME] [PERSON_NAME] [PERSON_NAME] A [PERSON_NAME] [PERSON_NAME]" at bounding box center [415, 301] width 136 height 15
select select "86155"
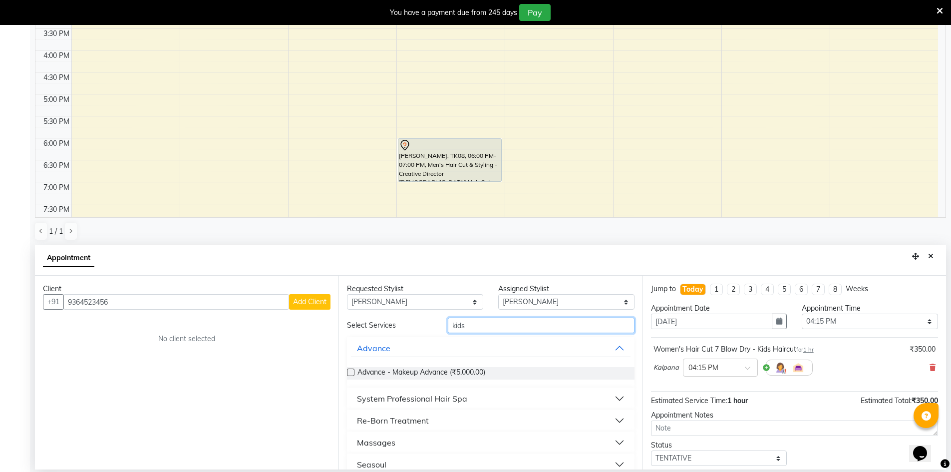
click at [486, 321] on input "kids" at bounding box center [541, 324] width 187 height 15
type input "kids"
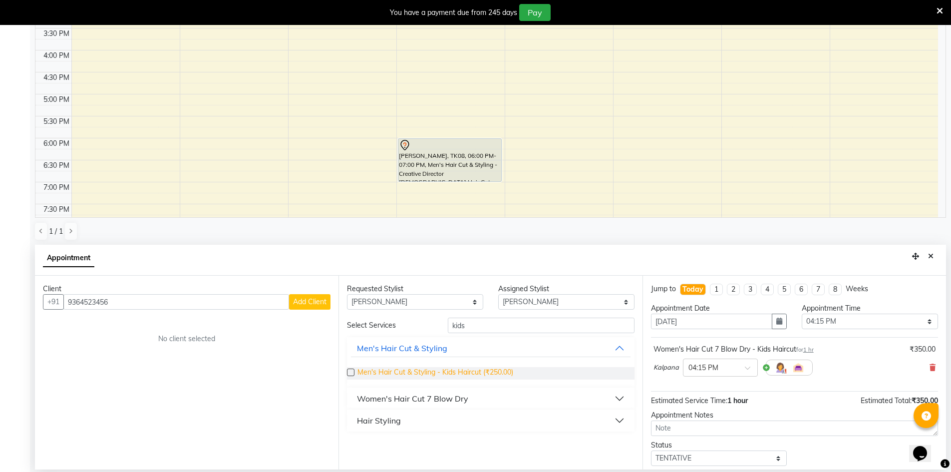
click at [480, 370] on span "Men's Hair Cut & Styling - Kids Haircut (₹250.00)" at bounding box center [435, 373] width 156 height 12
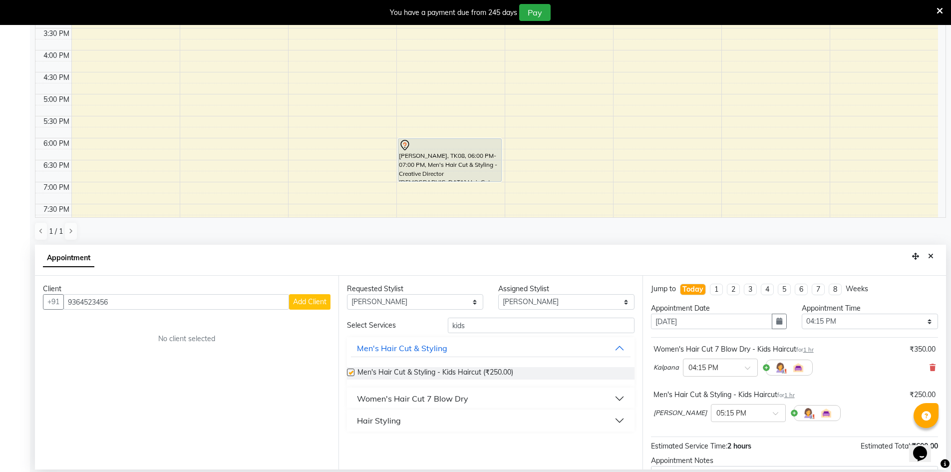
checkbox input "false"
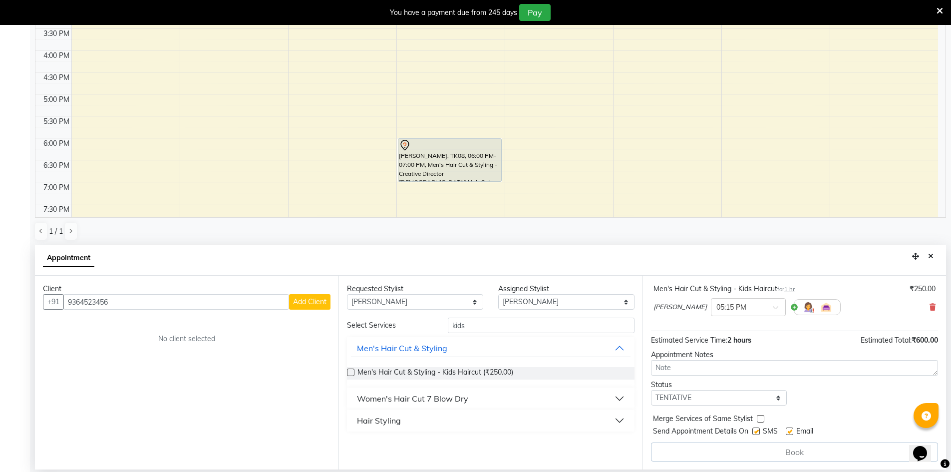
click at [324, 303] on span "Add Client" at bounding box center [309, 301] width 33 height 9
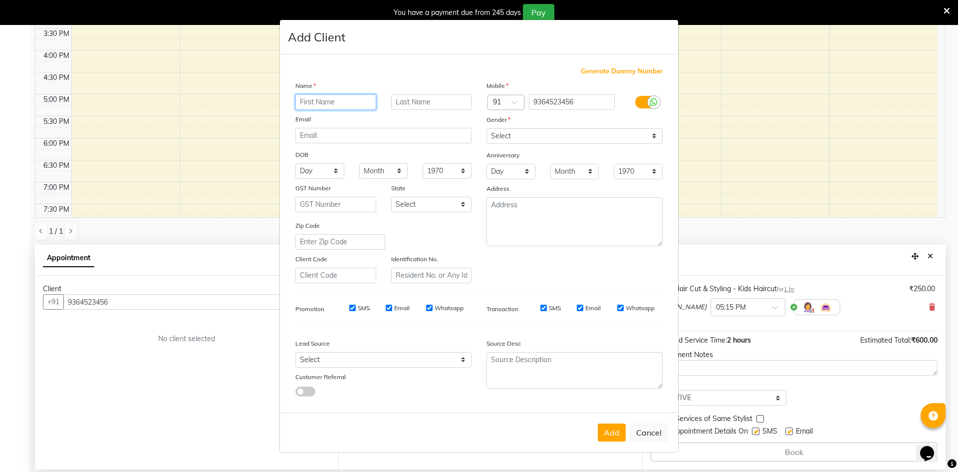
click at [334, 100] on input "text" at bounding box center [335, 101] width 81 height 15
drag, startPoint x: 258, startPoint y: 163, endPoint x: 299, endPoint y: 163, distance: 41.4
click at [260, 163] on ngb-modal-window "Add Client Generate Dummy Number Name Email DOB Day 01 02 03 04 05 06 07 08 09 …" at bounding box center [479, 236] width 958 height 472
click at [662, 436] on button "Cancel" at bounding box center [649, 432] width 38 height 19
select select
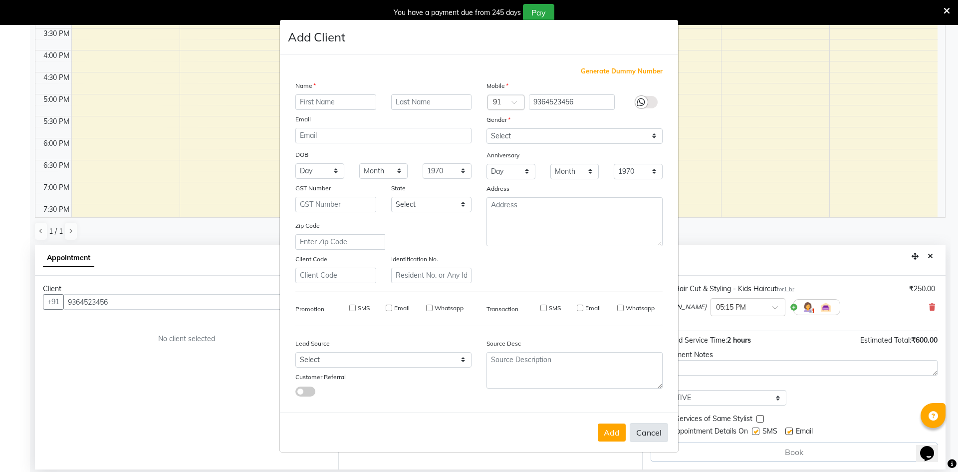
select select
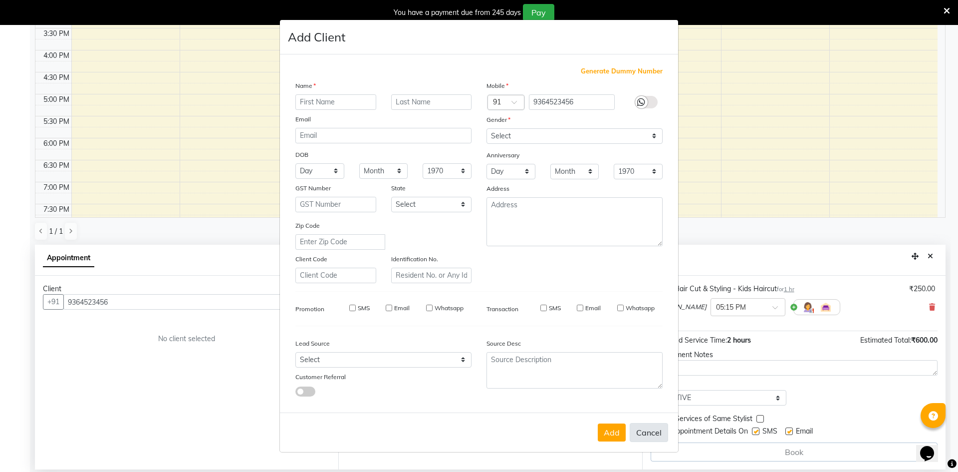
select select
checkbox input "false"
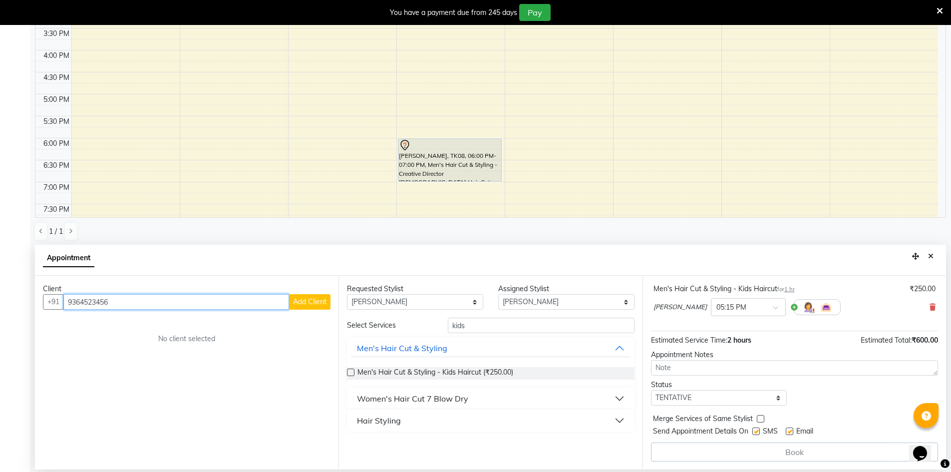
drag, startPoint x: 237, startPoint y: 308, endPoint x: 0, endPoint y: 339, distance: 239.0
click at [0, 339] on app-home "08047224946 Select Location × [PERSON_NAME] & Guy, Chinnamiram WhatsApp Status …" at bounding box center [475, 138] width 951 height 668
click at [927, 258] on button "Close" at bounding box center [930, 256] width 14 height 15
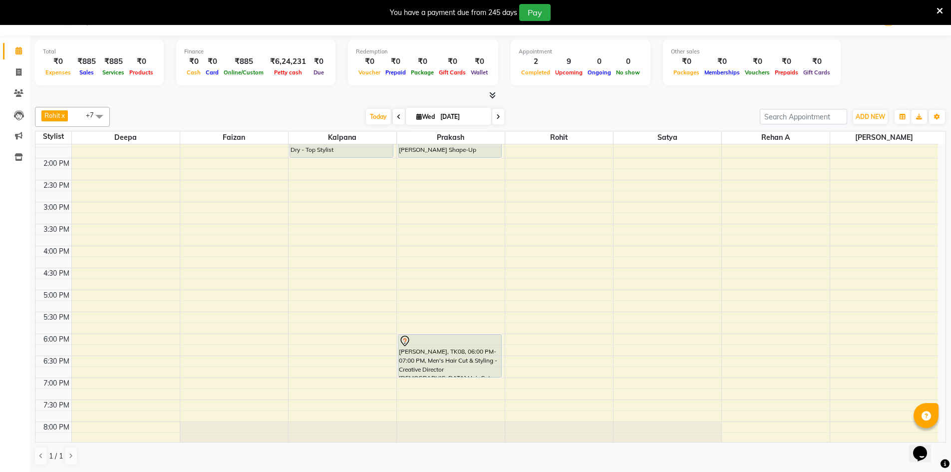
scroll to position [25, 0]
click at [10, 71] on span at bounding box center [18, 72] width 17 height 11
select select "service"
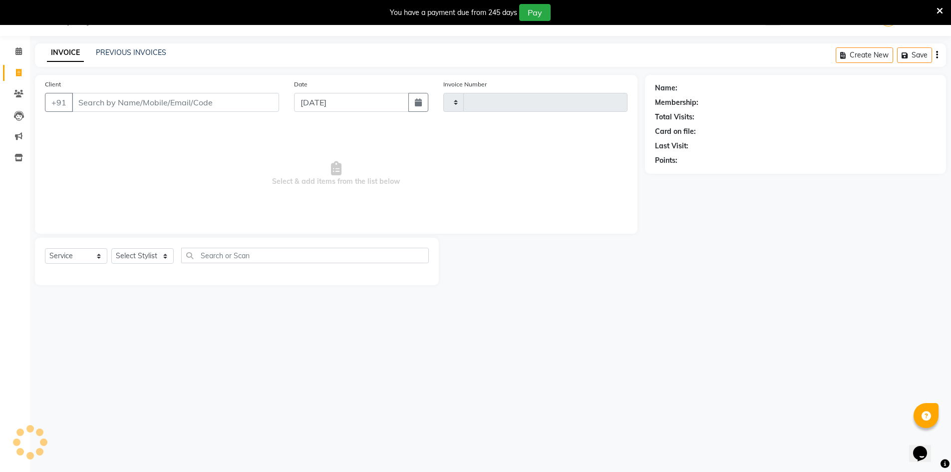
scroll to position [25, 0]
type input "2894"
select select "7388"
click at [136, 255] on select "Select Stylist" at bounding box center [142, 255] width 62 height 15
click at [166, 258] on select "Select Stylist Admin [PERSON_NAME] support [PERSON_NAME] [PERSON_NAME] Manager …" at bounding box center [142, 255] width 62 height 15
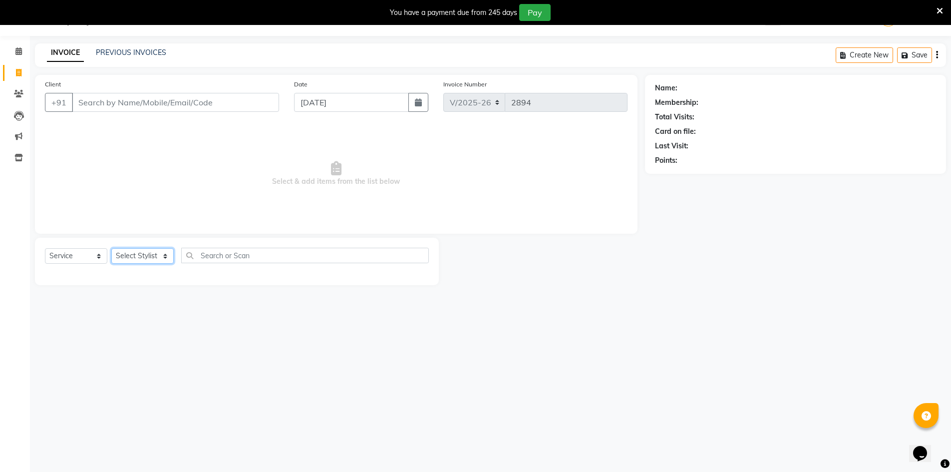
click at [166, 258] on select "Select Stylist Admin [PERSON_NAME] support [PERSON_NAME] [PERSON_NAME] Manager …" at bounding box center [142, 255] width 62 height 15
select select "86091"
click at [111, 248] on select "Select Stylist Admin [PERSON_NAME] support [PERSON_NAME] [PERSON_NAME] Manager …" at bounding box center [142, 255] width 62 height 15
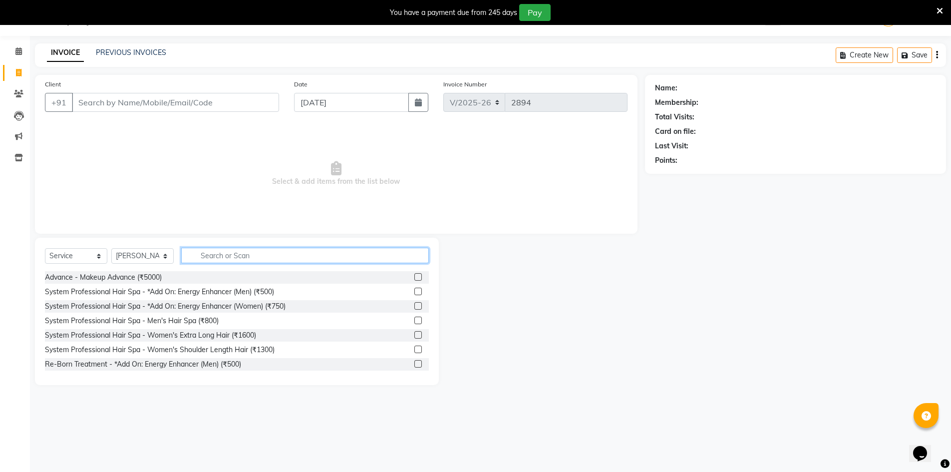
click at [246, 257] on input "text" at bounding box center [305, 255] width 248 height 15
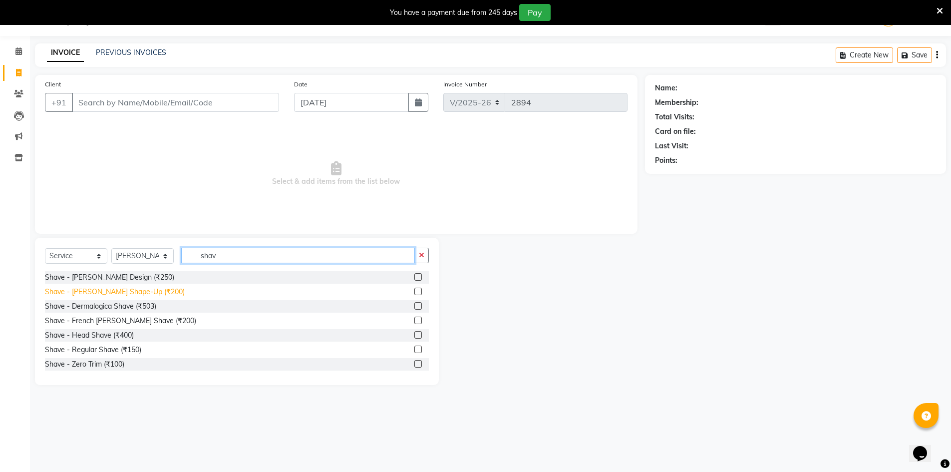
type input "shav"
click at [128, 289] on div "Shave - [PERSON_NAME] Shape-Up (₹200)" at bounding box center [115, 291] width 140 height 10
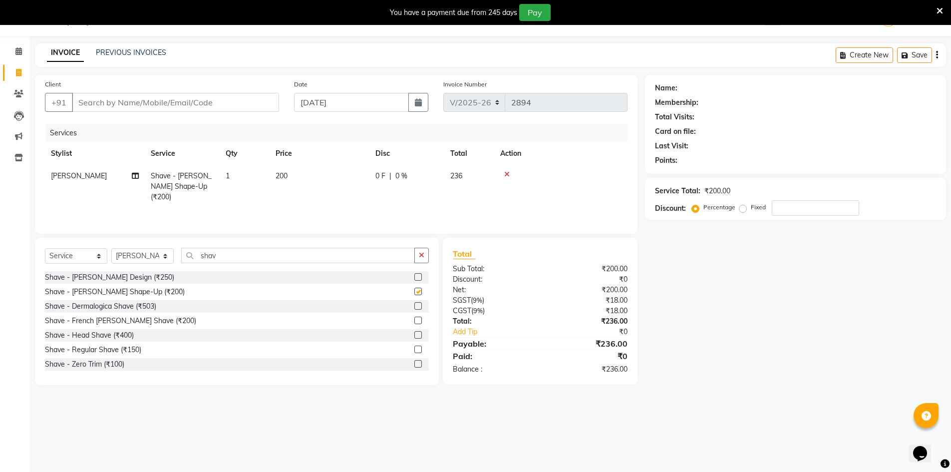
checkbox input "false"
click at [229, 100] on input "Client" at bounding box center [175, 102] width 207 height 19
type input "9"
type input "0"
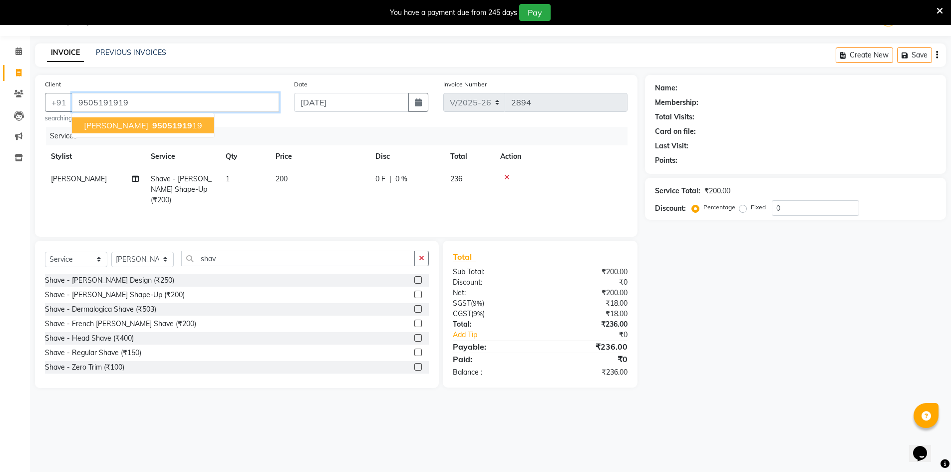
type input "9505191919"
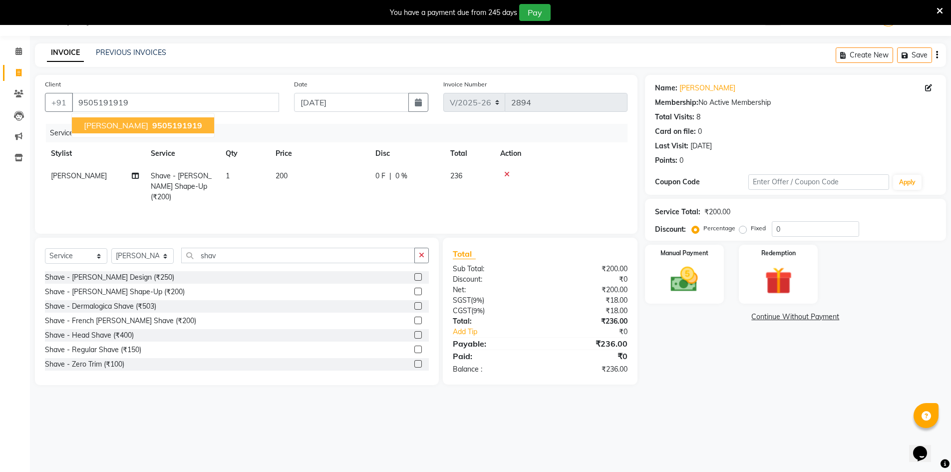
click at [126, 116] on ngb-typeahead-window "[PERSON_NAME] 9505191919" at bounding box center [142, 125] width 143 height 25
click at [93, 125] on span "[PERSON_NAME]" at bounding box center [116, 125] width 64 height 10
click at [703, 278] on img at bounding box center [684, 279] width 46 height 32
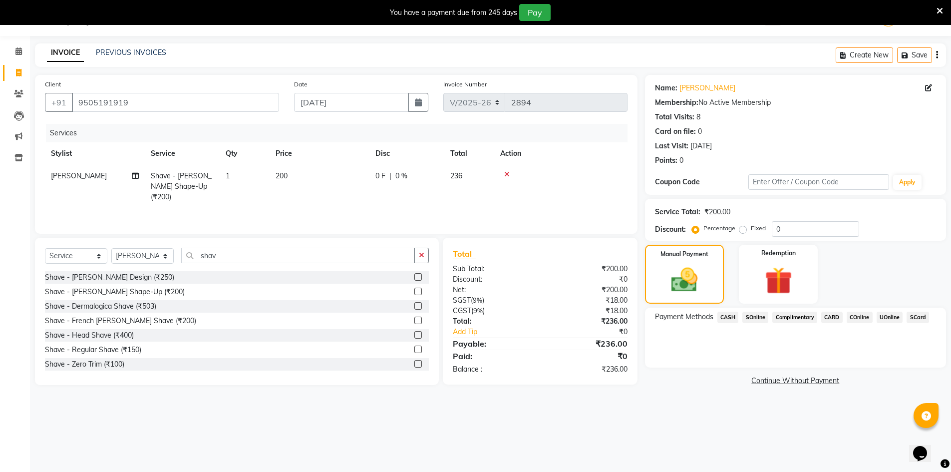
click at [876, 317] on span "UOnline" at bounding box center [889, 316] width 26 height 11
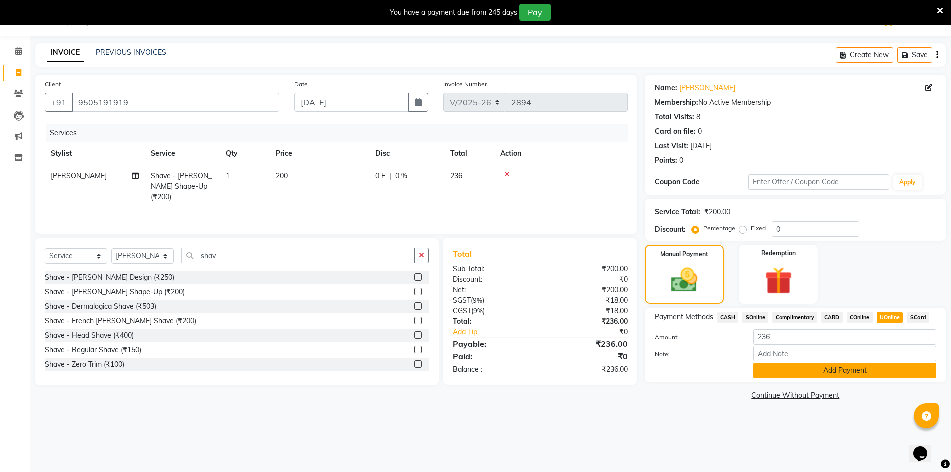
click at [842, 374] on button "Add Payment" at bounding box center [844, 369] width 183 height 15
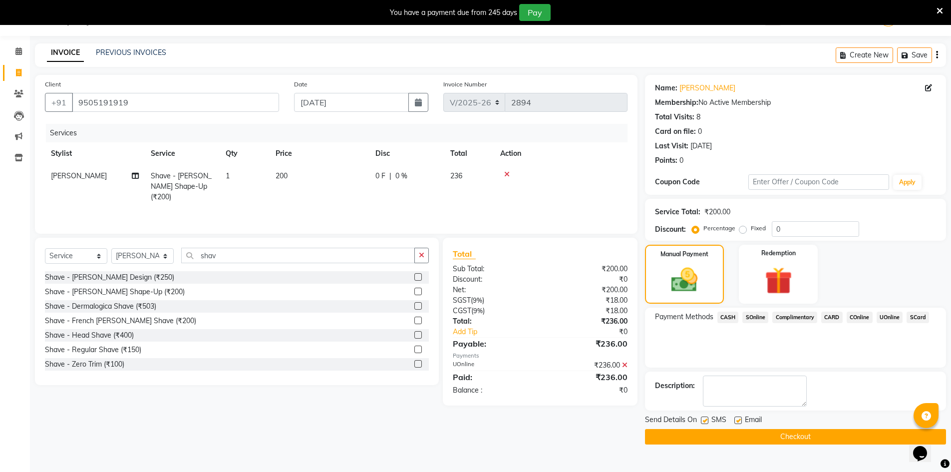
click at [776, 439] on button "Checkout" at bounding box center [795, 436] width 301 height 15
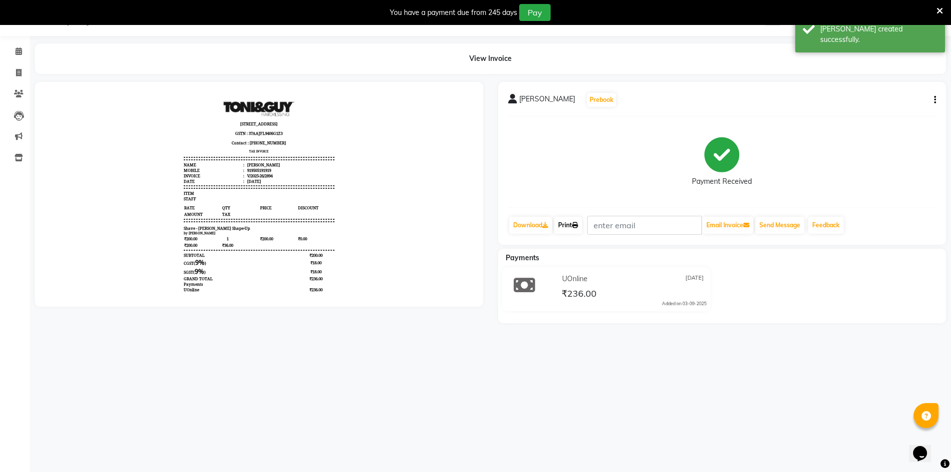
click at [574, 226] on link "Print" at bounding box center [568, 225] width 28 height 17
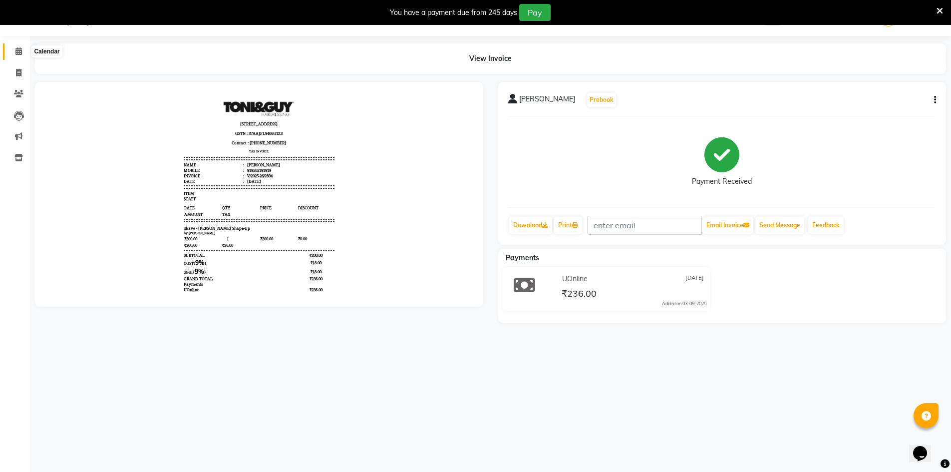
click at [17, 50] on icon at bounding box center [18, 50] width 6 height 7
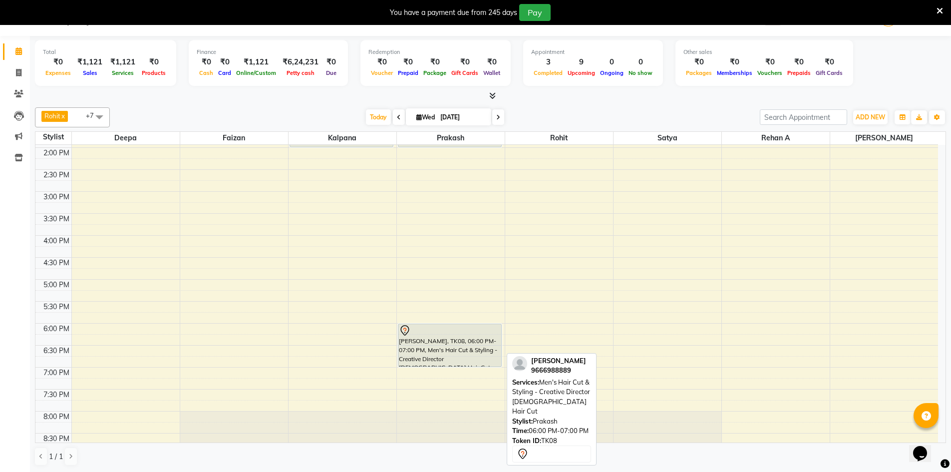
scroll to position [299, 0]
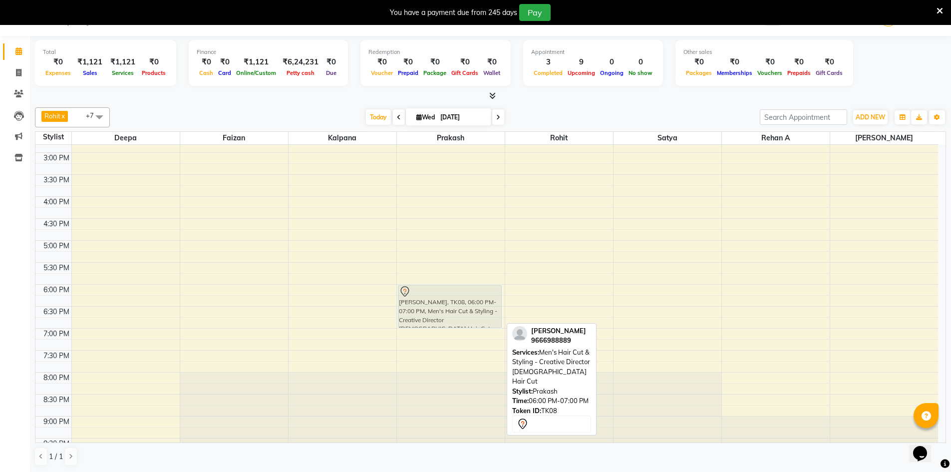
click at [454, 306] on div "Parasuram, TK01, 12:00 PM-01:00 PM, Men's Hair Cut & Styling - Creative Directo…" at bounding box center [451, 152] width 108 height 614
click at [418, 292] on div at bounding box center [450, 291] width 102 height 12
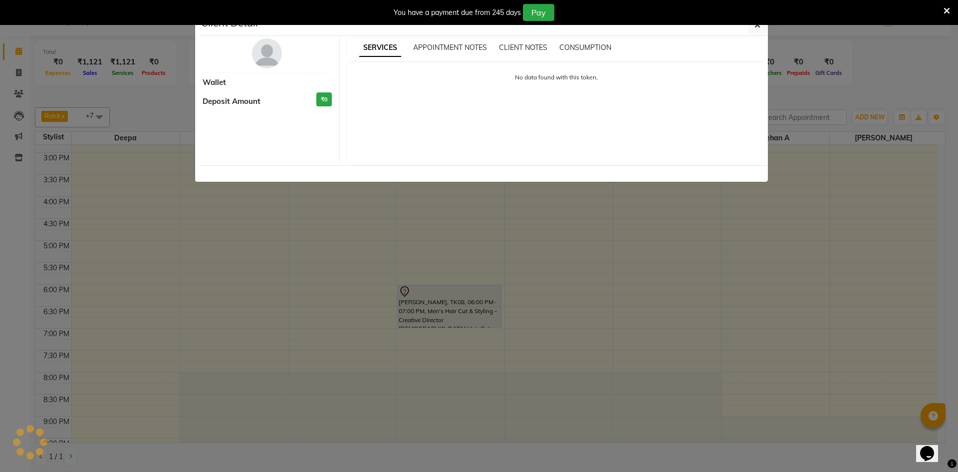
select select "7"
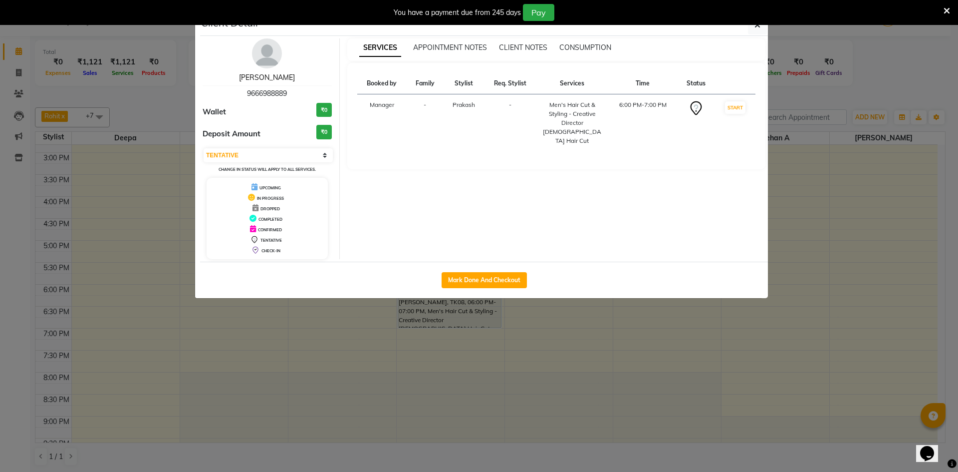
click at [277, 76] on link "[PERSON_NAME]" at bounding box center [267, 77] width 56 height 9
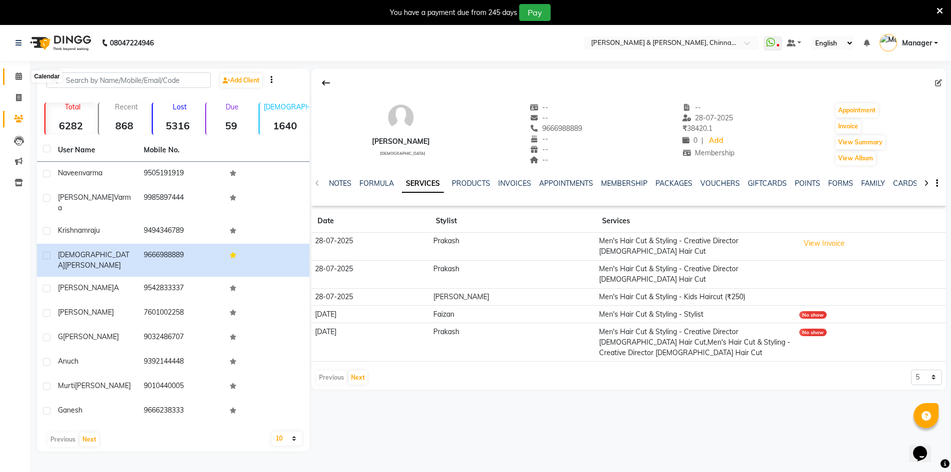
click at [15, 78] on icon at bounding box center [18, 75] width 6 height 7
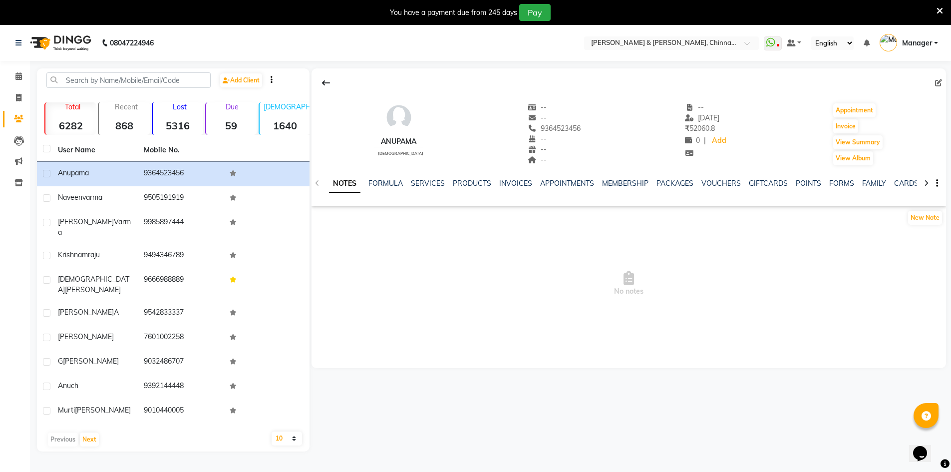
click at [433, 178] on div "SERVICES" at bounding box center [428, 183] width 34 height 10
click at [431, 184] on link "SERVICES" at bounding box center [428, 183] width 34 height 9
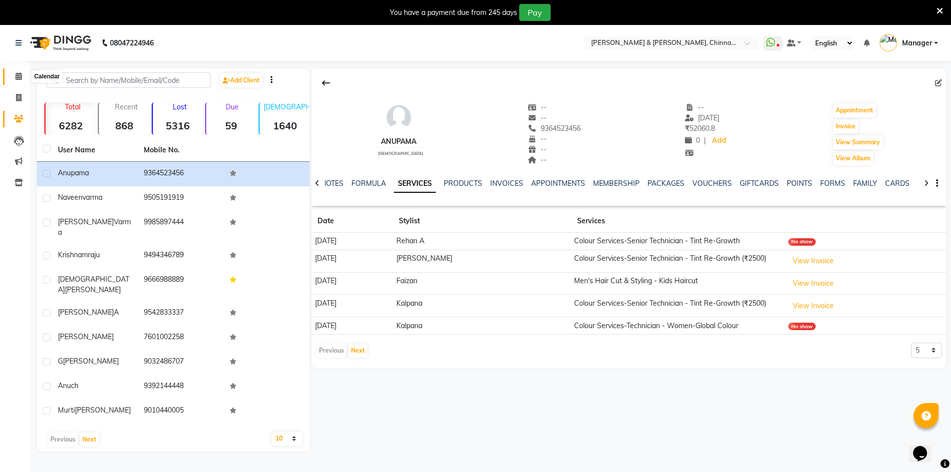
click at [18, 79] on icon at bounding box center [18, 75] width 6 height 7
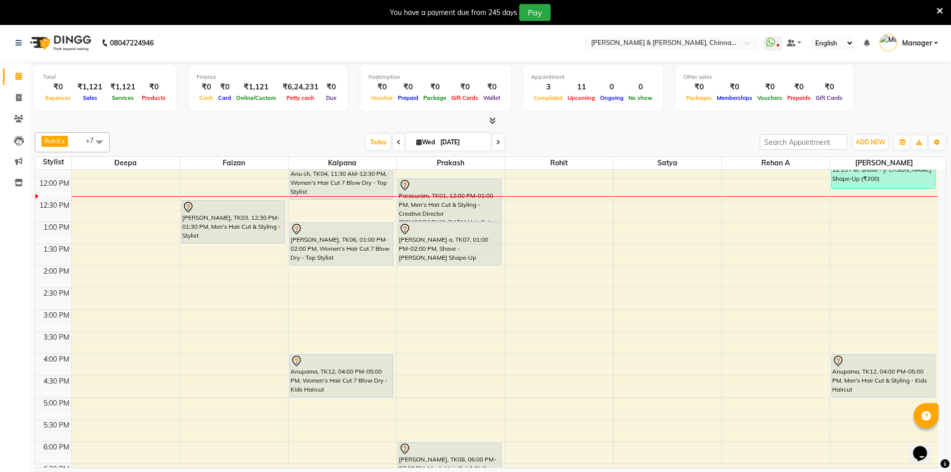
scroll to position [117, 0]
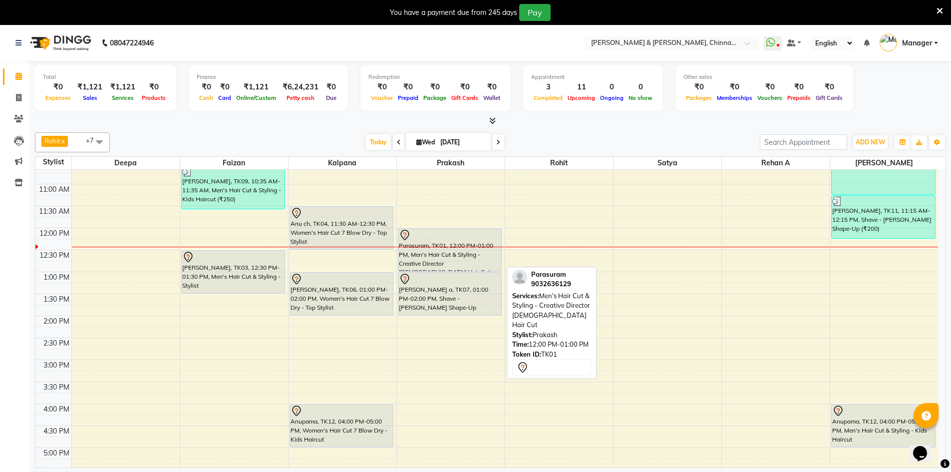
click at [438, 257] on div "Parasuram, TK01, 12:00 PM-01:00 PM, Men's Hair Cut & Styling - Creative Directo…" at bounding box center [449, 250] width 103 height 42
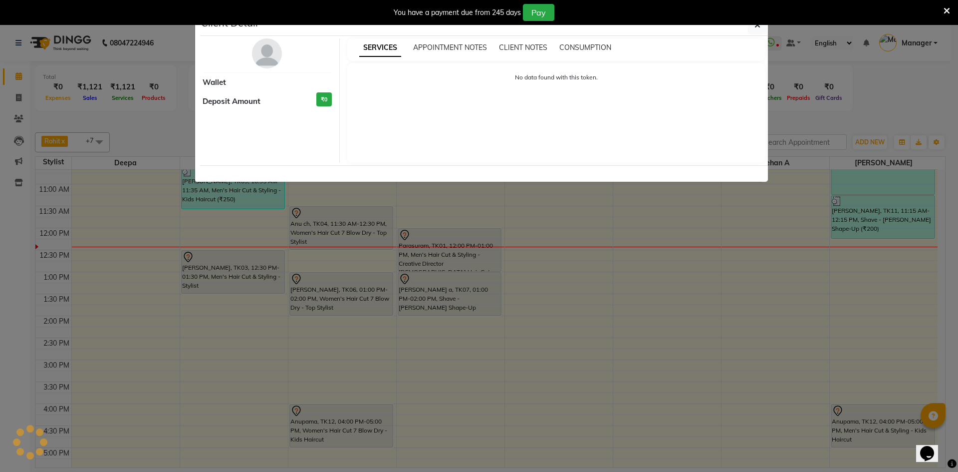
select select "7"
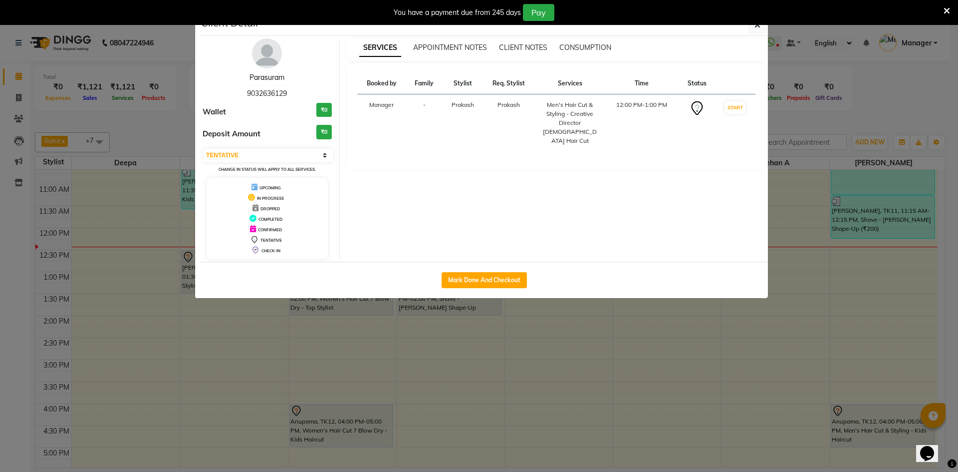
click at [274, 76] on link "Parasuram" at bounding box center [267, 77] width 35 height 9
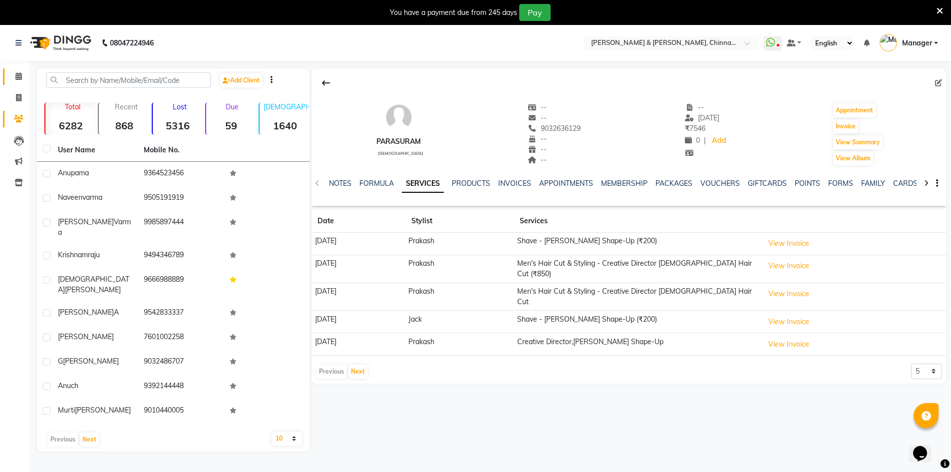
click at [20, 69] on link "Calendar" at bounding box center [15, 76] width 24 height 16
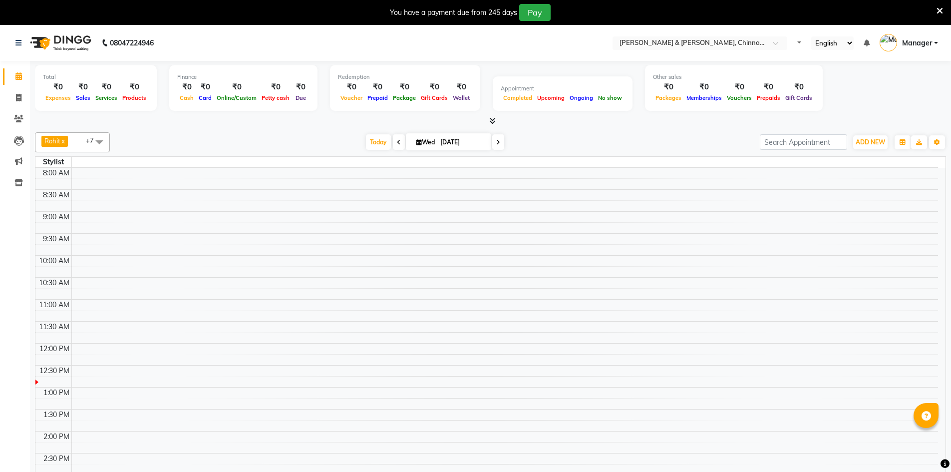
select select "en"
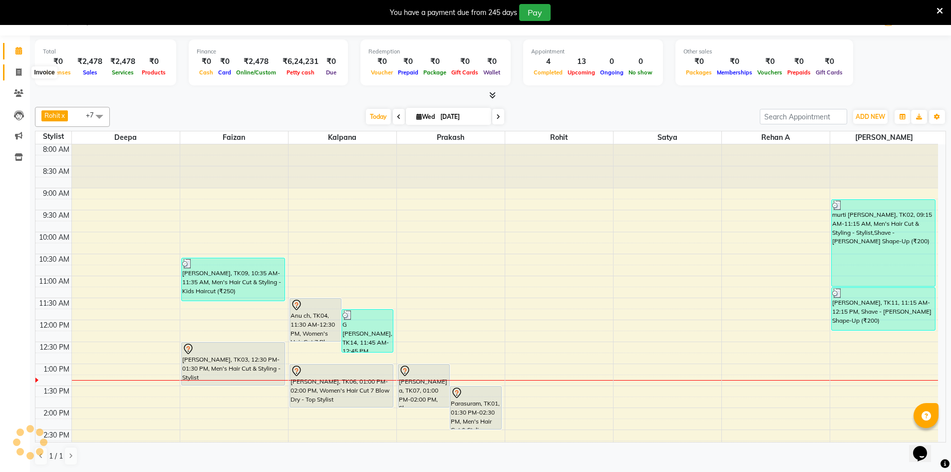
click at [14, 72] on span at bounding box center [18, 72] width 17 height 11
select select "7388"
select select "service"
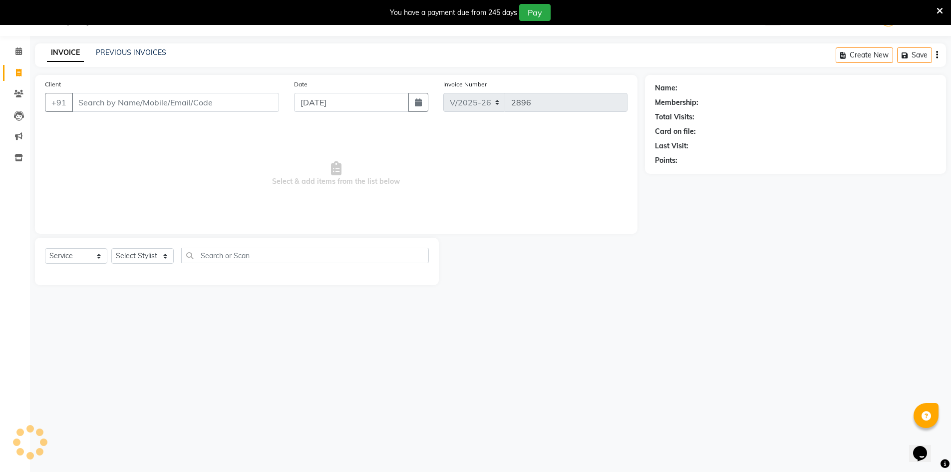
scroll to position [25, 0]
click at [146, 256] on select "Select Stylist Admin [PERSON_NAME] support [PERSON_NAME] [PERSON_NAME] Manager …" at bounding box center [142, 255] width 62 height 15
select select "86091"
click at [111, 248] on select "Select Stylist Admin [PERSON_NAME] support [PERSON_NAME] [PERSON_NAME] Manager …" at bounding box center [142, 255] width 62 height 15
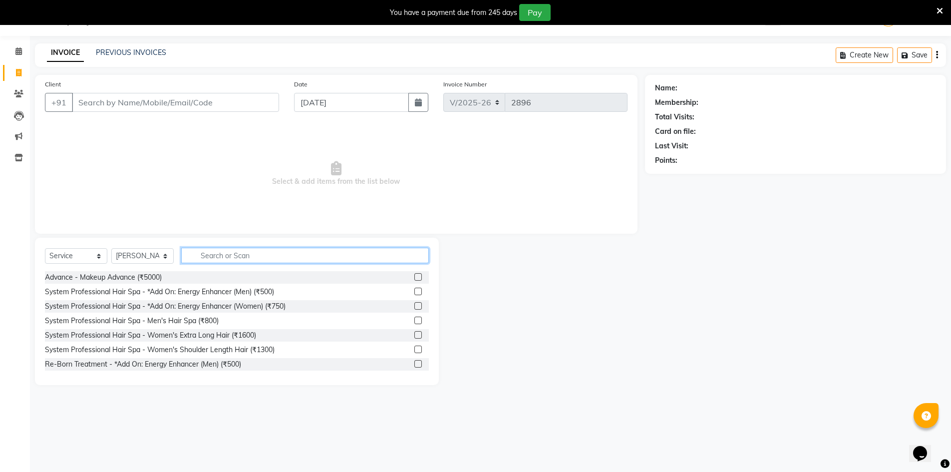
click at [208, 254] on input "text" at bounding box center [305, 255] width 248 height 15
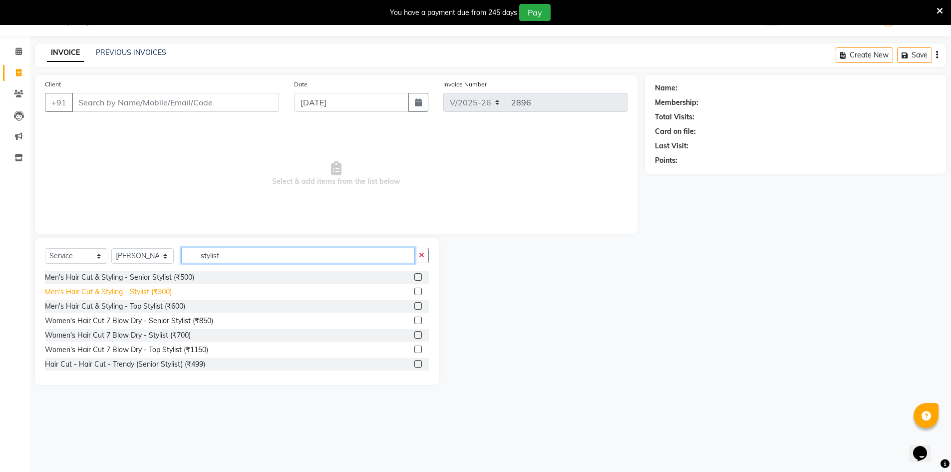
type input "stylist"
click at [155, 293] on div "Men's Hair Cut & Styling - Stylist (₹300)" at bounding box center [108, 291] width 127 height 10
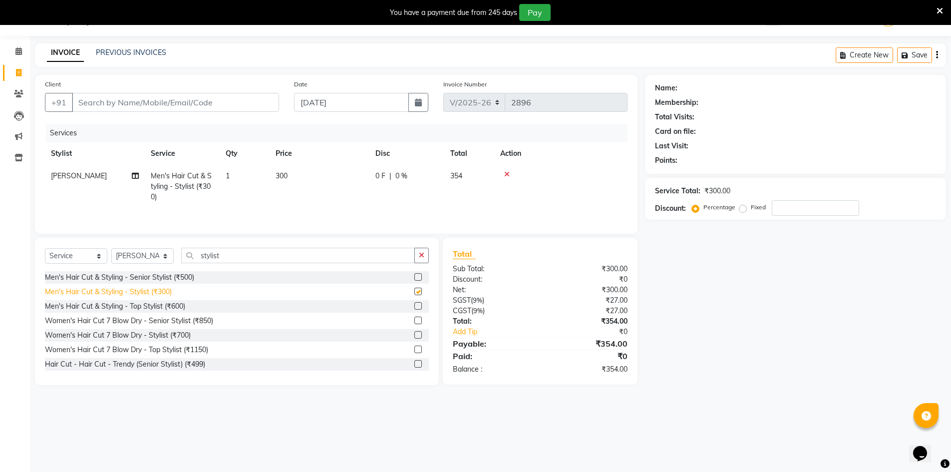
checkbox input "false"
drag, startPoint x: 223, startPoint y: 257, endPoint x: 189, endPoint y: 260, distance: 34.5
click at [189, 260] on input "stylist" at bounding box center [298, 255] width 234 height 15
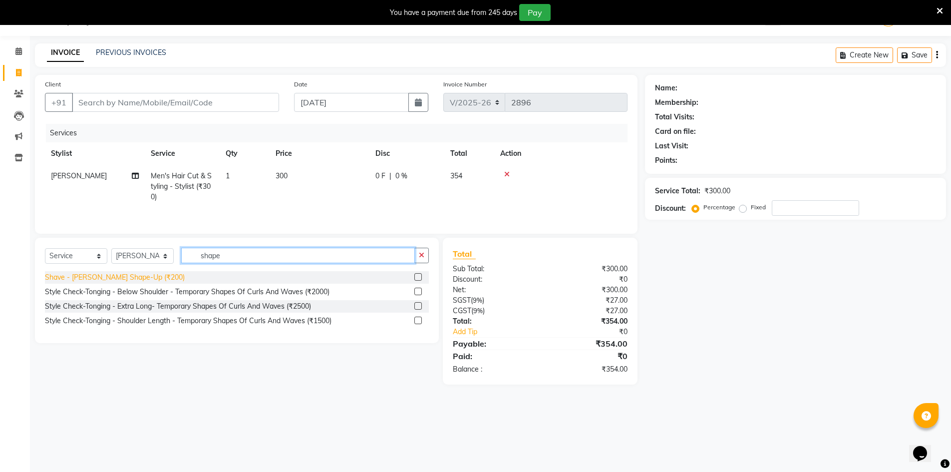
type input "shape"
click at [137, 273] on div "Shave - [PERSON_NAME] Shape-Up (₹200)" at bounding box center [115, 277] width 140 height 10
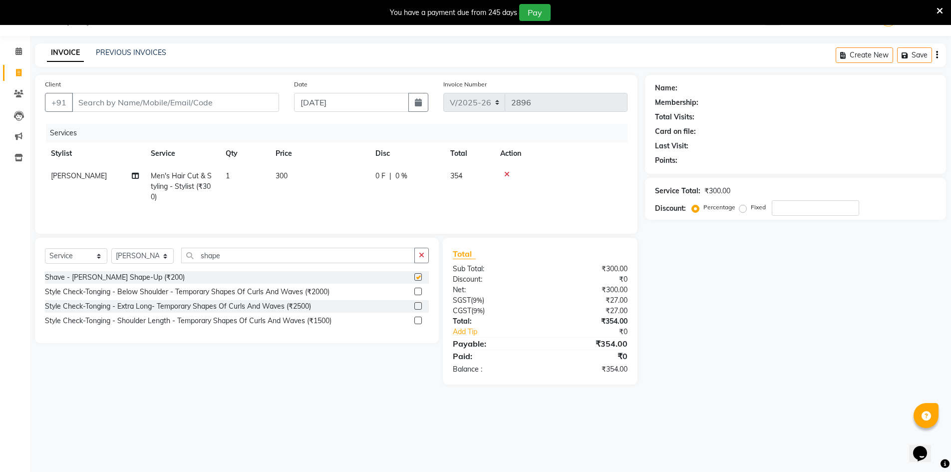
checkbox input "false"
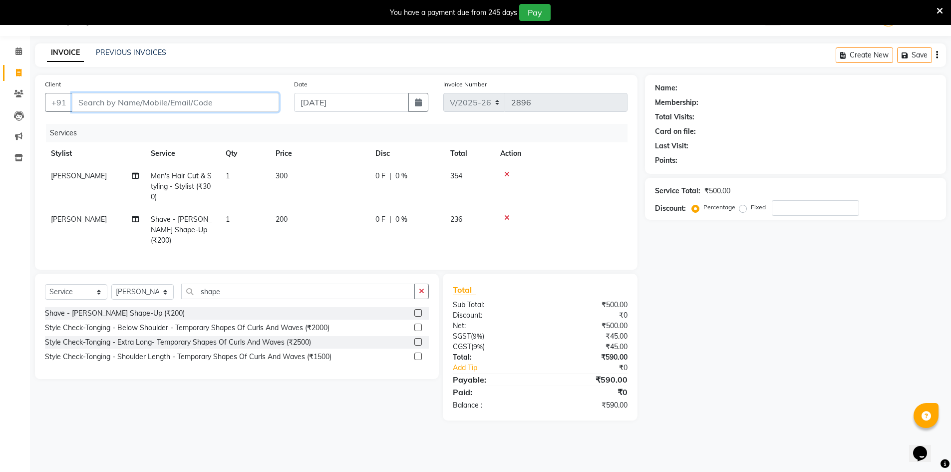
click at [122, 104] on input "Client" at bounding box center [175, 102] width 207 height 19
type input "8"
type input "0"
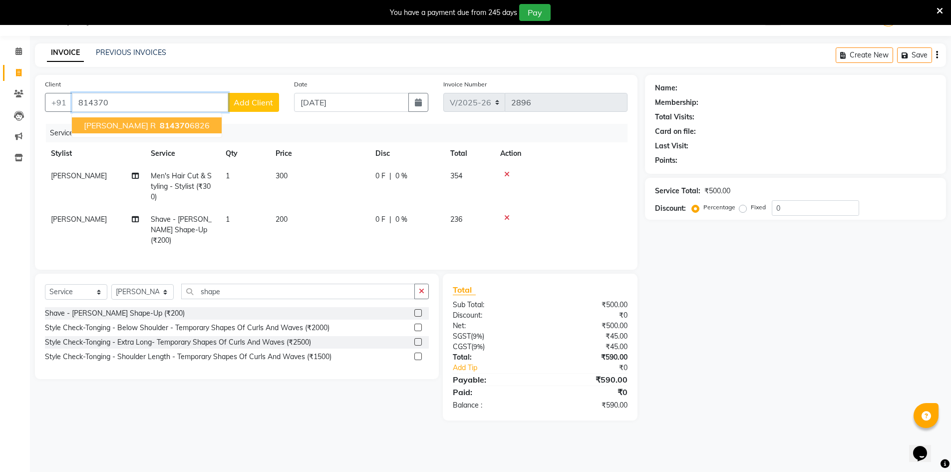
click at [114, 125] on span "[PERSON_NAME] r" at bounding box center [120, 125] width 72 height 10
type input "8143706826"
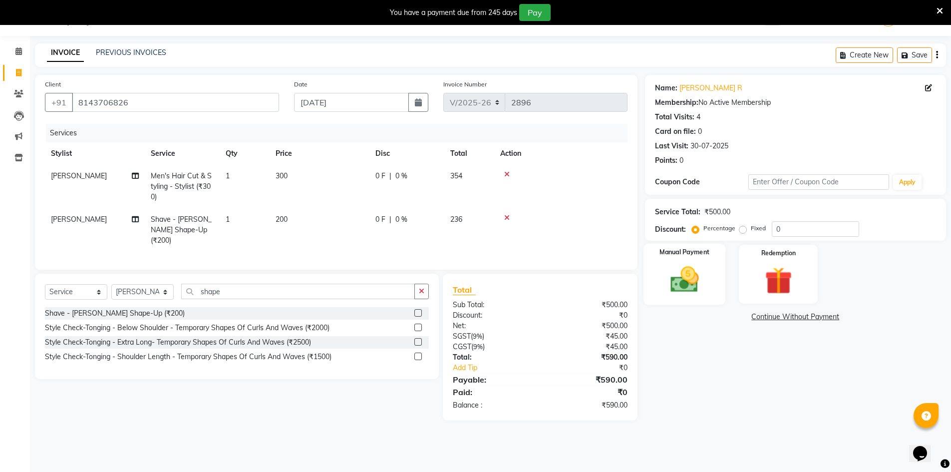
click at [654, 270] on div "Manual Payment" at bounding box center [684, 274] width 82 height 61
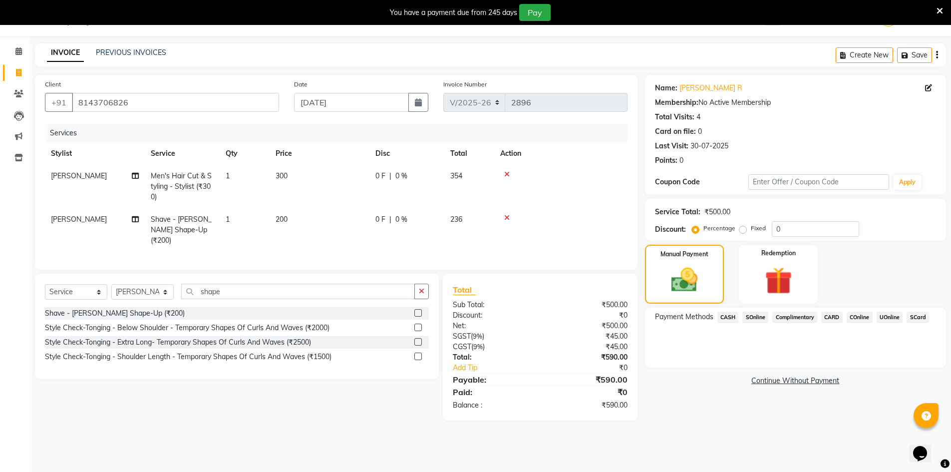
click at [730, 319] on span "CASH" at bounding box center [727, 316] width 21 height 11
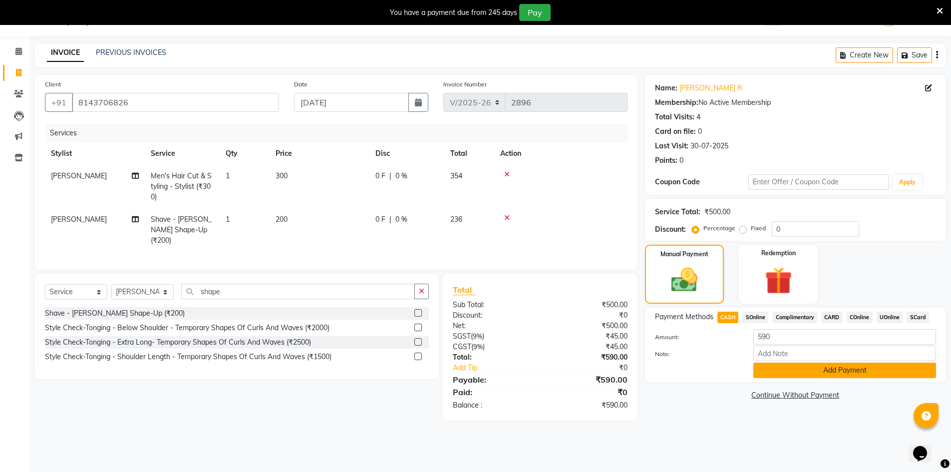
click at [813, 370] on button "Add Payment" at bounding box center [844, 369] width 183 height 15
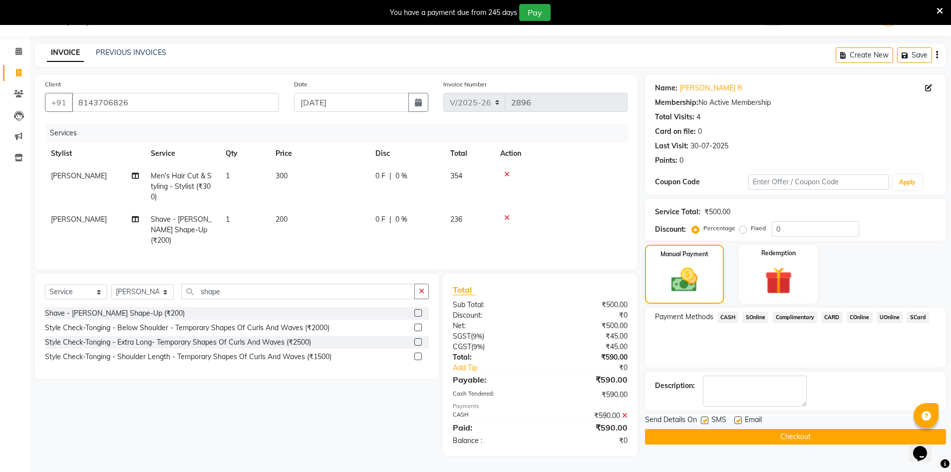
click at [726, 445] on div "Name: [PERSON_NAME] R Membership: No Active Membership Total Visits: 4 Card on …" at bounding box center [799, 265] width 308 height 381
click at [726, 439] on button "Checkout" at bounding box center [795, 436] width 301 height 15
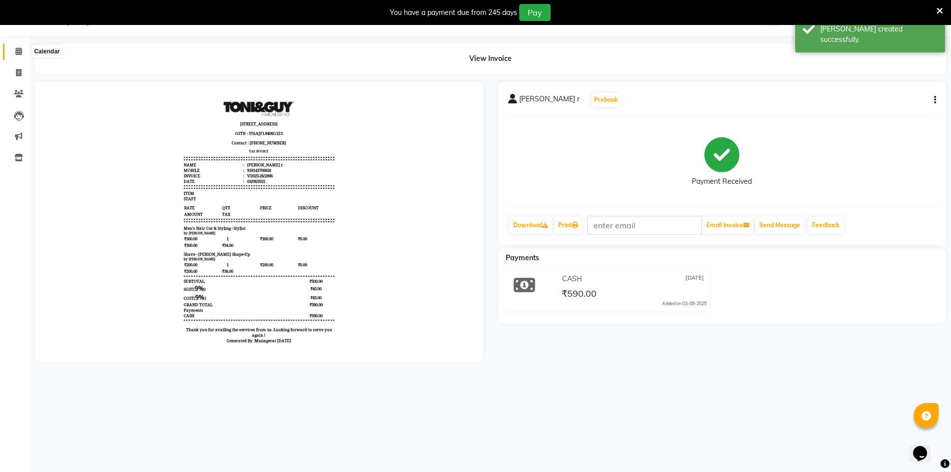
click at [18, 48] on icon at bounding box center [18, 50] width 6 height 7
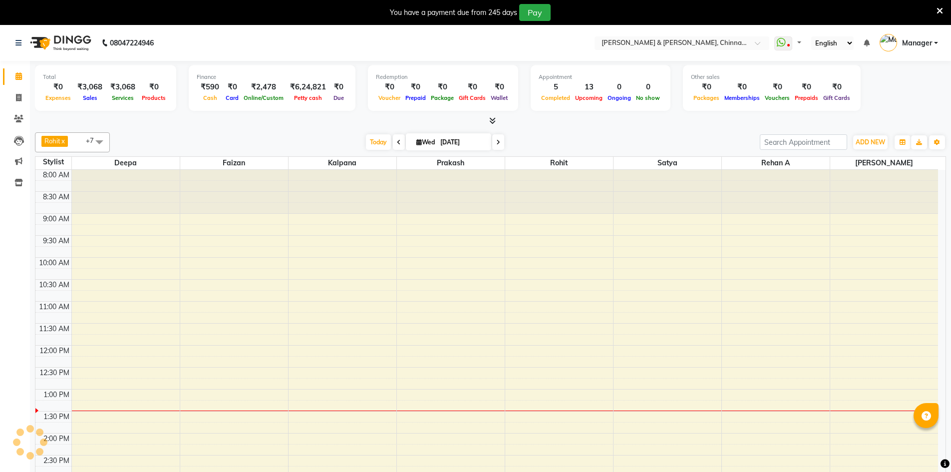
select select "en"
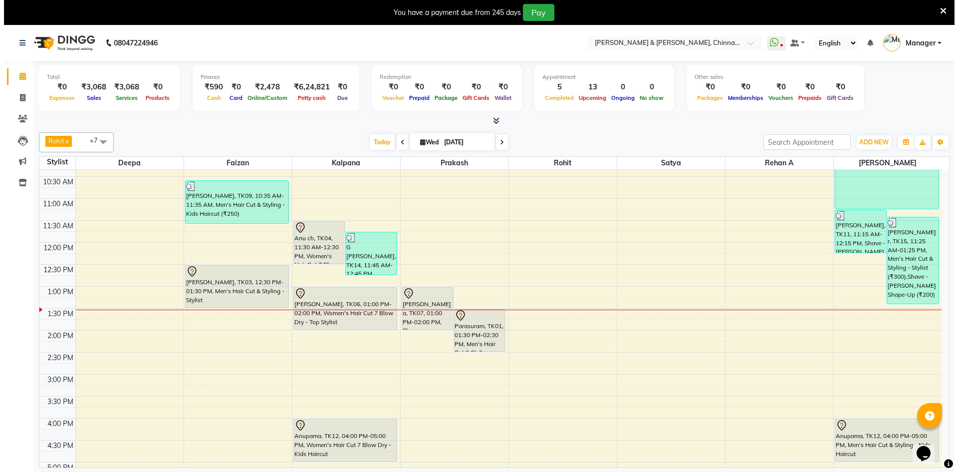
scroll to position [120, 0]
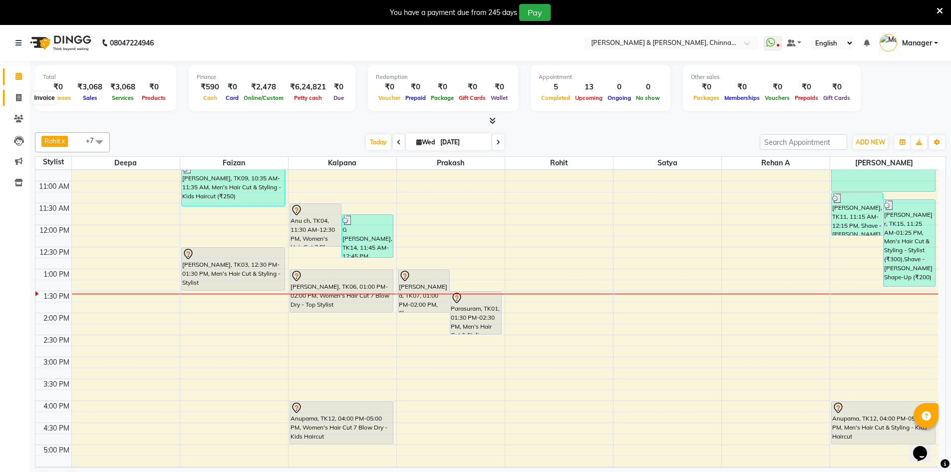
click at [15, 99] on span at bounding box center [18, 97] width 17 height 11
select select "service"
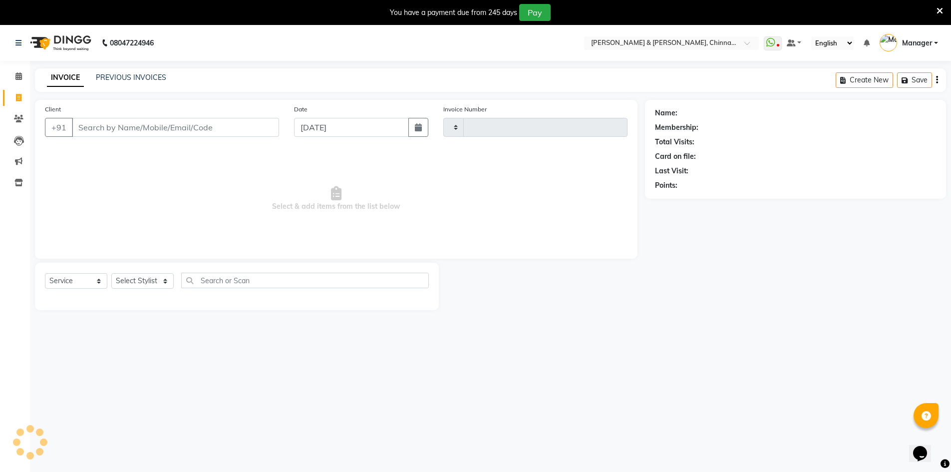
type input "2897"
select select "7388"
click at [18, 111] on link "Clients" at bounding box center [15, 119] width 24 height 16
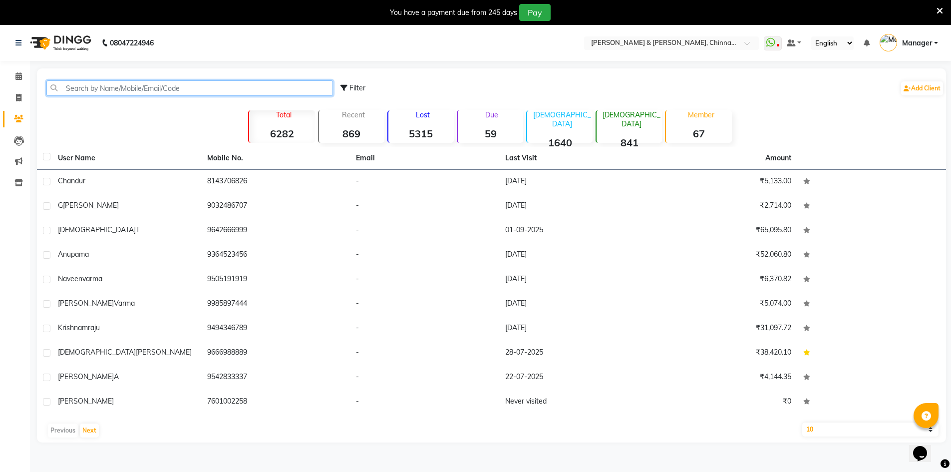
click at [119, 91] on input "text" at bounding box center [189, 87] width 286 height 15
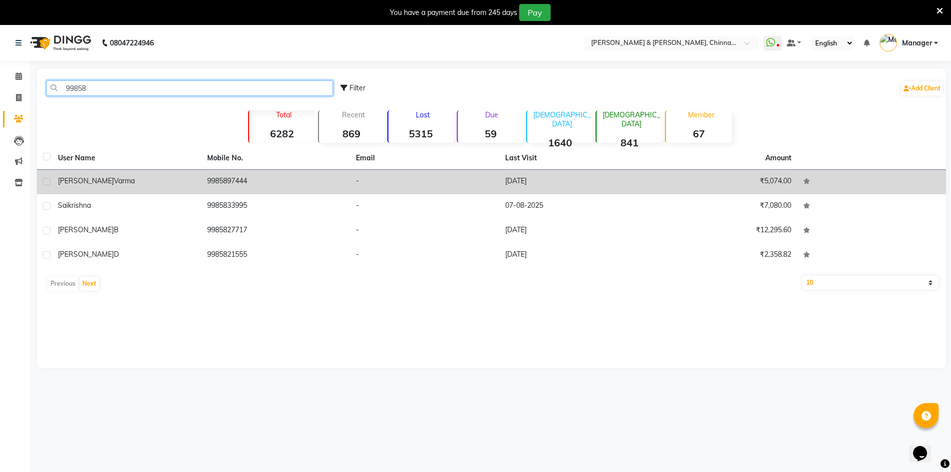
type input "99858"
click at [170, 176] on div "[PERSON_NAME]" at bounding box center [126, 181] width 137 height 10
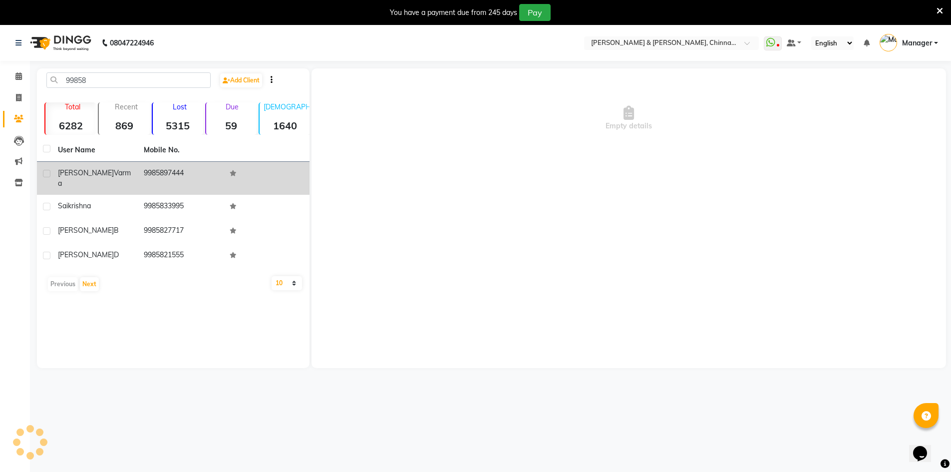
click at [170, 176] on td "9985897444" at bounding box center [181, 178] width 86 height 33
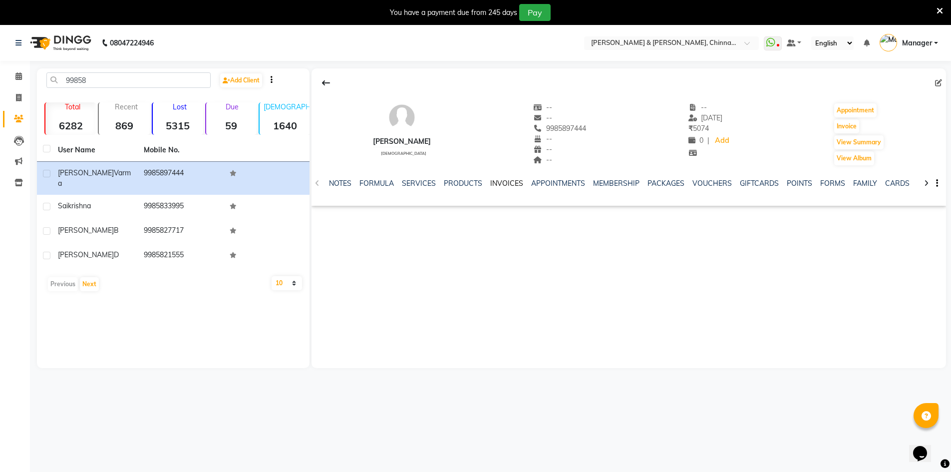
click at [496, 183] on link "INVOICES" at bounding box center [506, 183] width 33 height 9
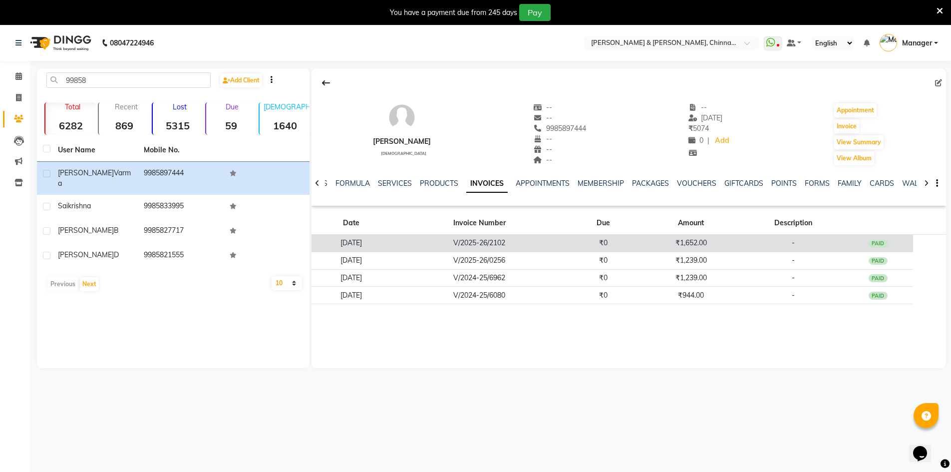
click at [507, 246] on td "V/2025-26/2102" at bounding box center [479, 243] width 178 height 17
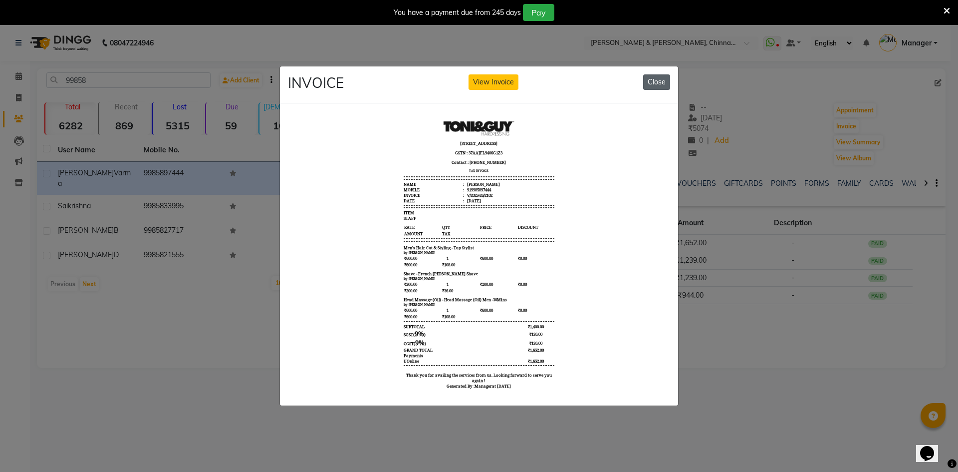
click at [663, 76] on button "Close" at bounding box center [656, 81] width 27 height 15
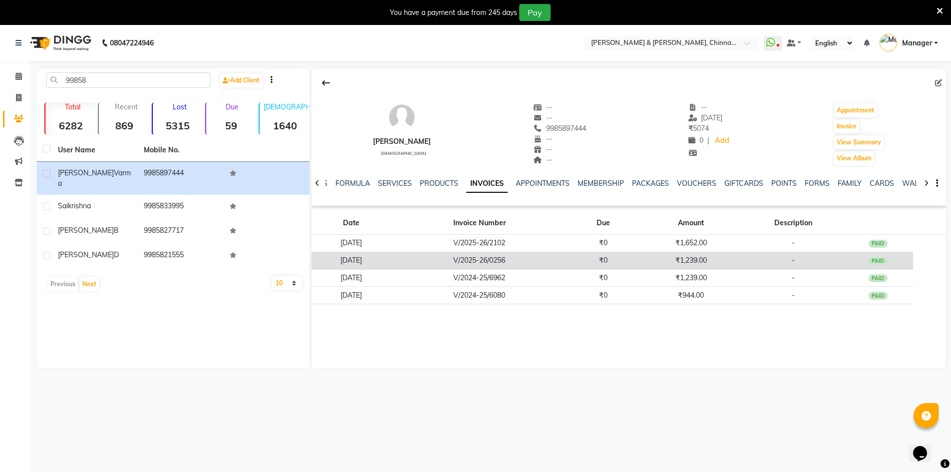
click at [565, 257] on td "V/2025-26/0256" at bounding box center [479, 260] width 178 height 17
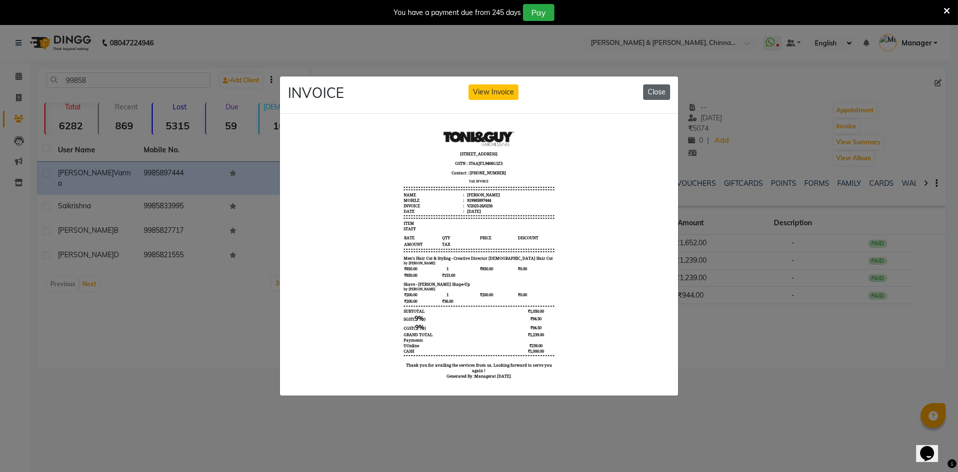
click at [662, 91] on button "Close" at bounding box center [656, 91] width 27 height 15
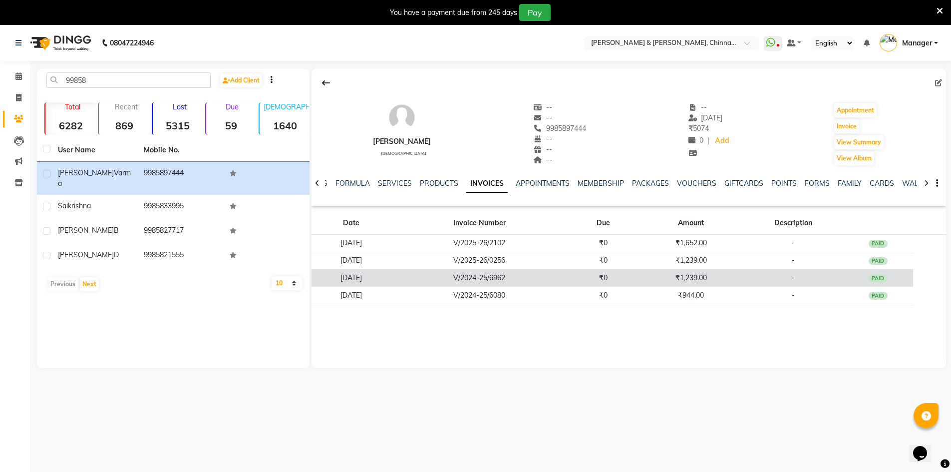
click at [568, 273] on td "V/2024-25/6962" at bounding box center [479, 277] width 178 height 17
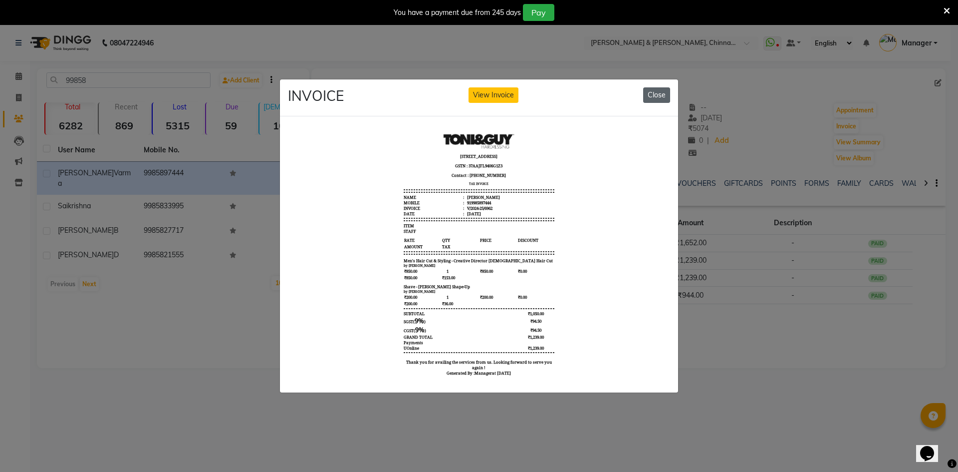
click at [656, 93] on button "Close" at bounding box center [656, 94] width 27 height 15
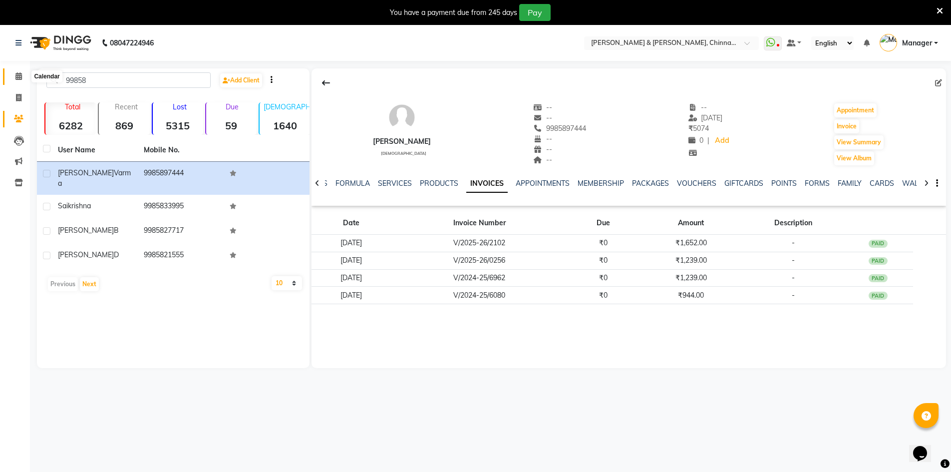
click at [17, 75] on icon at bounding box center [18, 75] width 6 height 7
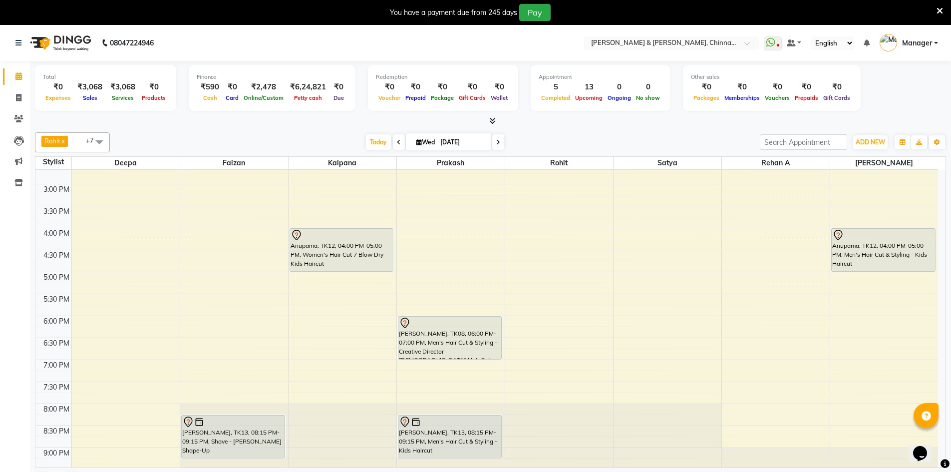
scroll to position [317, 0]
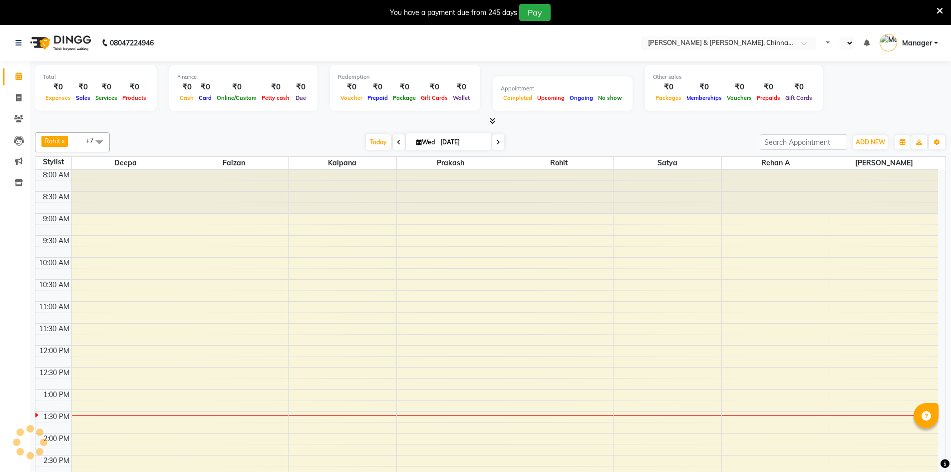
select select "en"
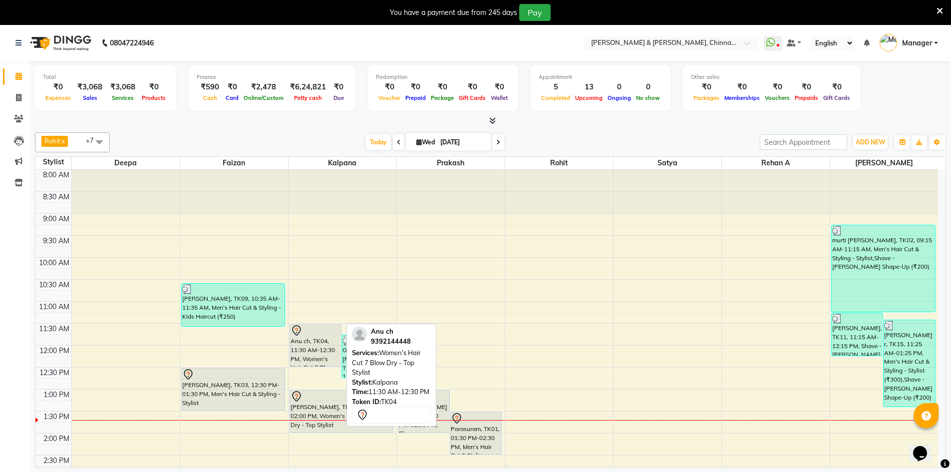
click at [319, 331] on div at bounding box center [315, 330] width 50 height 12
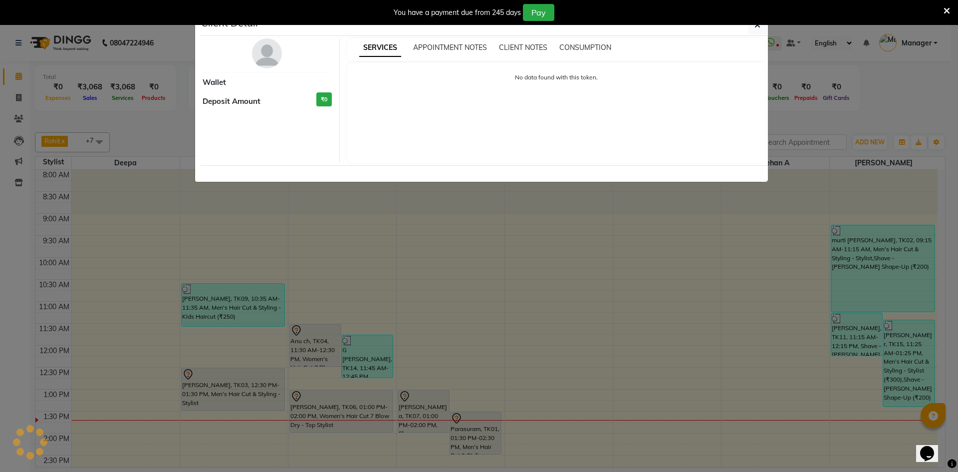
select select "7"
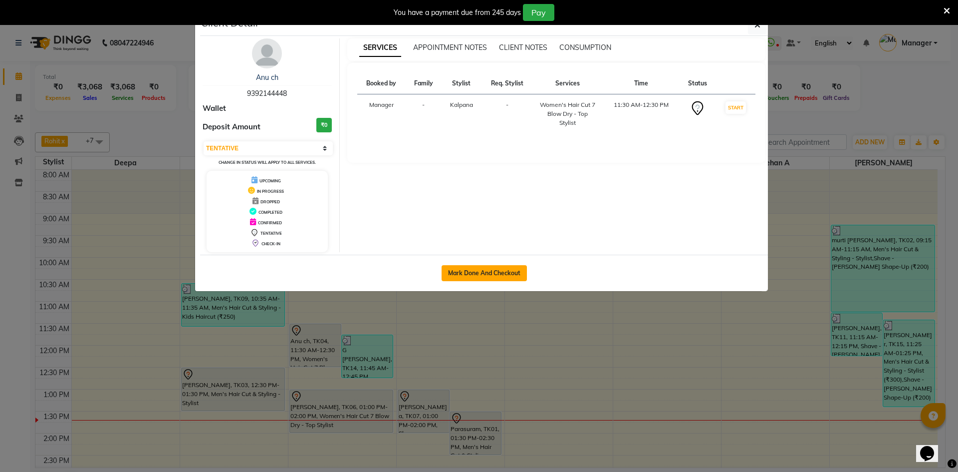
click at [504, 270] on button "Mark Done And Checkout" at bounding box center [484, 273] width 85 height 16
select select "service"
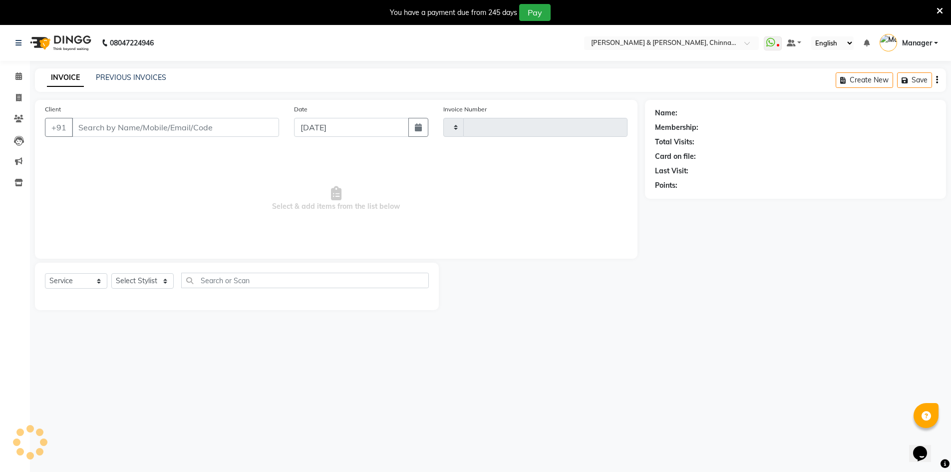
type input "2897"
select select "7388"
type input "9392144448"
select select "65148"
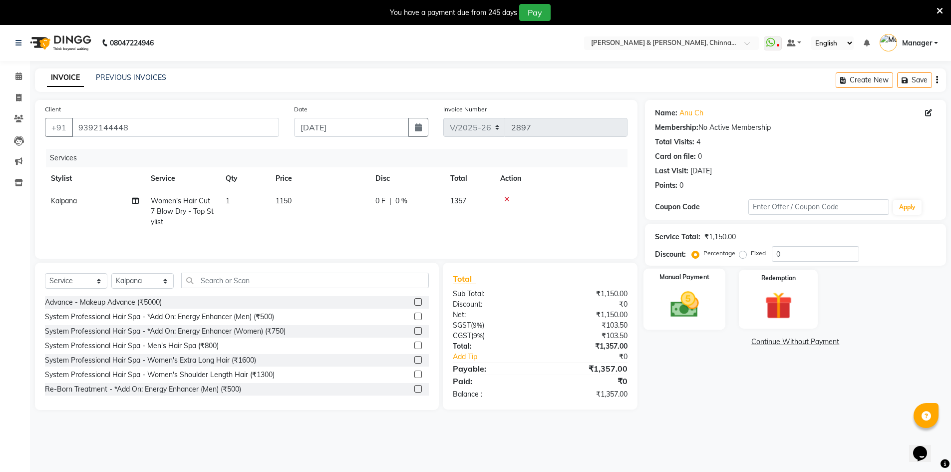
click at [693, 303] on img at bounding box center [684, 304] width 46 height 32
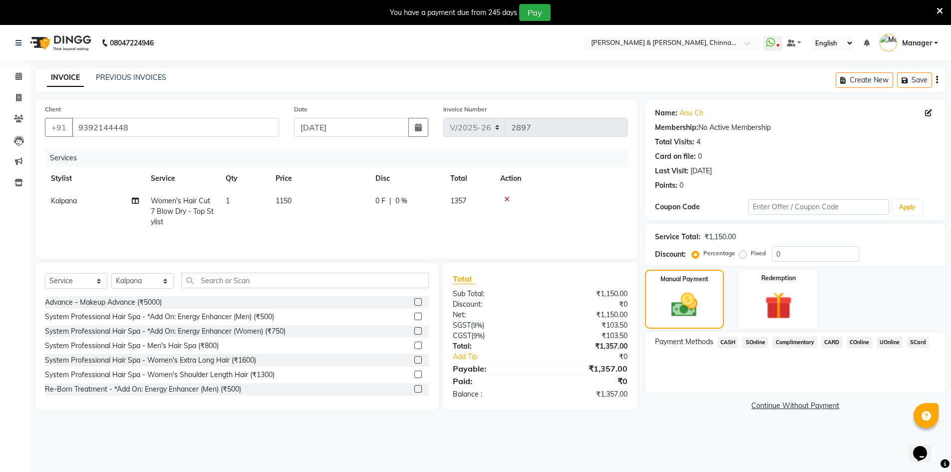
click at [838, 341] on span "CARD" at bounding box center [831, 341] width 21 height 11
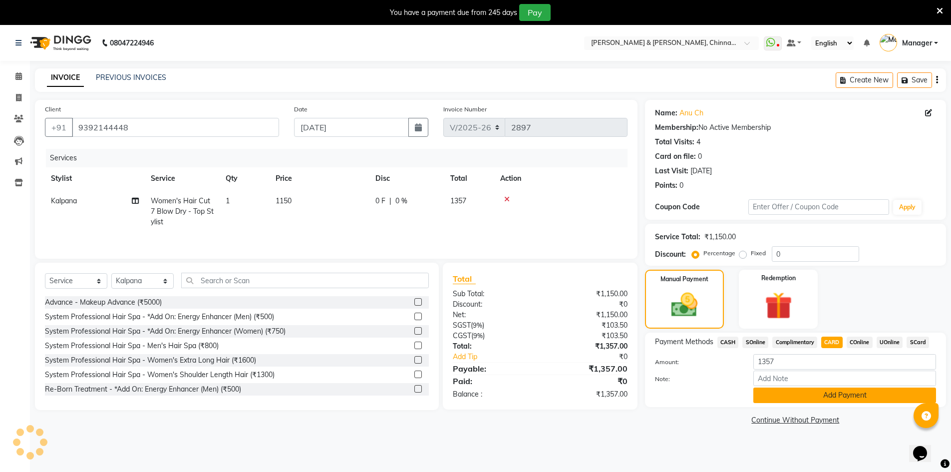
click at [844, 397] on button "Add Payment" at bounding box center [844, 394] width 183 height 15
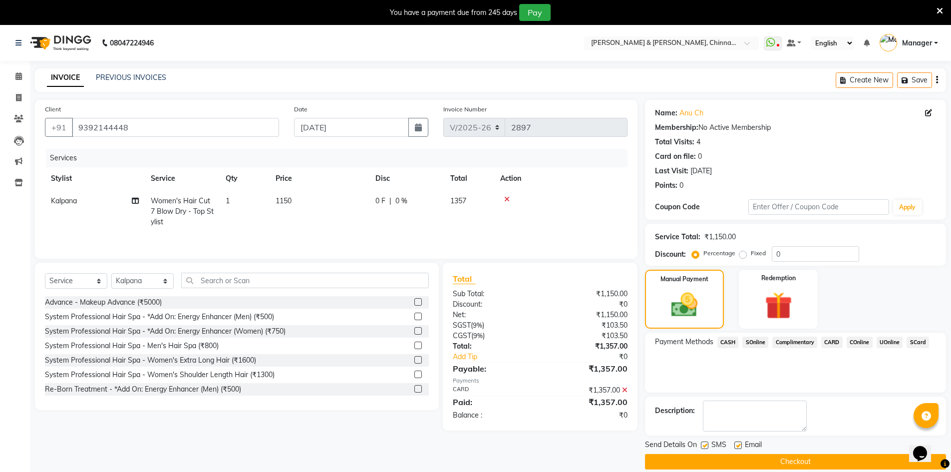
click at [847, 457] on button "Checkout" at bounding box center [795, 461] width 301 height 15
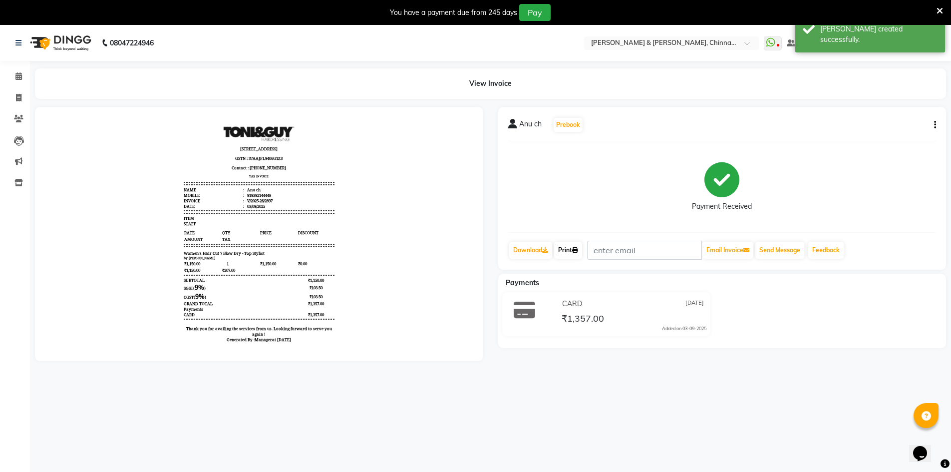
click at [569, 250] on link "Print" at bounding box center [568, 250] width 28 height 17
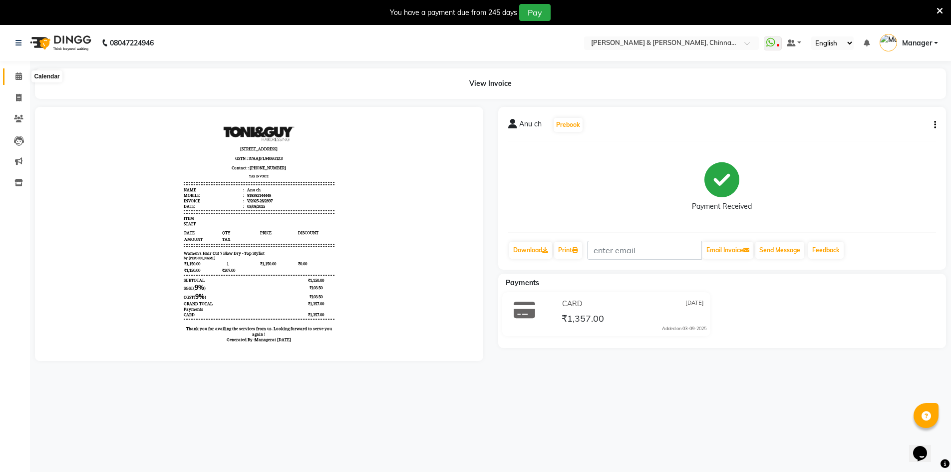
click at [18, 74] on icon at bounding box center [18, 75] width 6 height 7
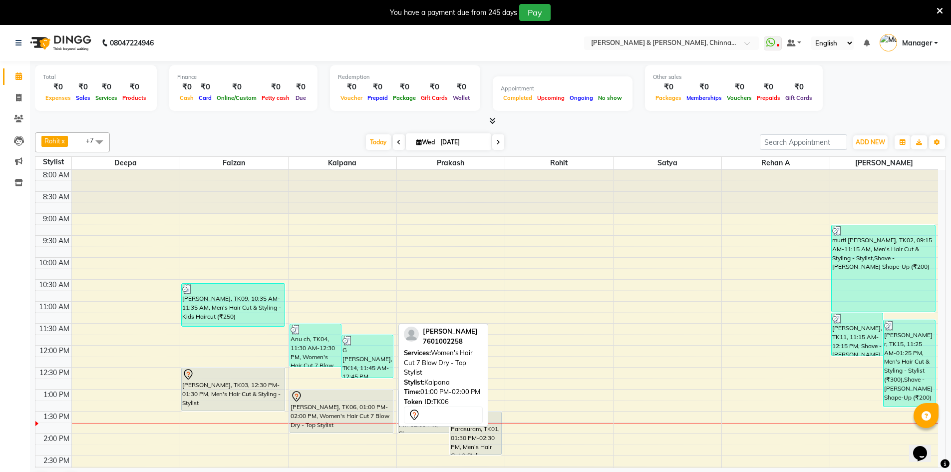
click at [318, 416] on div "[PERSON_NAME], TK06, 01:00 PM-02:00 PM, Women's Hair Cut 7 Blow Dry - Top Styli…" at bounding box center [341, 411] width 103 height 42
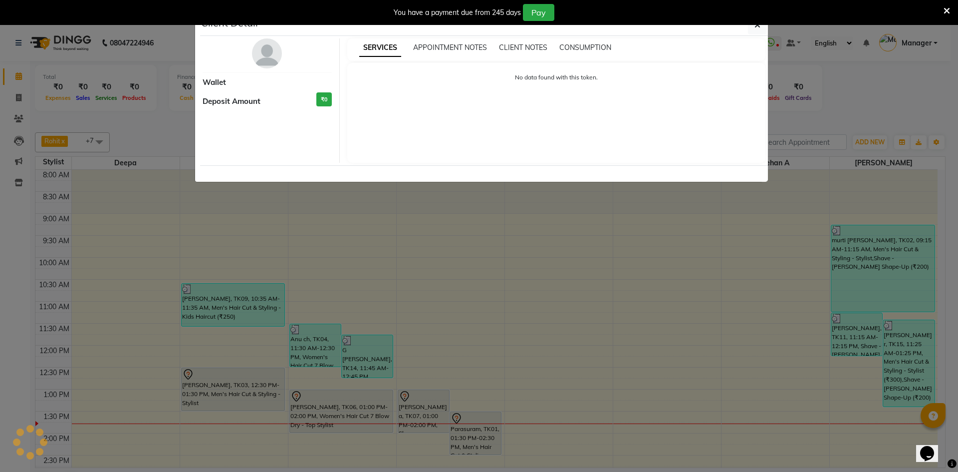
select select "7"
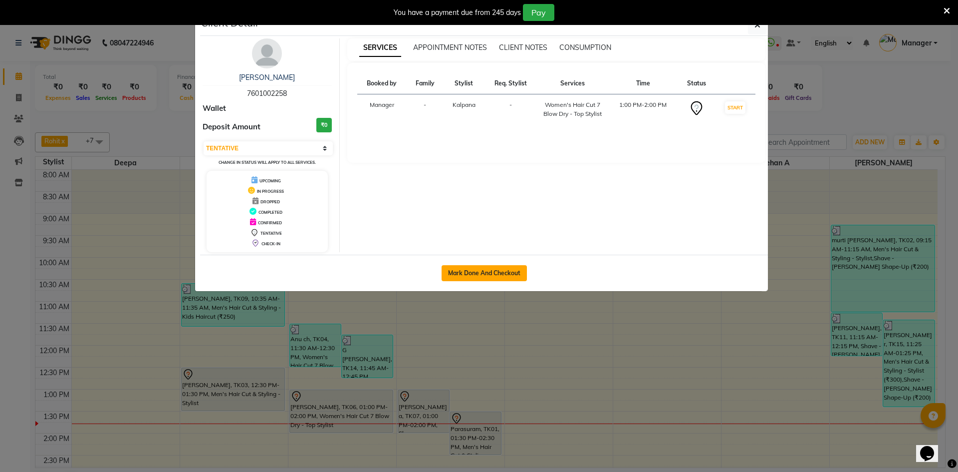
click at [479, 275] on button "Mark Done And Checkout" at bounding box center [484, 273] width 85 height 16
select select "service"
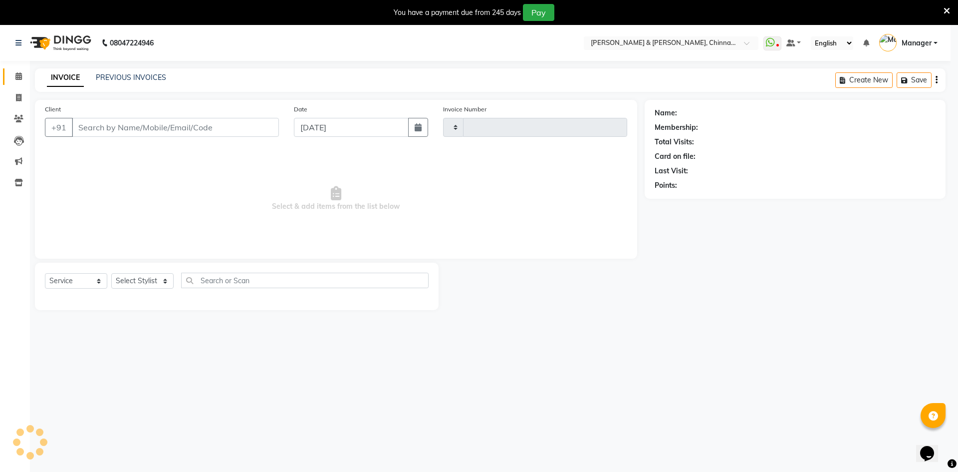
type input "2898"
select select "7388"
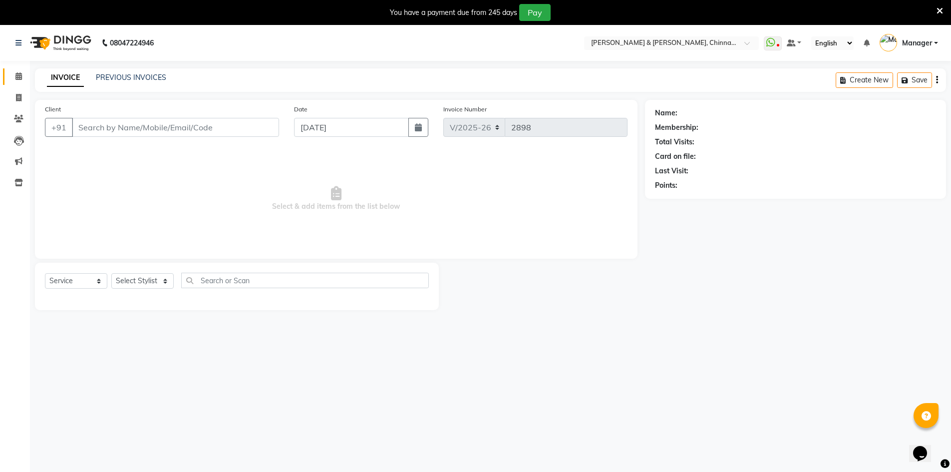
type input "7601002258"
select select "65148"
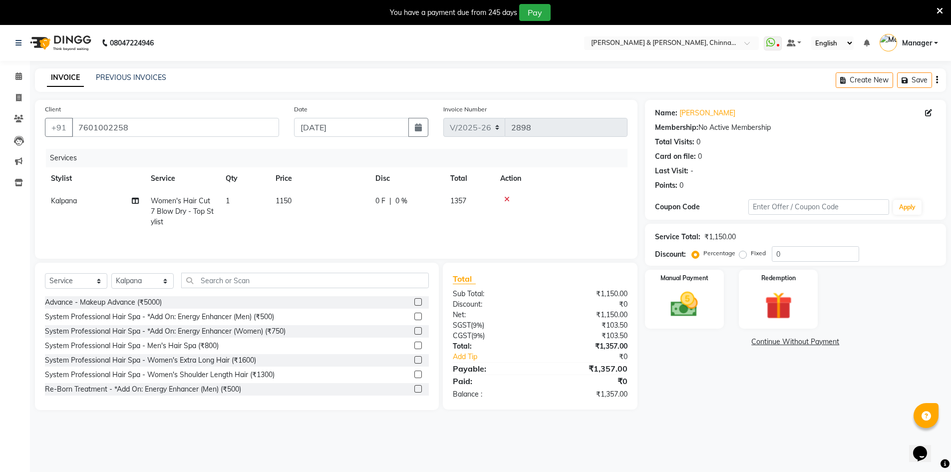
click at [508, 199] on icon at bounding box center [506, 199] width 5 height 7
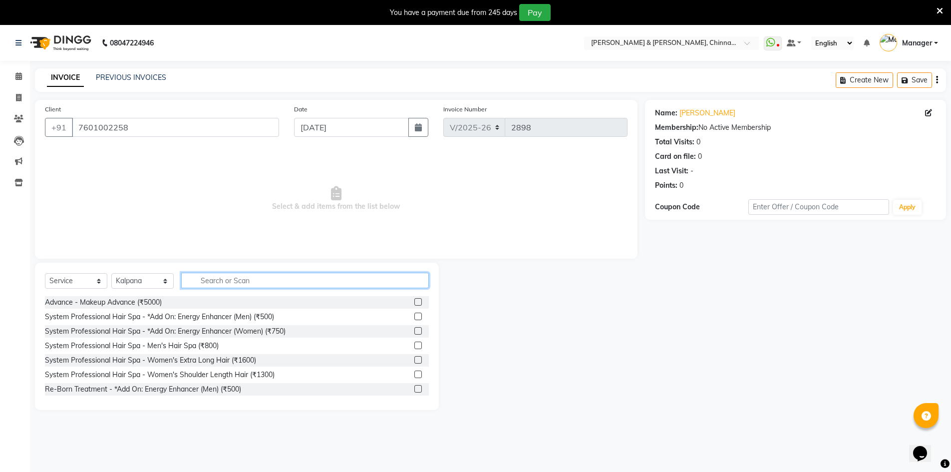
click at [197, 278] on input "text" at bounding box center [305, 279] width 248 height 15
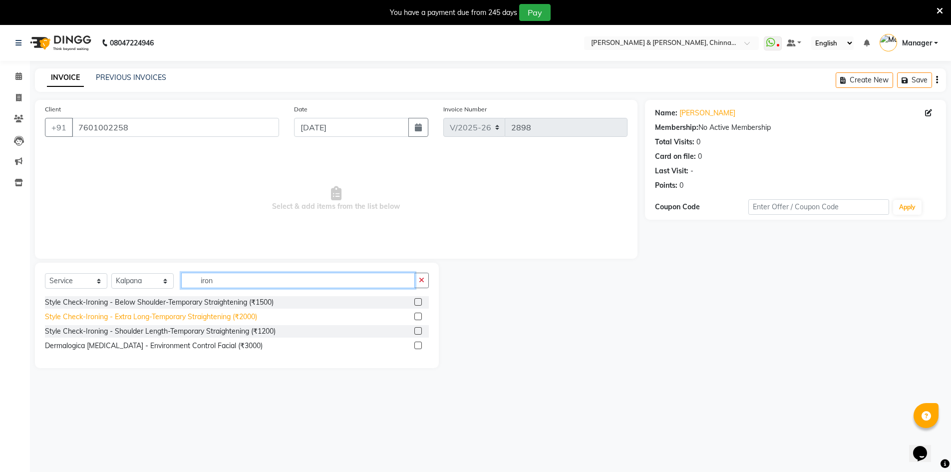
type input "iron"
click at [196, 320] on div "Style Check-Ironing - Extra Long-Temporary Straightening (₹2000)" at bounding box center [151, 316] width 212 height 10
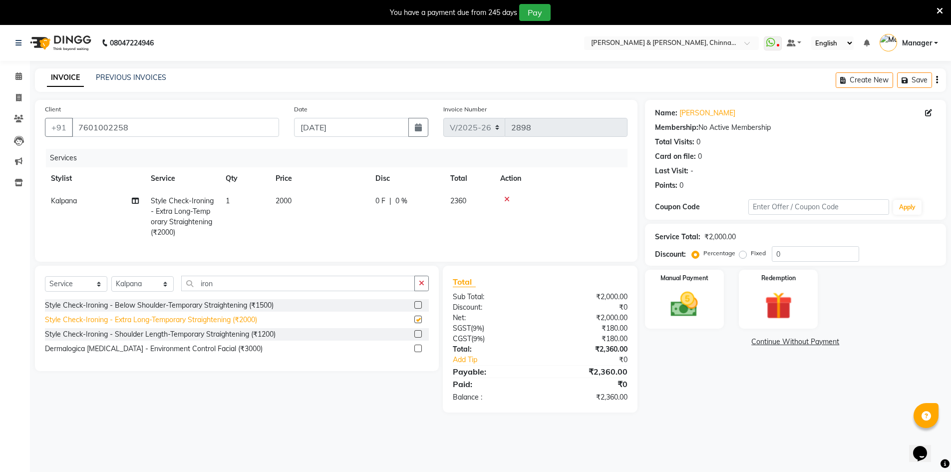
checkbox input "false"
click at [927, 114] on icon at bounding box center [928, 112] width 7 height 7
select select "[DEMOGRAPHIC_DATA]"
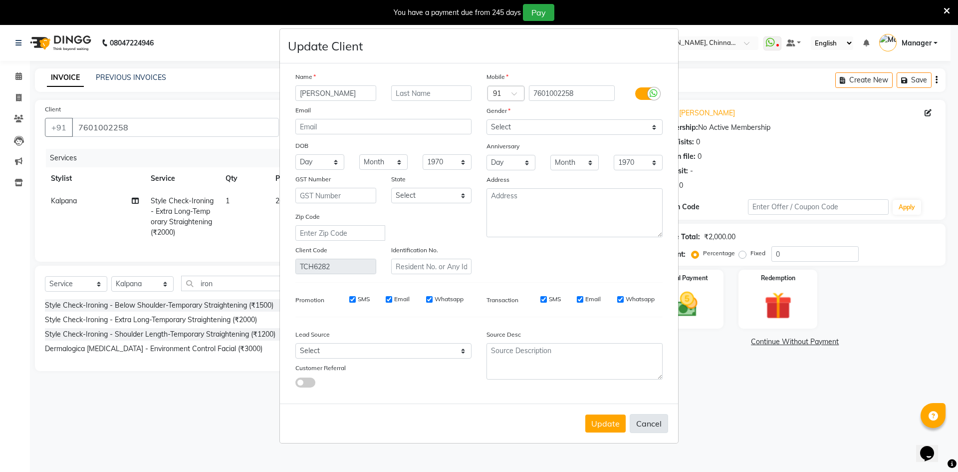
click at [655, 422] on button "Cancel" at bounding box center [649, 423] width 38 height 19
select select
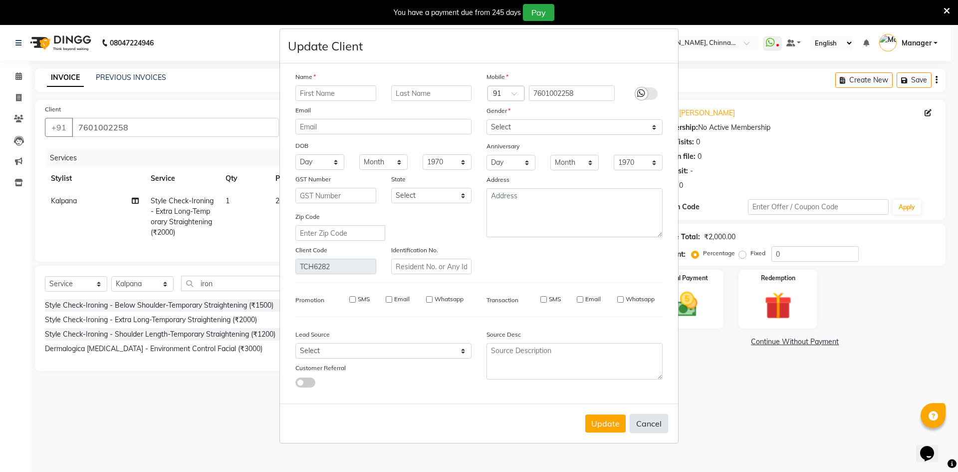
select select
checkbox input "false"
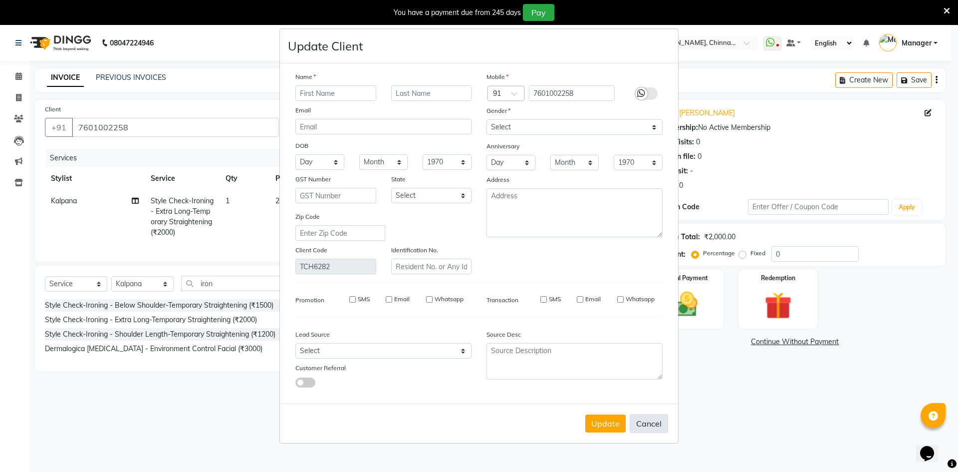
checkbox input "false"
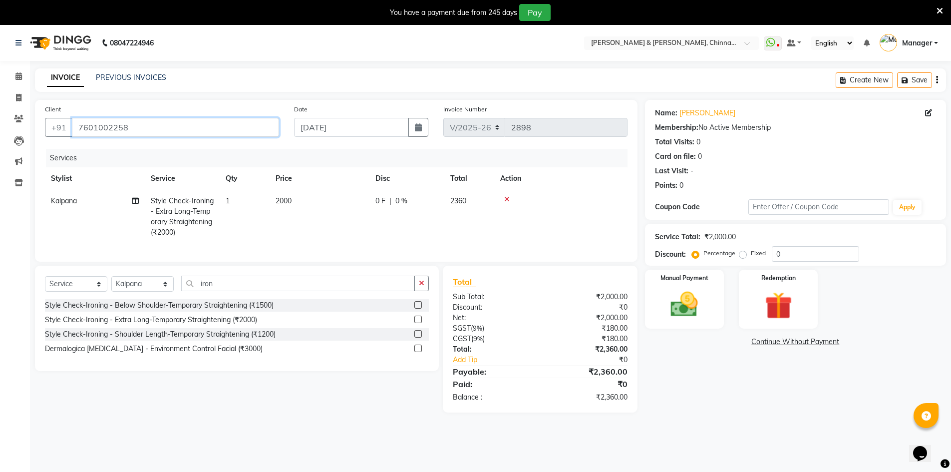
click at [142, 128] on input "7601002258" at bounding box center [175, 127] width 207 height 19
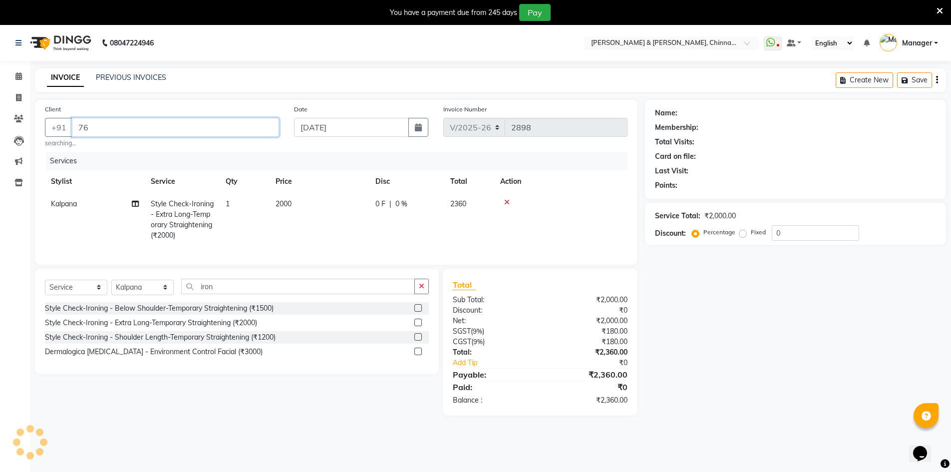
type input "7"
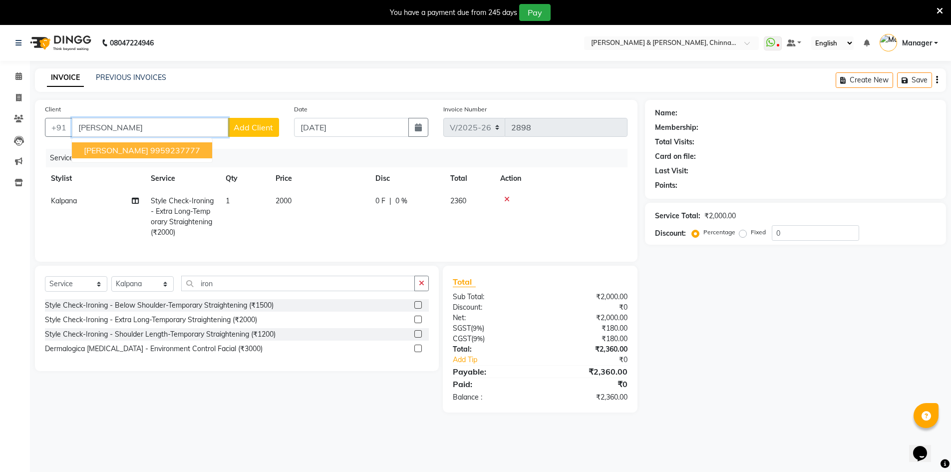
click at [150, 148] on ngb-highlight "9959237777" at bounding box center [175, 150] width 50 height 10
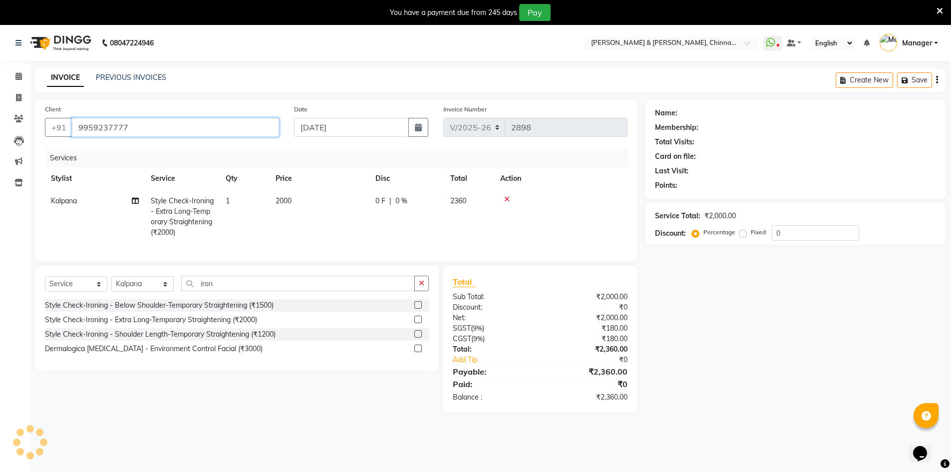
type input "9959237777"
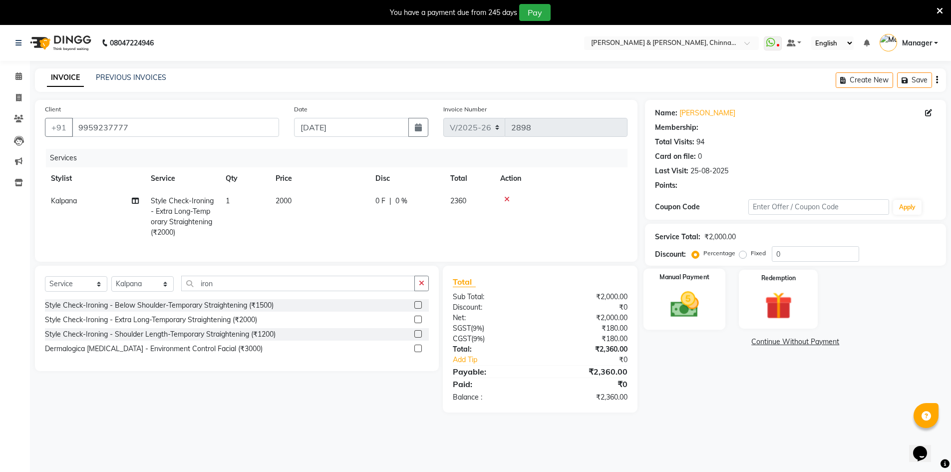
select select "1: Object"
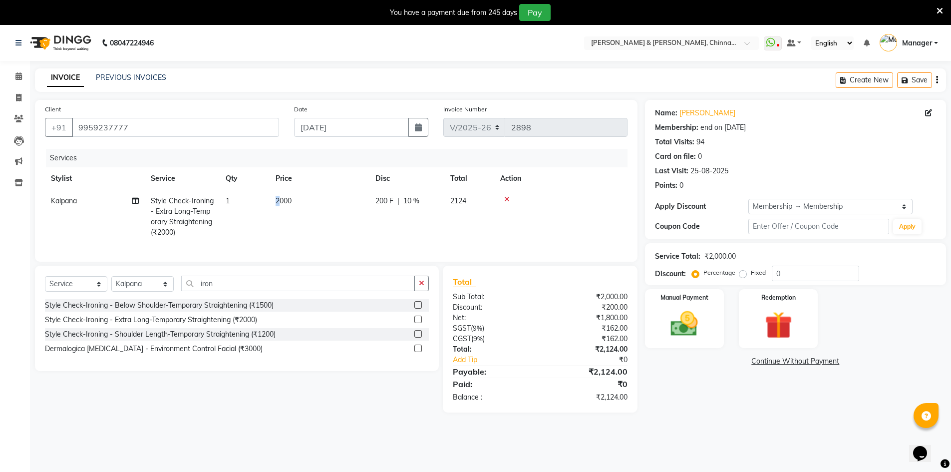
click at [279, 203] on span "2000" at bounding box center [283, 200] width 16 height 9
select select "65148"
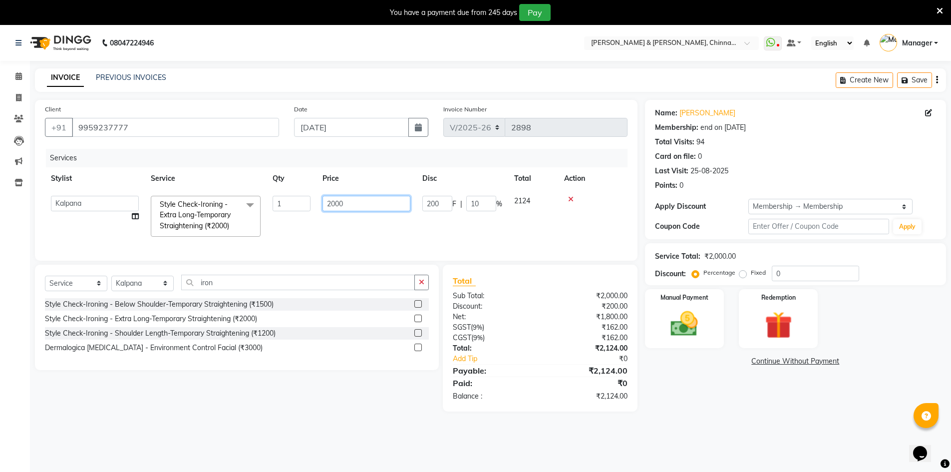
drag, startPoint x: 336, startPoint y: 205, endPoint x: 294, endPoint y: 205, distance: 41.9
click at [294, 205] on tr "Admin Chrispin Deepa Dingg support Faizan Kalpana Kalyan Kenny Manager Prakash …" at bounding box center [336, 216] width 582 height 53
type input "1800"
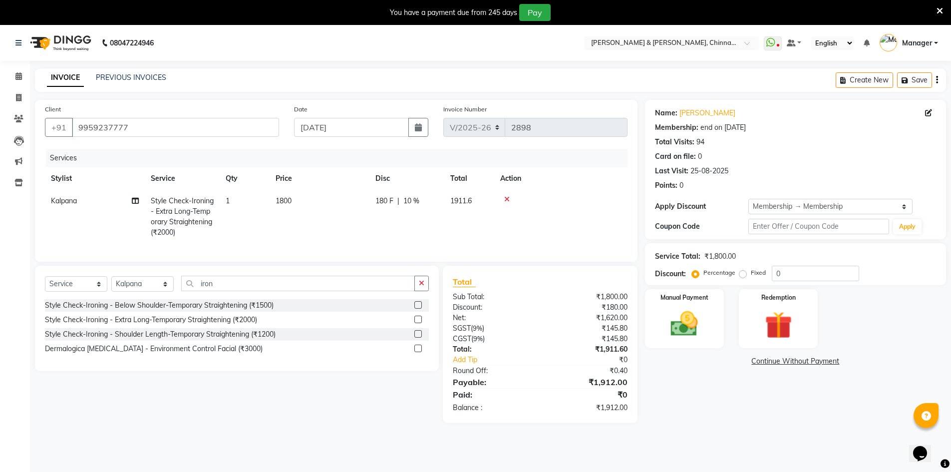
click at [296, 424] on main "INVOICE PREVIOUS INVOICES Create New Save Client +91 9959237777 Date 03-09-2025…" at bounding box center [490, 252] width 921 height 369
click at [669, 324] on img at bounding box center [684, 323] width 46 height 32
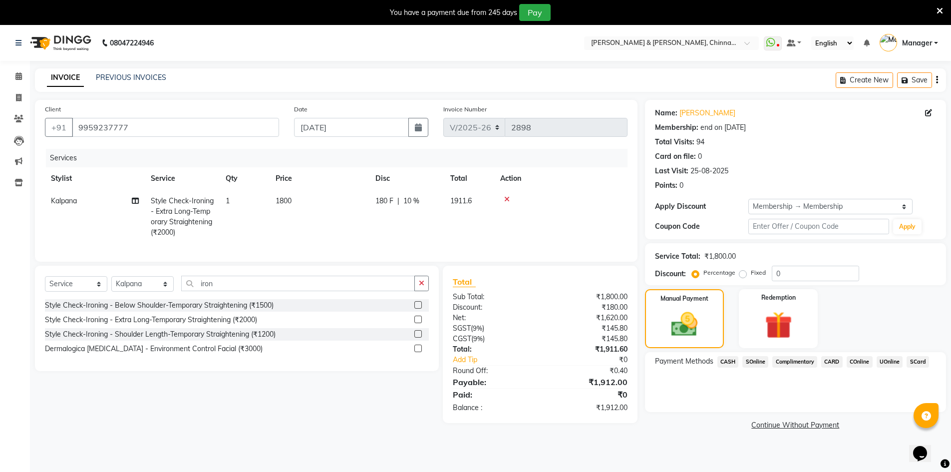
drag, startPoint x: 731, startPoint y: 360, endPoint x: 725, endPoint y: 352, distance: 9.6
click at [731, 360] on span "CASH" at bounding box center [727, 361] width 21 height 11
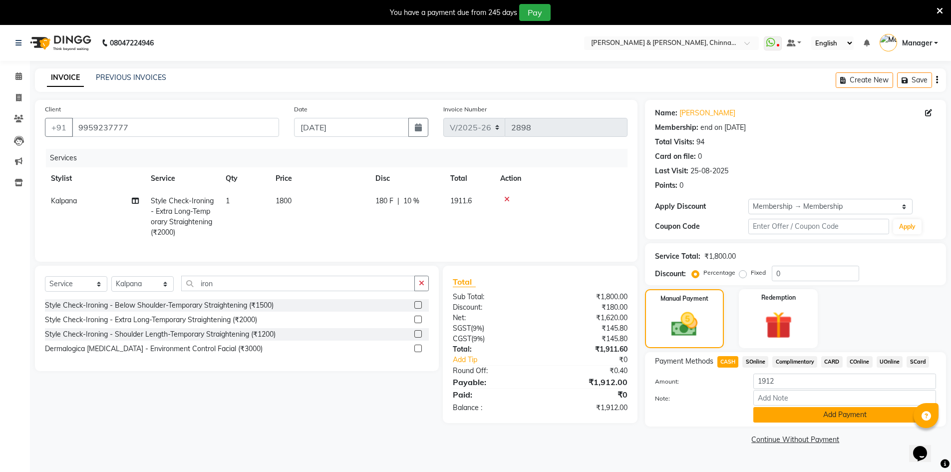
click at [827, 415] on button "Add Payment" at bounding box center [844, 414] width 183 height 15
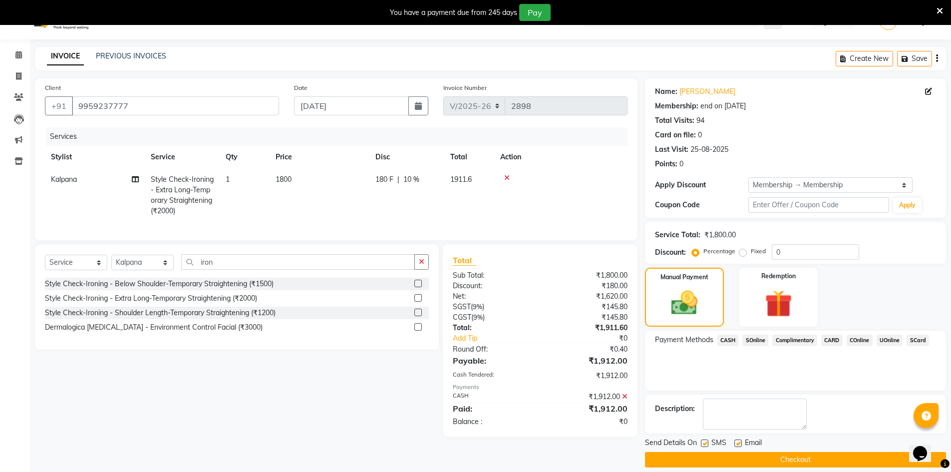
scroll to position [32, 0]
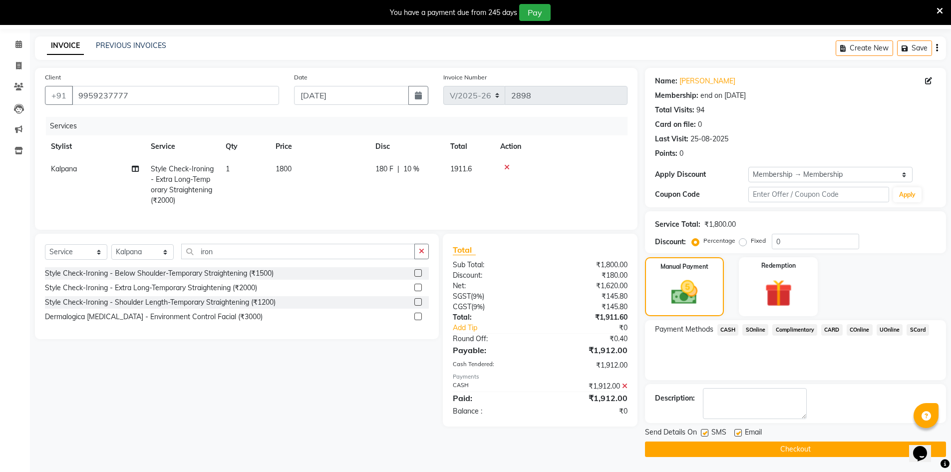
click at [766, 449] on button "Checkout" at bounding box center [795, 448] width 301 height 15
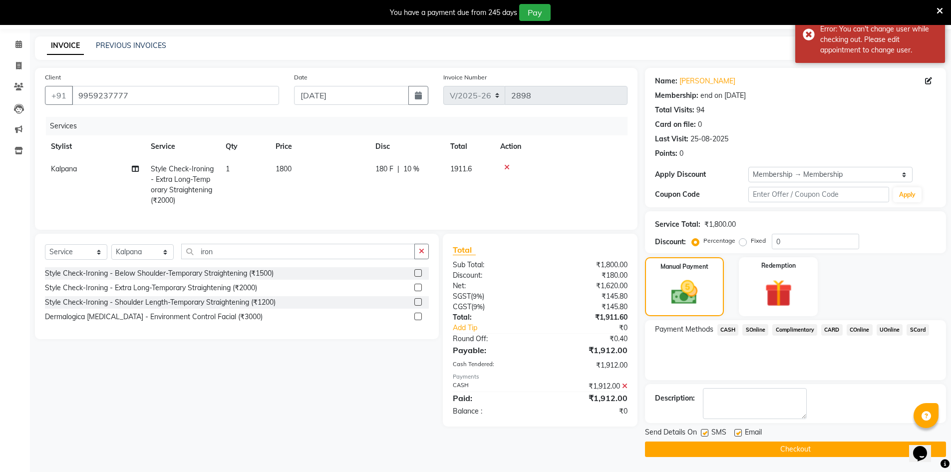
click at [693, 447] on button "Checkout" at bounding box center [795, 448] width 301 height 15
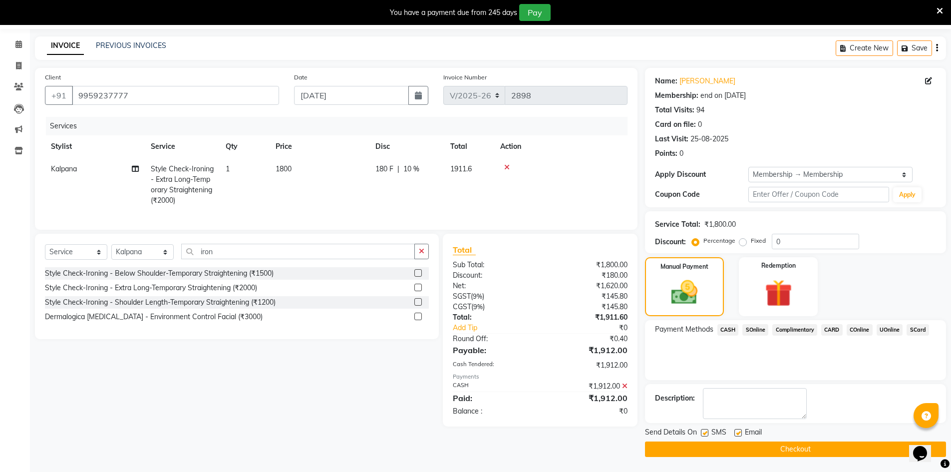
click at [704, 448] on button "Checkout" at bounding box center [795, 448] width 301 height 15
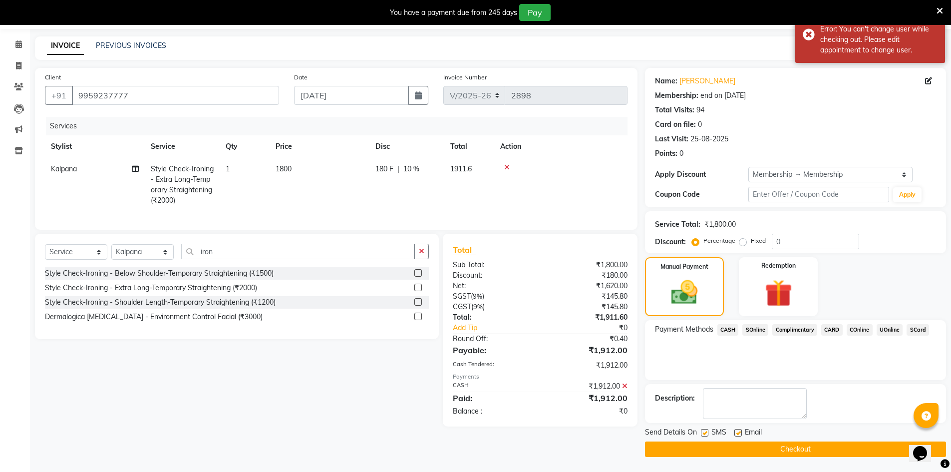
scroll to position [0, 0]
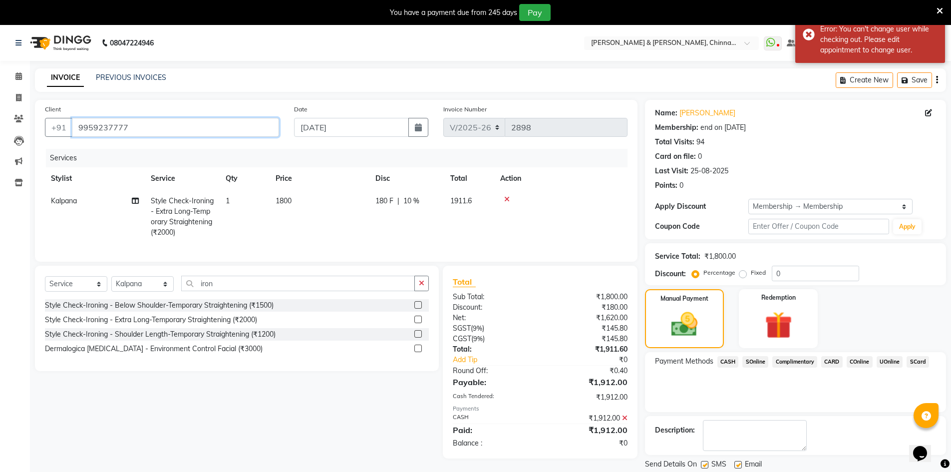
click at [123, 131] on input "9959237777" at bounding box center [175, 127] width 207 height 19
click at [23, 82] on span at bounding box center [18, 76] width 17 height 11
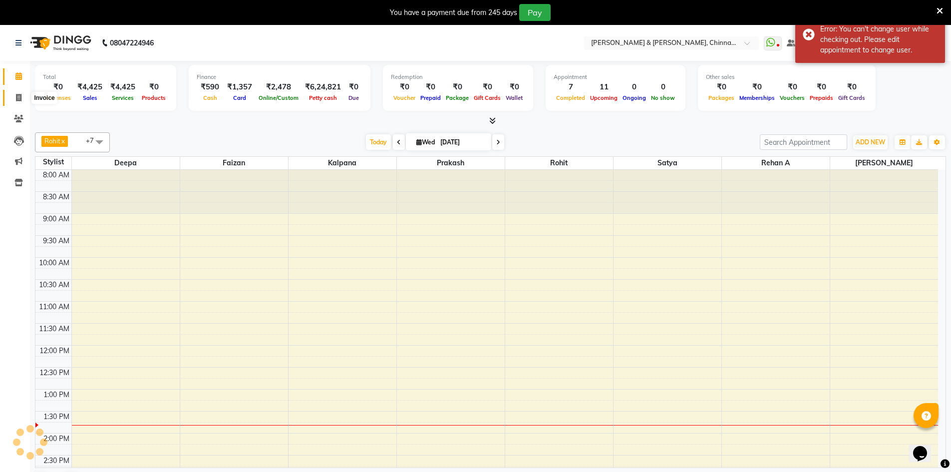
click at [16, 99] on icon at bounding box center [18, 97] width 5 height 7
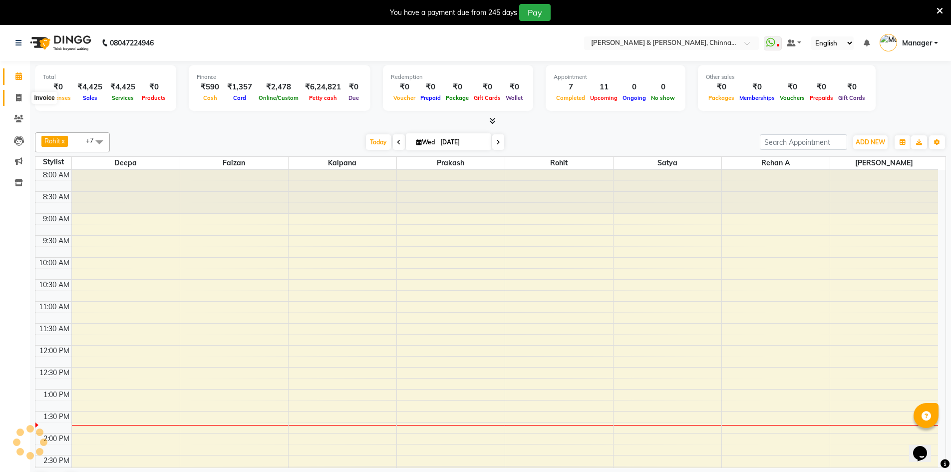
select select "service"
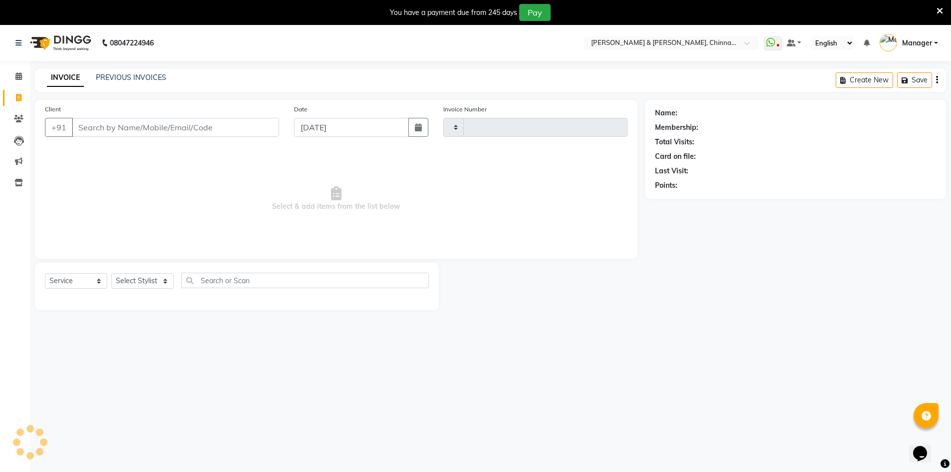
type input "2898"
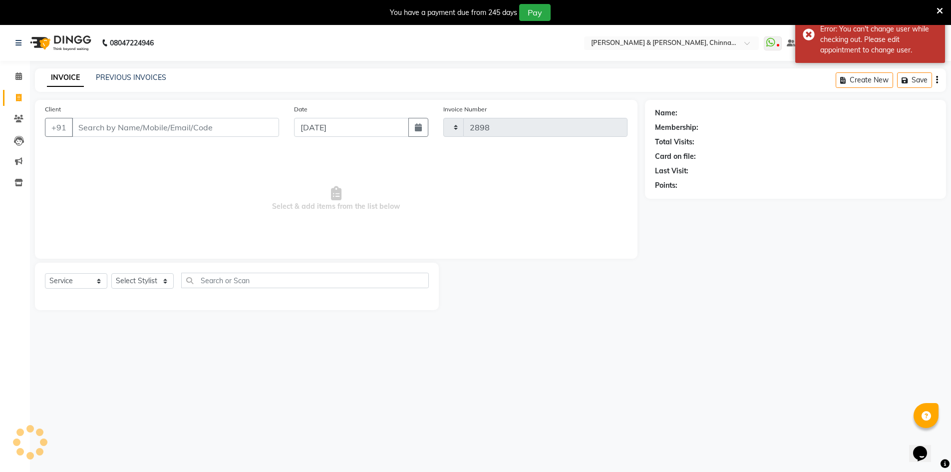
select select "7388"
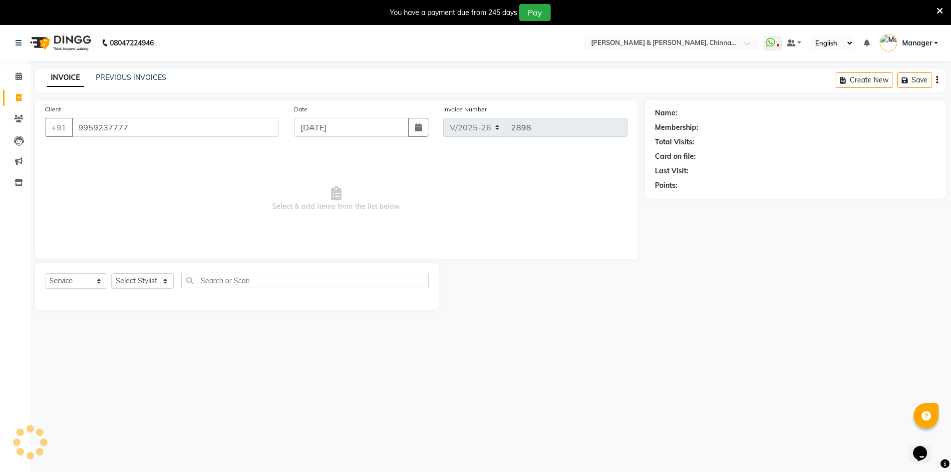
type input "9959237777"
select select "1: Object"
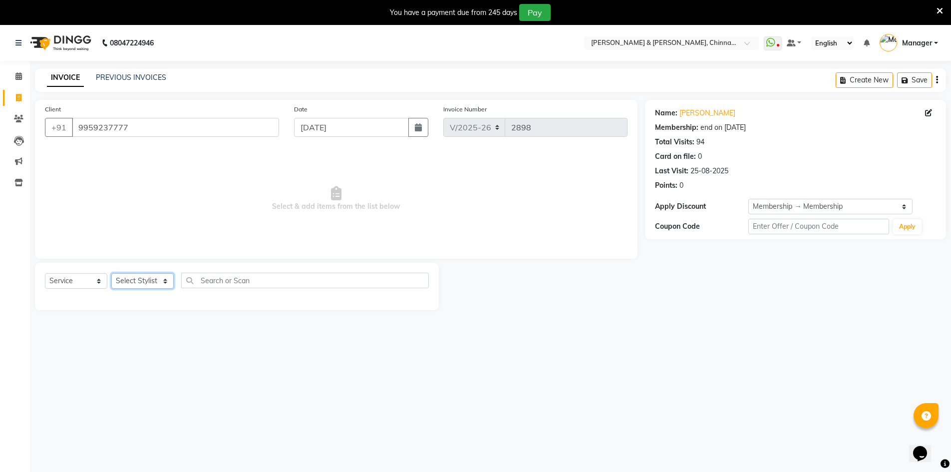
click at [155, 287] on select "Select Stylist Admin Chrispin Deepa Dingg support Faizan Kalpana Kalyan Kenny M…" at bounding box center [142, 280] width 62 height 15
select select "65148"
click at [111, 273] on select "Select Stylist Admin Chrispin Deepa Dingg support Faizan Kalpana Kalyan Kenny M…" at bounding box center [142, 280] width 62 height 15
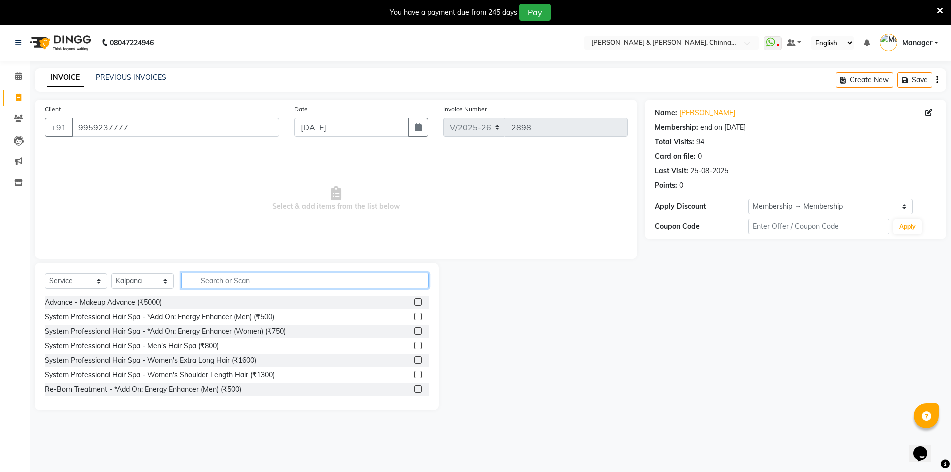
click at [211, 278] on input "text" at bounding box center [305, 279] width 248 height 15
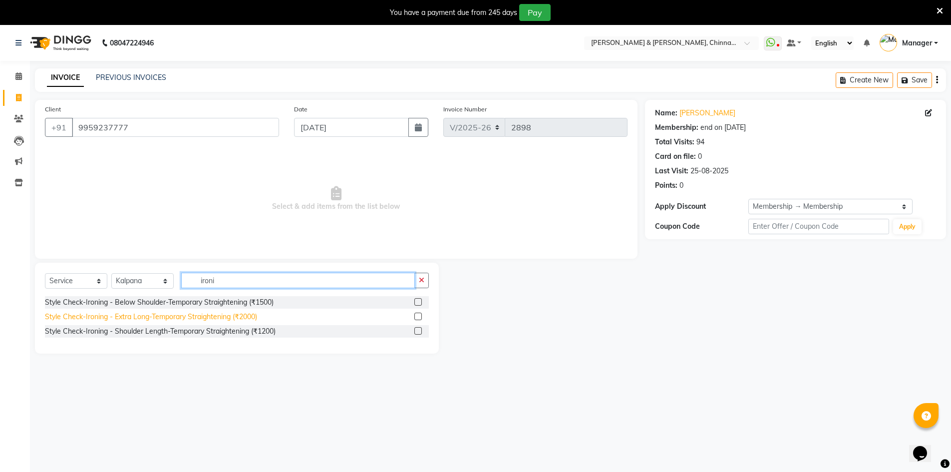
type input "ironi"
click at [212, 312] on div "Style Check-Ironing - Extra Long-Temporary Straightening (₹2000)" at bounding box center [151, 316] width 212 height 10
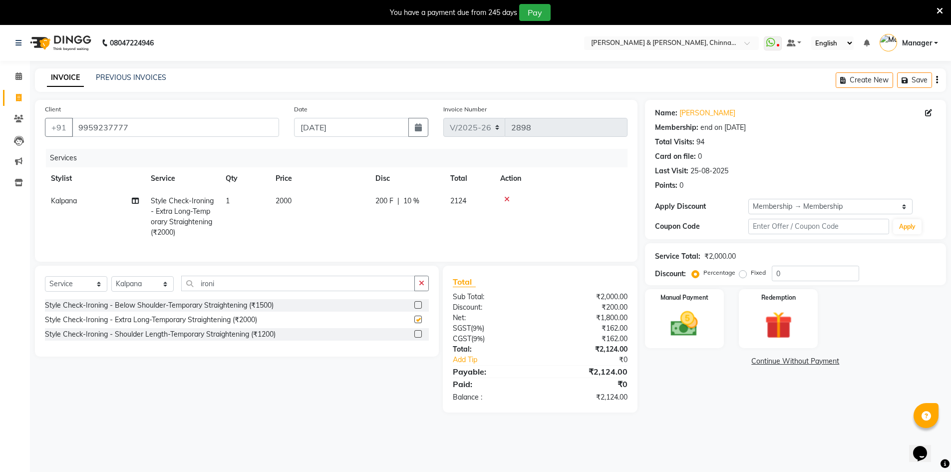
checkbox input "false"
click at [294, 212] on td "2000" at bounding box center [320, 217] width 100 height 54
select select "65148"
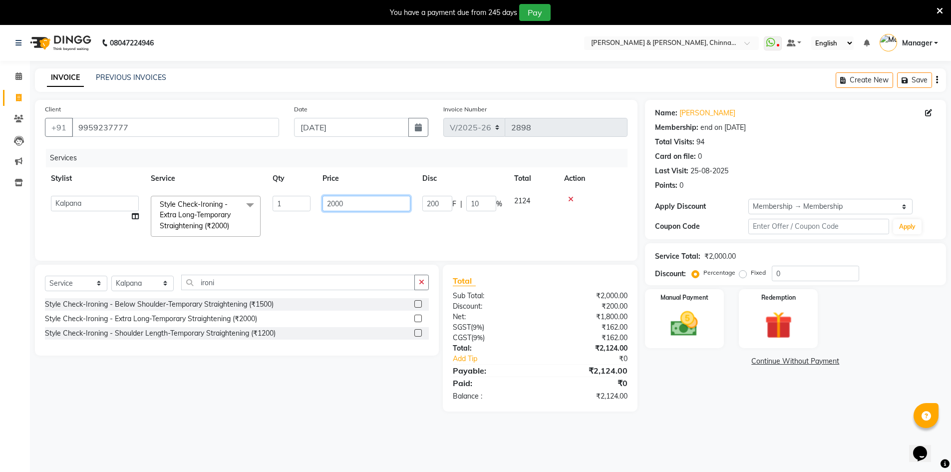
drag, startPoint x: 336, startPoint y: 205, endPoint x: 320, endPoint y: 210, distance: 16.7
click at [320, 209] on td "2000" at bounding box center [366, 216] width 100 height 53
type input "1800"
click at [717, 392] on div "Name: Akila Membership: end on 03-02-2026 Total Visits: 94 Card on file: 0 Last…" at bounding box center [799, 255] width 308 height 311
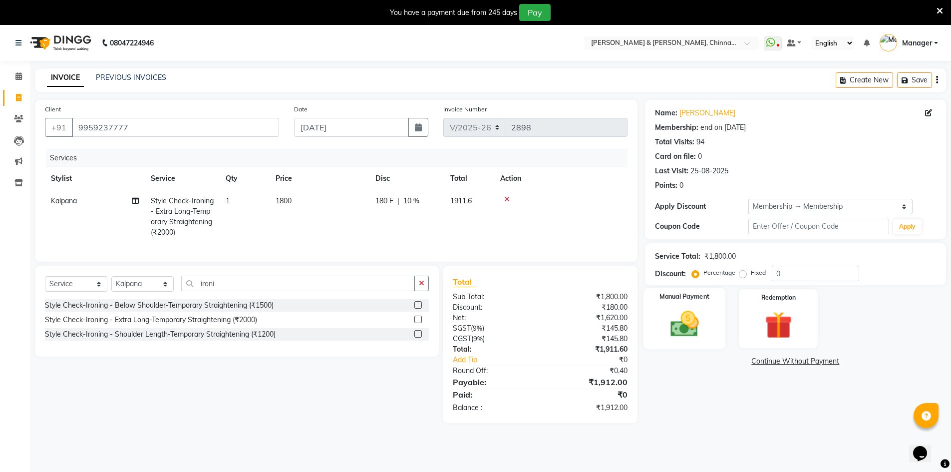
click at [686, 330] on img at bounding box center [684, 323] width 46 height 32
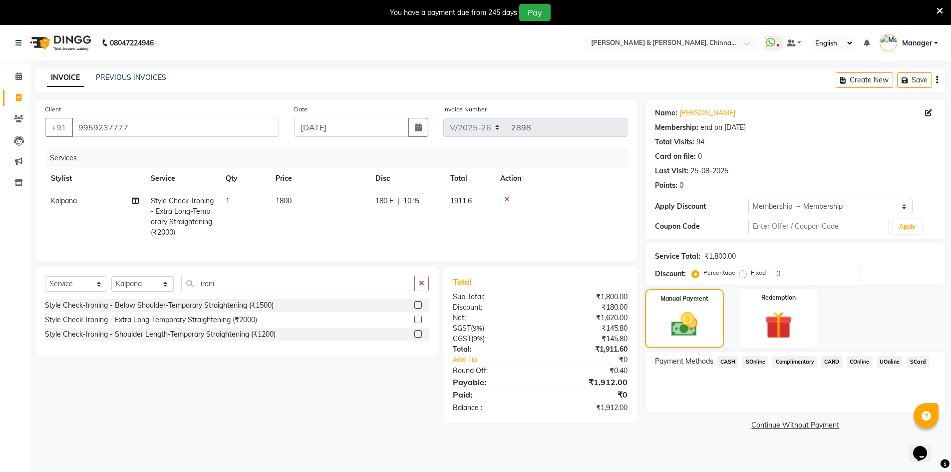
click at [724, 357] on span "CASH" at bounding box center [727, 361] width 21 height 11
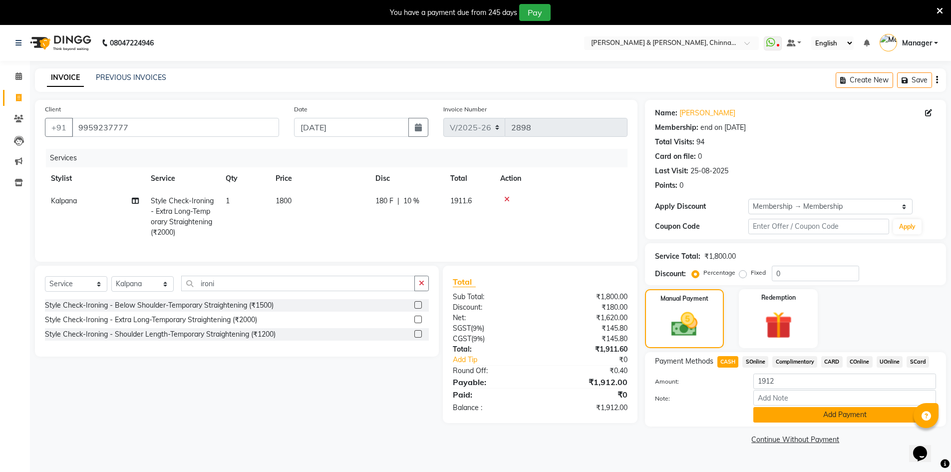
click at [779, 422] on button "Add Payment" at bounding box center [844, 414] width 183 height 15
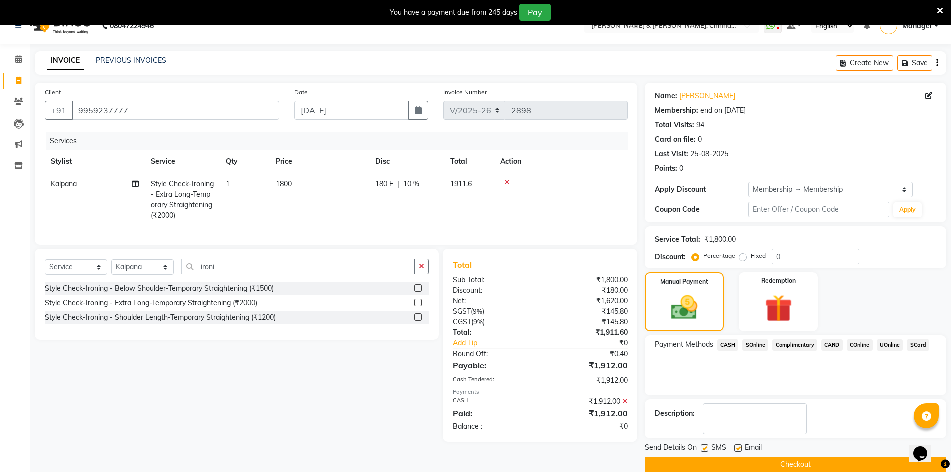
scroll to position [32, 0]
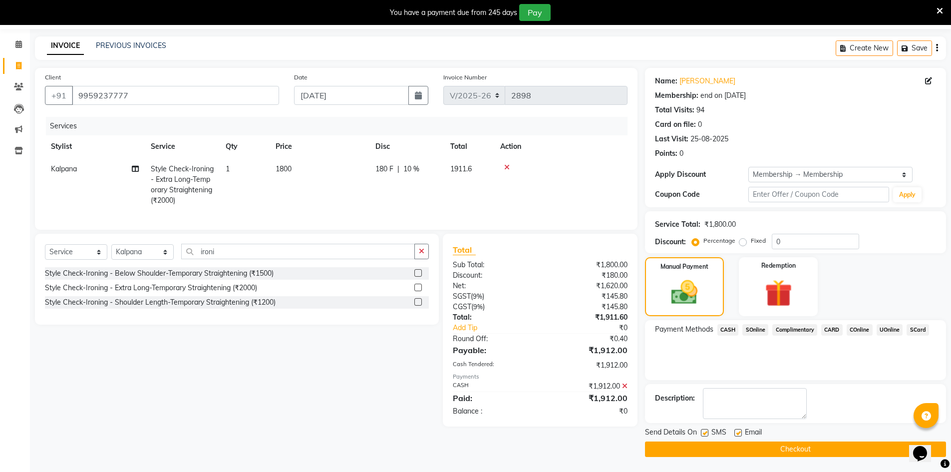
click at [749, 446] on button "Checkout" at bounding box center [795, 448] width 301 height 15
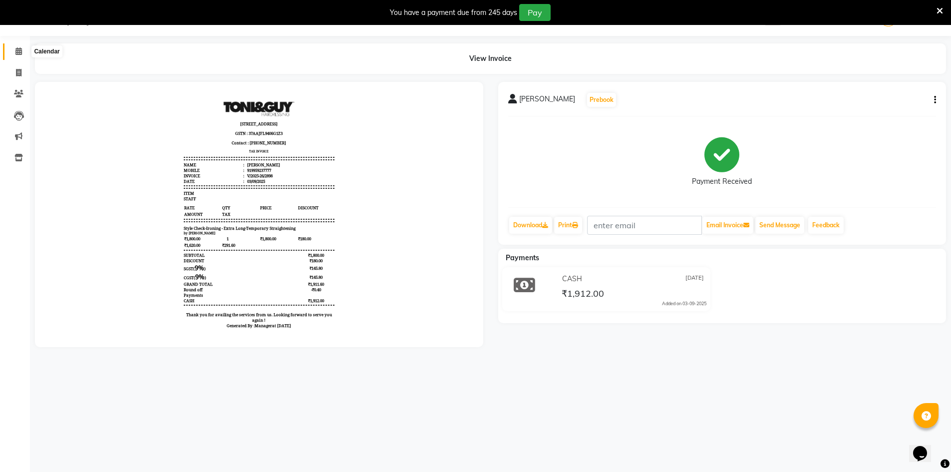
click at [13, 48] on span at bounding box center [18, 51] width 17 height 11
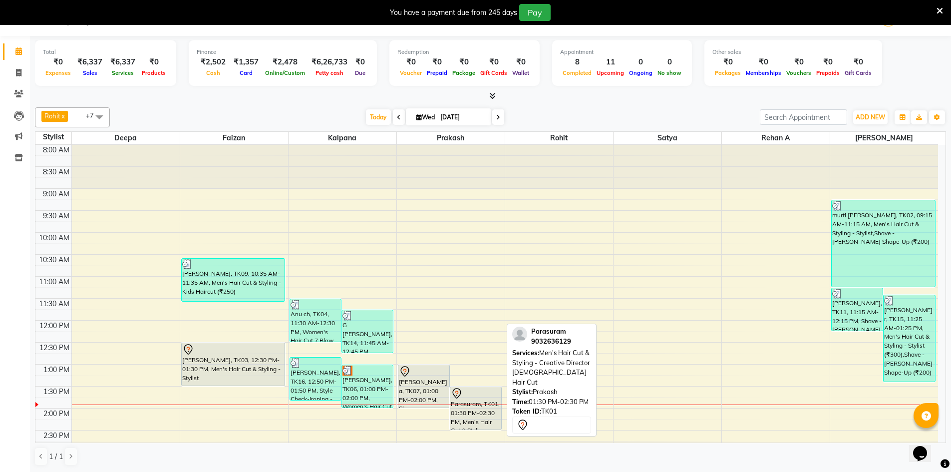
click at [479, 407] on div "Parasuram, TK01, 01:30 PM-02:30 PM, Men's Hair Cut & Styling - Creative Directo…" at bounding box center [475, 408] width 51 height 42
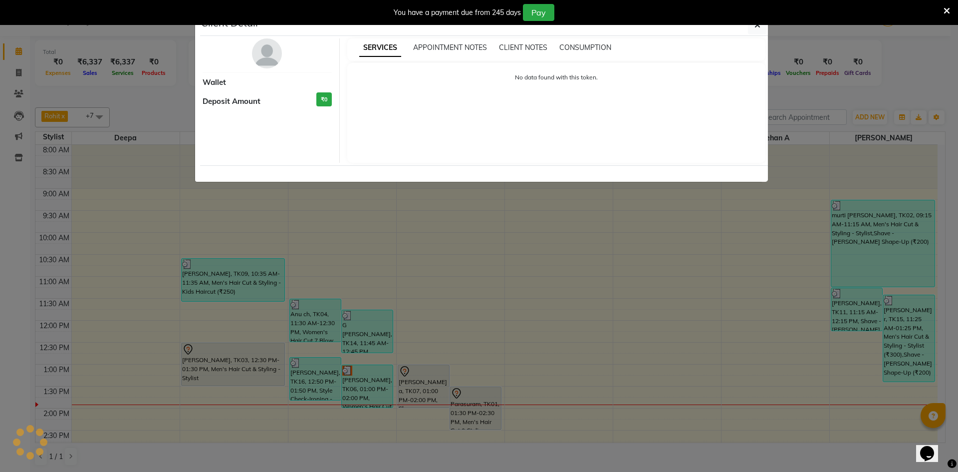
select select "7"
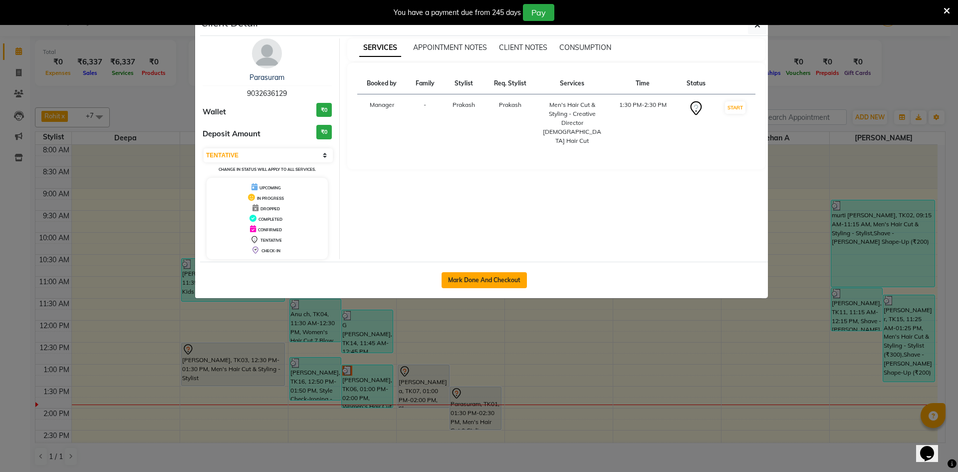
click at [484, 276] on button "Mark Done And Checkout" at bounding box center [484, 280] width 85 height 16
select select "service"
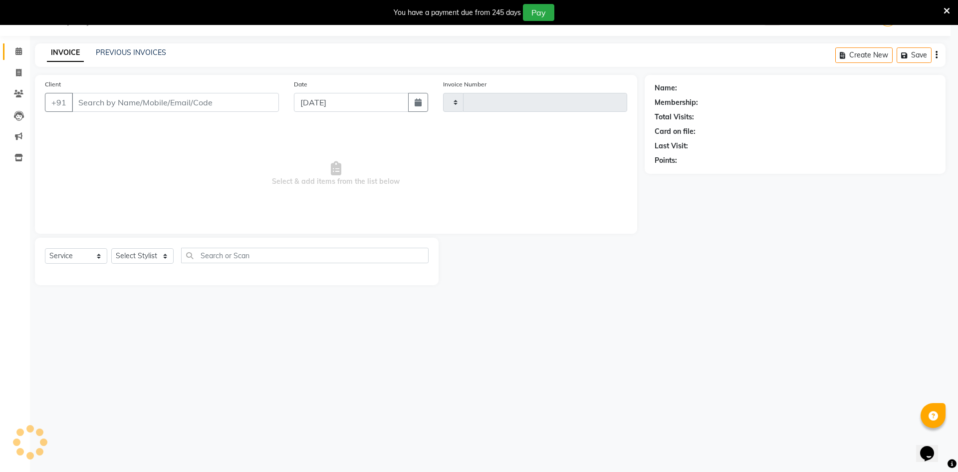
type input "2899"
select select "7388"
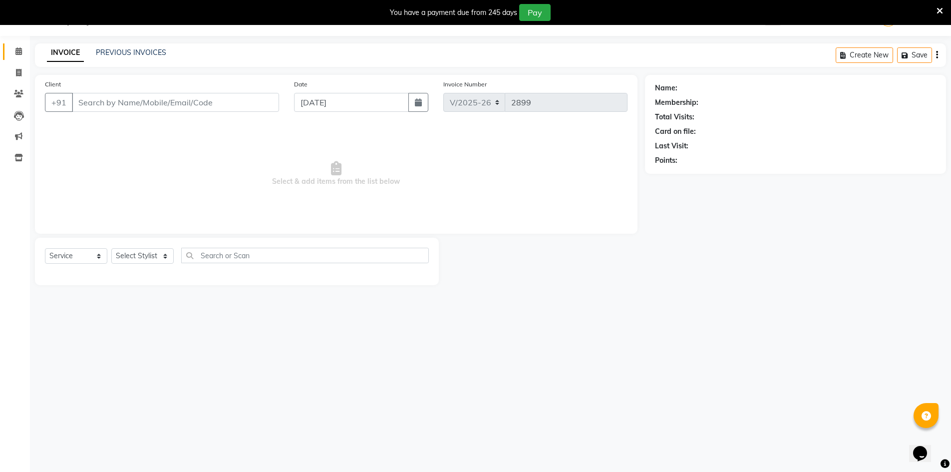
type input "9032636129"
select select "65146"
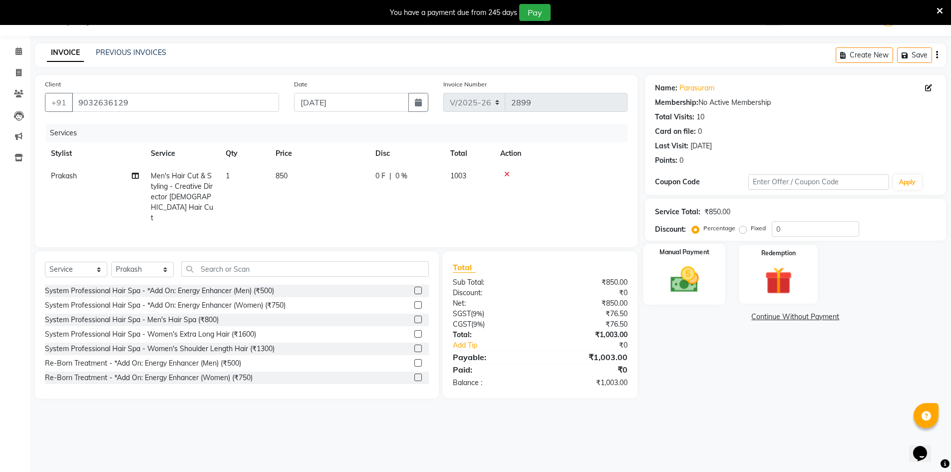
click at [678, 274] on img at bounding box center [684, 279] width 46 height 32
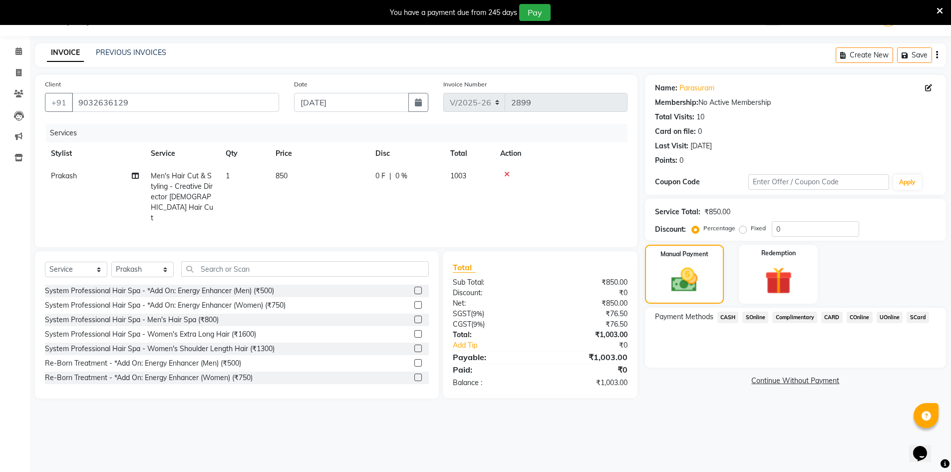
click at [726, 316] on span "CASH" at bounding box center [727, 316] width 21 height 11
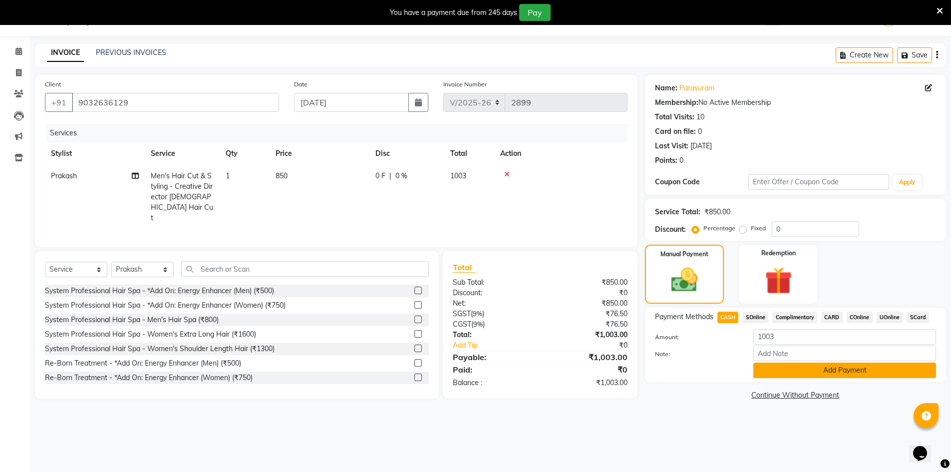
click at [871, 371] on button "Add Payment" at bounding box center [844, 369] width 183 height 15
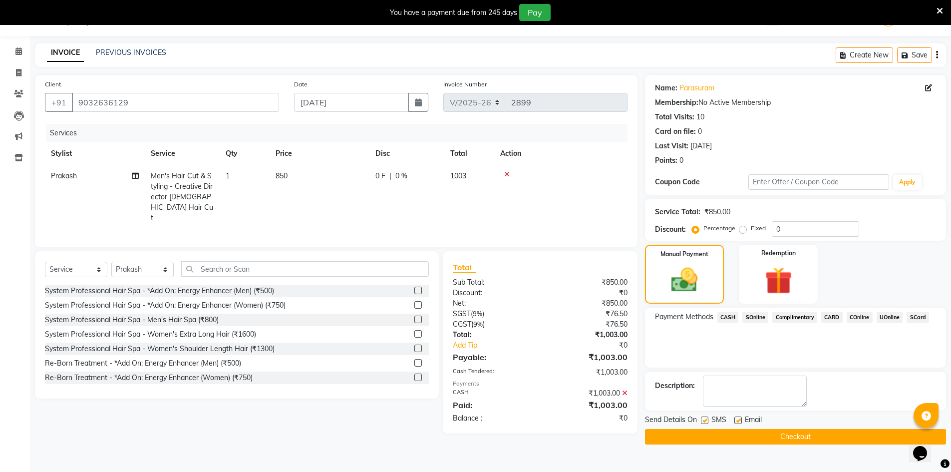
click at [843, 436] on button "Checkout" at bounding box center [795, 436] width 301 height 15
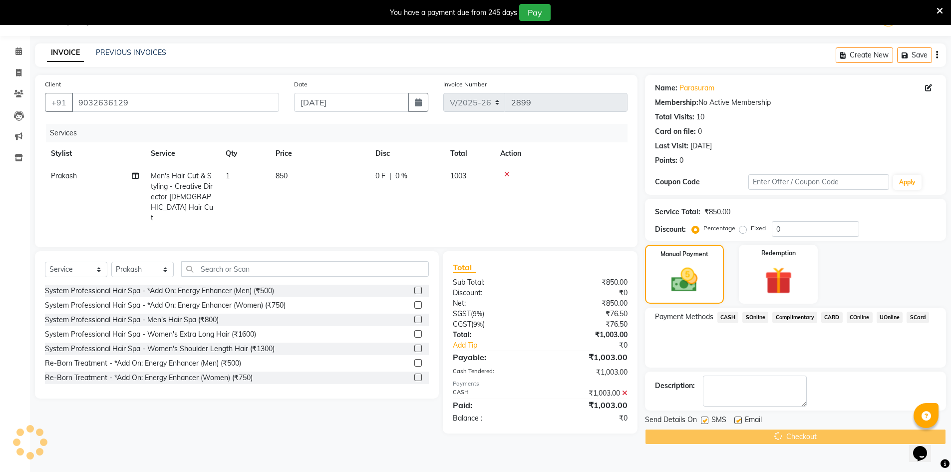
click at [828, 454] on main "INVOICE PREVIOUS INVOICES Create New Save Client +91 9032636129 Date 03-09-2025…" at bounding box center [490, 251] width 921 height 416
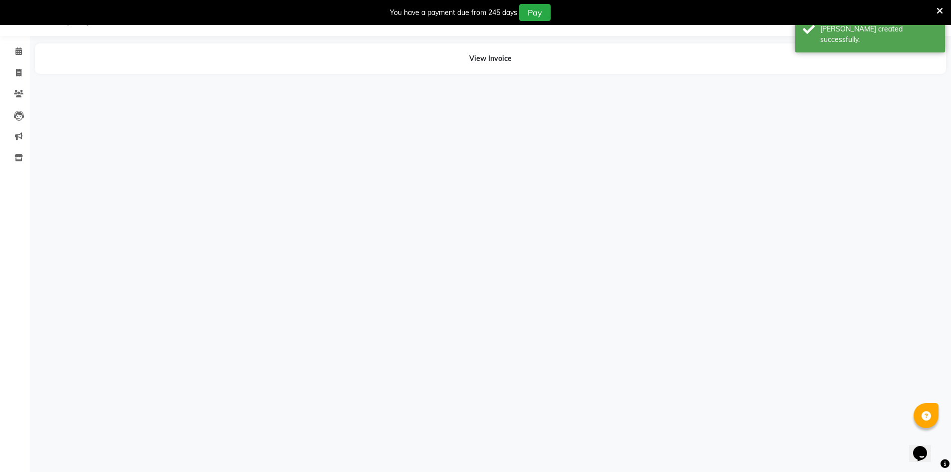
click at [827, 431] on div "08047224946 Select Location × Toni & Guy, Chinnamiram WhatsApp Status ✕ Status:…" at bounding box center [475, 236] width 951 height 472
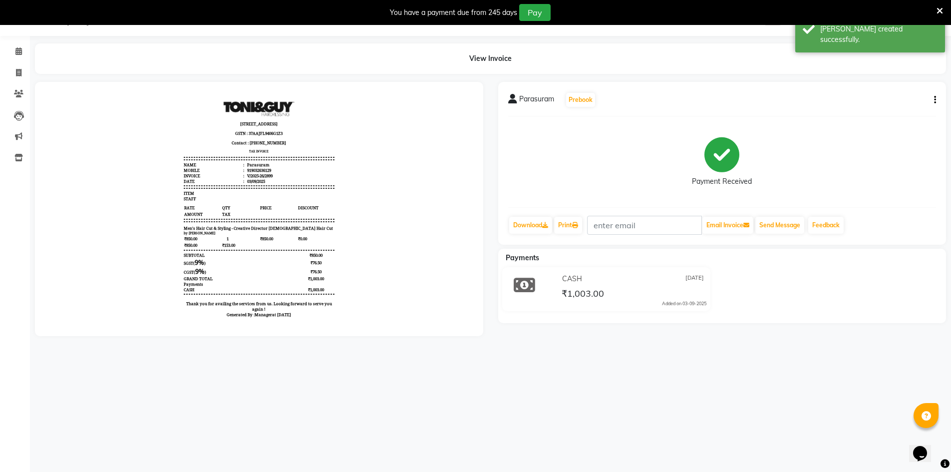
click at [20, 43] on li "Calendar" at bounding box center [15, 51] width 30 height 21
click at [15, 52] on icon at bounding box center [18, 50] width 6 height 7
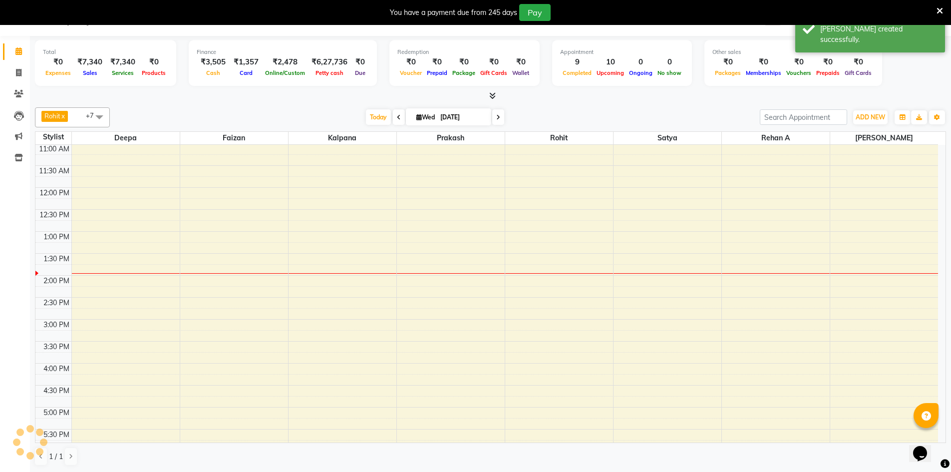
scroll to position [0, 0]
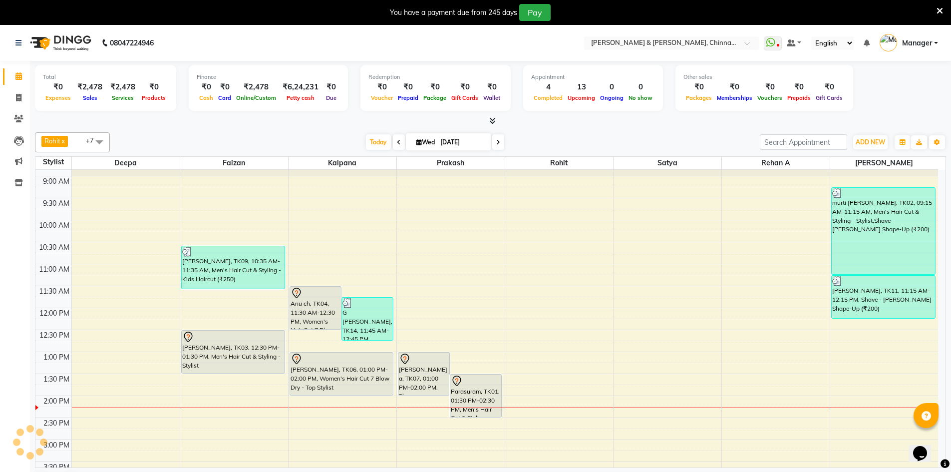
scroll to position [17, 0]
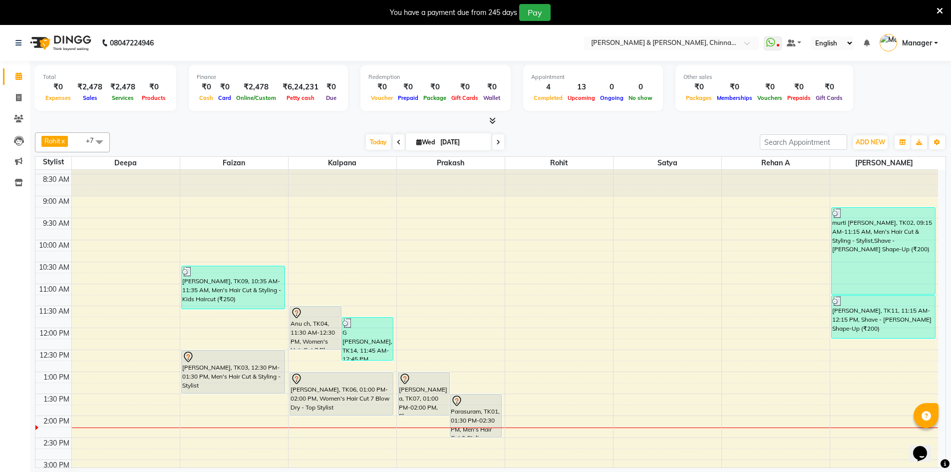
click at [54, 143] on span "Rohit" at bounding box center [52, 141] width 16 height 8
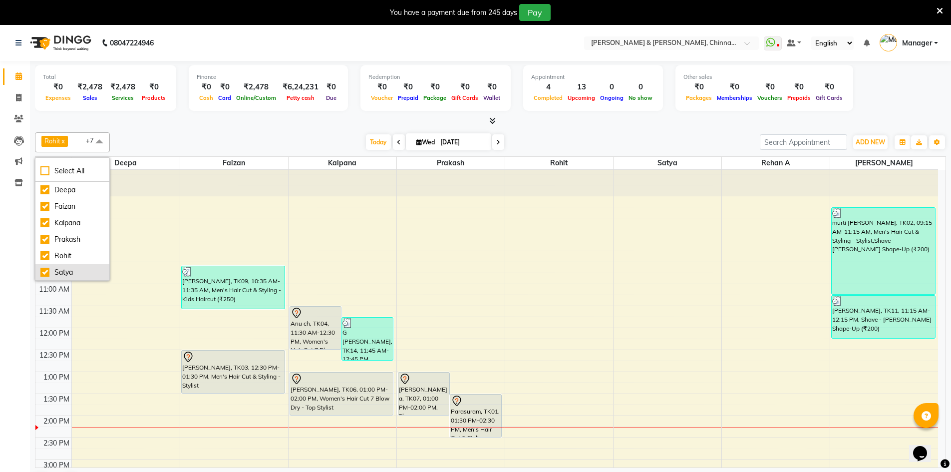
scroll to position [50, 0]
click at [79, 258] on div "[PERSON_NAME]" at bounding box center [72, 255] width 64 height 10
checkbox input "true"
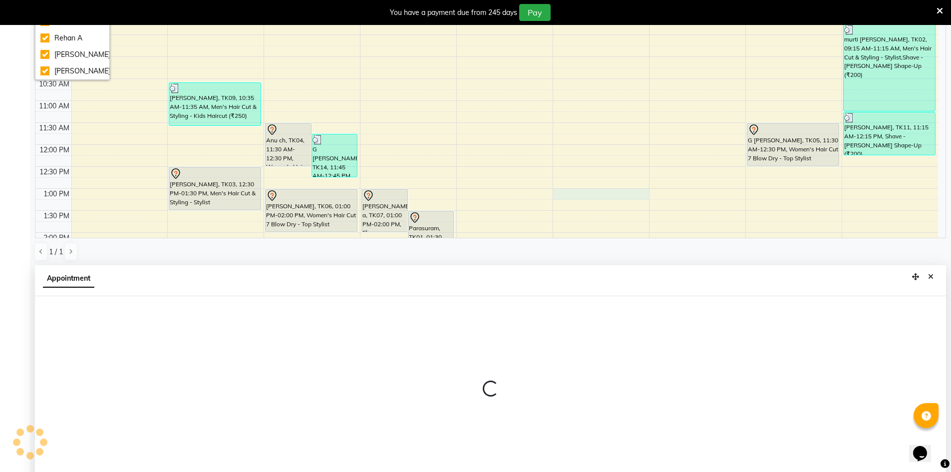
scroll to position [221, 0]
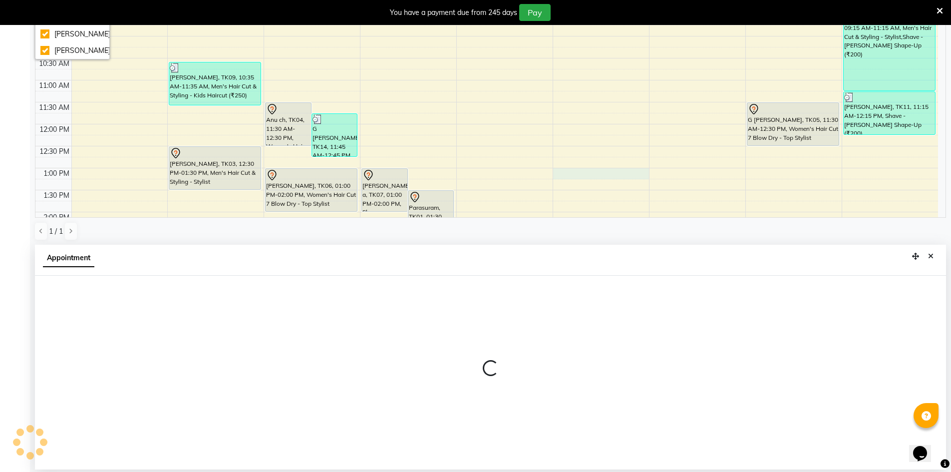
select select "65038"
select select "tentative"
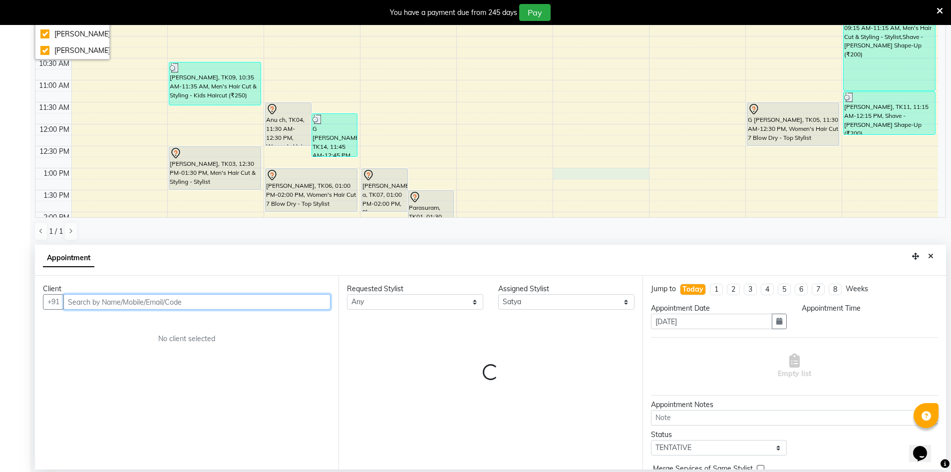
select select "780"
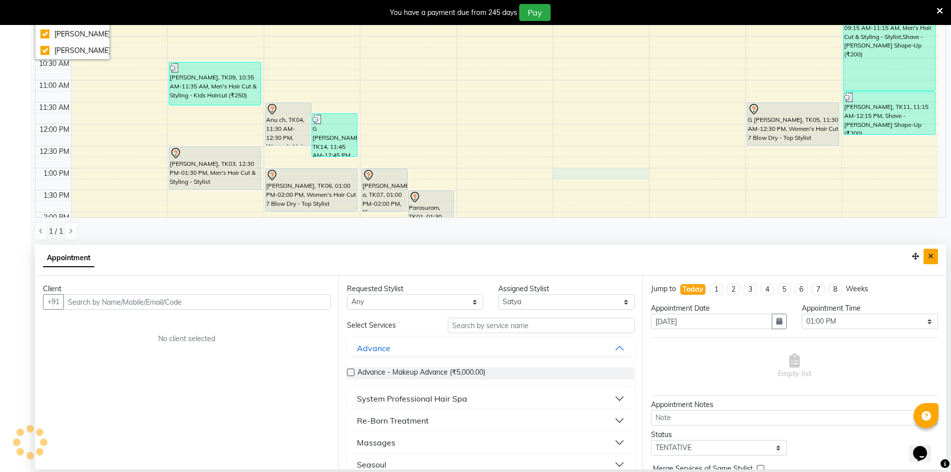
click at [930, 260] on button "Close" at bounding box center [930, 256] width 14 height 15
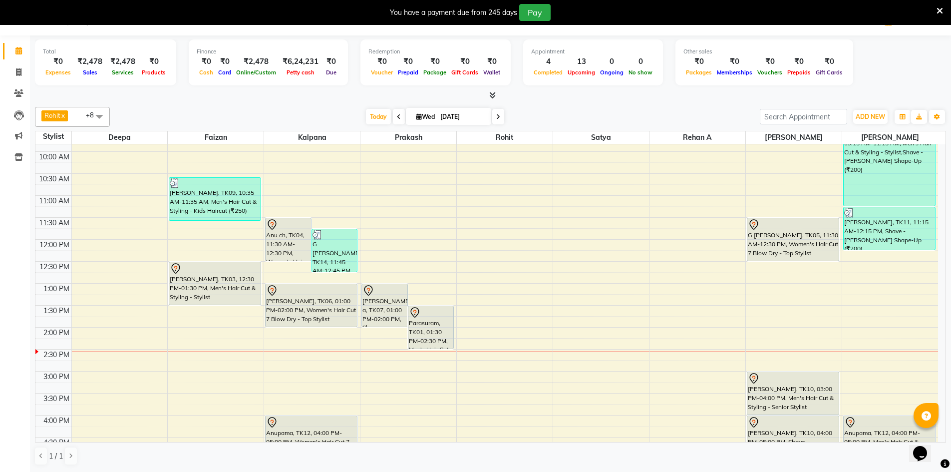
scroll to position [0, 0]
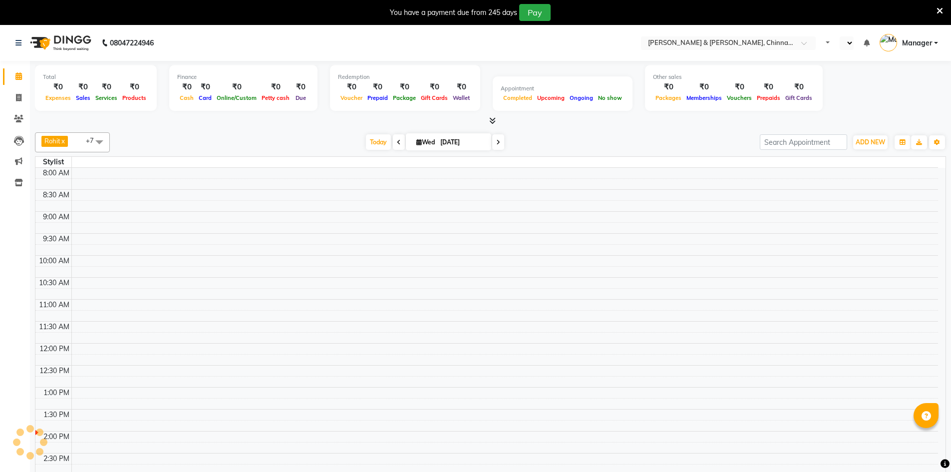
select select "en"
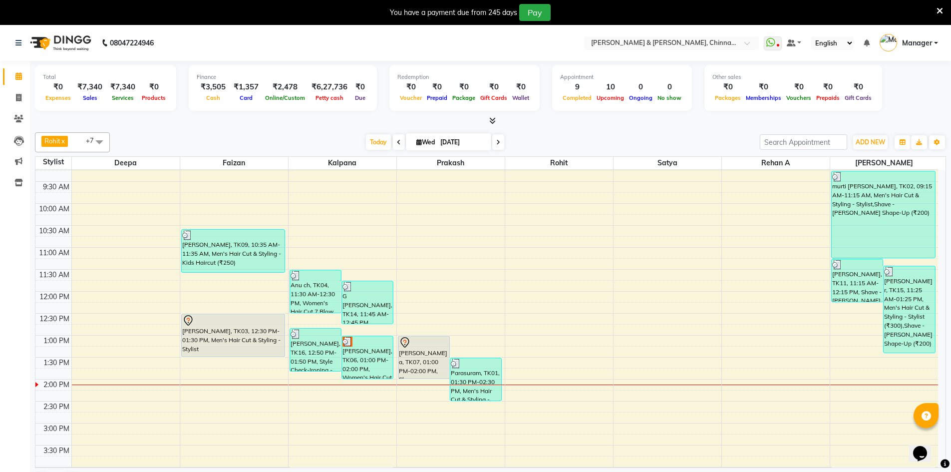
scroll to position [67, 0]
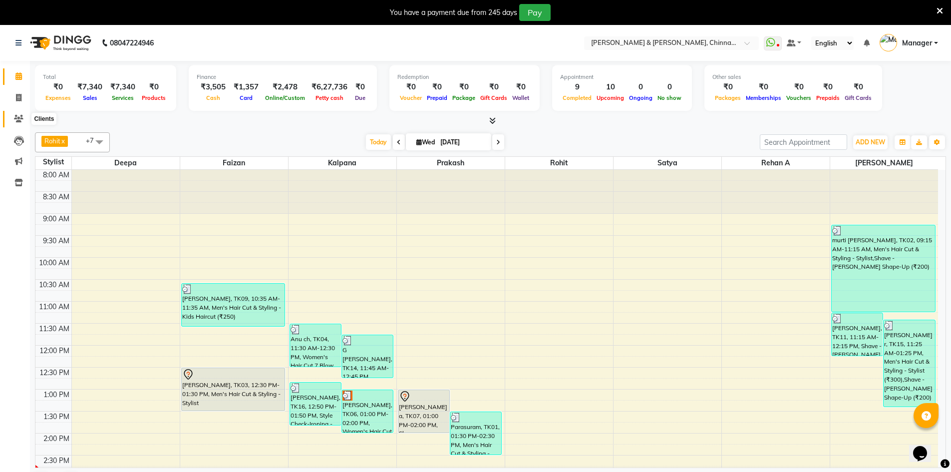
scroll to position [67, 0]
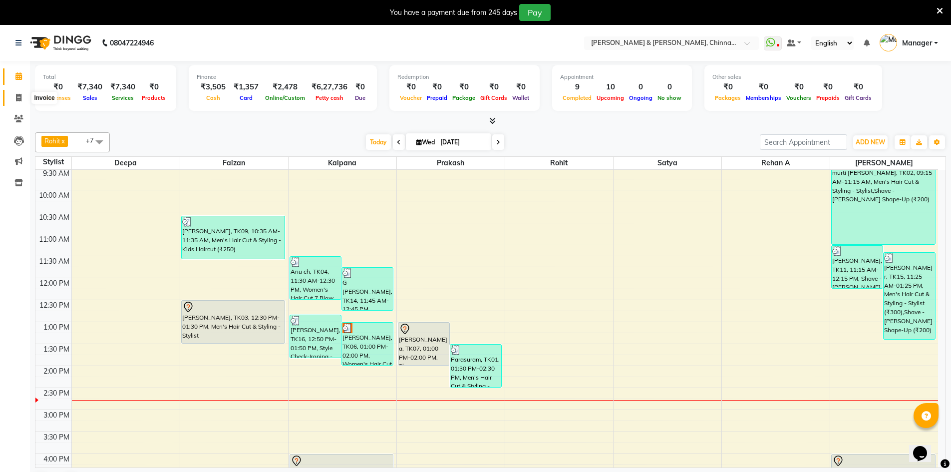
click at [17, 97] on icon at bounding box center [18, 97] width 5 height 7
select select "service"
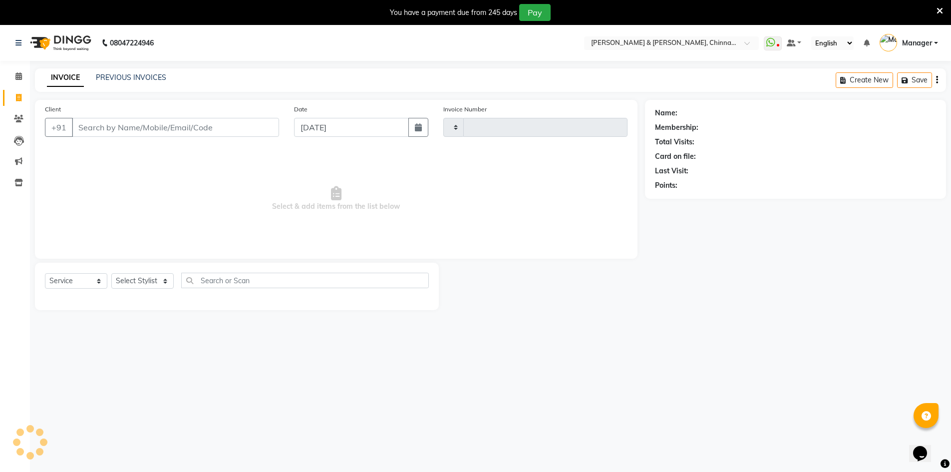
type input "2900"
select select "7388"
click at [211, 121] on input "Client" at bounding box center [175, 127] width 207 height 19
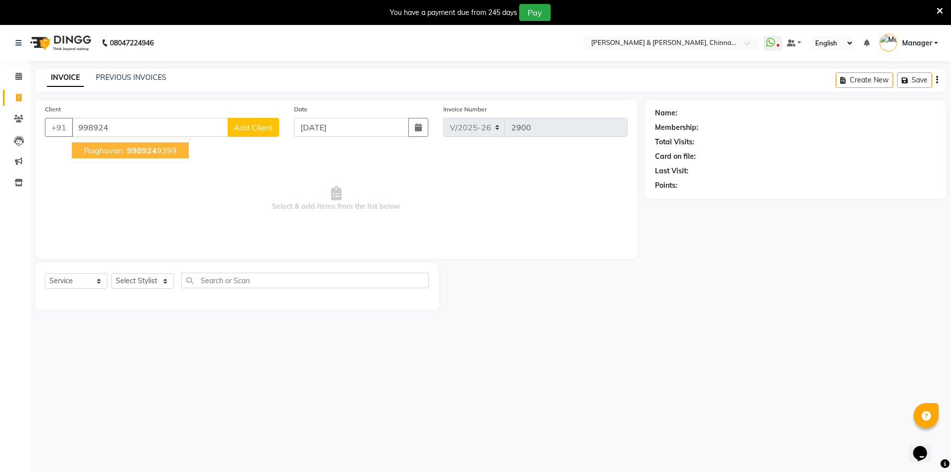
click at [153, 145] on span "998924" at bounding box center [142, 150] width 30 height 10
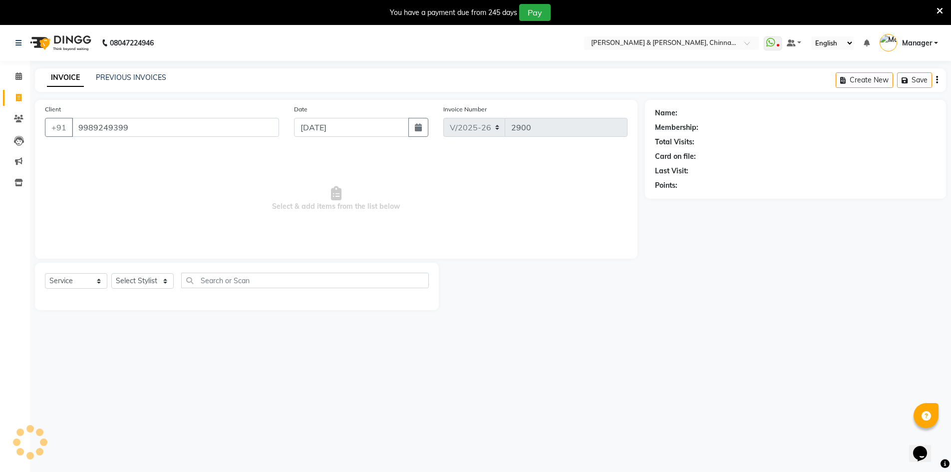
type input "9989249399"
click at [705, 111] on link "Raghavan" at bounding box center [695, 113] width 32 height 10
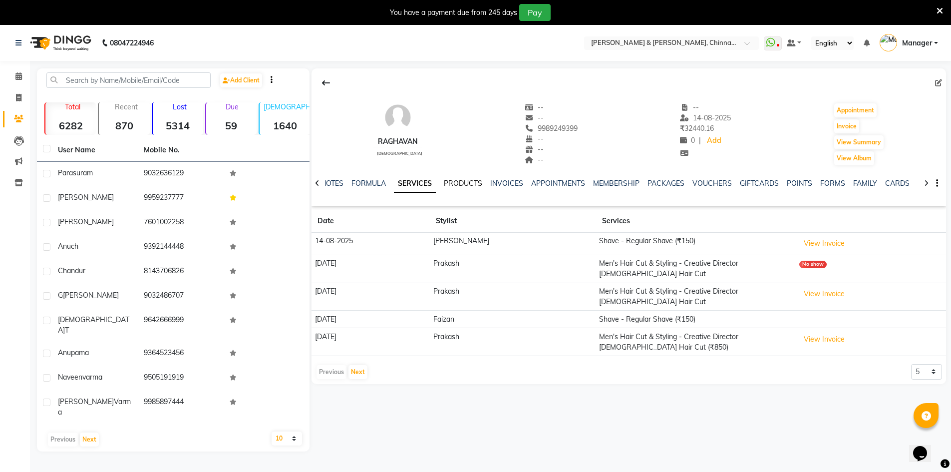
click at [456, 180] on link "PRODUCTS" at bounding box center [463, 183] width 38 height 9
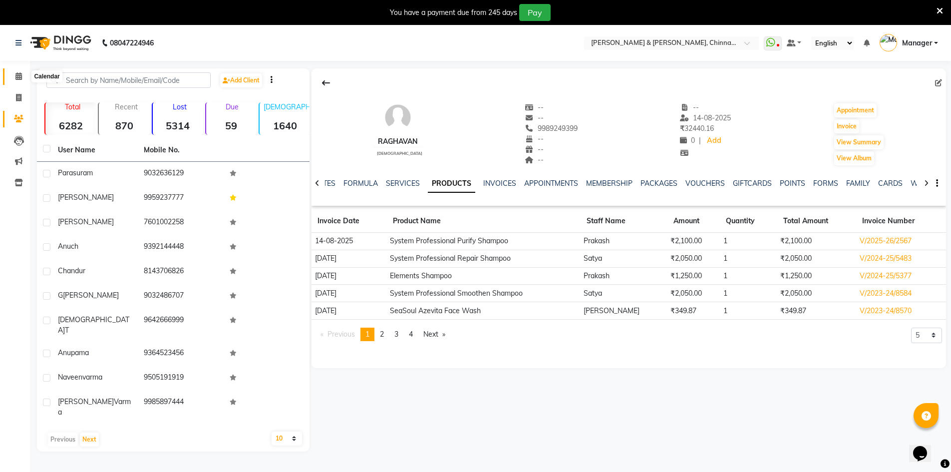
click at [17, 76] on icon at bounding box center [18, 75] width 6 height 7
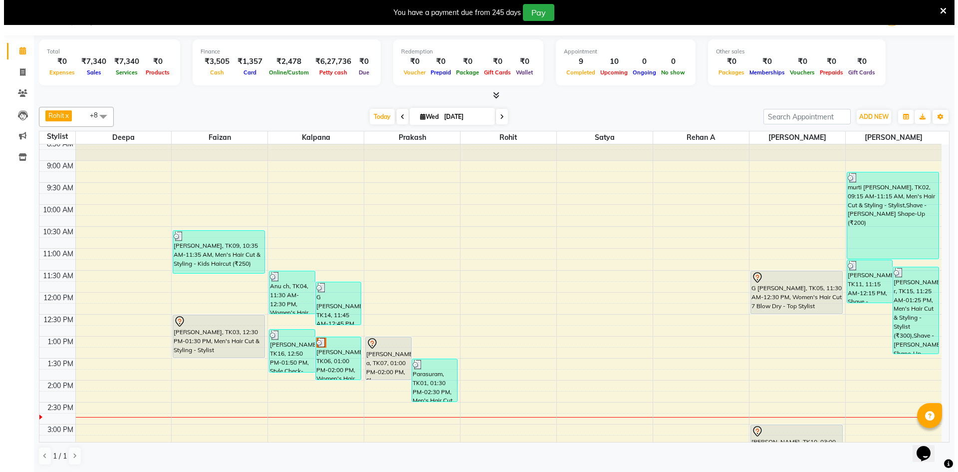
scroll to position [17, 0]
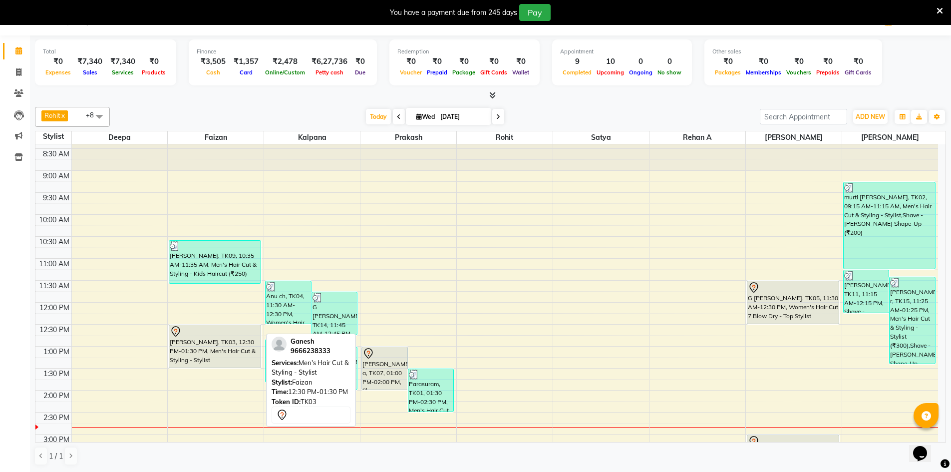
click at [232, 350] on div "[PERSON_NAME], TK03, 12:30 PM-01:30 PM, Men's Hair Cut & Styling - Stylist" at bounding box center [214, 346] width 91 height 42
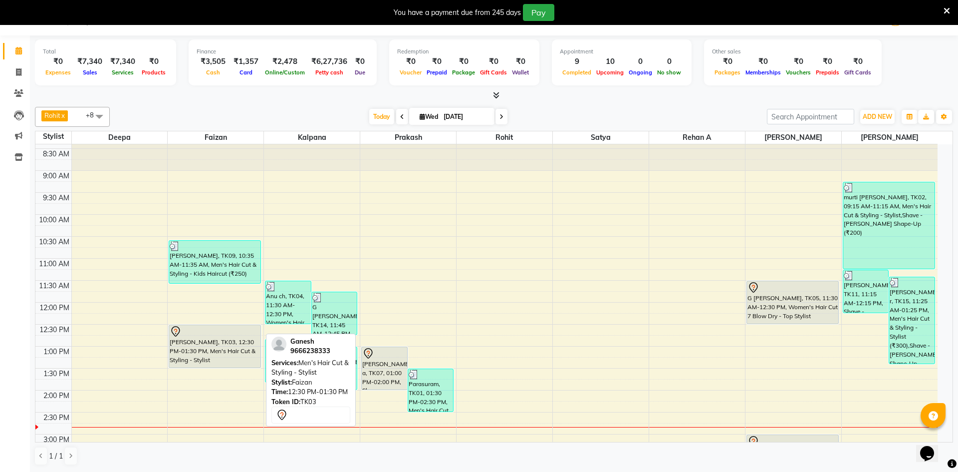
select select "7"
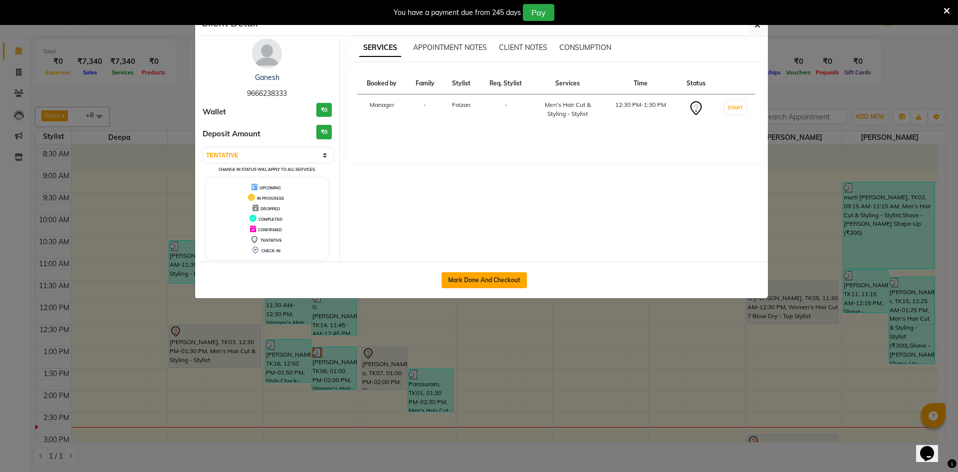
click at [452, 280] on button "Mark Done And Checkout" at bounding box center [484, 280] width 85 height 16
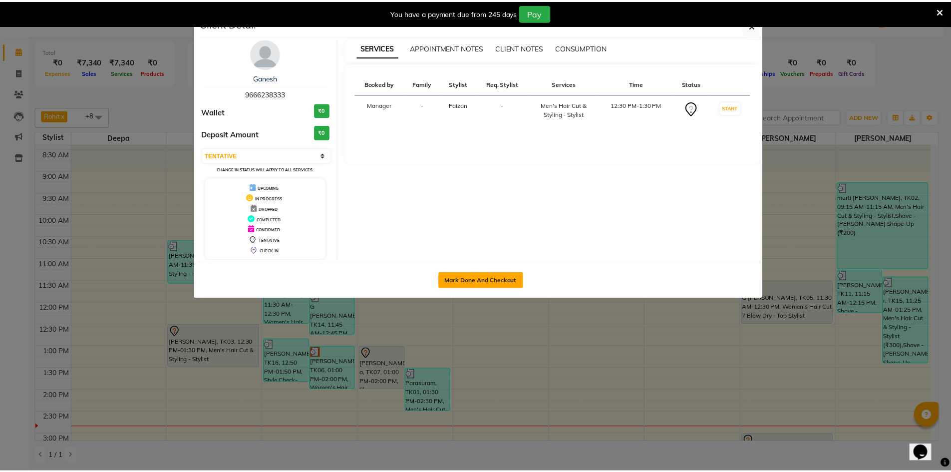
scroll to position [25, 0]
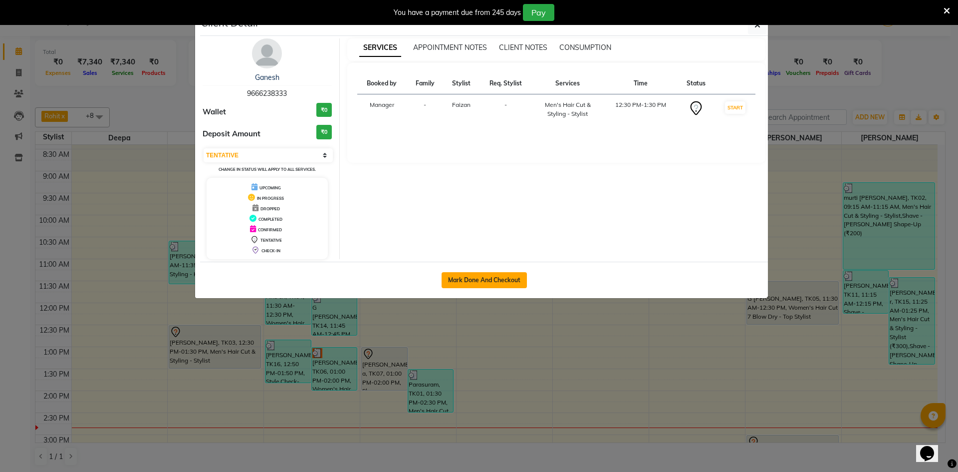
select select "service"
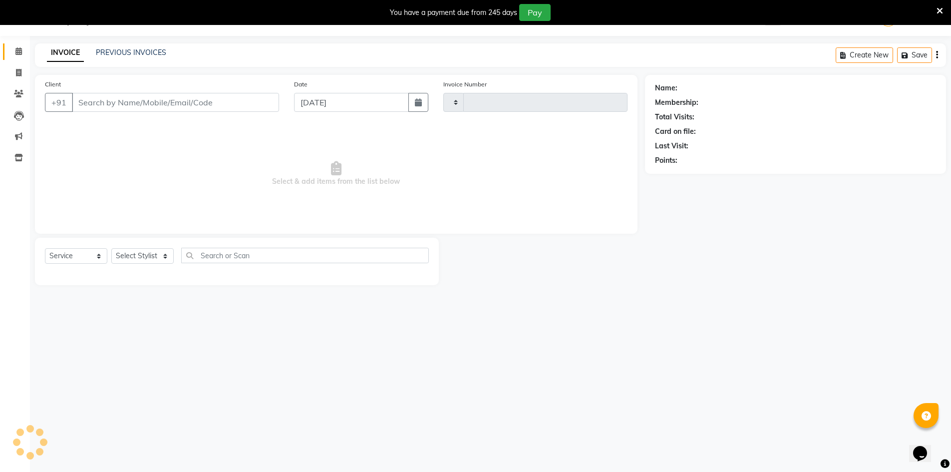
type input "2900"
select select "7388"
type input "9666238333"
select select "65078"
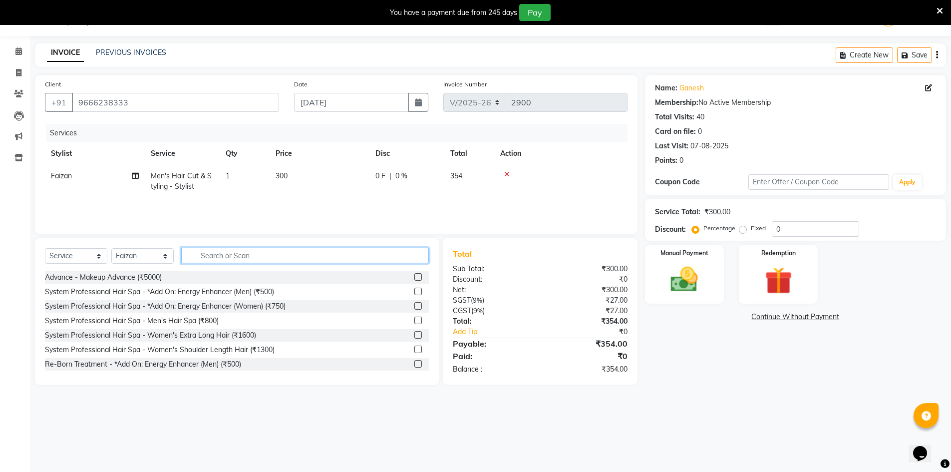
click at [284, 258] on input "text" at bounding box center [305, 255] width 248 height 15
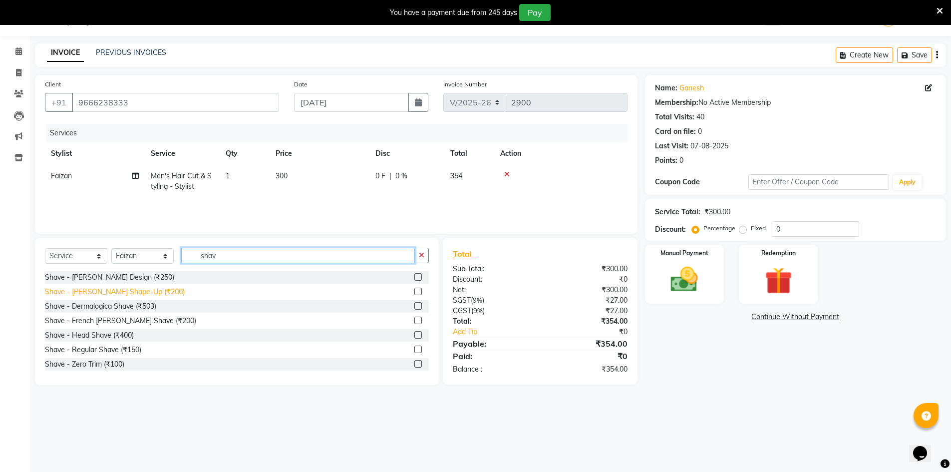
type input "shav"
click at [144, 291] on div "Shave - [PERSON_NAME] Shape-Up (₹200)" at bounding box center [115, 291] width 140 height 10
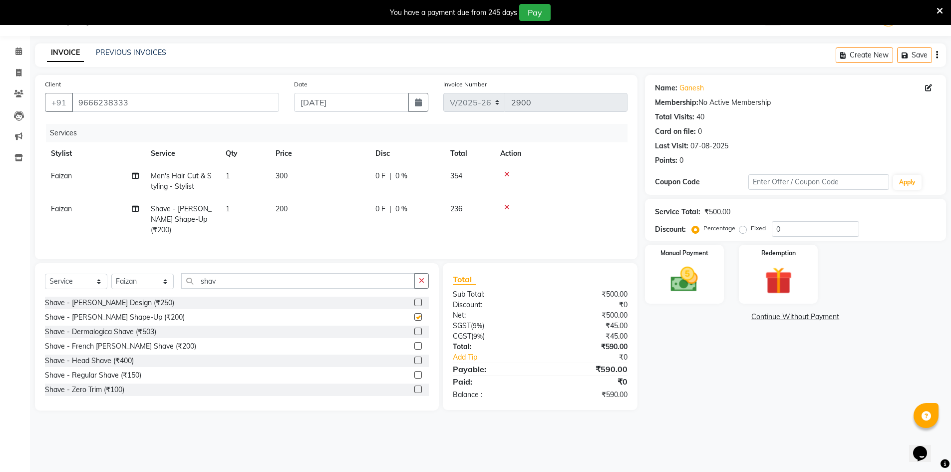
checkbox input "false"
click at [248, 279] on input "shav" at bounding box center [298, 280] width 234 height 15
type input "s"
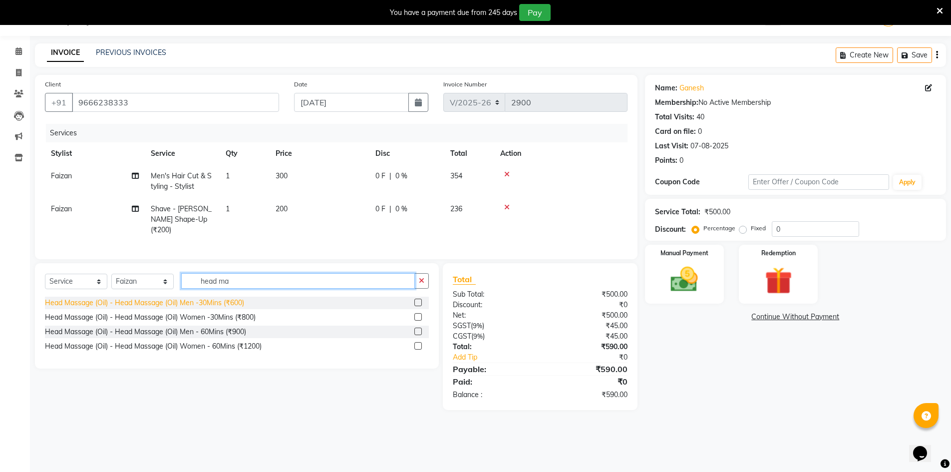
type input "head ma"
click at [176, 299] on div "Head Massage (Oil) - Head Massage (Oil) Men -30Mins (₹600)" at bounding box center [144, 302] width 199 height 10
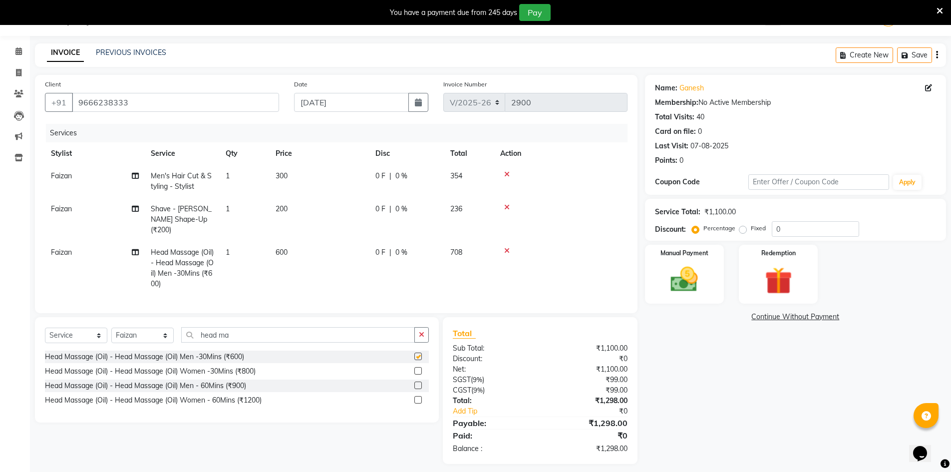
checkbox input "false"
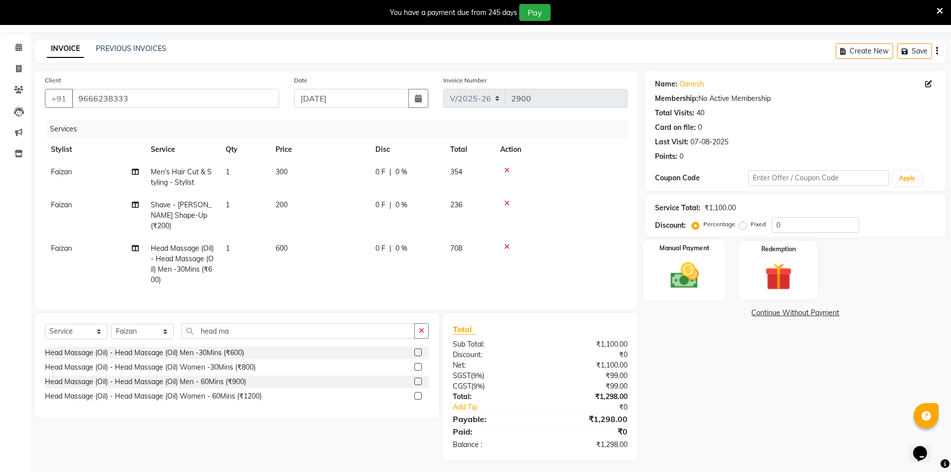
click at [695, 290] on img at bounding box center [684, 275] width 46 height 32
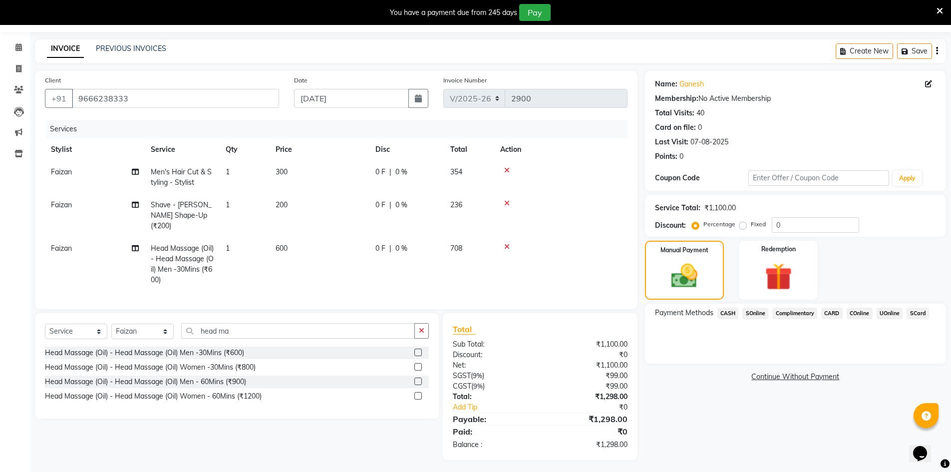
click at [886, 313] on span "UOnline" at bounding box center [889, 312] width 26 height 11
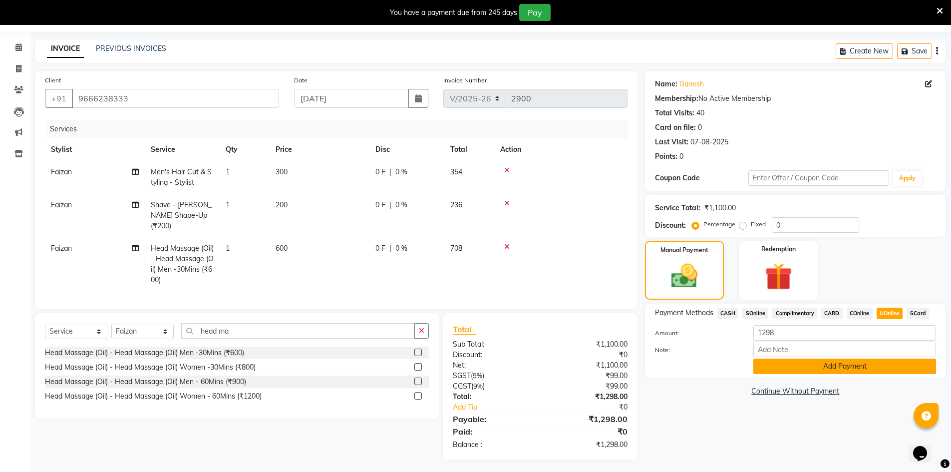
click at [871, 366] on button "Add Payment" at bounding box center [844, 365] width 183 height 15
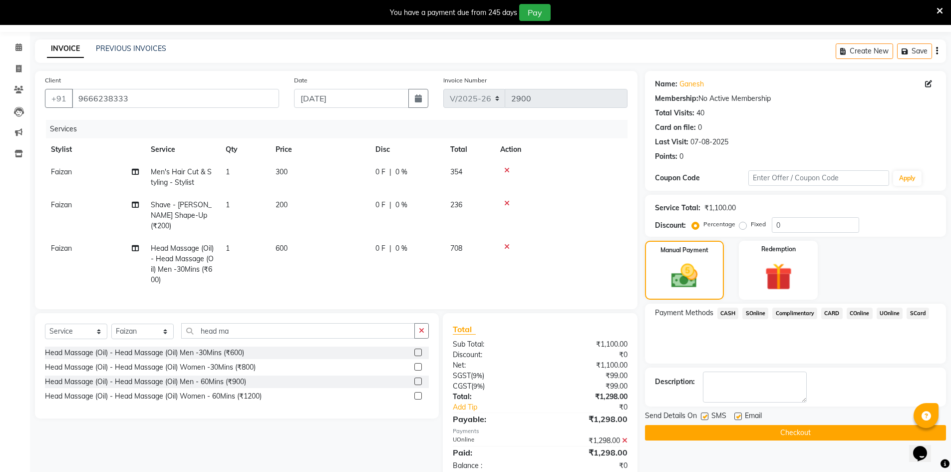
click at [847, 431] on button "Checkout" at bounding box center [795, 432] width 301 height 15
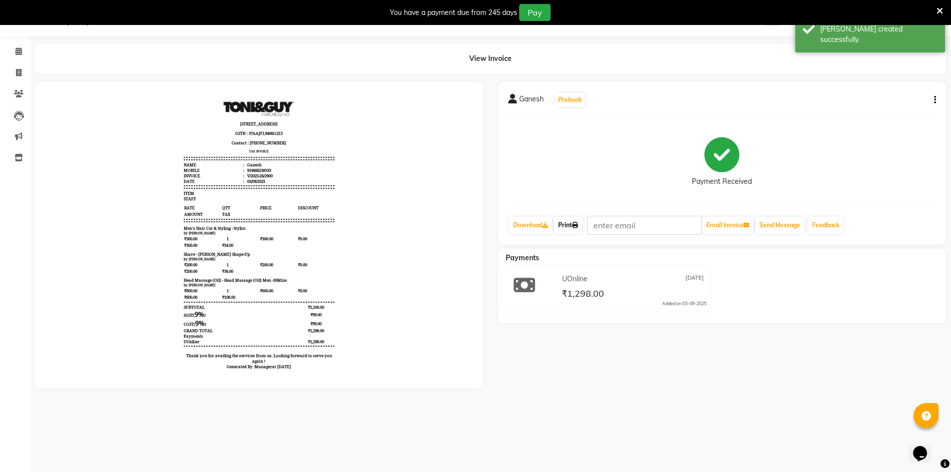
click at [563, 227] on link "Print" at bounding box center [568, 225] width 28 height 17
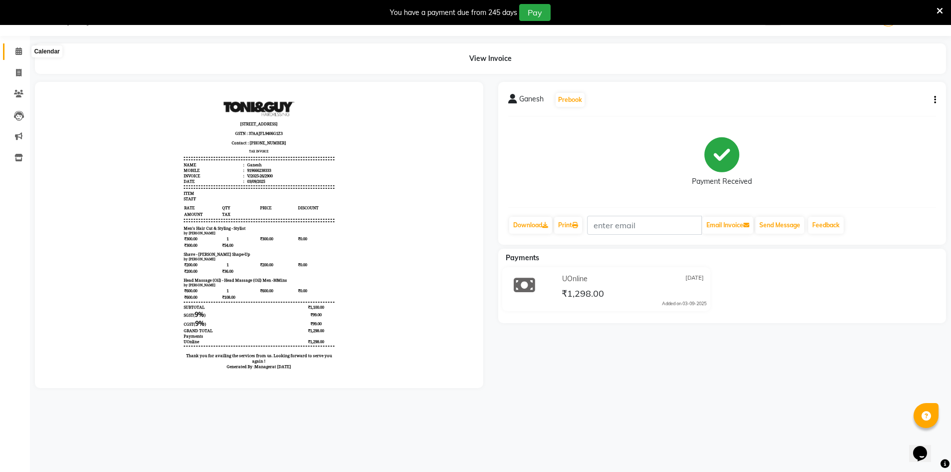
click at [18, 51] on icon at bounding box center [18, 50] width 6 height 7
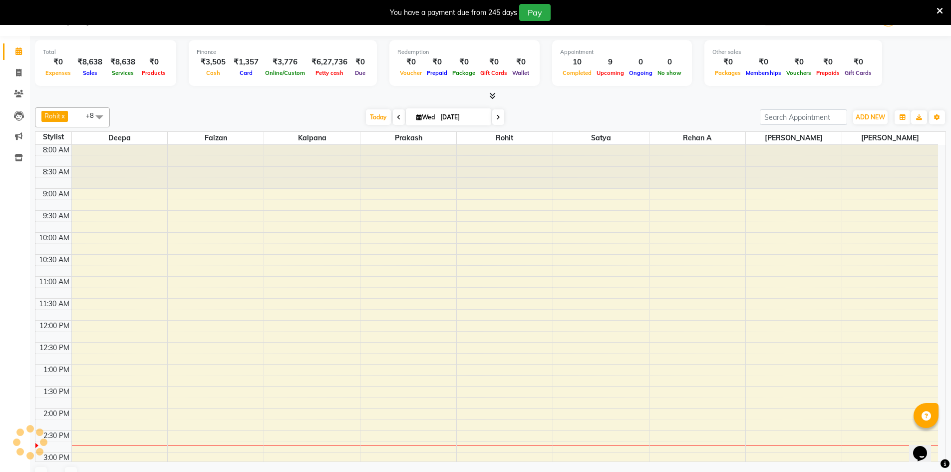
scroll to position [264, 0]
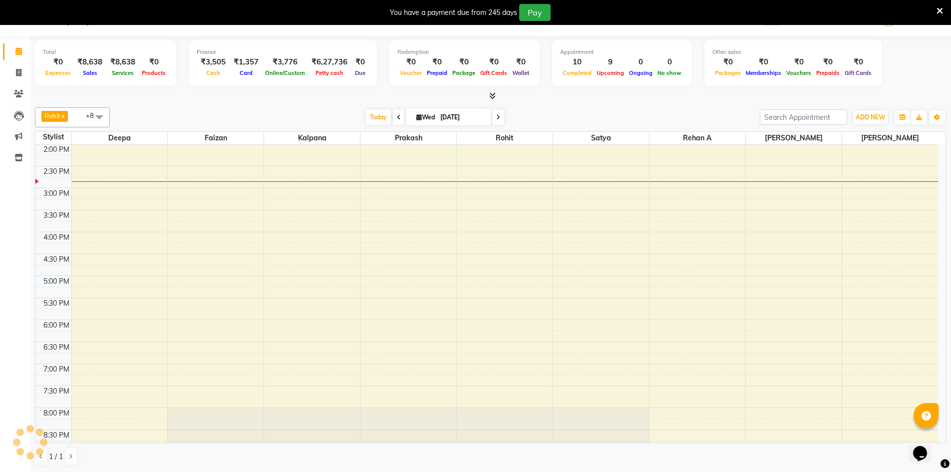
click at [499, 115] on span at bounding box center [498, 116] width 12 height 15
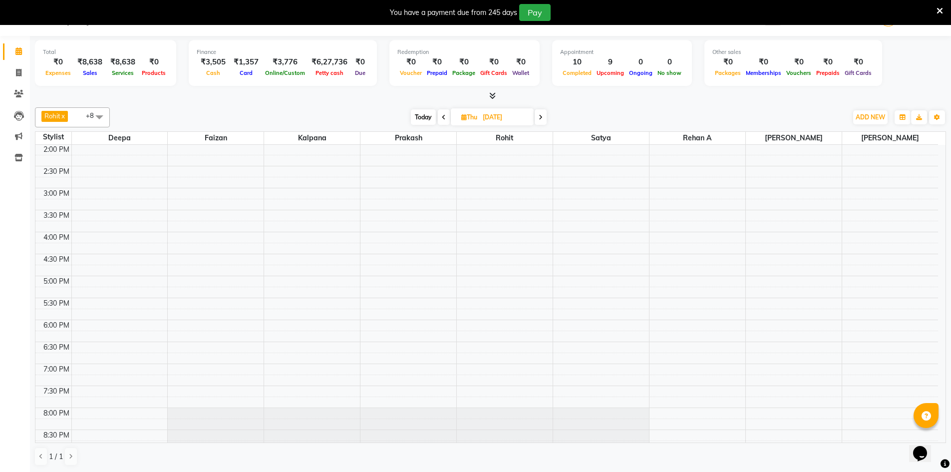
click at [544, 118] on span at bounding box center [541, 116] width 12 height 15
click at [537, 117] on icon at bounding box center [539, 117] width 4 height 6
click at [537, 117] on span at bounding box center [540, 116] width 12 height 15
type input "07-09-2025"
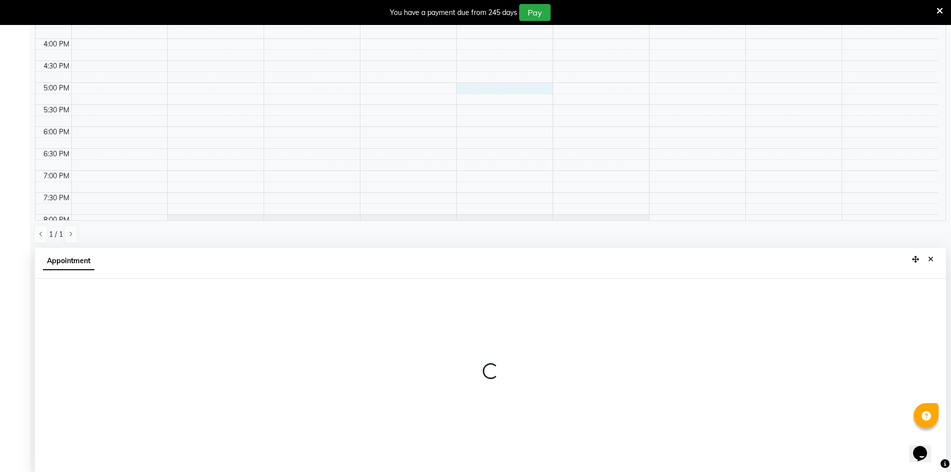
scroll to position [221, 0]
select select "65063"
select select "1020"
select select "tentative"
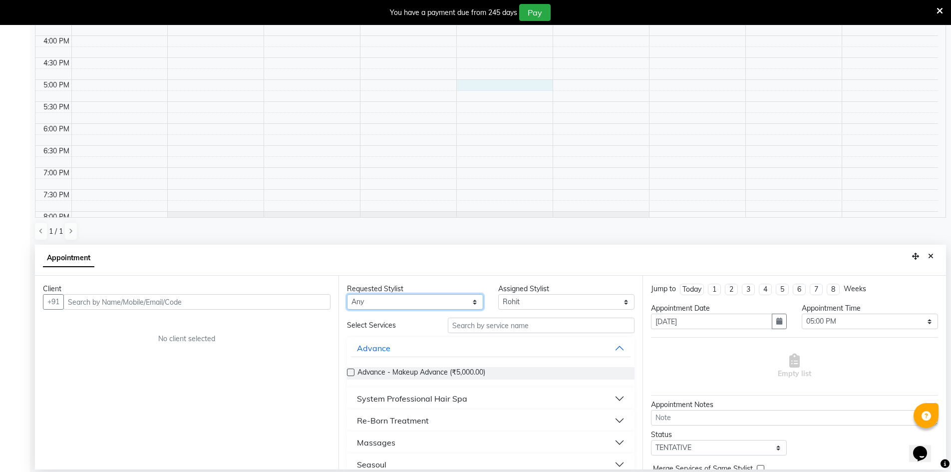
click at [432, 303] on select "Any Deepa Faizan Kalpana Prakash Rehan A Rohit Salim Satya Sohail" at bounding box center [415, 301] width 136 height 15
select select "65063"
click at [347, 294] on select "Any Deepa Faizan Kalpana Prakash Rehan A Rohit Salim Satya Sohail" at bounding box center [415, 301] width 136 height 15
click at [503, 323] on input "text" at bounding box center [541, 324] width 187 height 15
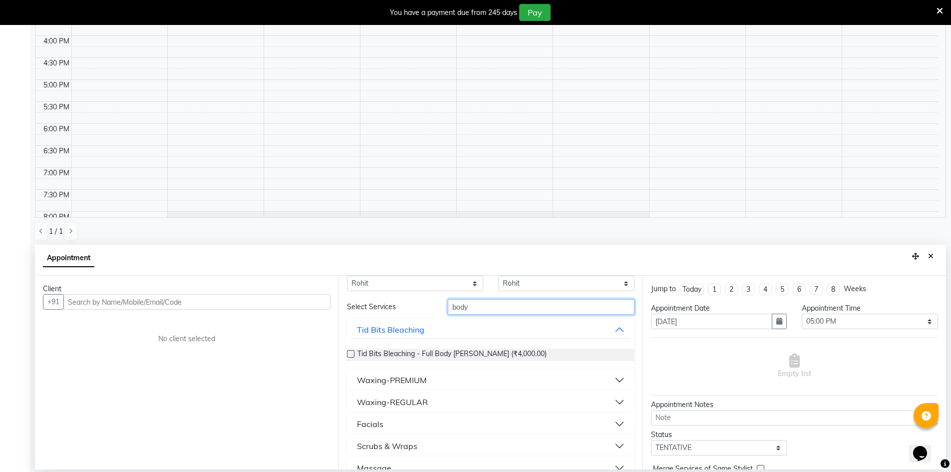
scroll to position [36, 0]
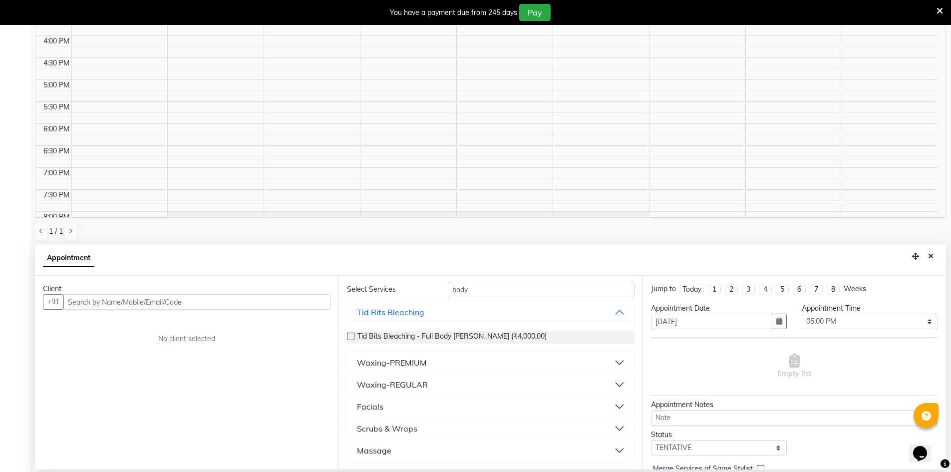
drag, startPoint x: 612, startPoint y: 447, endPoint x: 597, endPoint y: 448, distance: 15.0
click at [612, 448] on button "Massage" at bounding box center [490, 450] width 279 height 18
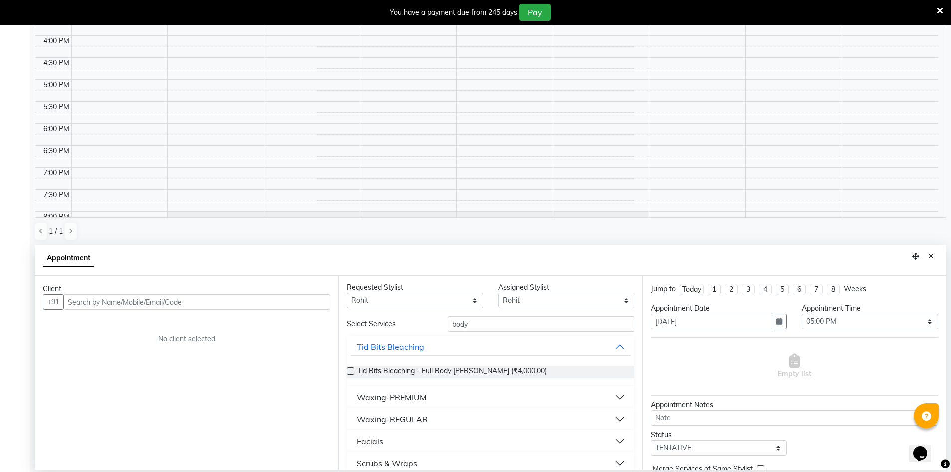
scroll to position [0, 0]
click at [526, 327] on input "body" at bounding box center [541, 324] width 187 height 15
type input "b"
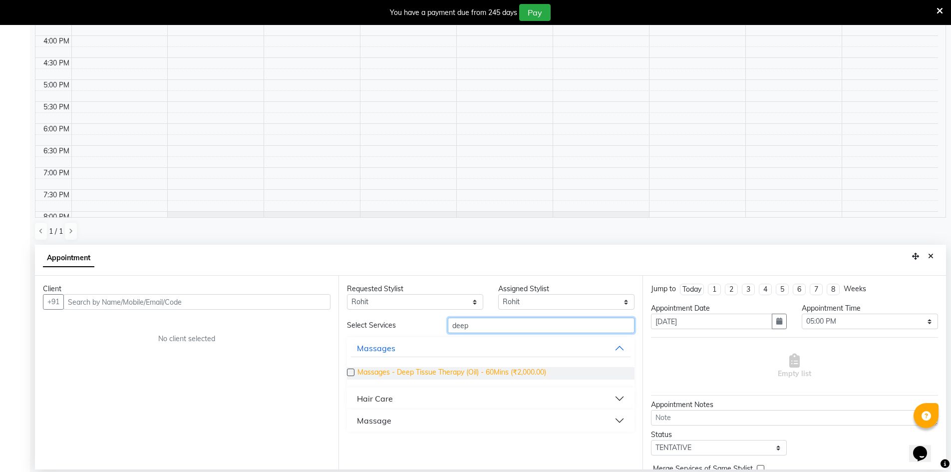
type input "deep"
click at [522, 369] on span "Massages - Deep Tissue Therapy (Oil) - 60Mins (₹2,000.00)" at bounding box center [451, 373] width 189 height 12
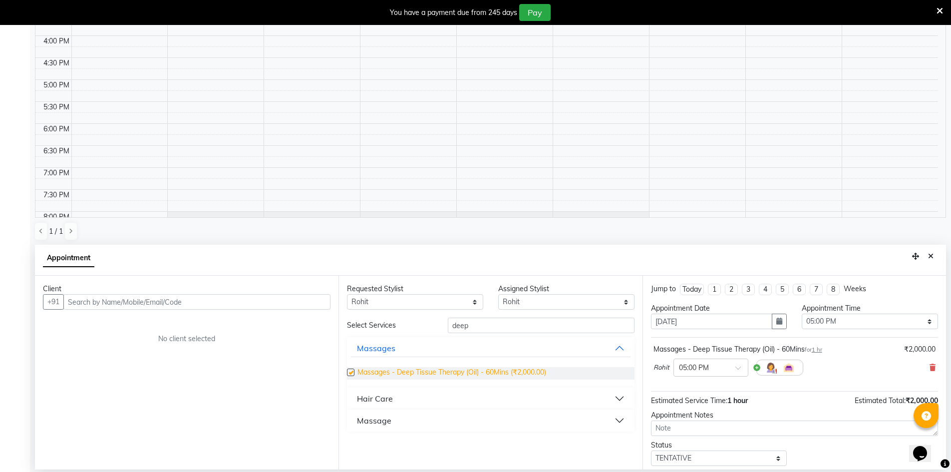
checkbox input "false"
click at [232, 305] on input "text" at bounding box center [196, 301] width 267 height 15
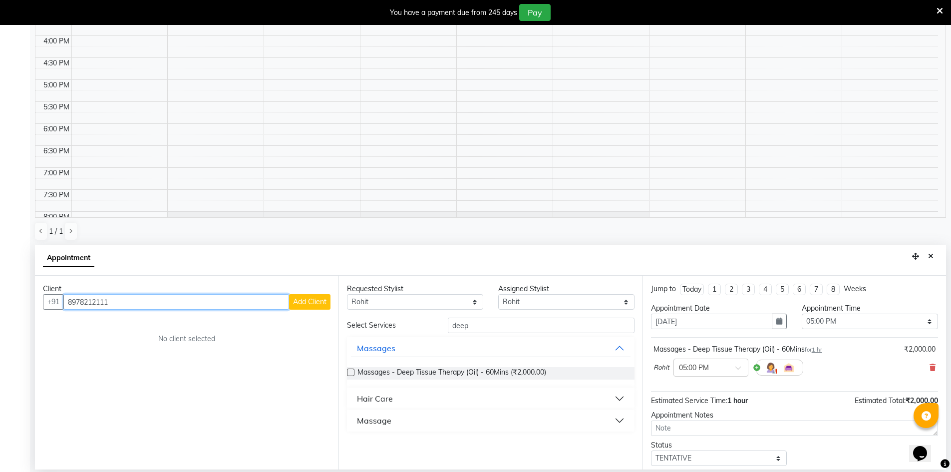
type input "8978212111"
click at [321, 306] on button "Add Client" at bounding box center [309, 301] width 41 height 15
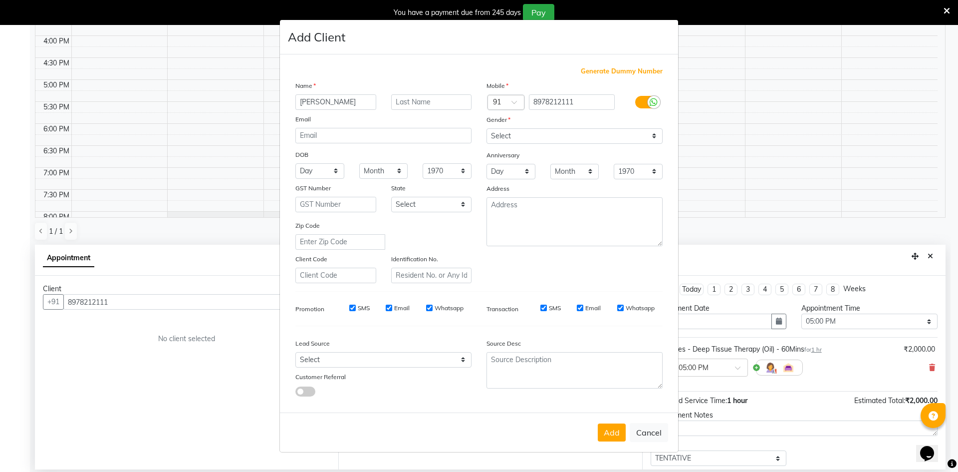
type input "Jagdish"
click at [405, 104] on input "text" at bounding box center [431, 101] width 81 height 15
type input "V"
click at [609, 135] on select "Select Male Female Other Prefer Not To Say" at bounding box center [575, 135] width 176 height 15
select select "male"
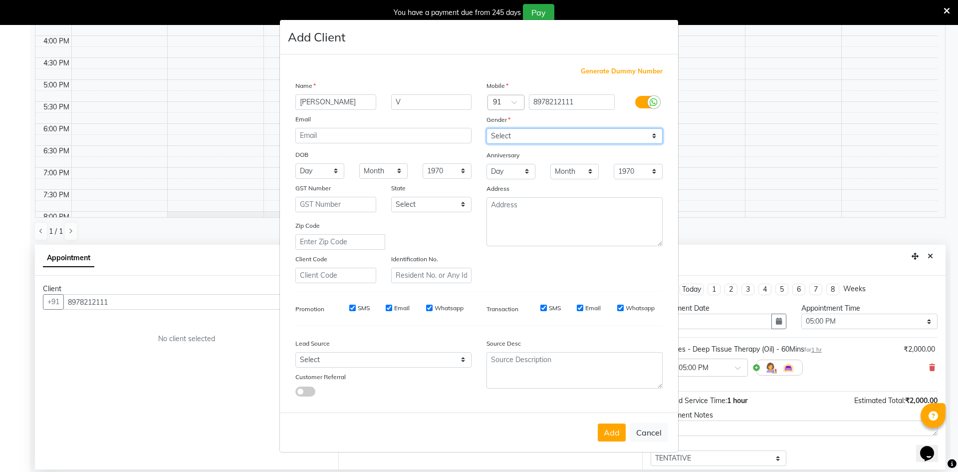
click at [487, 128] on select "Select Male Female Other Prefer Not To Say" at bounding box center [575, 135] width 176 height 15
click at [619, 435] on button "Add" at bounding box center [612, 432] width 28 height 18
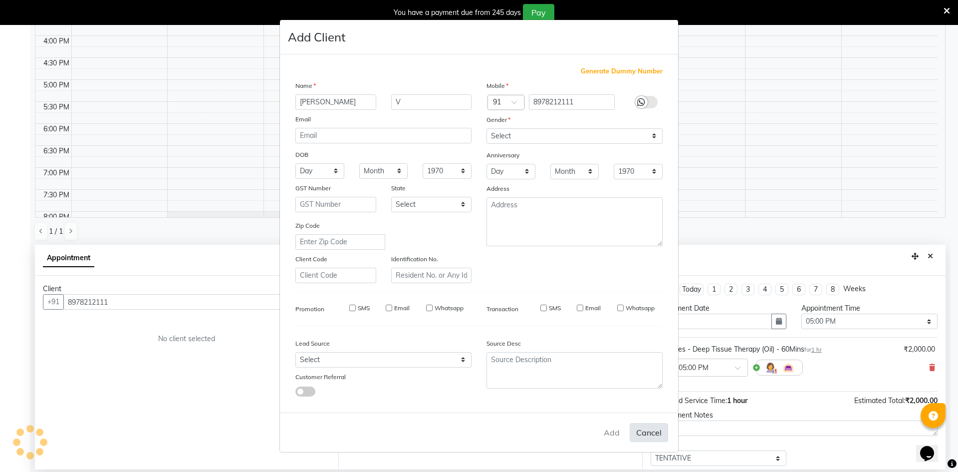
select select
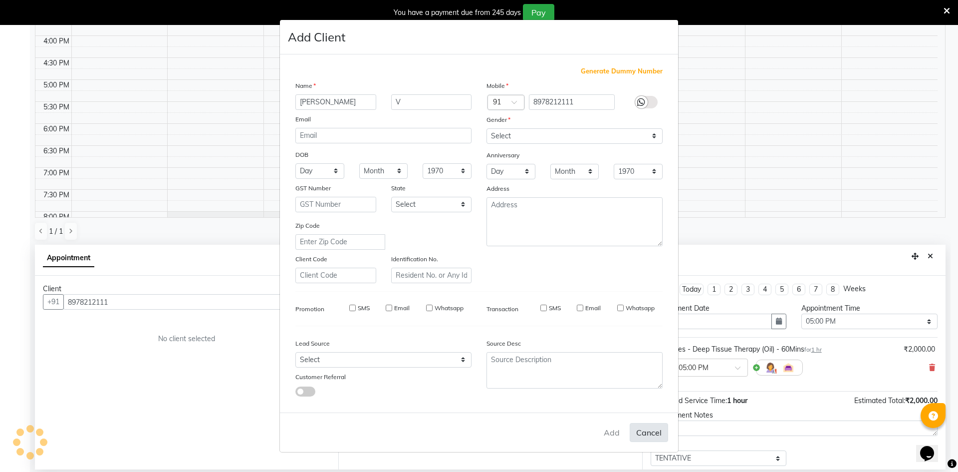
select select
checkbox input "false"
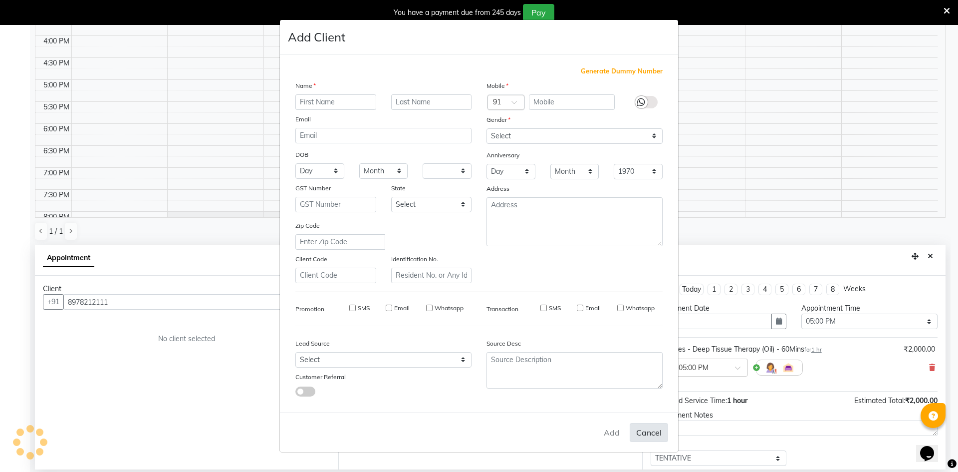
checkbox input "false"
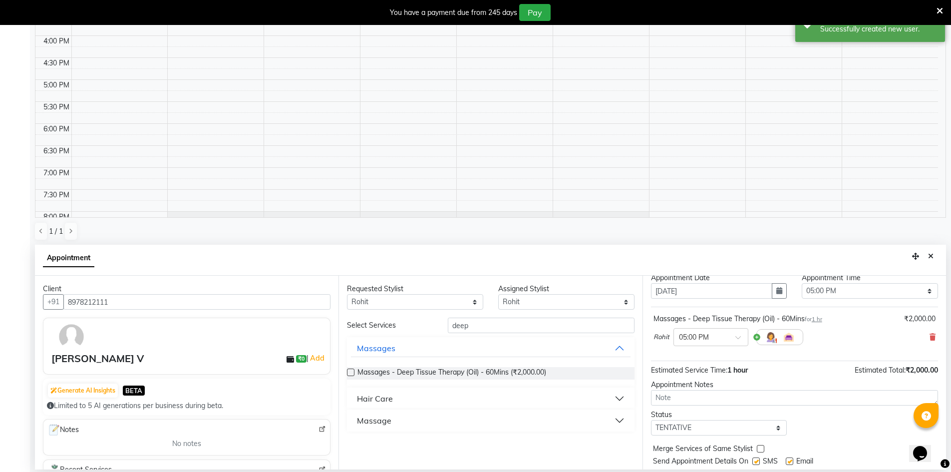
scroll to position [59, 0]
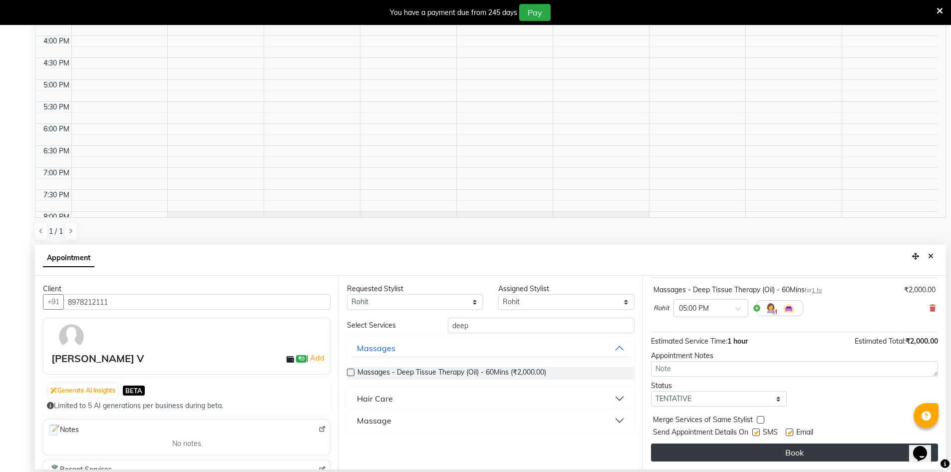
click at [772, 448] on button "Book" at bounding box center [794, 452] width 287 height 18
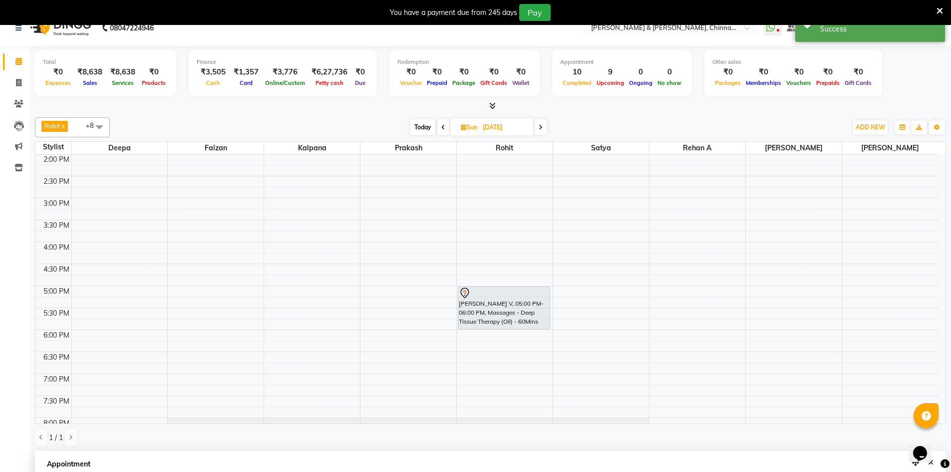
scroll to position [0, 0]
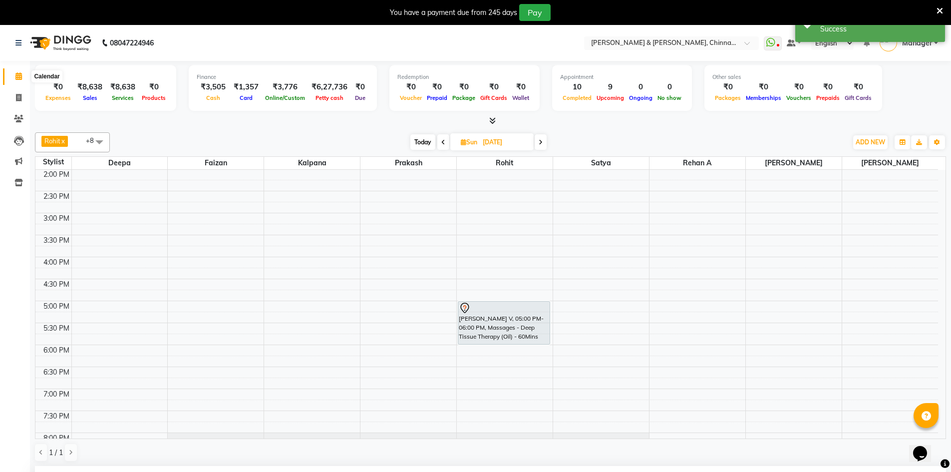
click at [15, 73] on icon at bounding box center [18, 75] width 6 height 7
click at [20, 77] on icon at bounding box center [18, 75] width 6 height 7
click at [428, 140] on span "Today" at bounding box center [422, 141] width 25 height 15
type input "[DATE]"
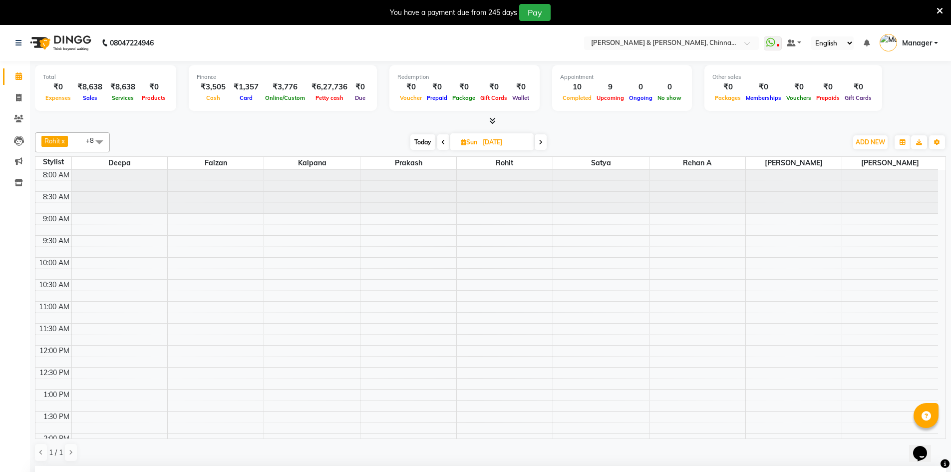
select select "1020"
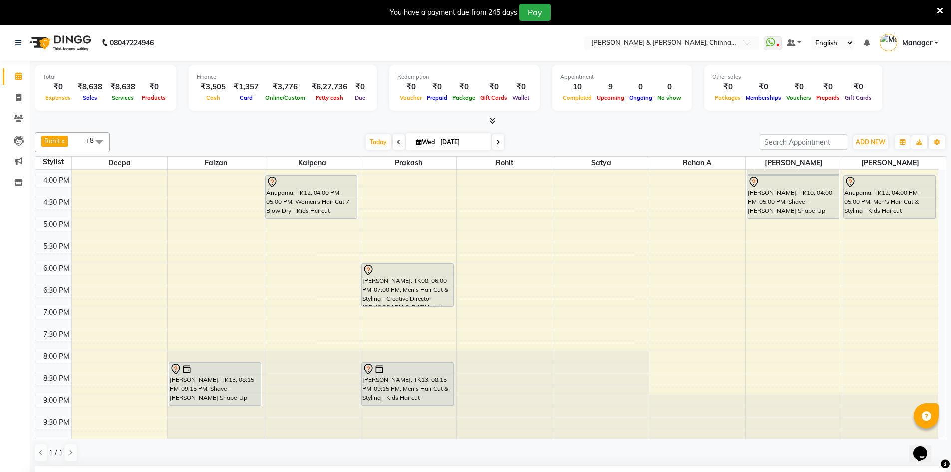
scroll to position [200, 0]
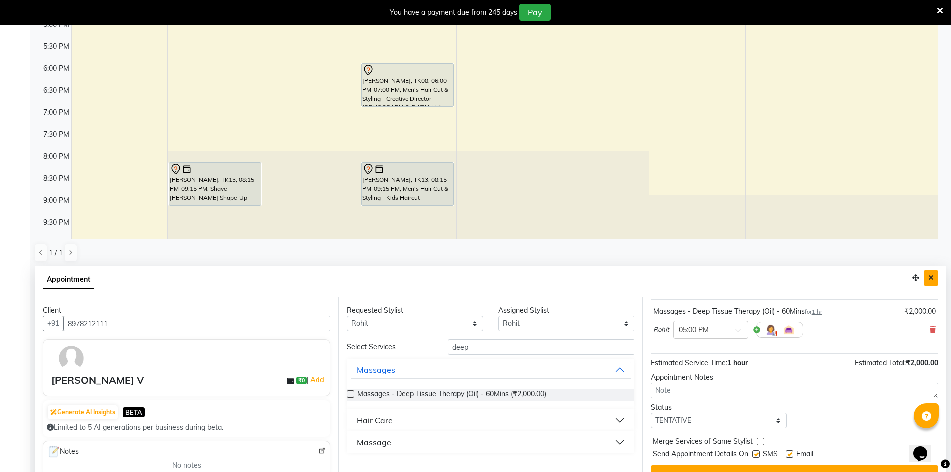
click at [933, 275] on button "Close" at bounding box center [930, 277] width 14 height 15
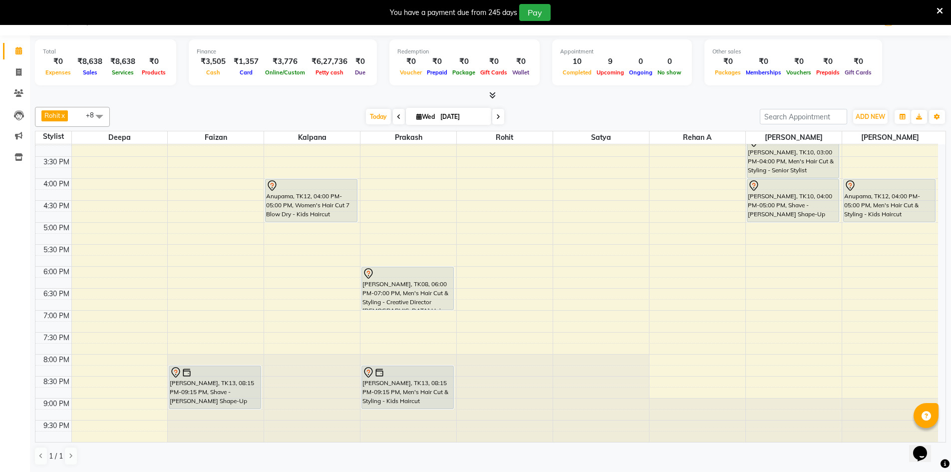
scroll to position [25, 0]
click at [474, 115] on input "[DATE]" at bounding box center [462, 116] width 50 height 15
select select "9"
select select "2025"
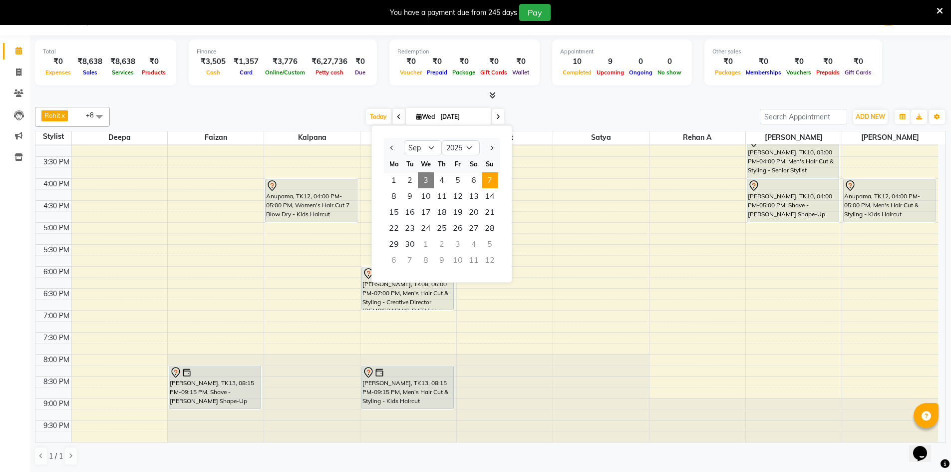
click at [484, 181] on span "7" at bounding box center [490, 180] width 16 height 16
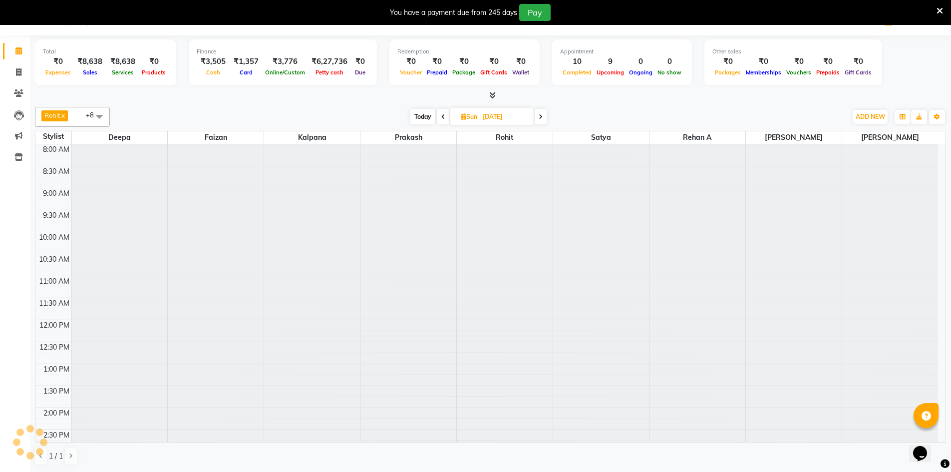
scroll to position [264, 0]
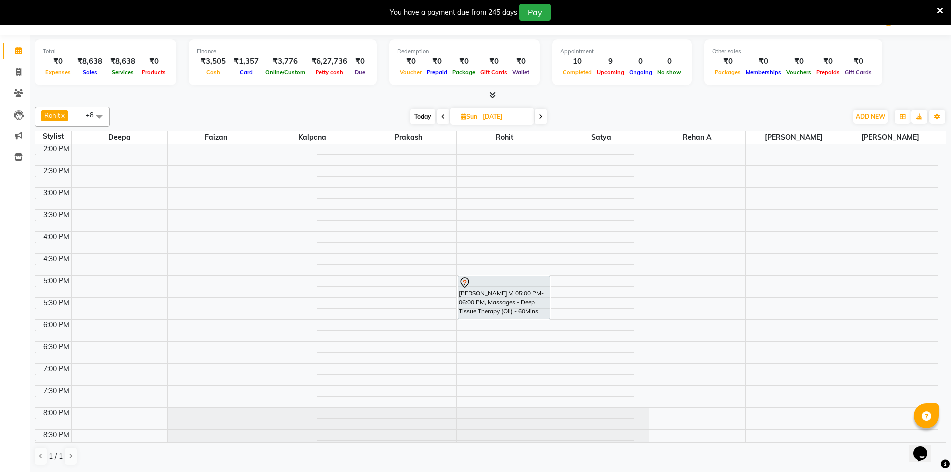
click at [413, 119] on span "Today" at bounding box center [422, 116] width 25 height 15
type input "[DATE]"
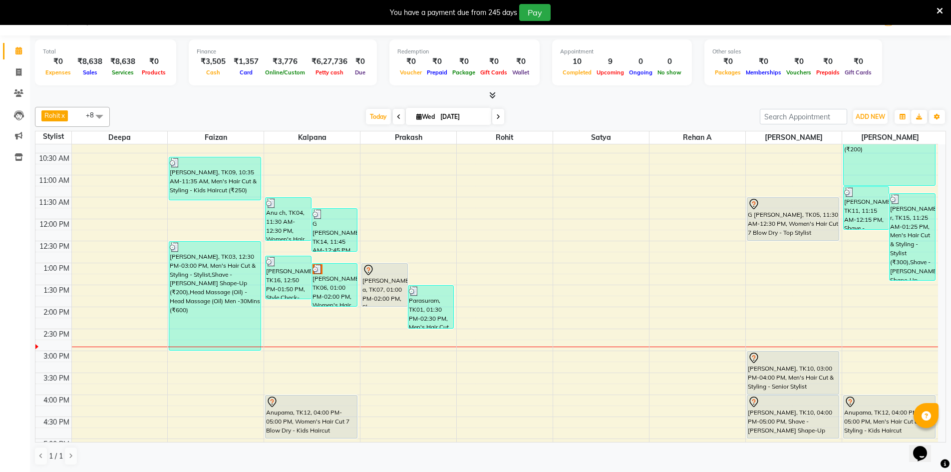
scroll to position [200, 0]
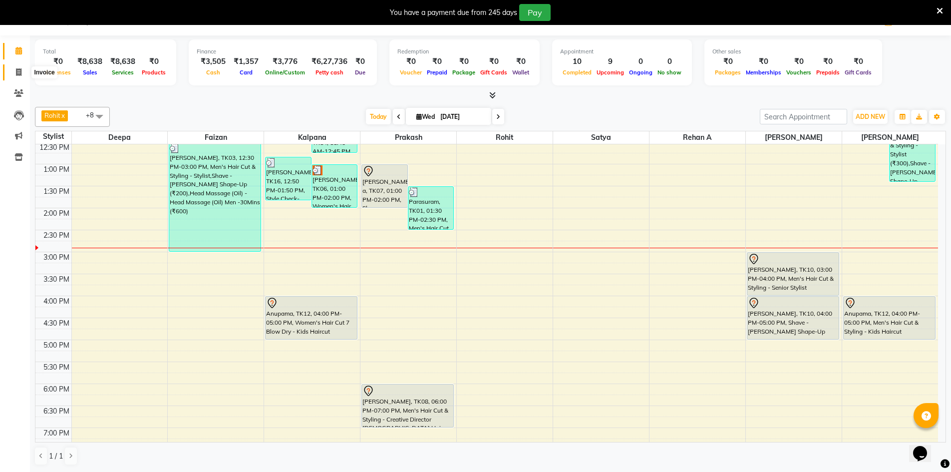
drag, startPoint x: 17, startPoint y: 71, endPoint x: 23, endPoint y: 72, distance: 6.6
click at [17, 71] on icon at bounding box center [18, 71] width 5 height 7
select select "service"
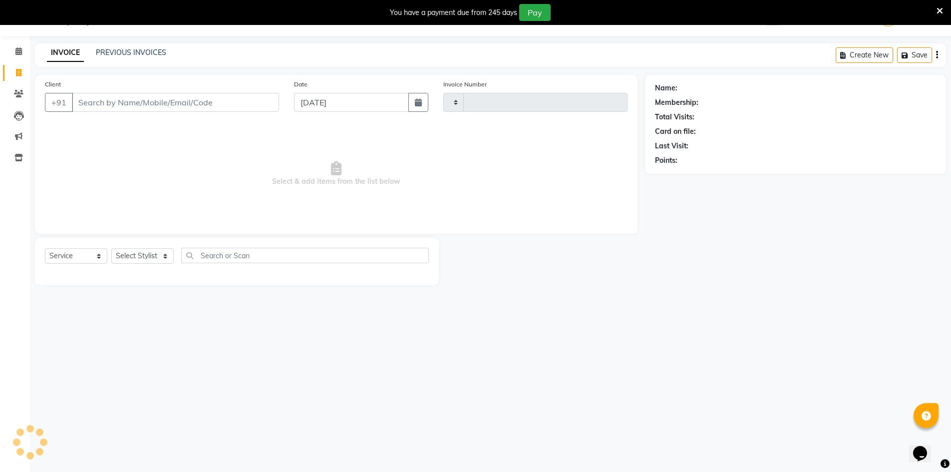
scroll to position [25, 0]
click at [129, 101] on input "Client" at bounding box center [175, 102] width 207 height 19
select select "7388"
type input "2901"
type input "9550238479"
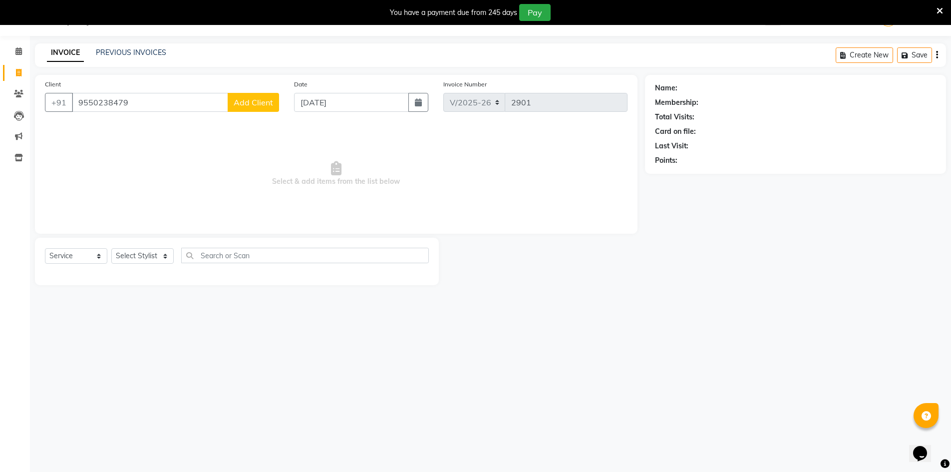
click at [248, 99] on span "Add Client" at bounding box center [253, 102] width 39 height 10
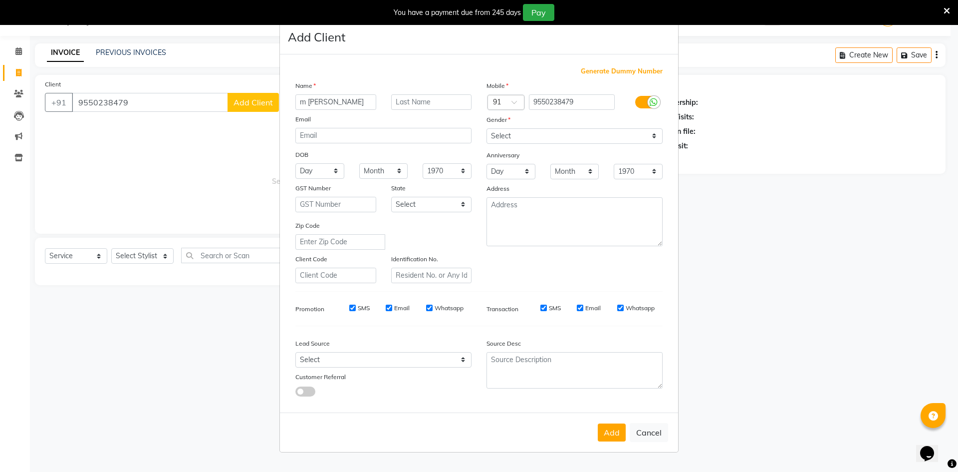
type input "m bala kishana"
click at [463, 105] on input "text" at bounding box center [431, 101] width 81 height 15
type input "v"
click at [329, 101] on input "m bala kishana" at bounding box center [335, 101] width 81 height 15
click at [325, 103] on input "m bala kishana" at bounding box center [335, 101] width 81 height 15
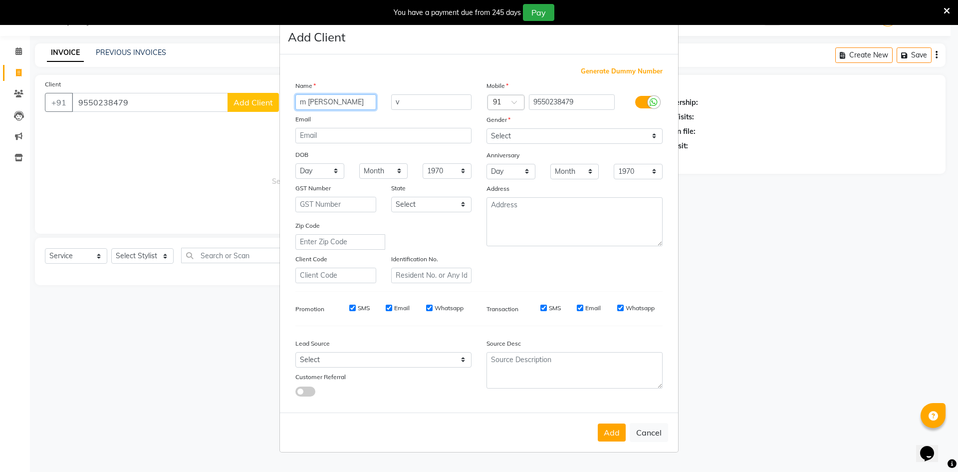
click at [357, 101] on input "m bala kishana" at bounding box center [335, 101] width 81 height 15
type input "m bala krishna"
click at [600, 133] on select "Select Male Female Other Prefer Not To Say" at bounding box center [575, 135] width 176 height 15
select select "male"
click at [487, 128] on select "Select Male Female Other Prefer Not To Say" at bounding box center [575, 135] width 176 height 15
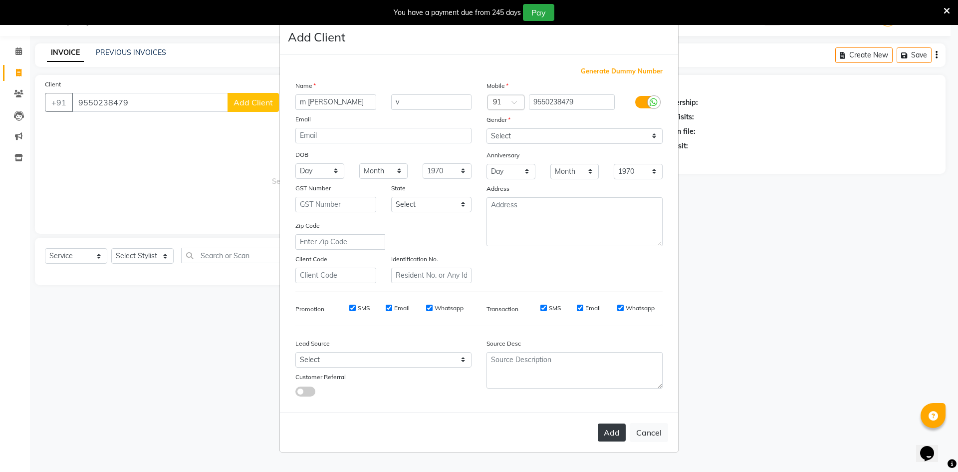
click at [619, 439] on button "Add" at bounding box center [612, 432] width 28 height 18
select select
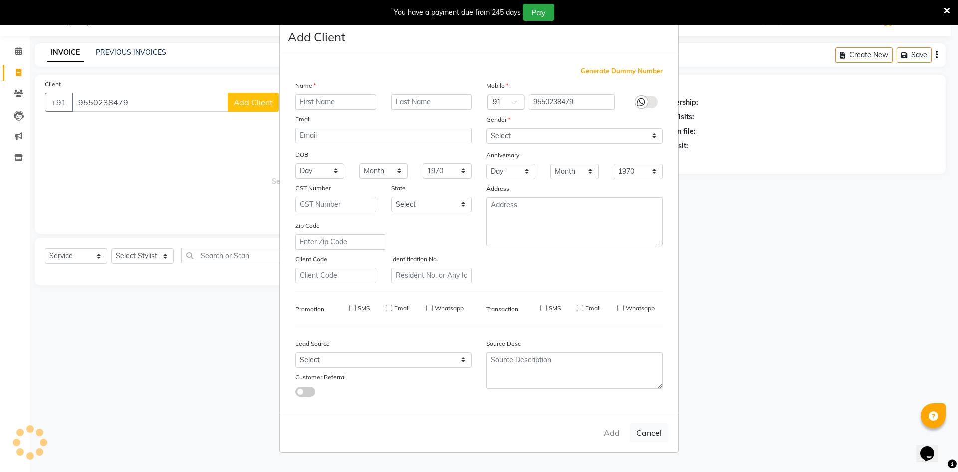
select select
checkbox input "false"
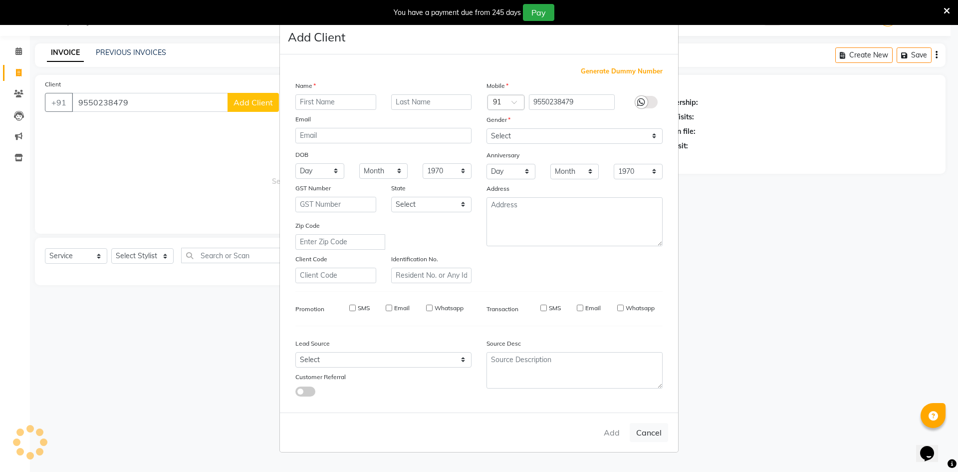
checkbox input "false"
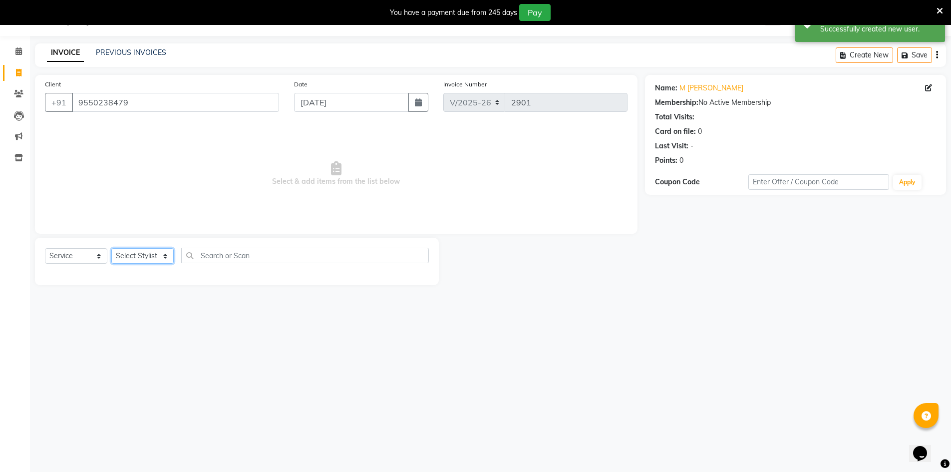
click at [158, 260] on select "Select Stylist Admin Chrispin Deepa Dingg support Faizan Kalpana Kalyan Kenny M…" at bounding box center [142, 255] width 62 height 15
select select "86155"
click at [111, 248] on select "Select Stylist Admin Chrispin Deepa Dingg support Faizan Kalpana Kalyan Kenny M…" at bounding box center [142, 255] width 62 height 15
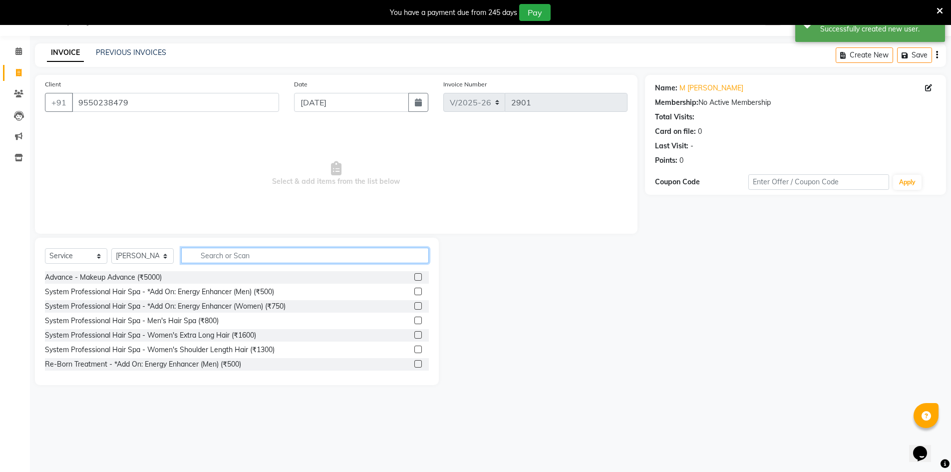
click at [230, 257] on input "text" at bounding box center [305, 255] width 248 height 15
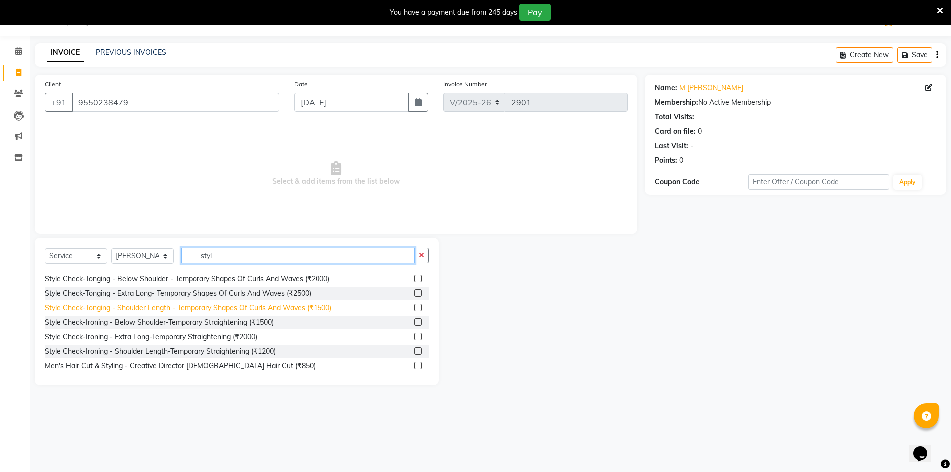
scroll to position [150, 0]
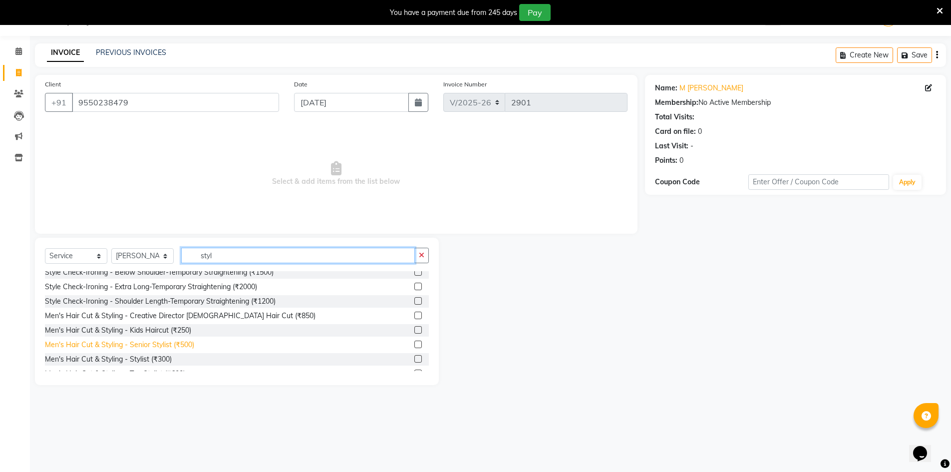
type input "styl"
click at [144, 343] on div "Men's Hair Cut & Styling - Senior Stylist (₹500)" at bounding box center [119, 344] width 149 height 10
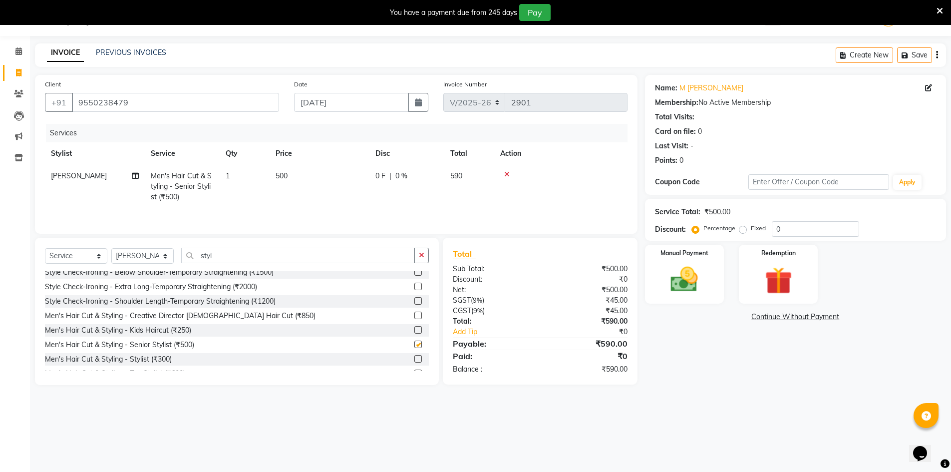
checkbox input "false"
click at [227, 253] on input "styl" at bounding box center [298, 255] width 234 height 15
type input "s"
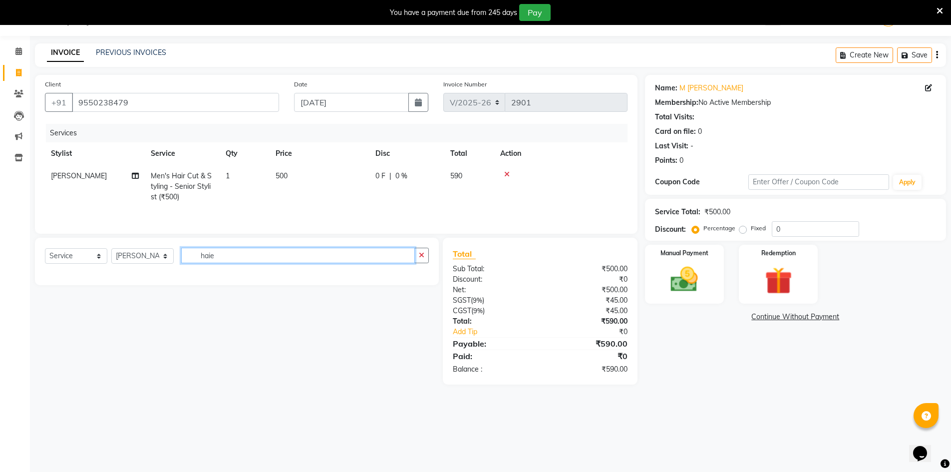
scroll to position [0, 0]
type input "h"
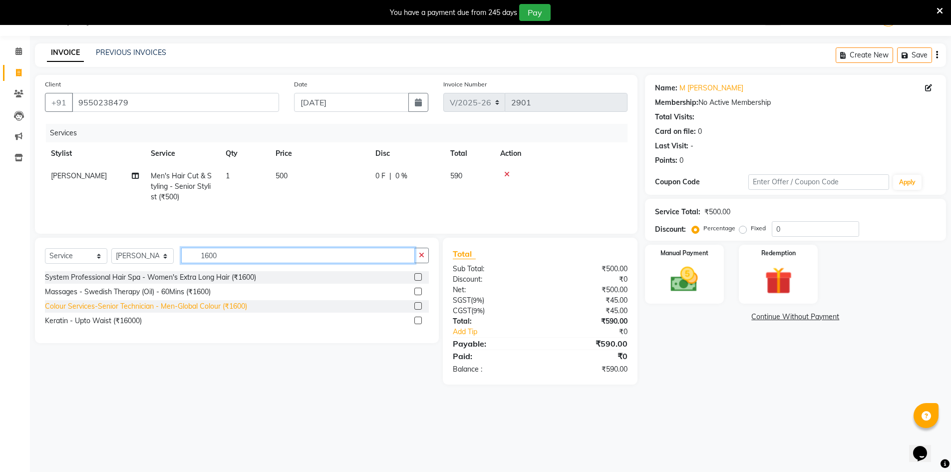
type input "1600"
click at [193, 304] on div "Colour Services-Senior Technician - Men-Global Colour (₹1600)" at bounding box center [146, 306] width 202 height 10
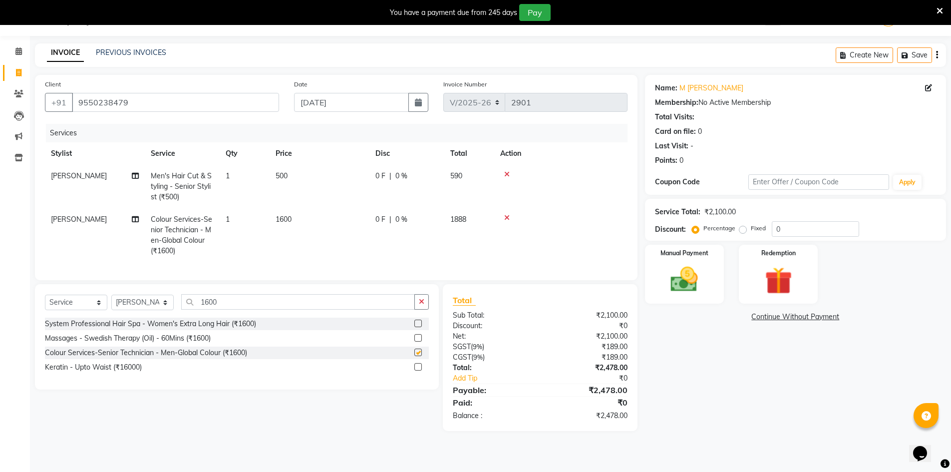
checkbox input "false"
click at [234, 301] on input "1600" at bounding box center [298, 301] width 234 height 15
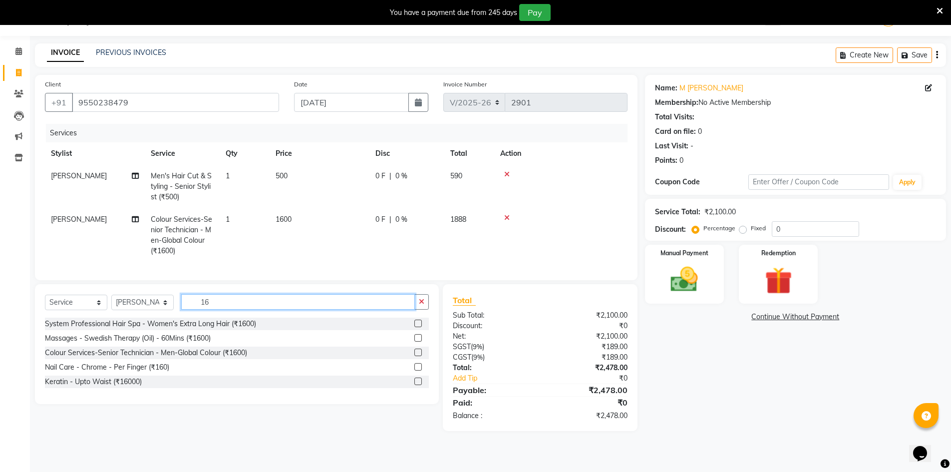
type input "1"
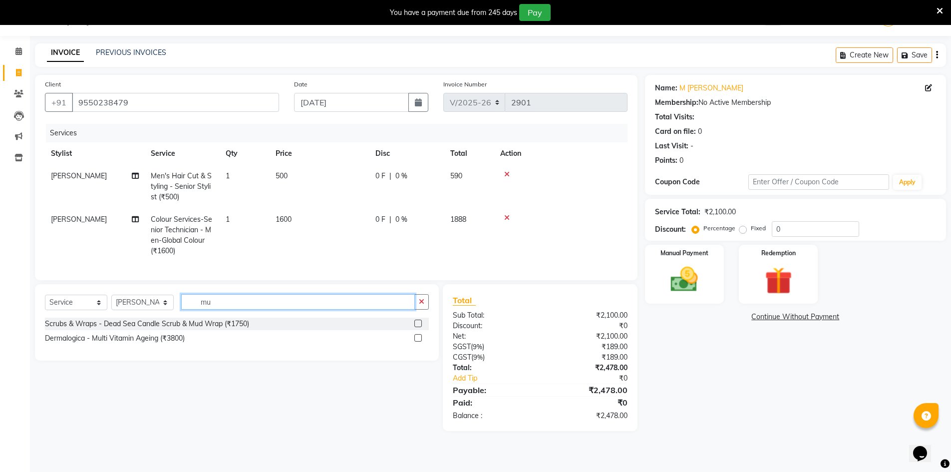
type input "m"
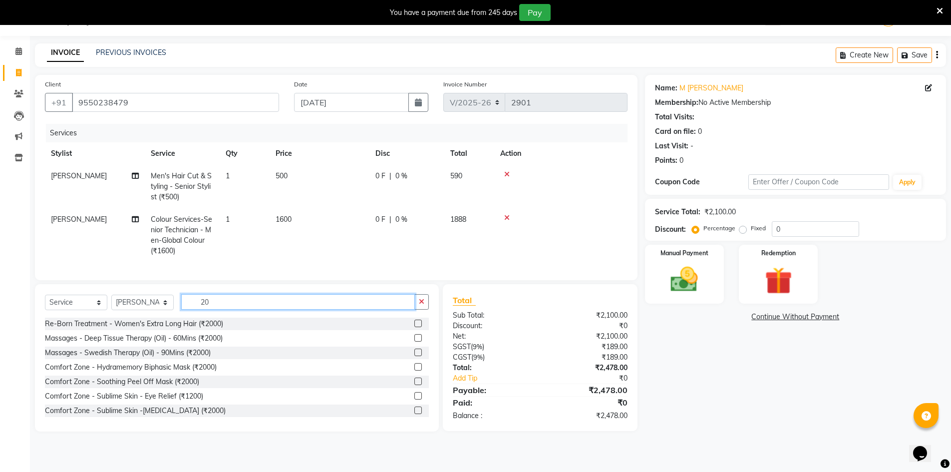
type input "2"
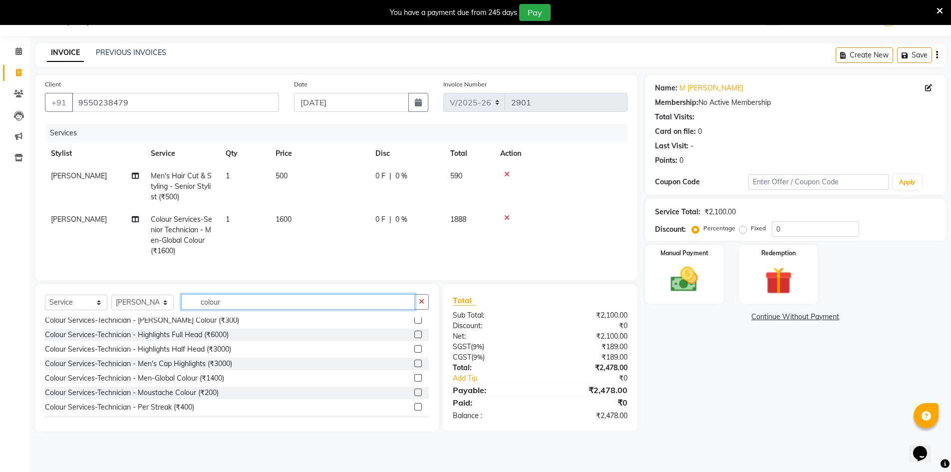
scroll to position [50, 0]
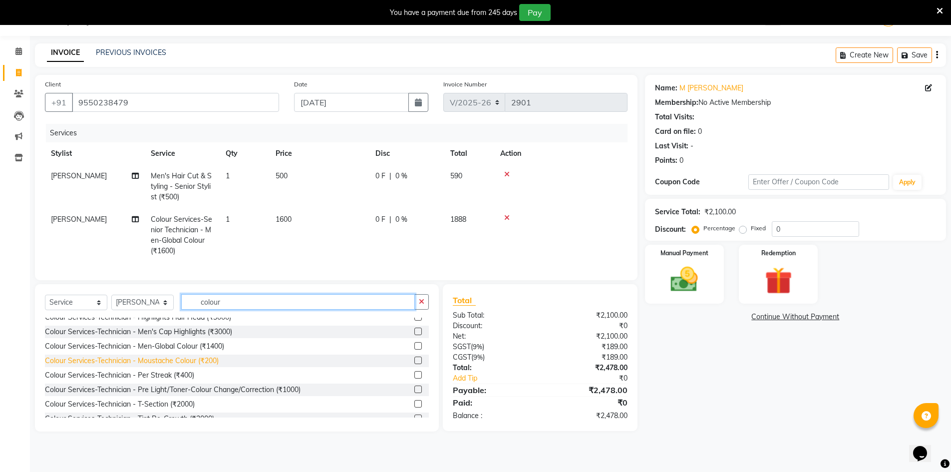
type input "colour"
click at [131, 366] on div "Colour Services-Technician - Moustache Colour (₹200)" at bounding box center [132, 360] width 174 height 10
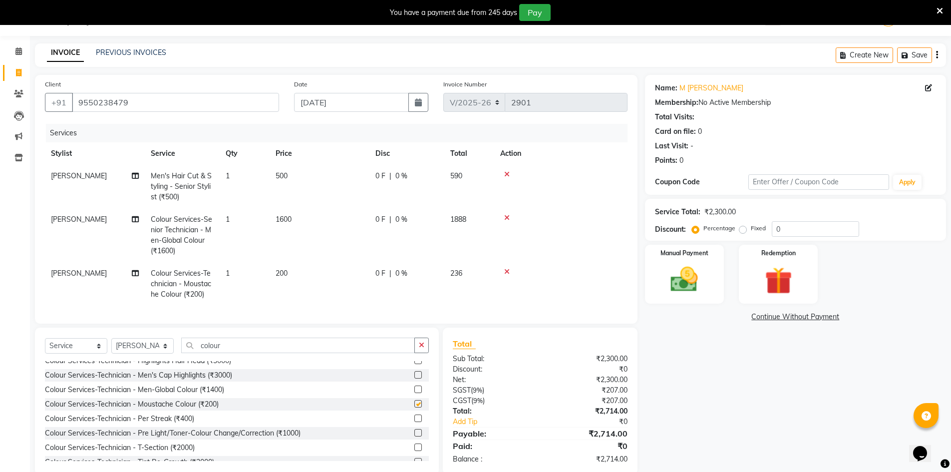
checkbox input "false"
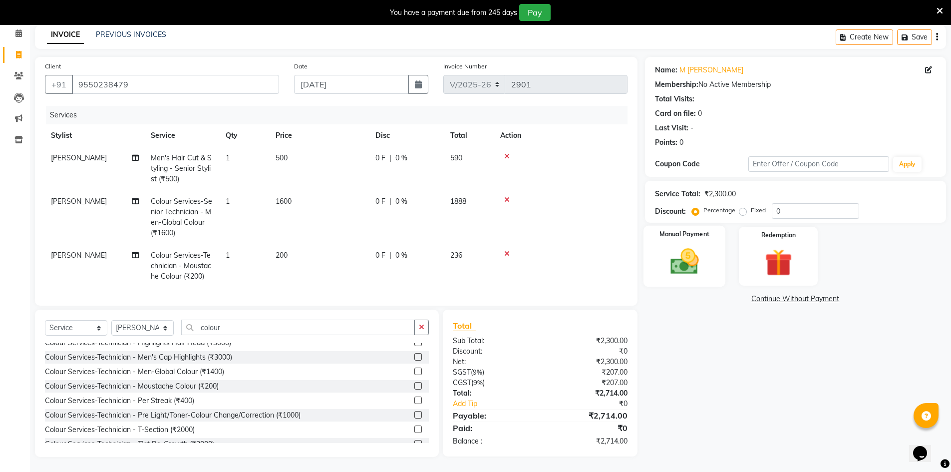
click at [709, 251] on div "Manual Payment" at bounding box center [684, 256] width 82 height 61
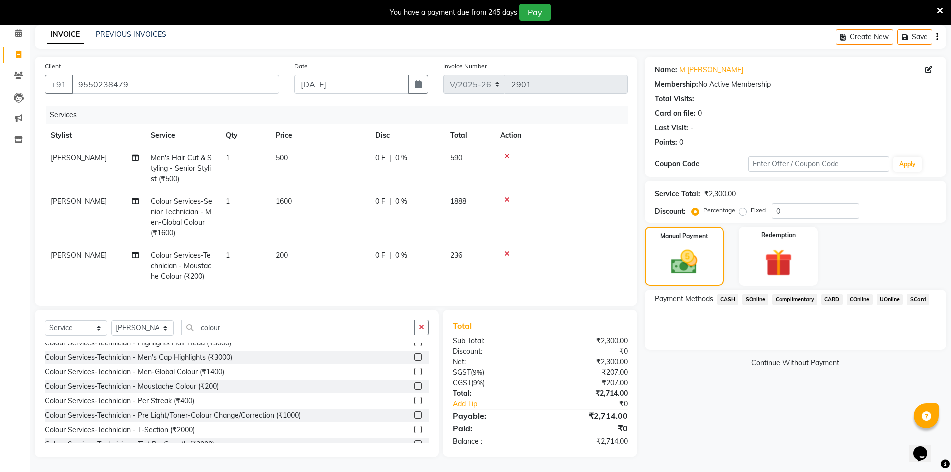
click at [890, 293] on span "UOnline" at bounding box center [889, 298] width 26 height 11
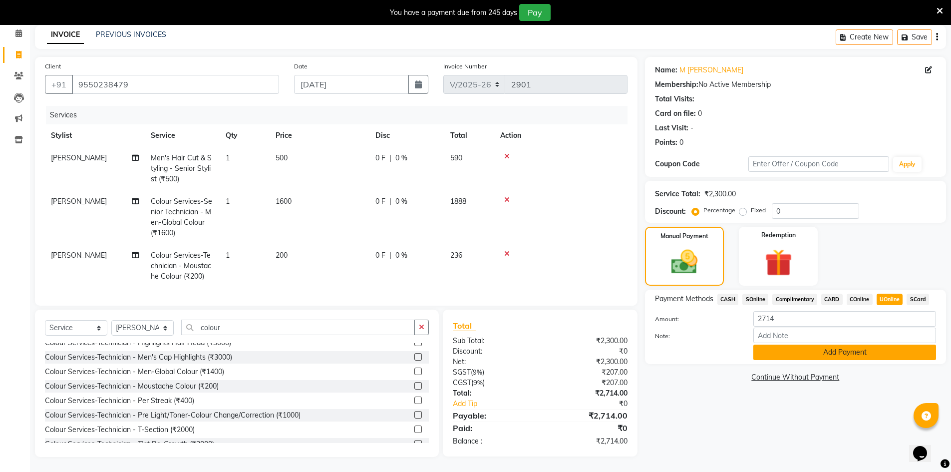
click at [871, 351] on button "Add Payment" at bounding box center [844, 351] width 183 height 15
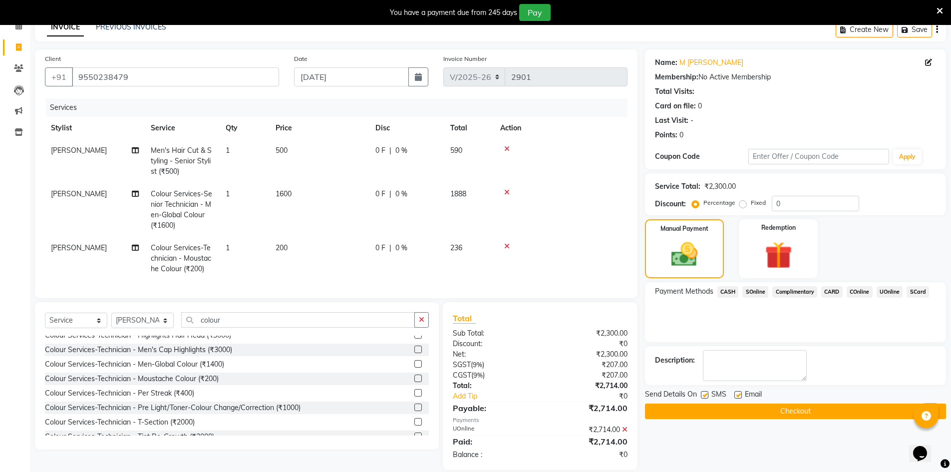
click at [842, 413] on button "Checkout" at bounding box center [795, 410] width 301 height 15
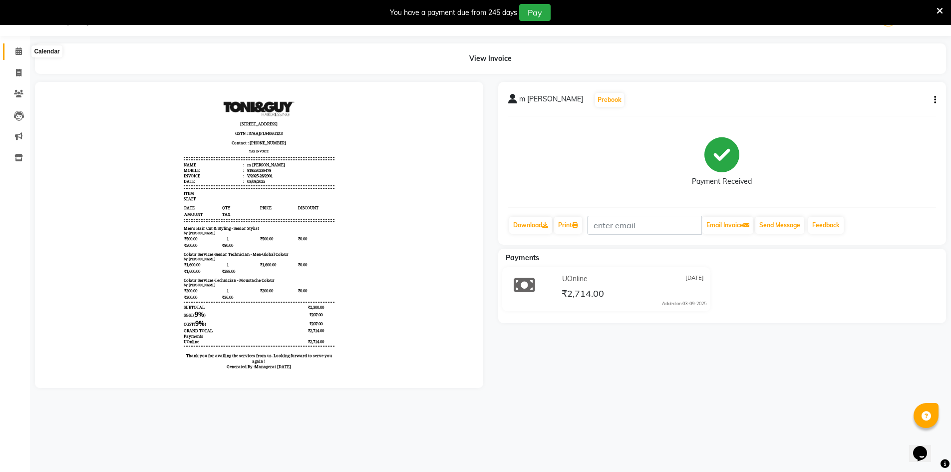
click at [19, 50] on icon at bounding box center [18, 50] width 6 height 7
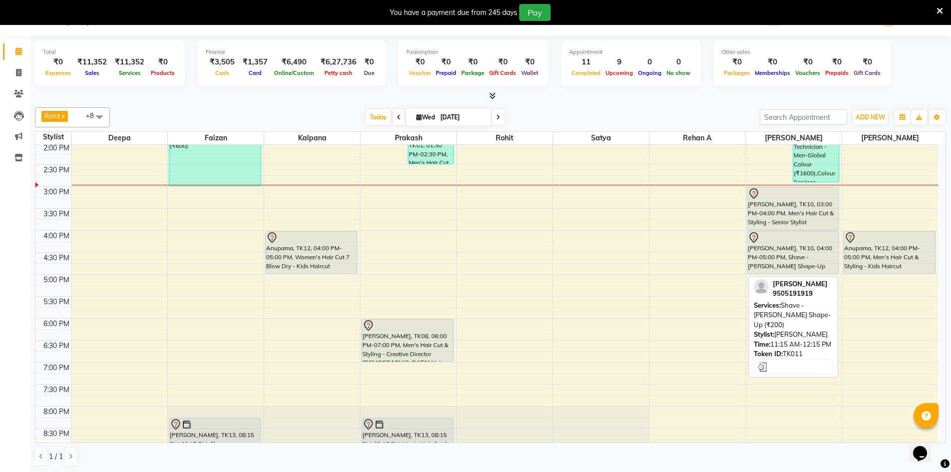
scroll to position [299, 0]
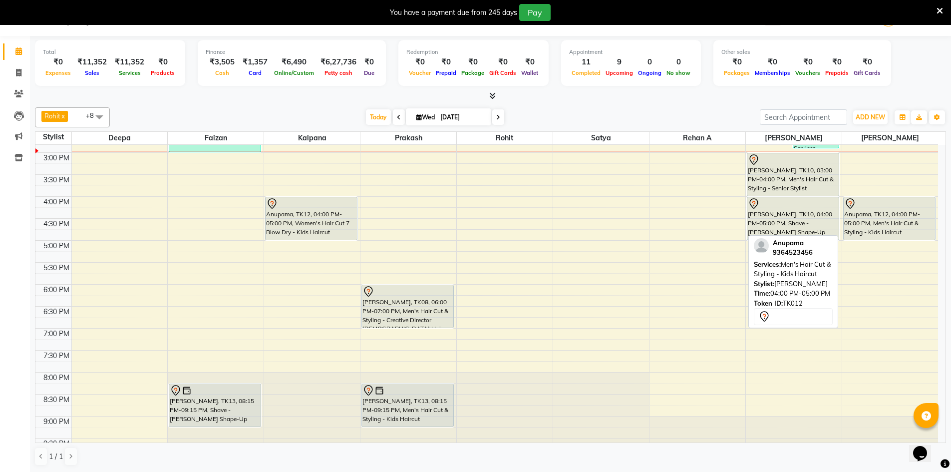
click at [874, 217] on div "Anupama, TK12, 04:00 PM-05:00 PM, Men's Hair Cut & Styling - Kids Haircut" at bounding box center [889, 218] width 92 height 42
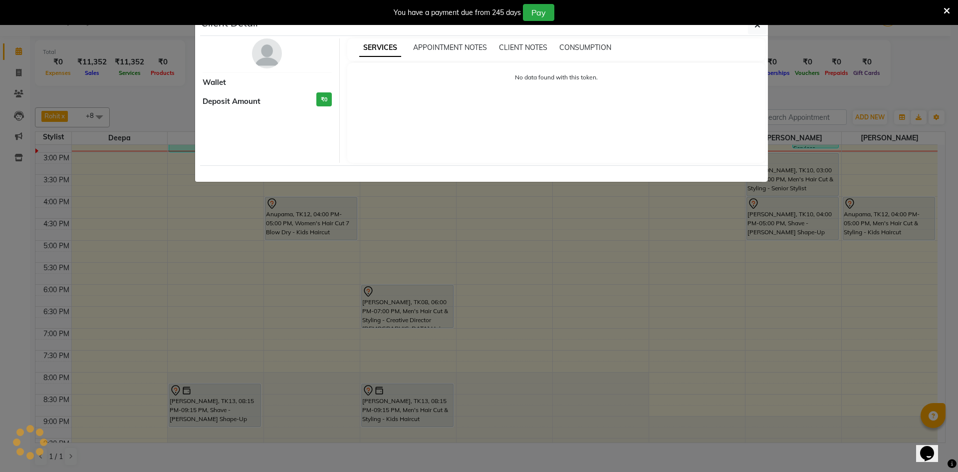
select select "7"
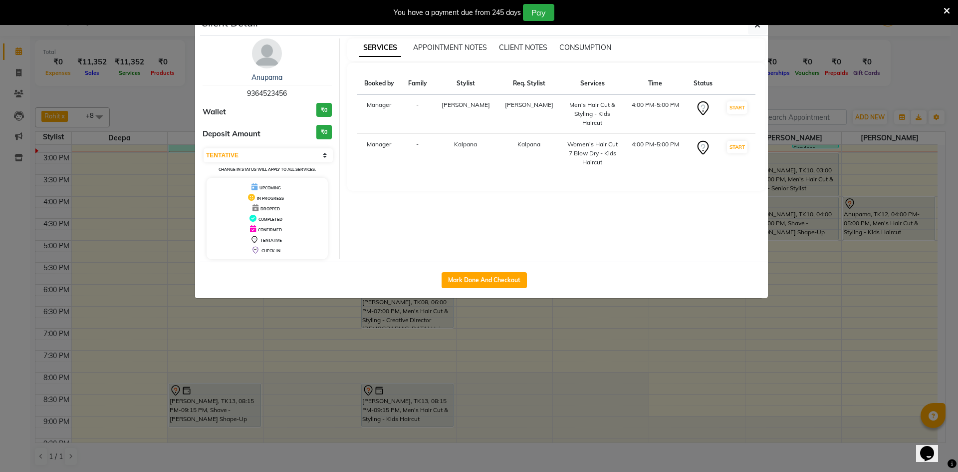
click at [882, 346] on ngb-modal-window "Client Detail Anupama 9364523456 Wallet ₹0 Deposit Amount ₹0 Select IN SERVICE …" at bounding box center [479, 236] width 958 height 472
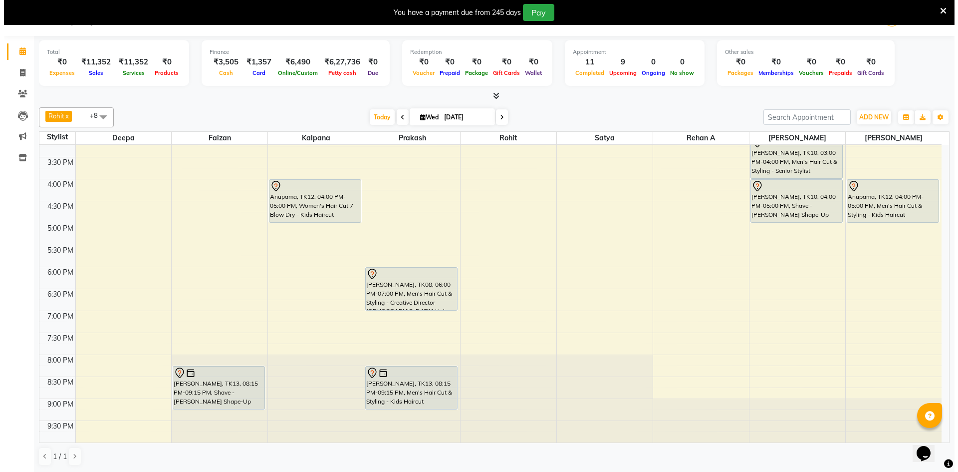
scroll to position [25, 0]
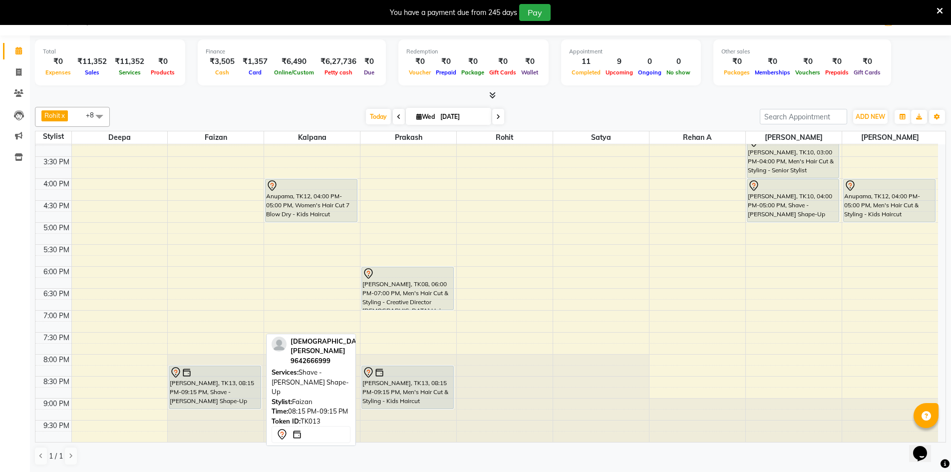
click at [194, 378] on div "[PERSON_NAME], TK13, 08:15 PM-09:15 PM, Shave - [PERSON_NAME] Shape-Up" at bounding box center [214, 387] width 91 height 42
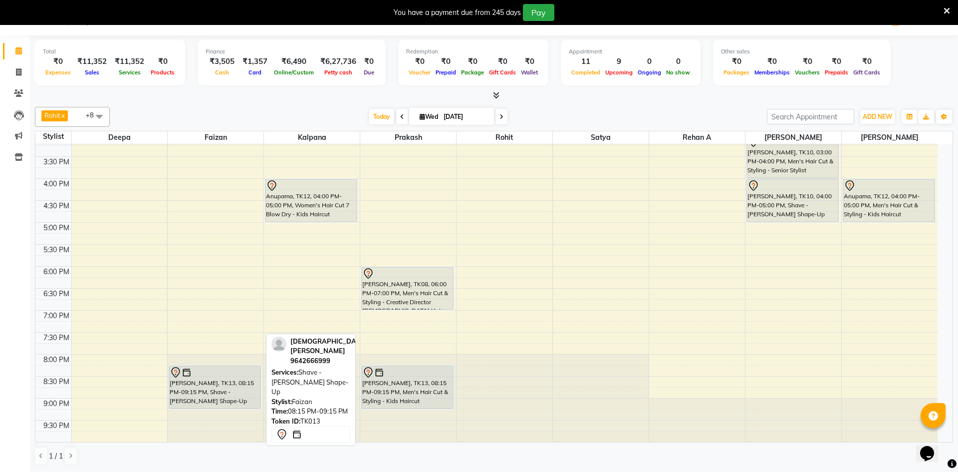
select select "7"
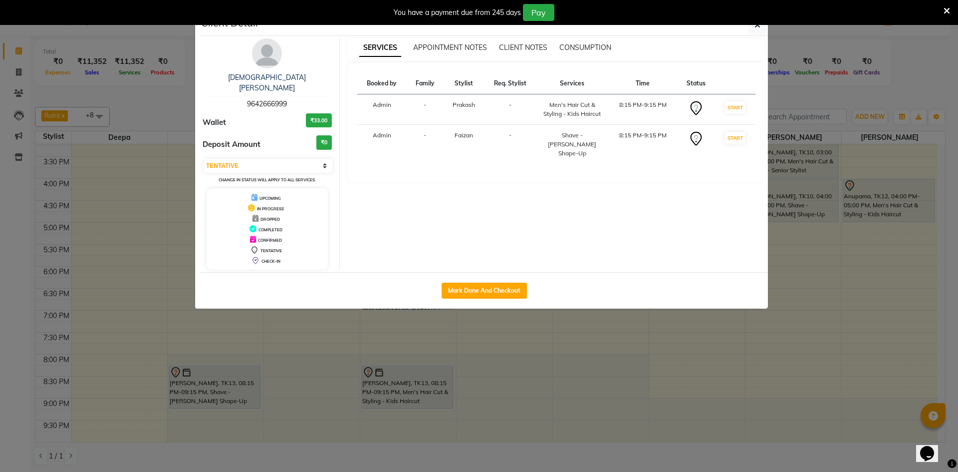
click at [277, 71] on div "Krishna t 9642666999 Wallet ₹33.00 Deposit Amount ₹0 Select IN SERVICE CONFIRME…" at bounding box center [267, 153] width 145 height 231
click at [274, 81] on link "Krishna t" at bounding box center [267, 82] width 78 height 19
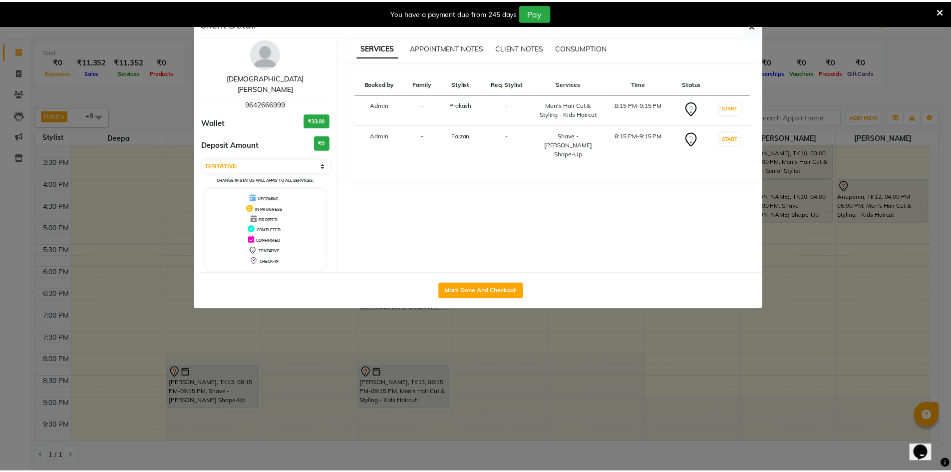
scroll to position [25, 0]
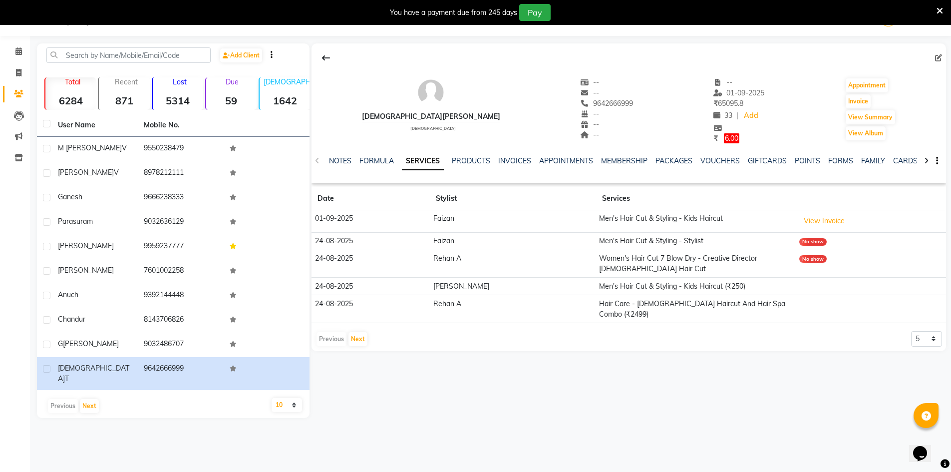
click at [668, 380] on div "Krishna t male -- -- 9642666999 -- -- -- -- 01-09-2025 ₹ 65095.8 33 | Add ₹ 6.0…" at bounding box center [627, 230] width 636 height 374
click at [24, 50] on span at bounding box center [18, 51] width 17 height 11
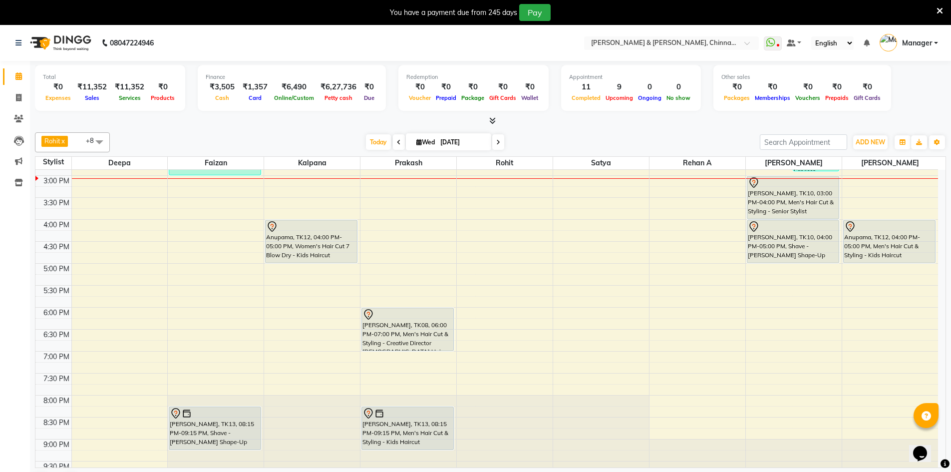
scroll to position [317, 0]
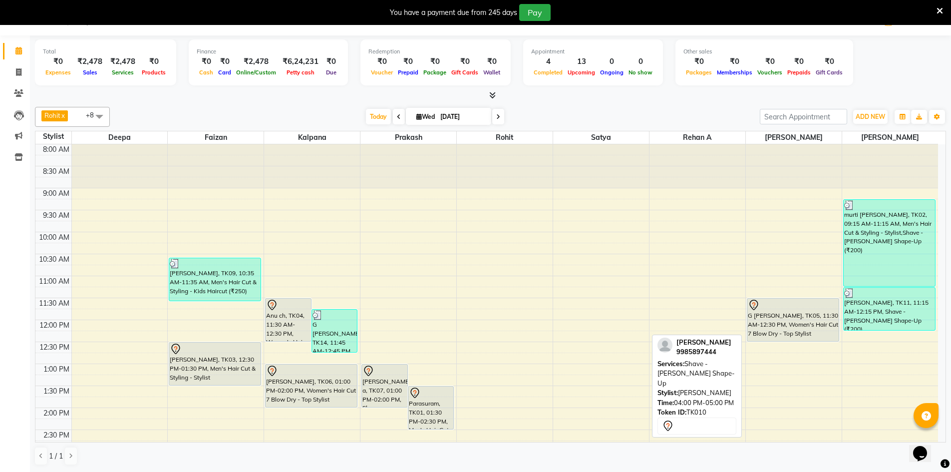
scroll to position [200, 0]
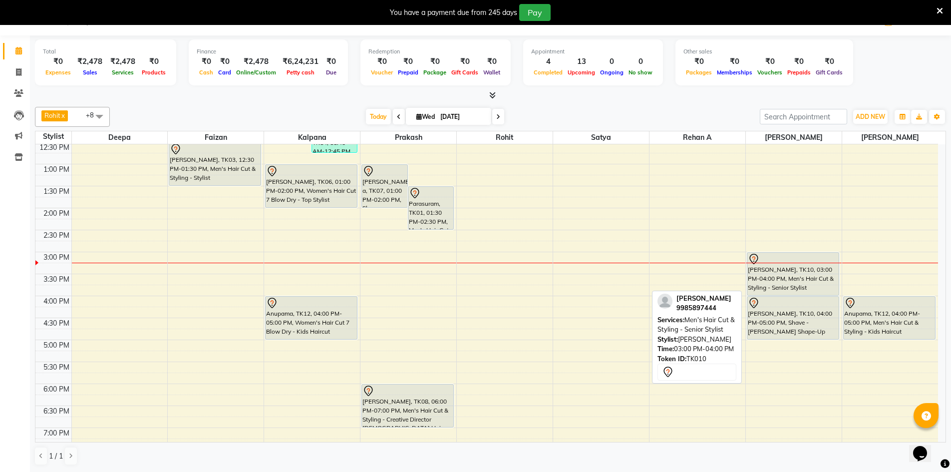
click at [772, 280] on div "[PERSON_NAME], TK10, 03:00 PM-04:00 PM, Men's Hair Cut & Styling - Senior Styli…" at bounding box center [792, 274] width 91 height 42
select select "7"
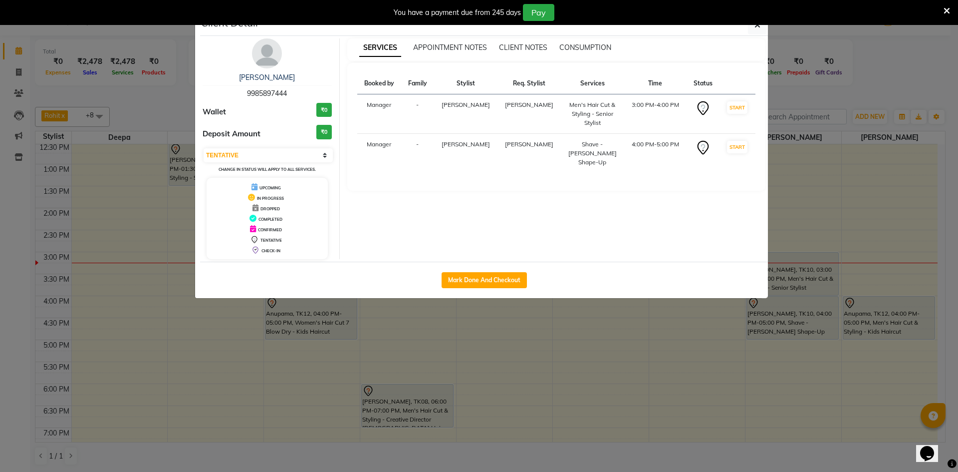
click at [450, 271] on div "Mark Done And Checkout" at bounding box center [484, 280] width 568 height 36
click at [492, 279] on button "Mark Done And Checkout" at bounding box center [484, 280] width 85 height 16
select select "service"
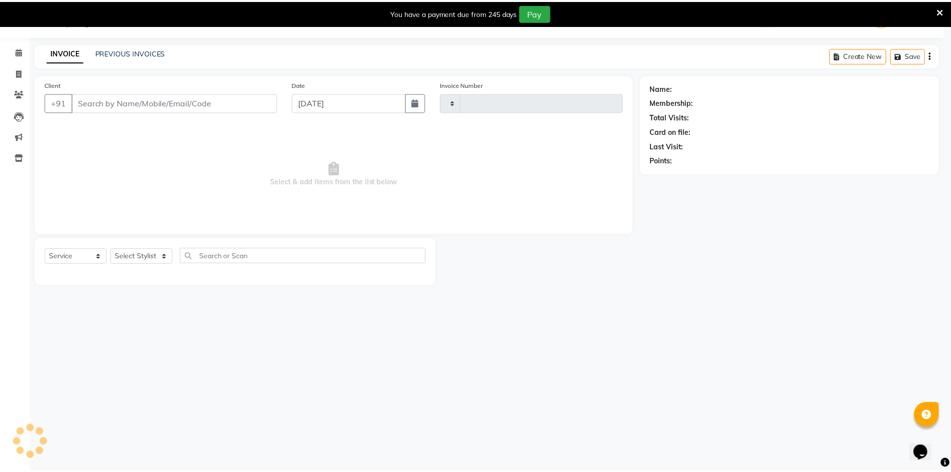
scroll to position [25, 0]
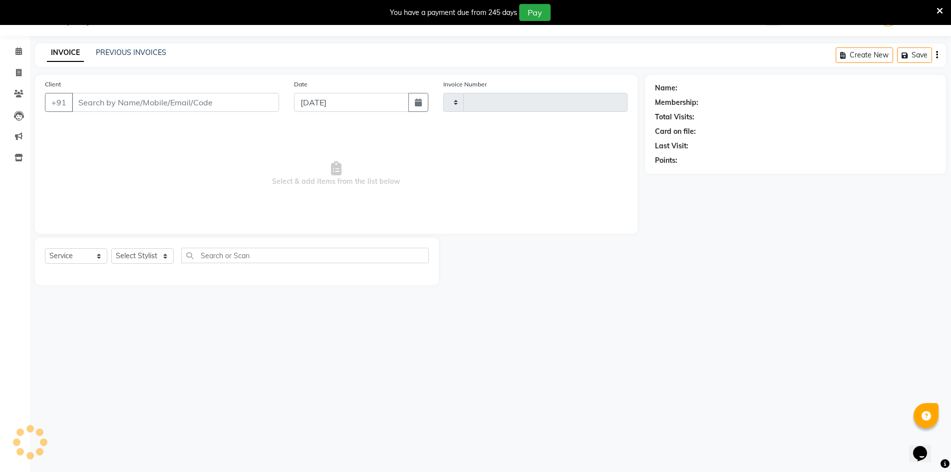
type input "2902"
select select "7388"
type input "9985897444"
select select "86155"
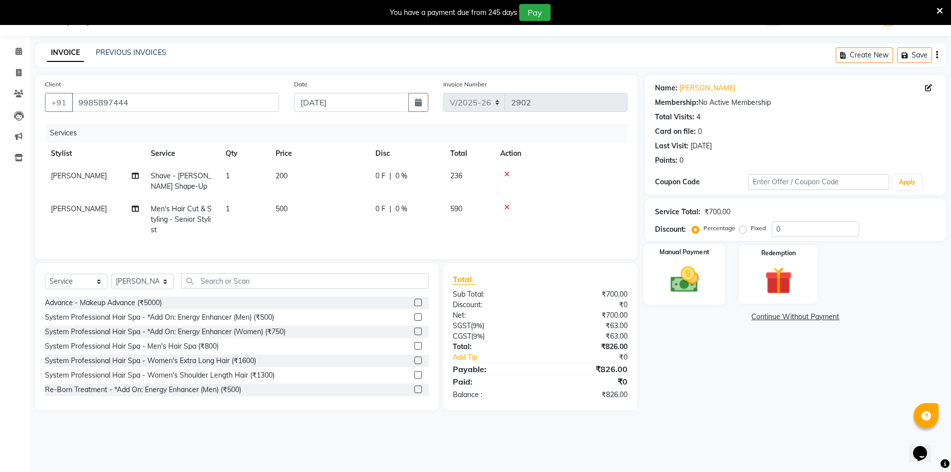
click at [705, 293] on img at bounding box center [684, 279] width 46 height 32
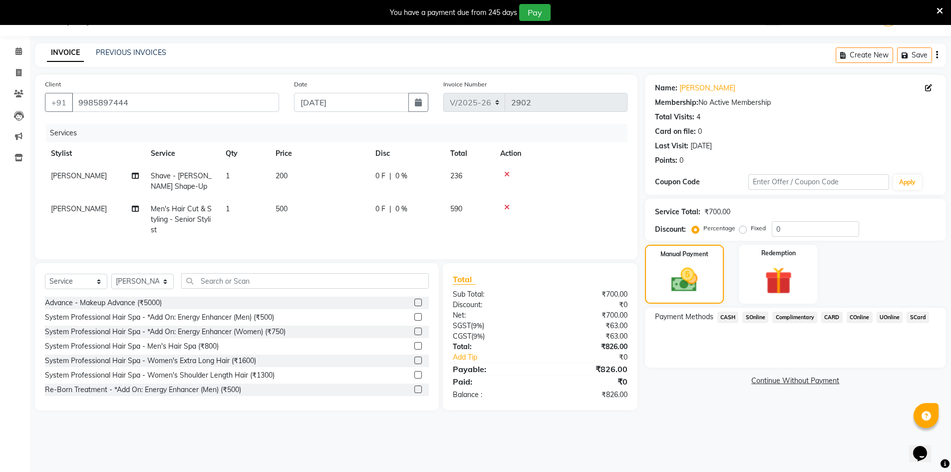
click at [833, 318] on span "CARD" at bounding box center [831, 316] width 21 height 11
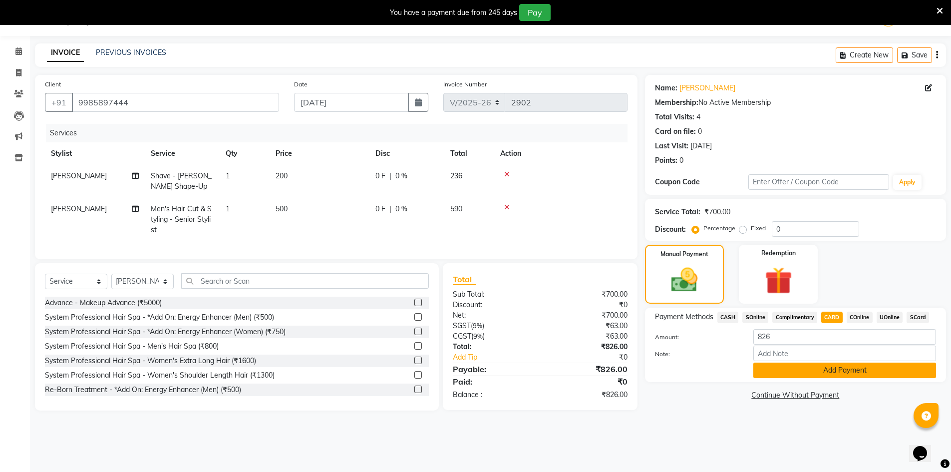
click at [877, 376] on button "Add Payment" at bounding box center [844, 369] width 183 height 15
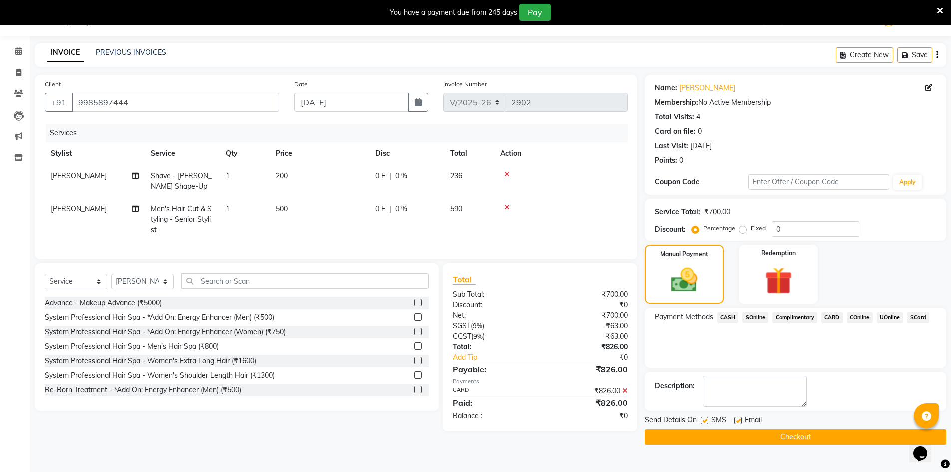
click at [890, 431] on button "Checkout" at bounding box center [795, 436] width 301 height 15
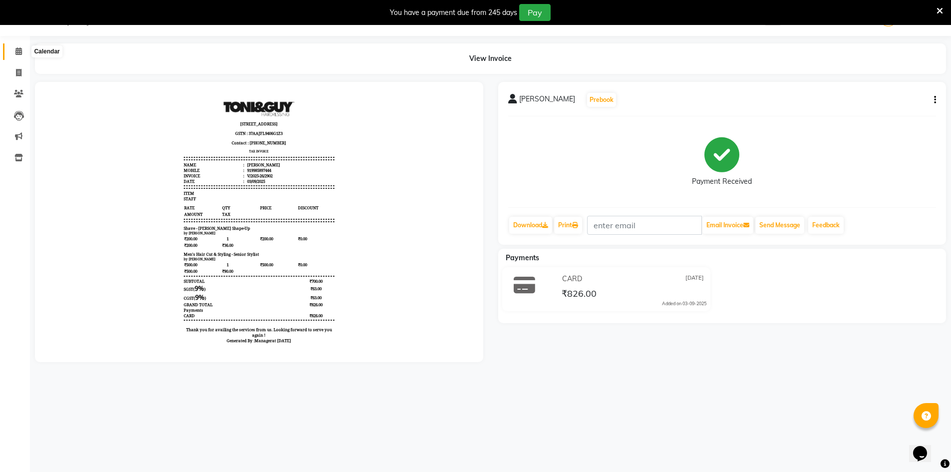
click at [19, 46] on span at bounding box center [18, 51] width 17 height 11
